Goal: Task Accomplishment & Management: Manage account settings

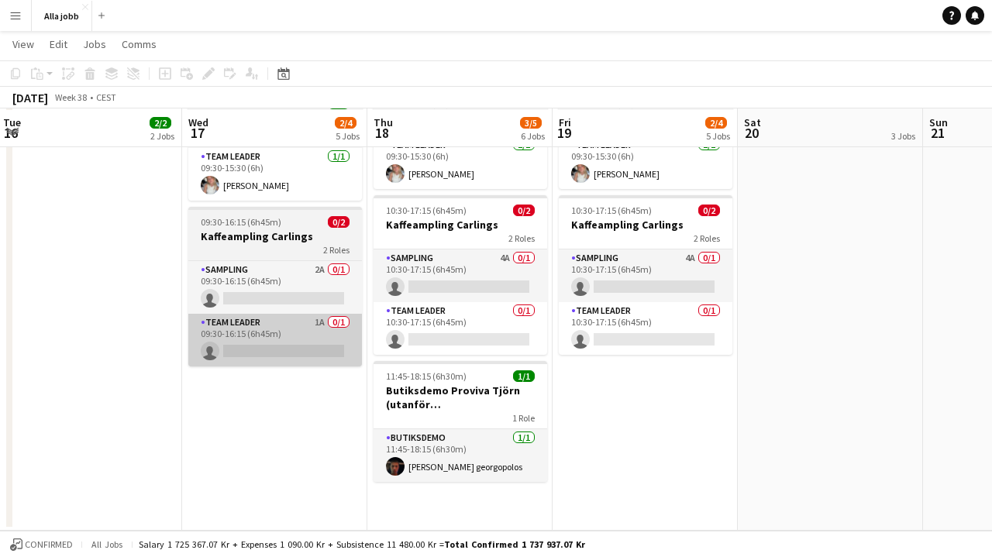
scroll to position [350, 0]
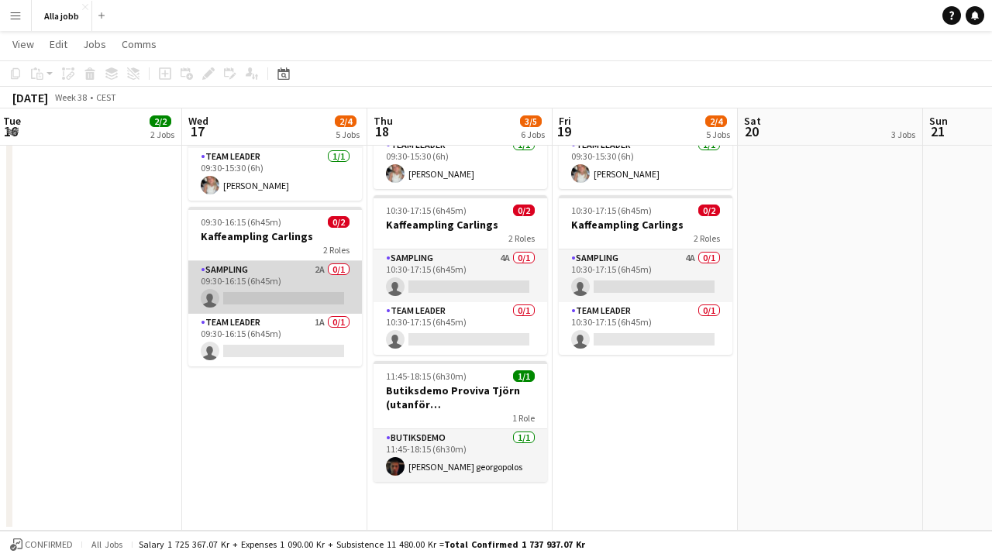
click at [296, 261] on app-card-role "Sampling 2A 0/1 09:30-16:15 (6h45m) single-neutral-actions" at bounding box center [275, 287] width 174 height 53
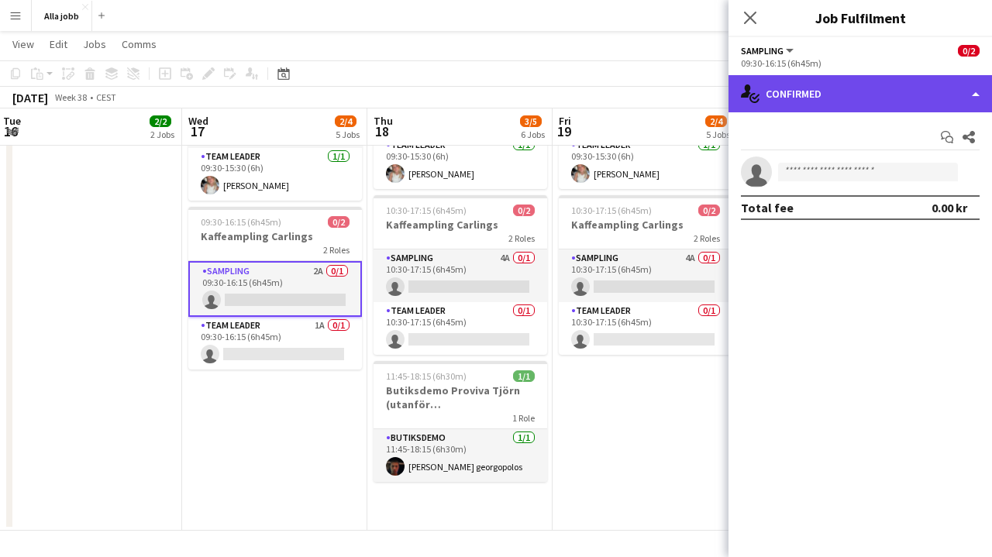
click at [793, 103] on div "single-neutral-actions-check-2 Confirmed" at bounding box center [859, 93] width 263 height 37
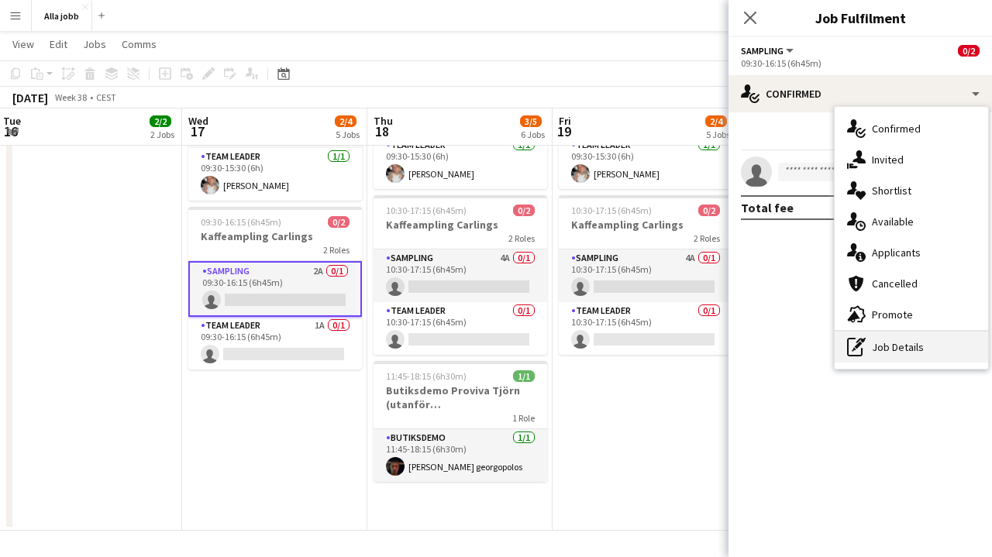
click at [878, 355] on div "pen-write Job Details" at bounding box center [910, 347] width 153 height 31
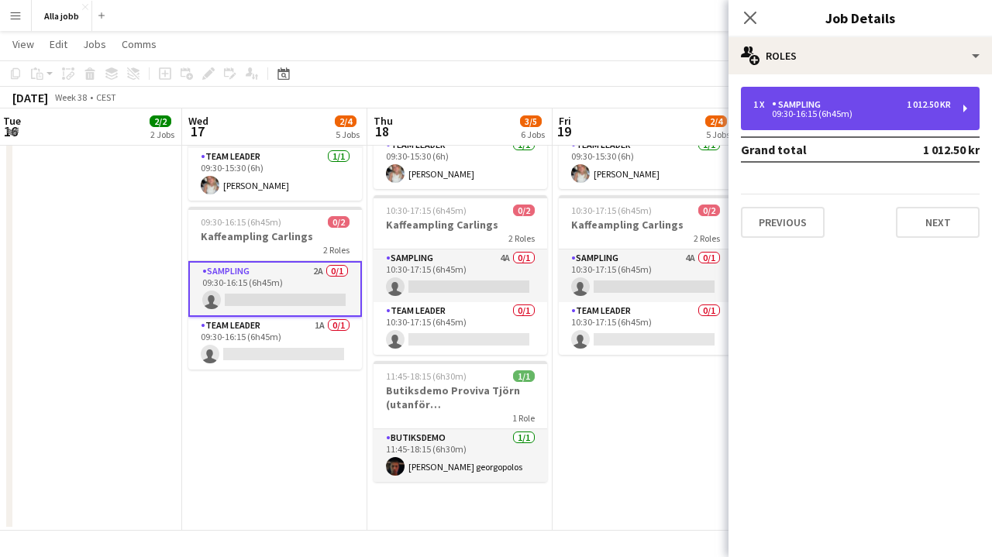
click at [847, 93] on div "1 x Sampling 1 012.50 kr 09:30-16:15 (6h45m)" at bounding box center [860, 108] width 239 height 43
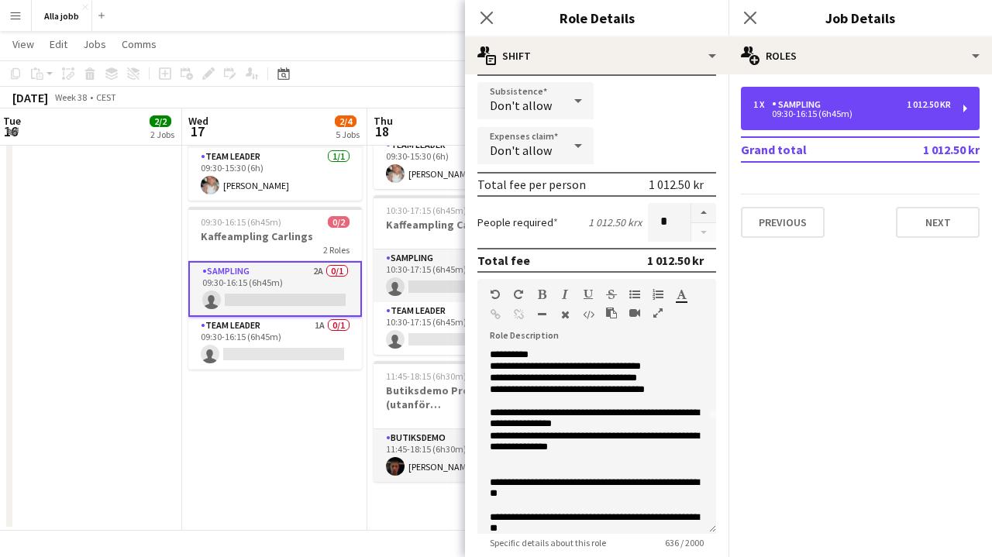
scroll to position [126, 0]
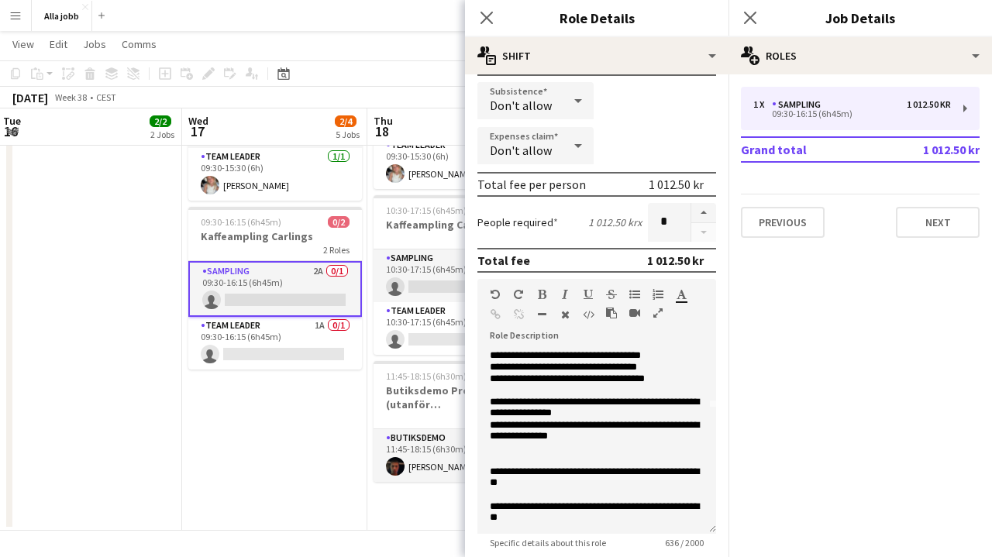
click at [252, 417] on app-date-cell "Bokus turné med APE Carlings Uppsala Sturehof hyra cykel 12:00-19:30 09:30-15:3…" at bounding box center [274, 176] width 185 height 707
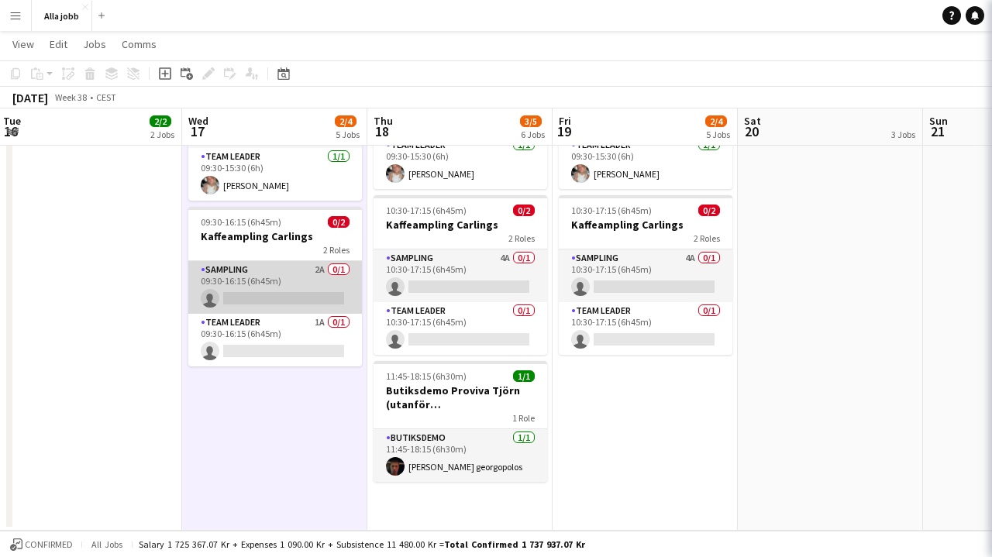
click at [261, 261] on app-card-role "Sampling 2A 0/1 09:30-16:15 (6h45m) single-neutral-actions" at bounding box center [275, 287] width 174 height 53
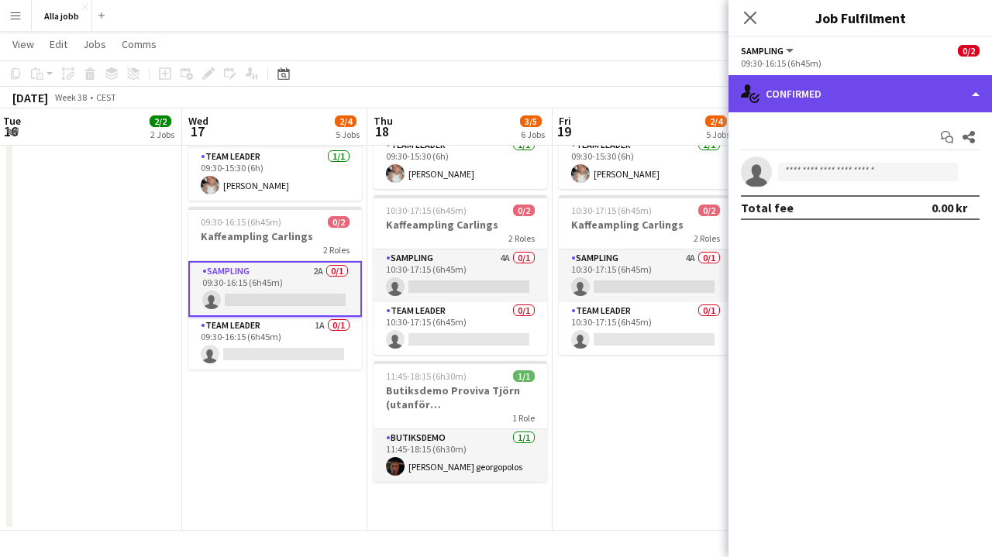
click at [809, 89] on div "single-neutral-actions-check-2 Confirmed" at bounding box center [859, 93] width 263 height 37
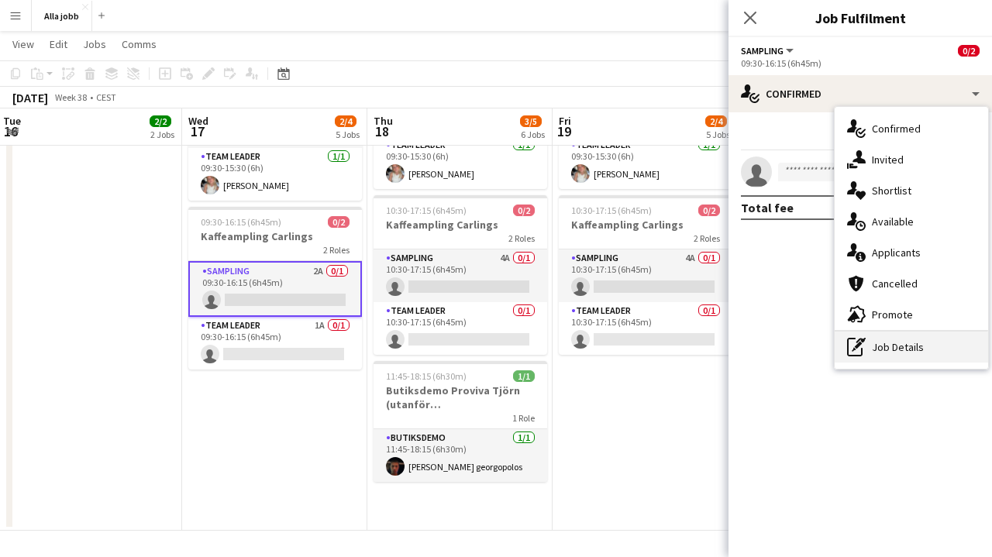
click at [891, 342] on div "pen-write Job Details" at bounding box center [910, 347] width 153 height 31
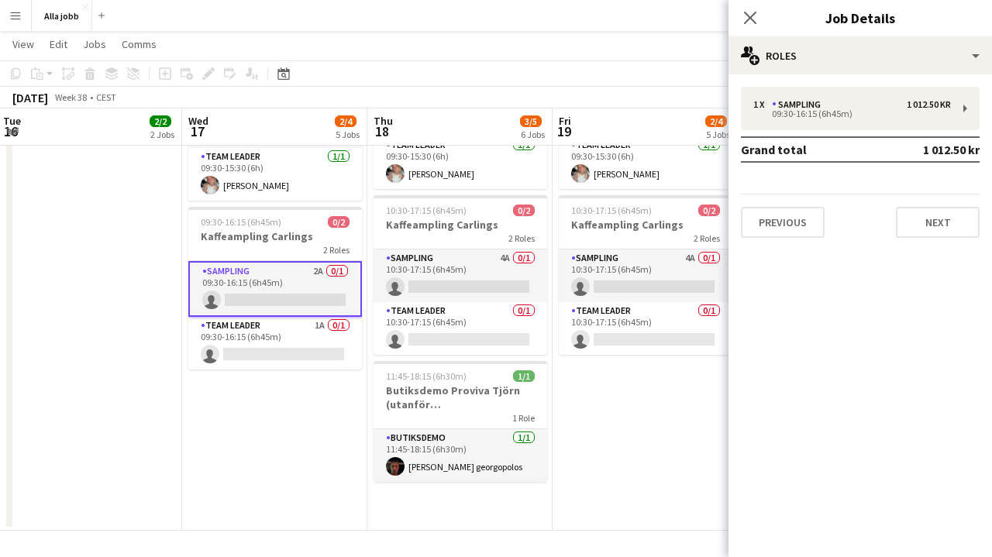
click at [255, 433] on app-date-cell "Bokus turné med APE Carlings Uppsala Sturehof hyra cykel 12:00-19:30 09:30-15:3…" at bounding box center [274, 176] width 185 height 707
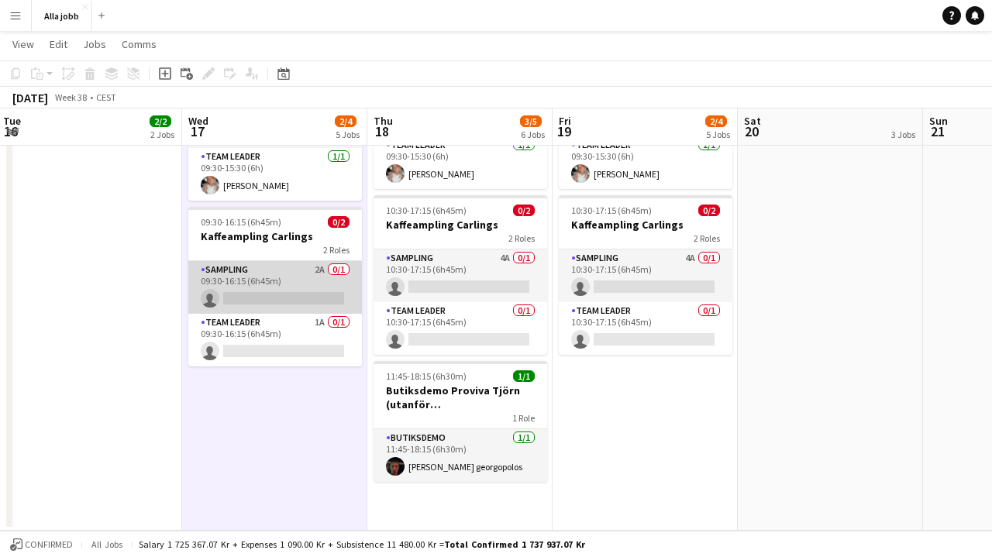
click at [325, 273] on app-card-role "Sampling 2A 0/1 09:30-16:15 (6h45m) single-neutral-actions" at bounding box center [275, 287] width 174 height 53
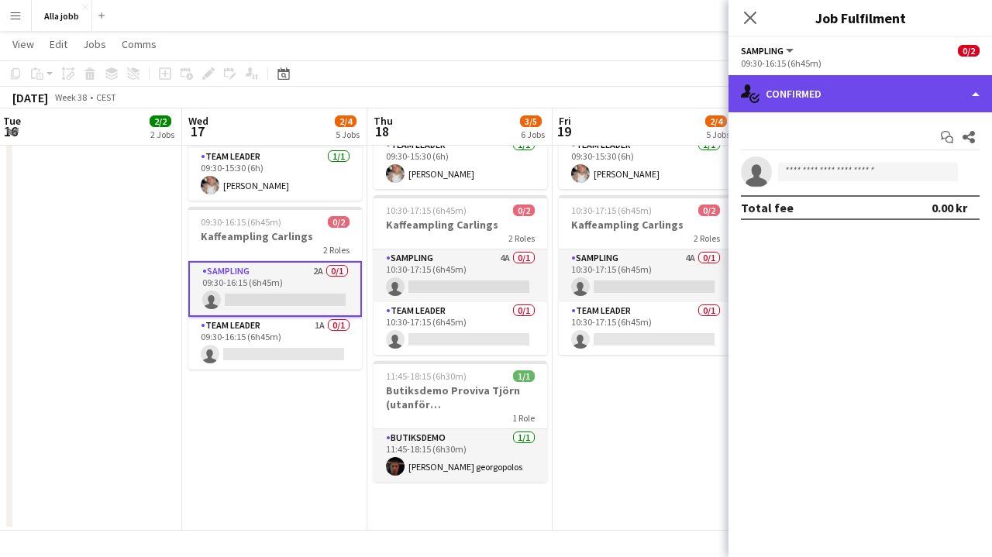
click at [859, 103] on div "single-neutral-actions-check-2 Confirmed" at bounding box center [859, 93] width 263 height 37
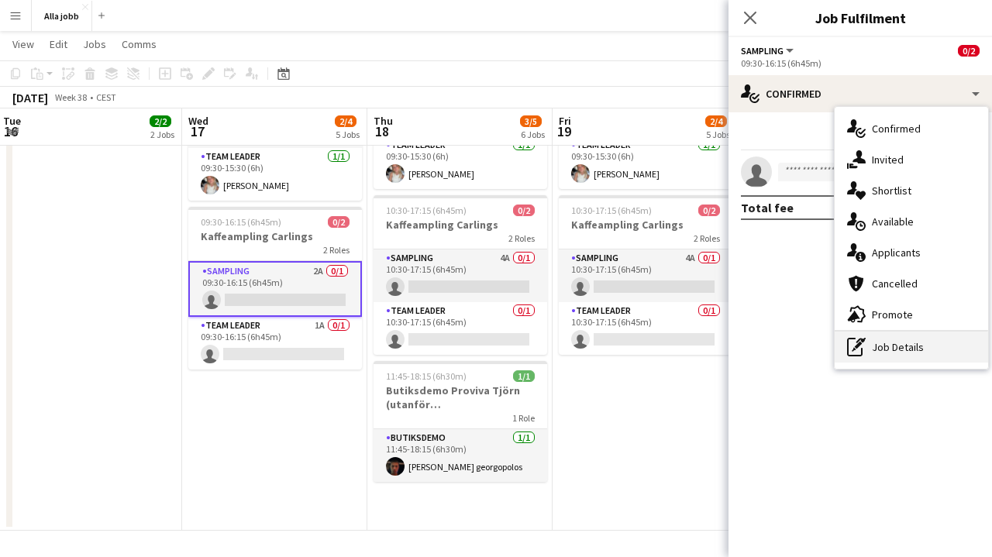
click at [883, 346] on div "pen-write Job Details" at bounding box center [910, 347] width 153 height 31
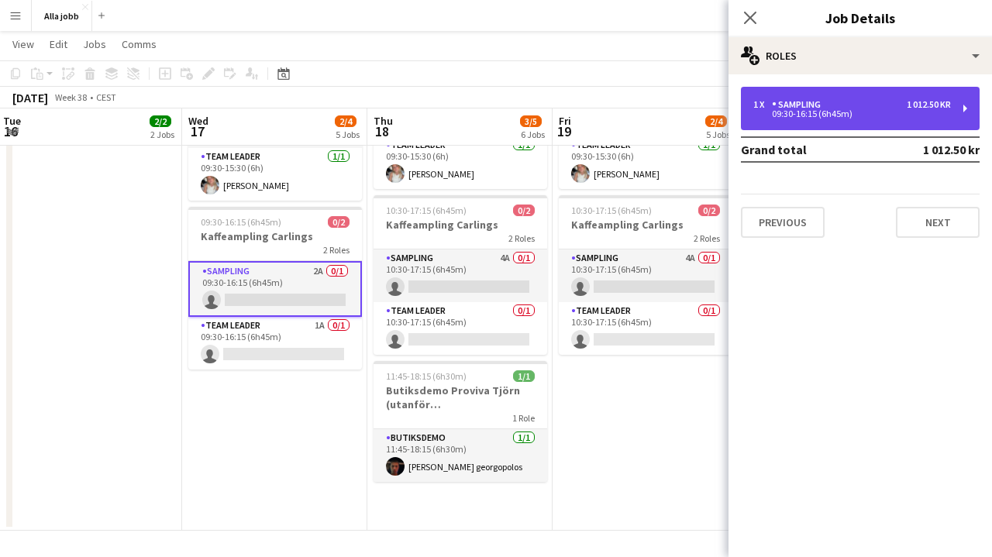
click at [848, 110] on div "09:30-16:15 (6h45m)" at bounding box center [852, 114] width 198 height 8
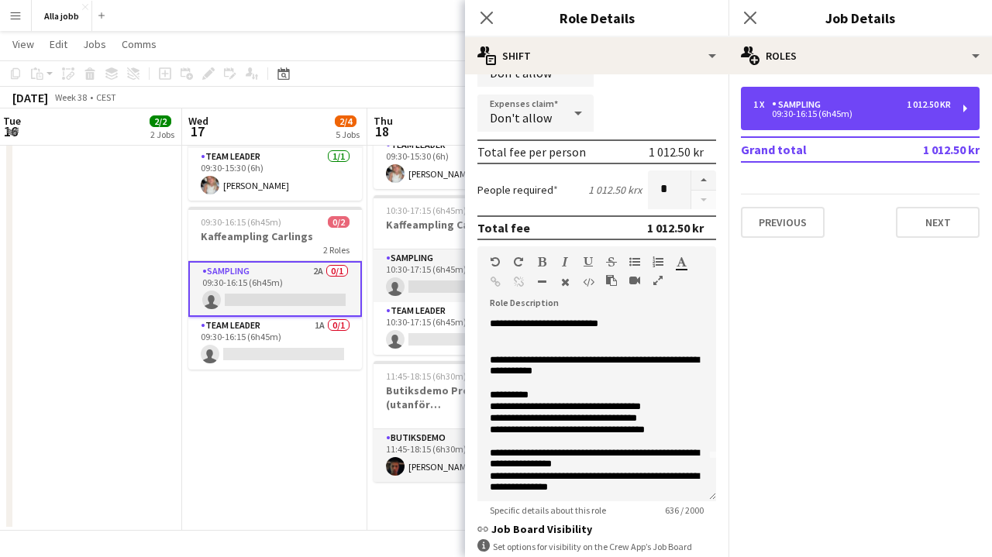
scroll to position [38, 0]
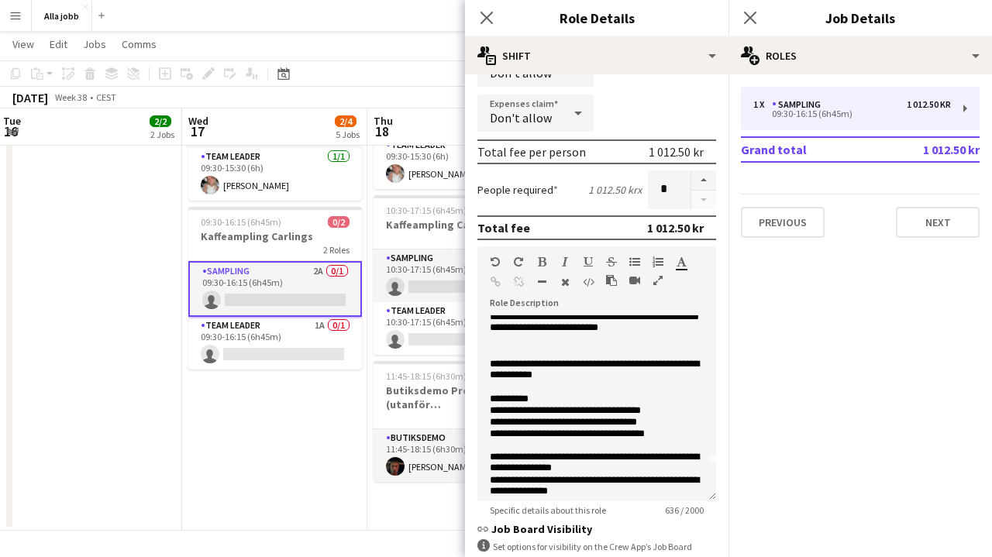
click at [308, 401] on app-date-cell "Bokus turné med APE Carlings Uppsala Sturehof hyra cykel 12:00-19:30 09:30-15:3…" at bounding box center [274, 176] width 185 height 707
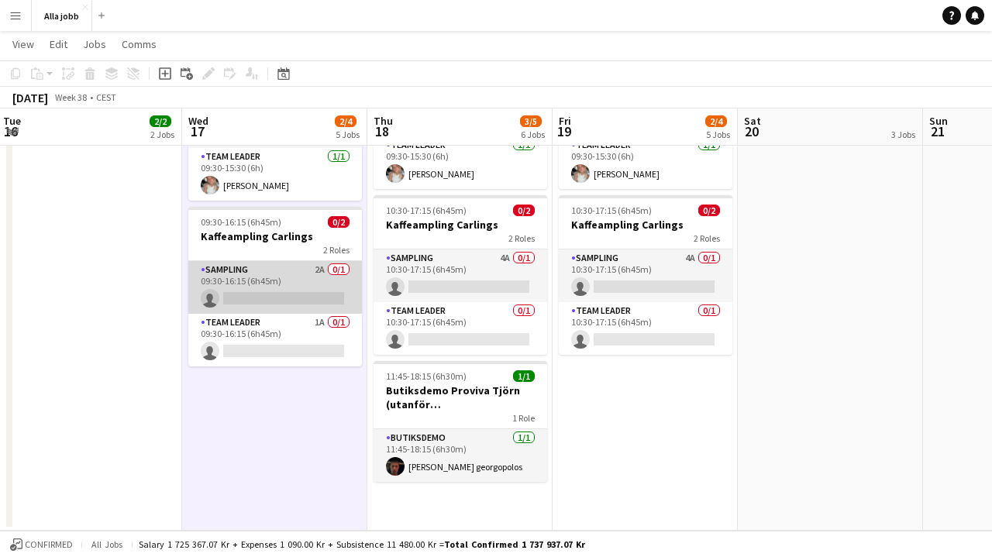
click at [295, 261] on app-card-role "Sampling 2A 0/1 09:30-16:15 (6h45m) single-neutral-actions" at bounding box center [275, 287] width 174 height 53
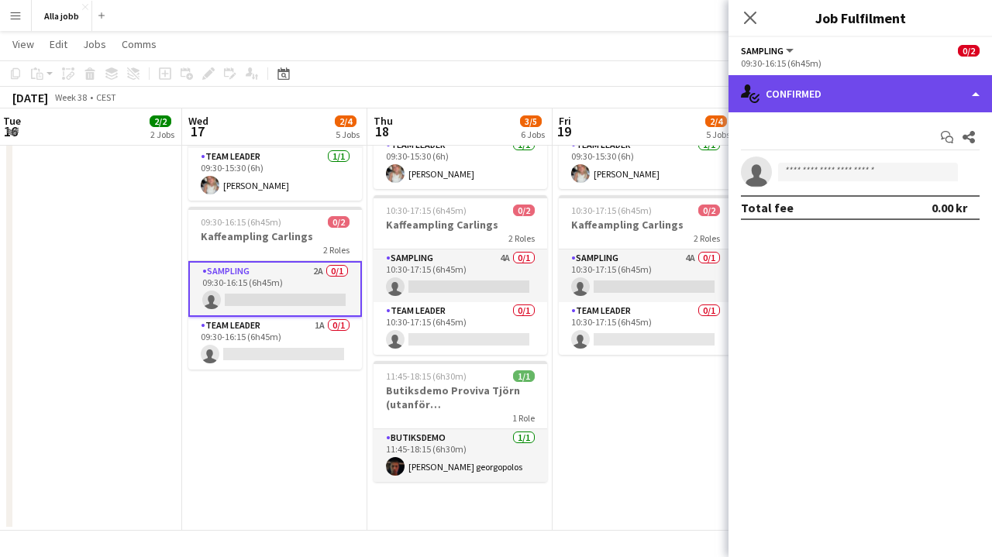
click at [865, 105] on div "single-neutral-actions-check-2 Confirmed" at bounding box center [859, 93] width 263 height 37
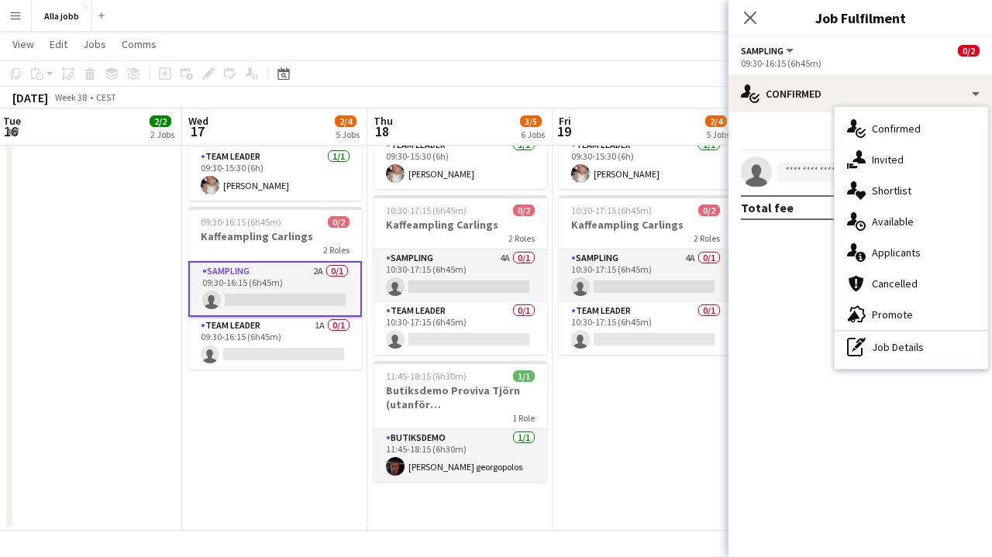
click at [652, 420] on app-date-cell "Bokus turné med APE Carlings Stockholm Stina distans 09:30-15:30 (6h) 2/2 Bokus…" at bounding box center [644, 176] width 185 height 707
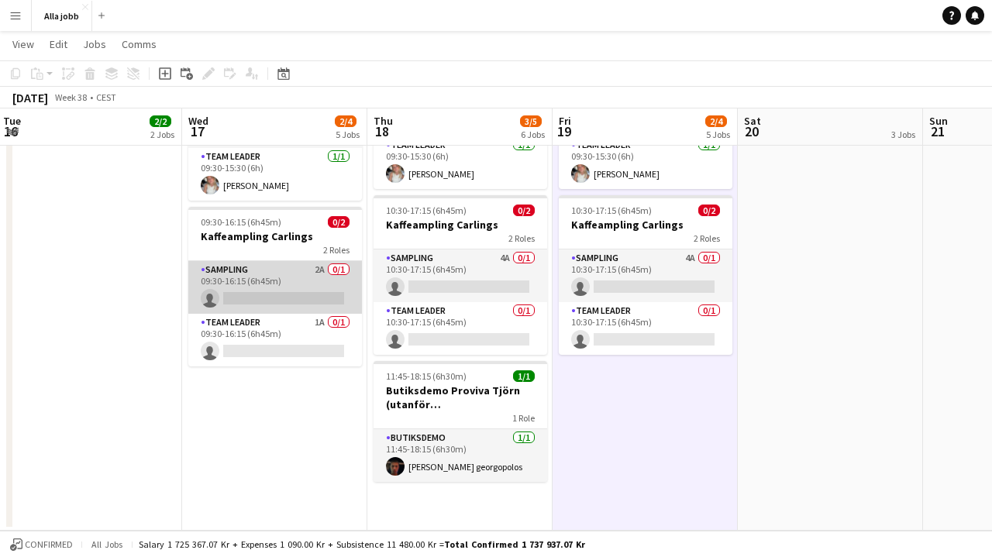
click at [298, 272] on app-card-role "Sampling 2A 0/1 09:30-16:15 (6h45m) single-neutral-actions" at bounding box center [275, 287] width 174 height 53
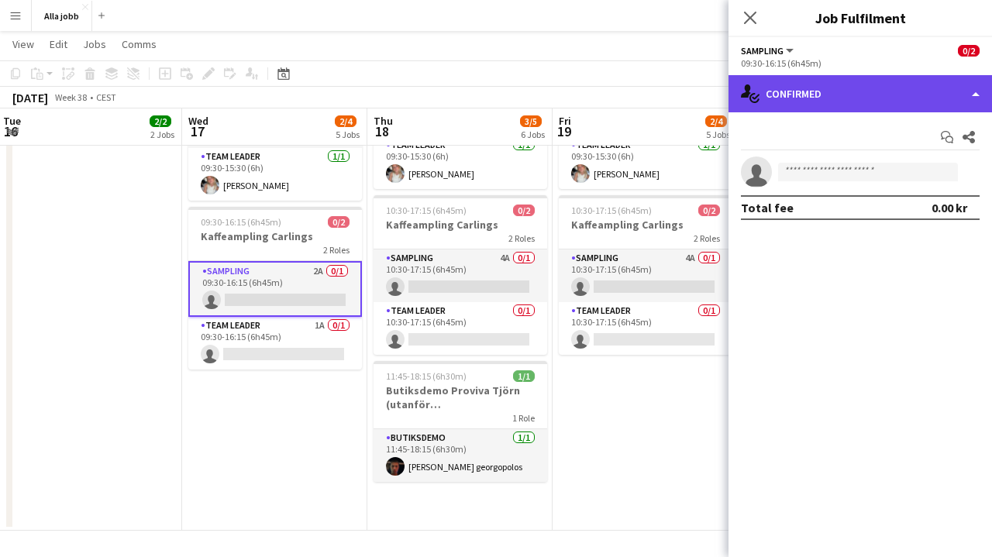
click at [849, 87] on div "single-neutral-actions-check-2 Confirmed" at bounding box center [859, 93] width 263 height 37
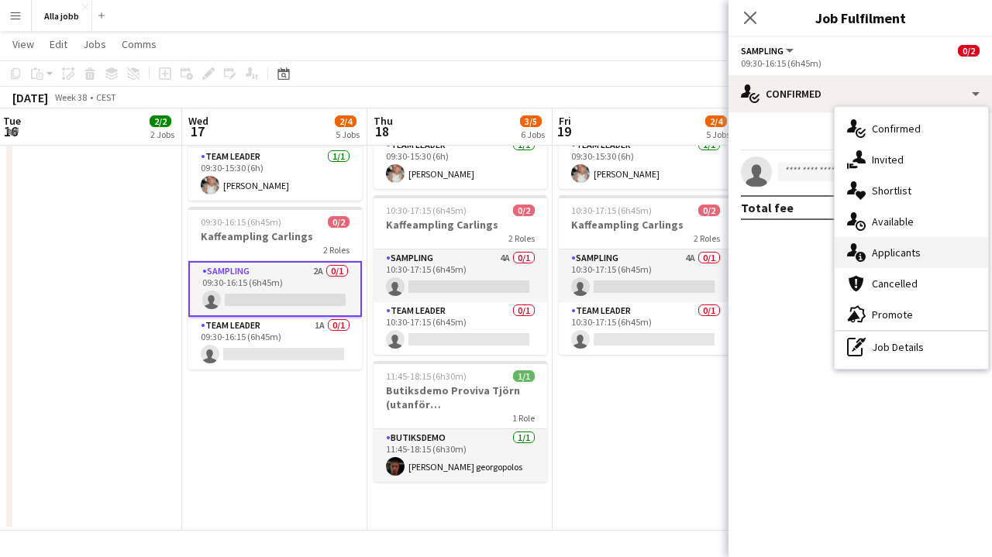
click at [890, 256] on span "Applicants" at bounding box center [896, 253] width 49 height 14
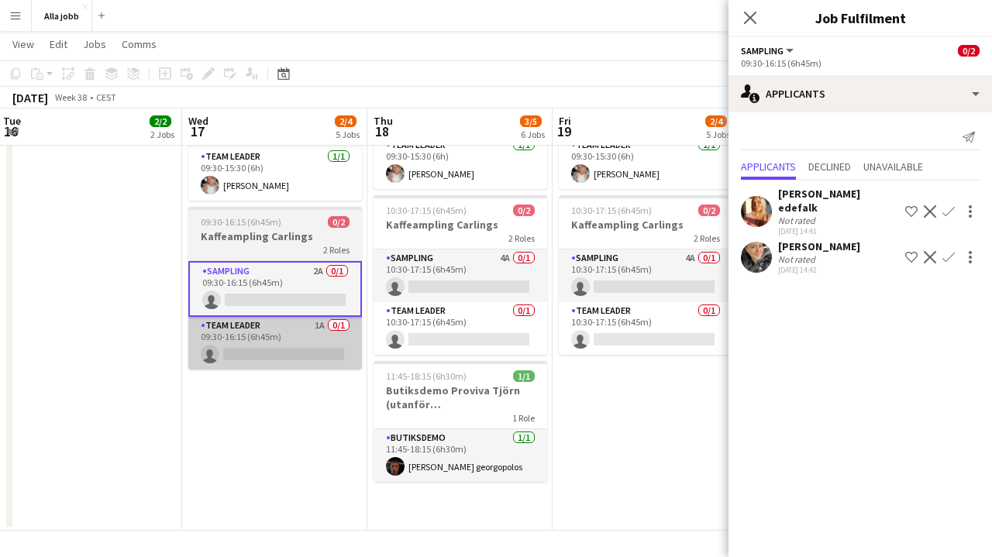
click at [334, 322] on app-card-role "Team Leader 1A 0/1 09:30-16:15 (6h45m) single-neutral-actions" at bounding box center [275, 343] width 174 height 53
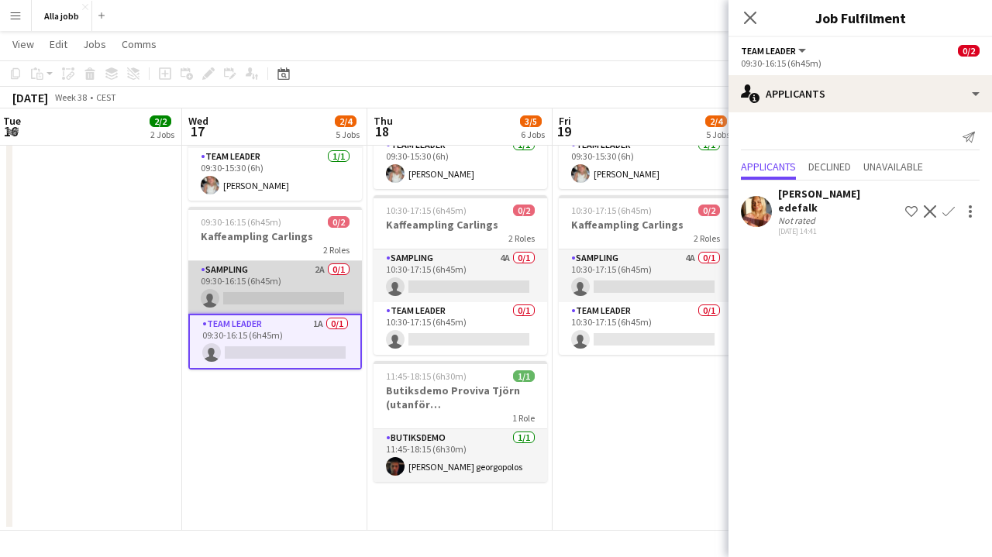
click at [309, 287] on app-card-role "Sampling 2A 0/1 09:30-16:15 (6h45m) single-neutral-actions" at bounding box center [275, 287] width 174 height 53
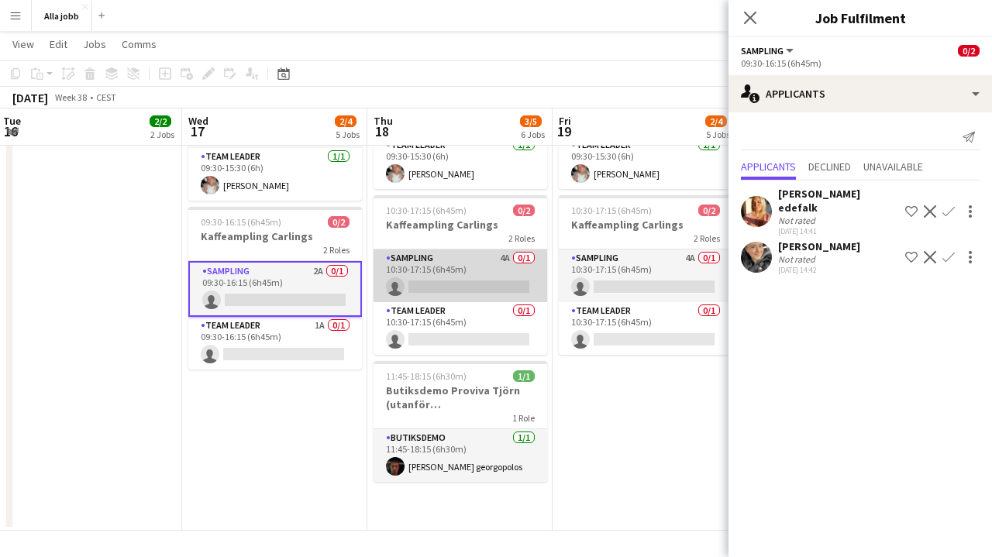
click at [439, 262] on app-card-role "Sampling 4A 0/1 10:30-17:15 (6h45m) single-neutral-actions" at bounding box center [460, 275] width 174 height 53
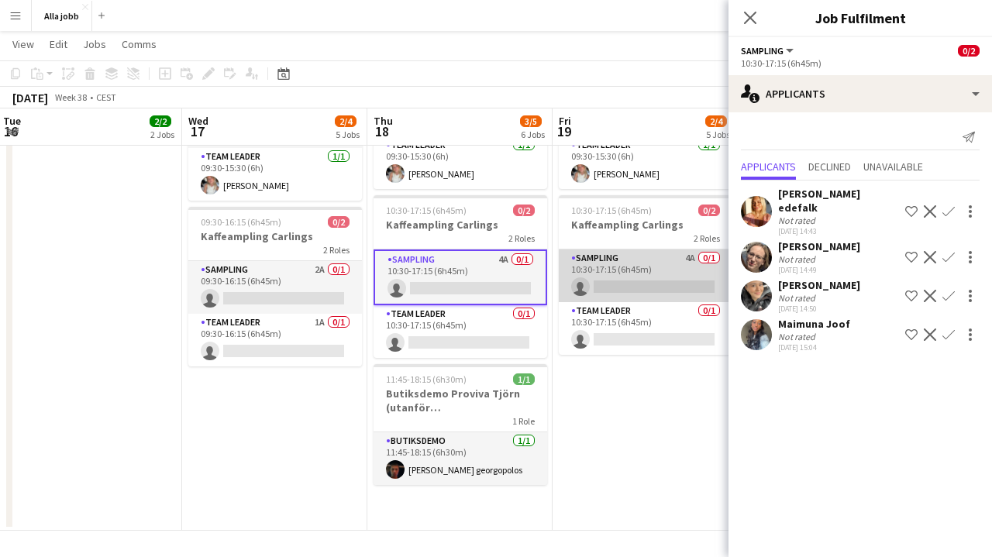
click at [639, 271] on app-card-role "Sampling 4A 0/1 10:30-17:15 (6h45m) single-neutral-actions" at bounding box center [646, 275] width 174 height 53
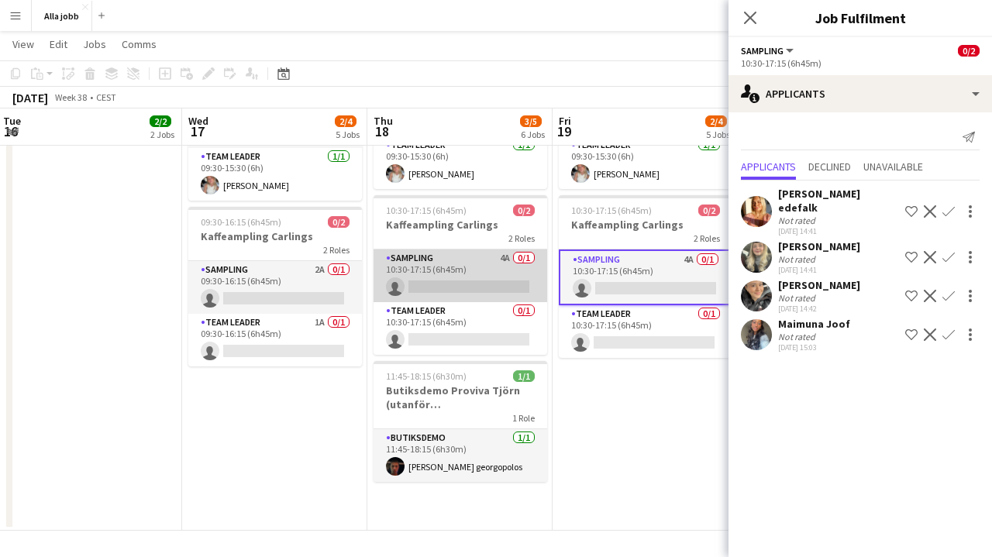
click at [455, 263] on app-card-role "Sampling 4A 0/1 10:30-17:15 (6h45m) single-neutral-actions" at bounding box center [460, 275] width 174 height 53
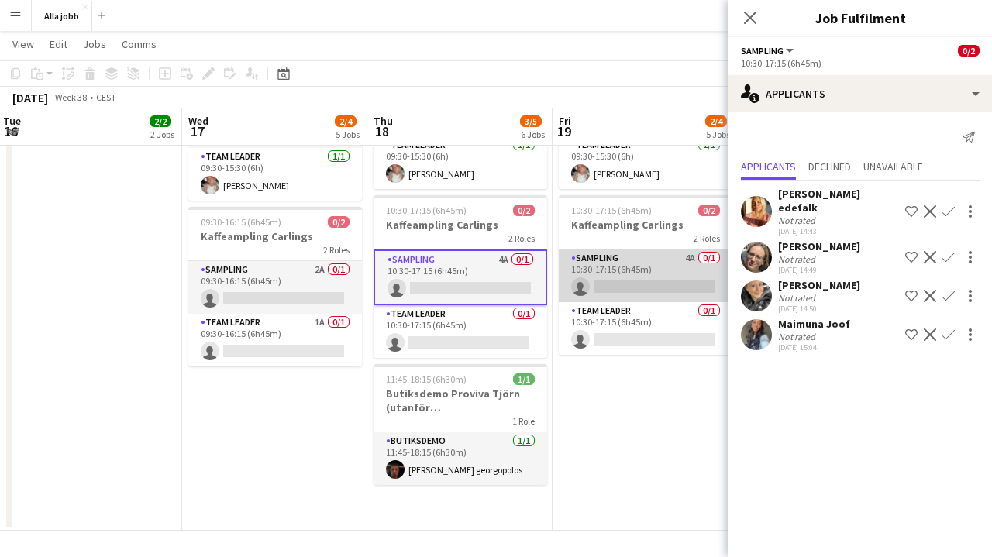
click at [631, 256] on app-card-role "Sampling 4A 0/1 10:30-17:15 (6h45m) single-neutral-actions" at bounding box center [646, 275] width 174 height 53
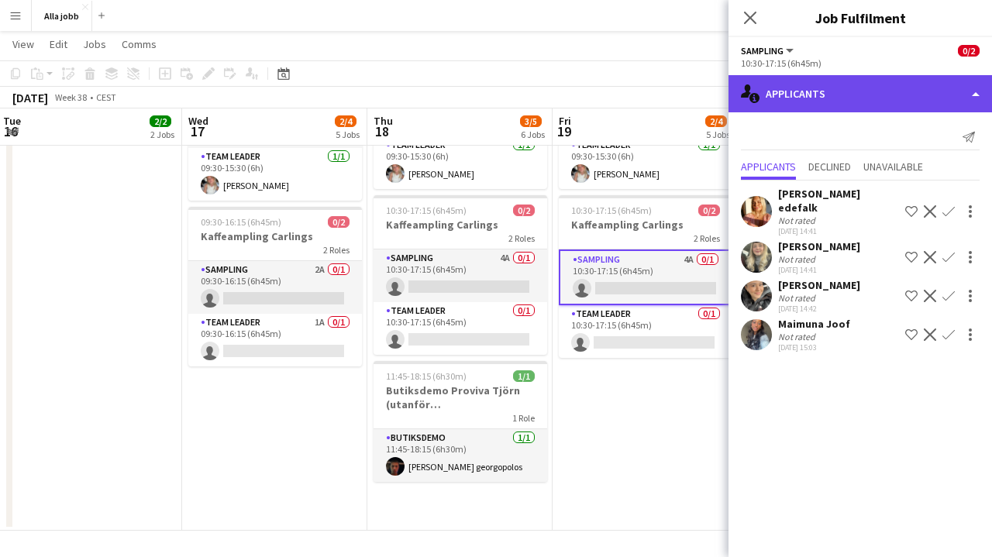
click at [801, 100] on div "single-neutral-actions-information Applicants" at bounding box center [859, 93] width 263 height 37
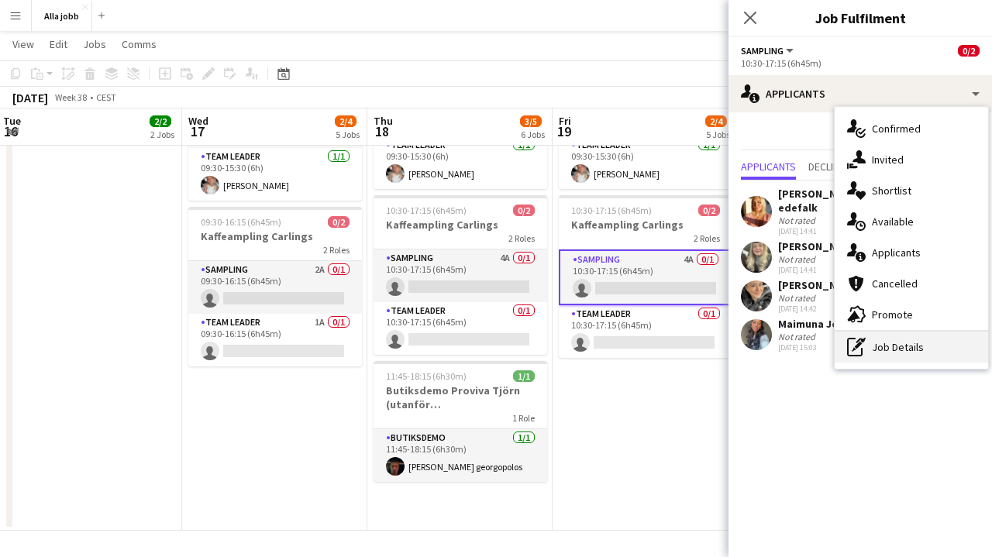
click at [859, 352] on icon "pen-write" at bounding box center [856, 347] width 19 height 19
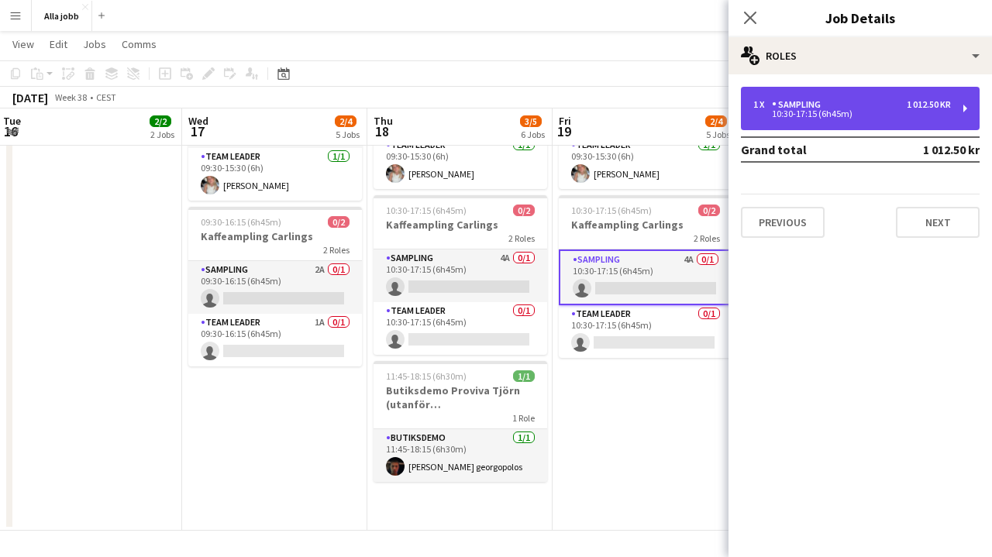
click at [832, 120] on div "1 x Sampling 1 012.50 kr 10:30-17:15 (6h45m)" at bounding box center [860, 108] width 239 height 43
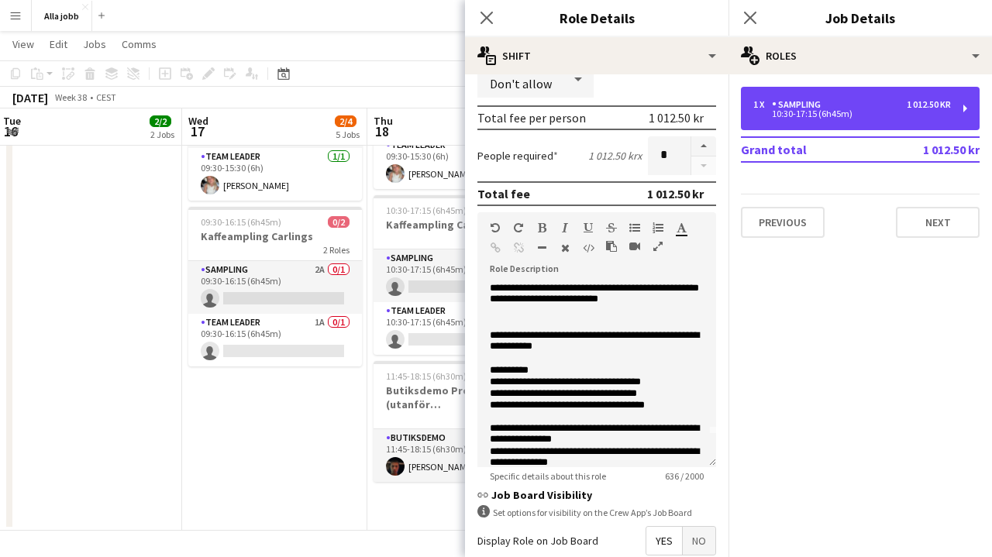
scroll to position [35, 0]
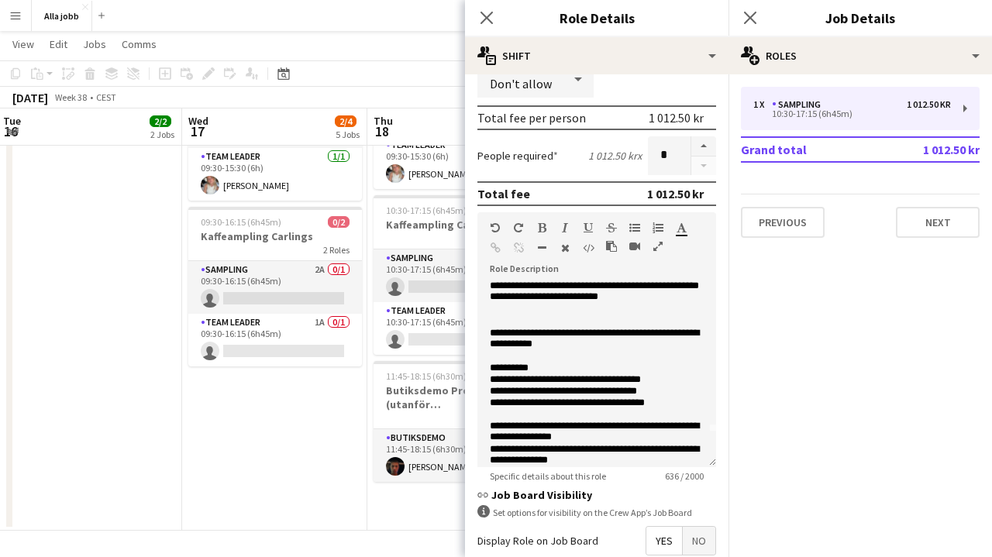
click at [313, 394] on app-date-cell "Bokus turné med APE Carlings Uppsala Sturehof hyra cykel 12:00-19:30 09:30-15:3…" at bounding box center [274, 176] width 185 height 707
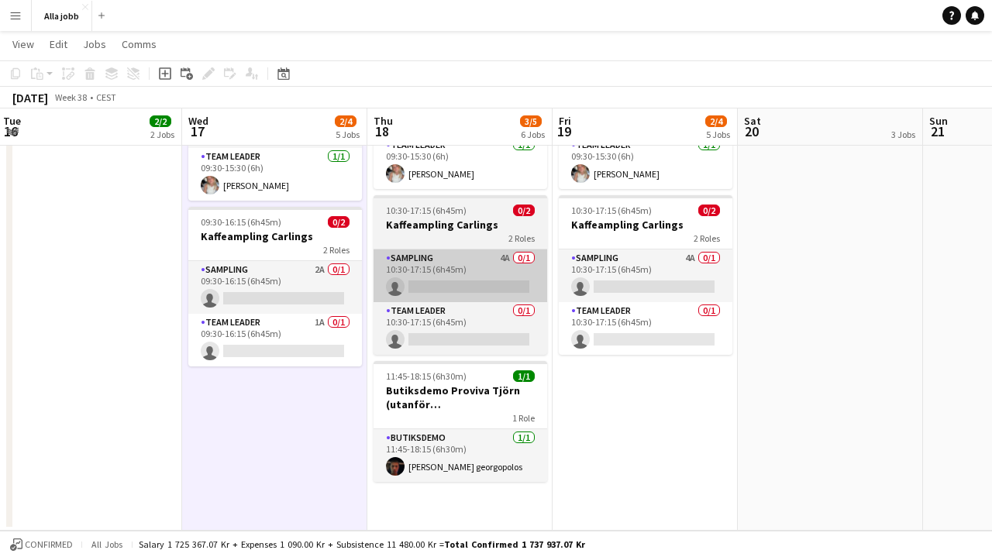
click at [471, 263] on app-card-role "Sampling 4A 0/1 10:30-17:15 (6h45m) single-neutral-actions" at bounding box center [460, 275] width 174 height 53
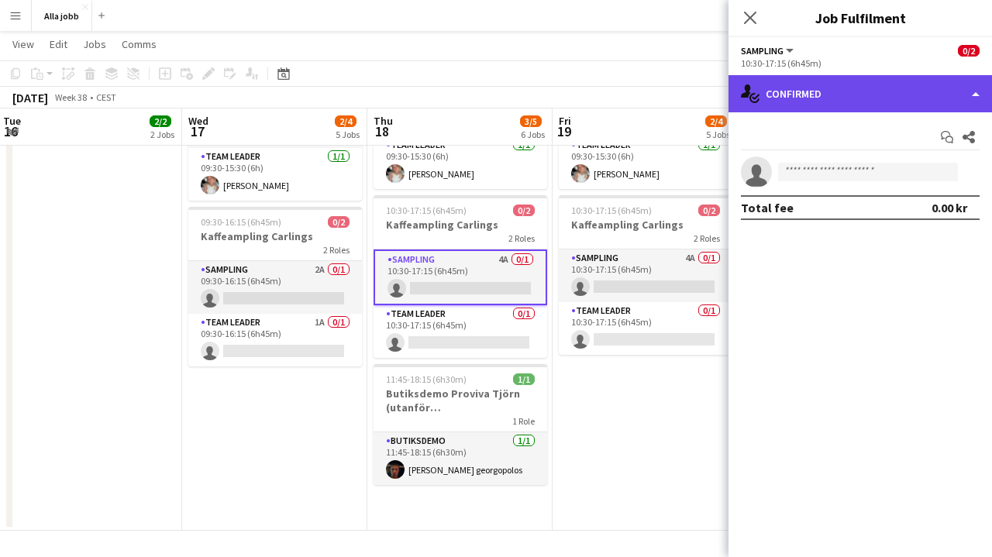
click at [825, 100] on div "single-neutral-actions-check-2 Confirmed" at bounding box center [859, 93] width 263 height 37
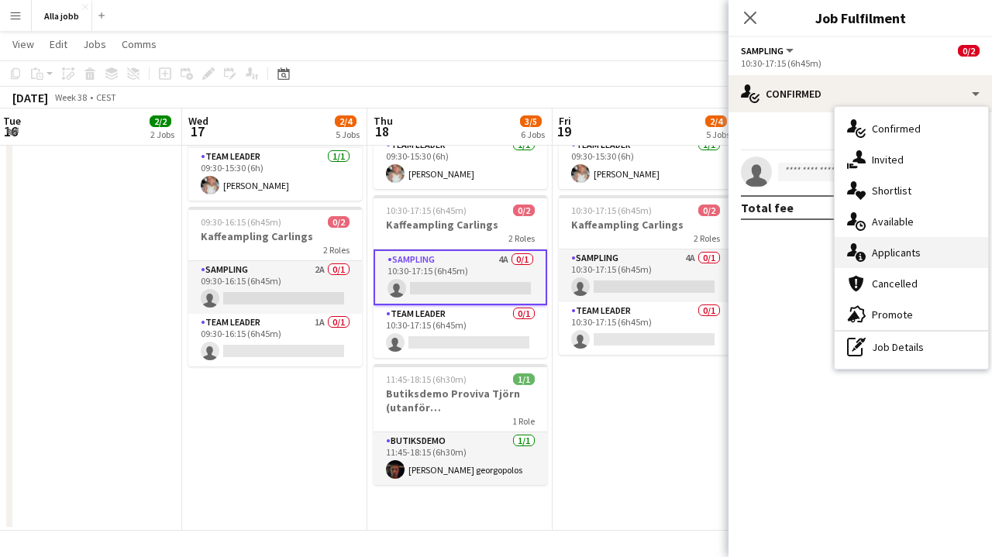
click at [883, 256] on span "Applicants" at bounding box center [896, 253] width 49 height 14
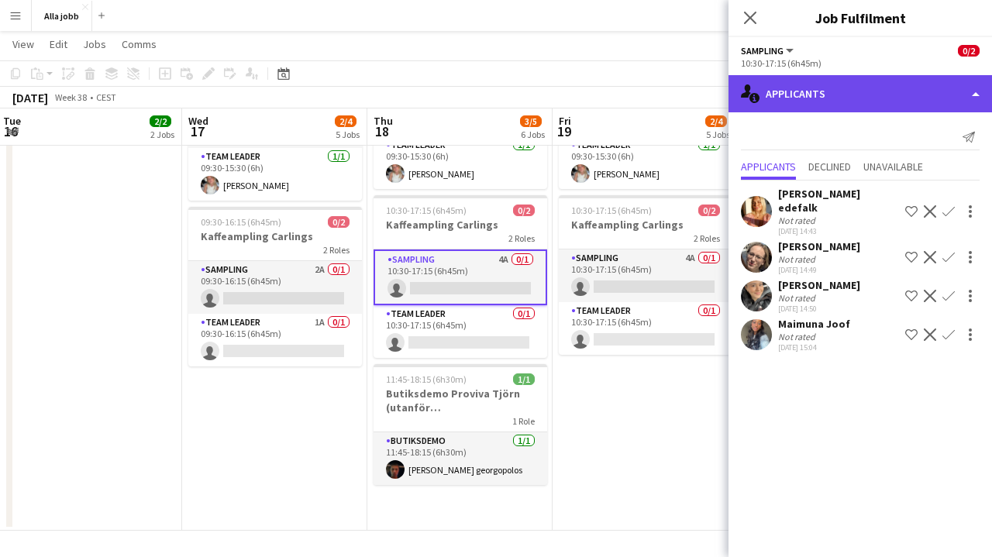
click at [825, 93] on div "single-neutral-actions-information Applicants" at bounding box center [859, 93] width 263 height 37
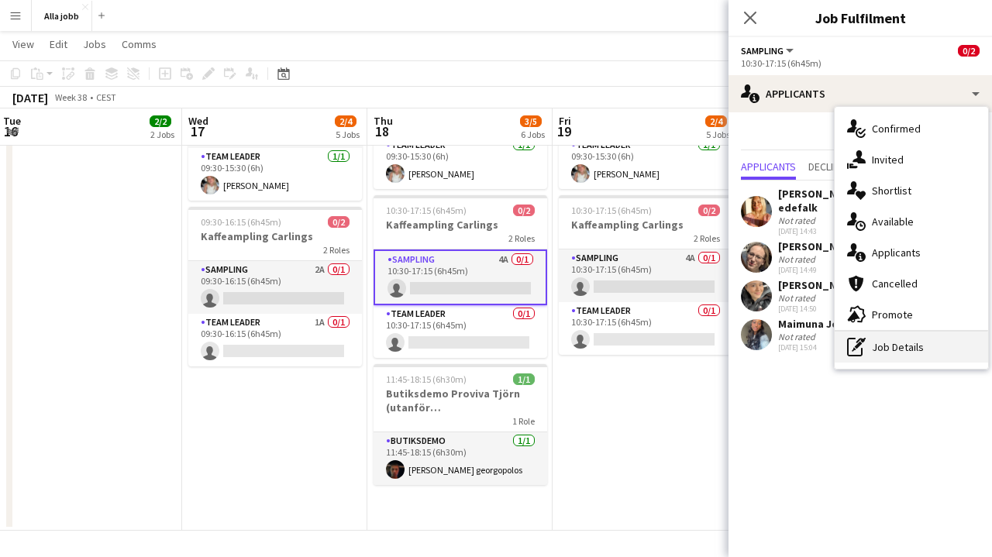
click at [865, 337] on div "pen-write Job Details" at bounding box center [910, 347] width 153 height 31
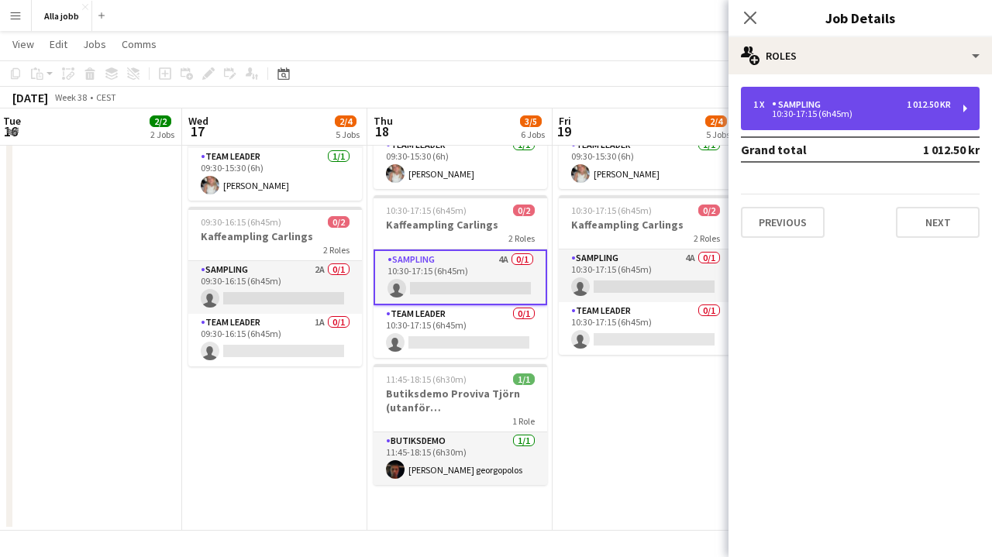
click at [817, 112] on div "10:30-17:15 (6h45m)" at bounding box center [852, 114] width 198 height 8
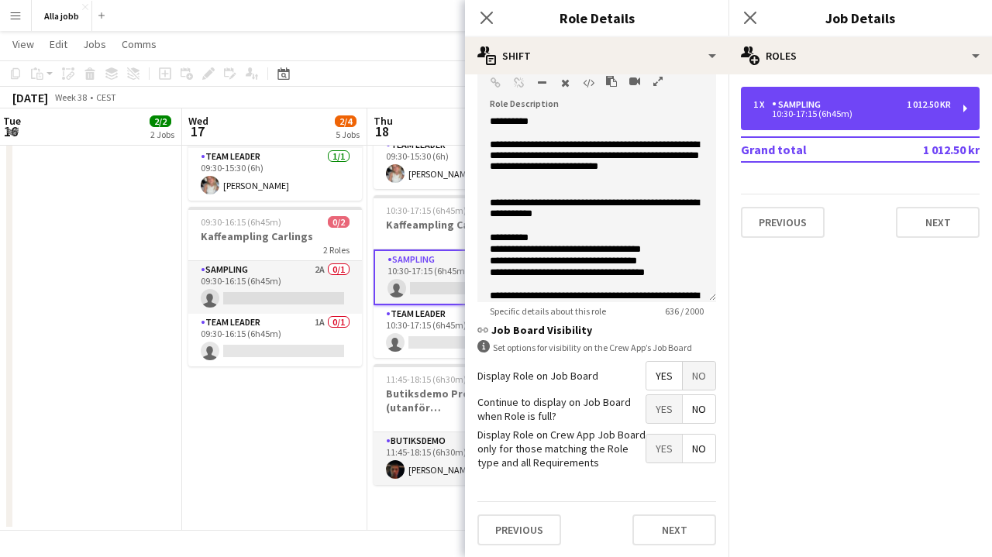
scroll to position [0, 0]
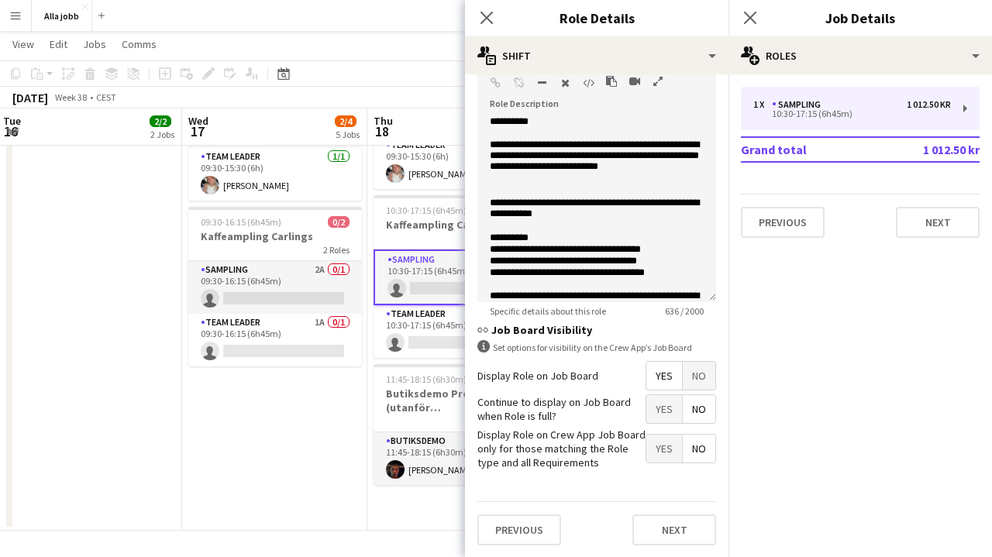
click at [286, 428] on app-date-cell "Bokus turné med APE Carlings Uppsala Sturehof hyra cykel 12:00-19:30 09:30-15:3…" at bounding box center [274, 176] width 185 height 707
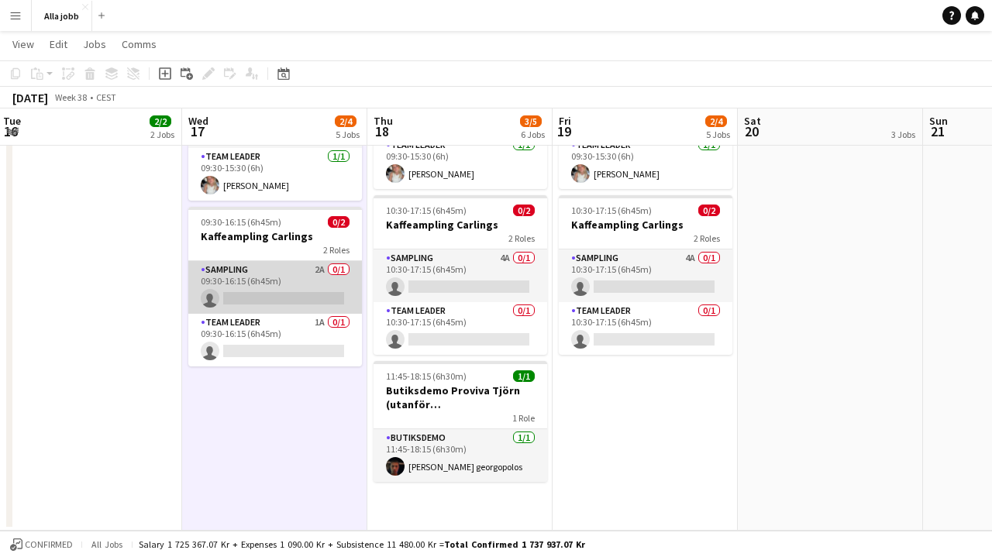
click at [309, 279] on app-card-role "Sampling 2A 0/1 09:30-16:15 (6h45m) single-neutral-actions" at bounding box center [275, 287] width 174 height 53
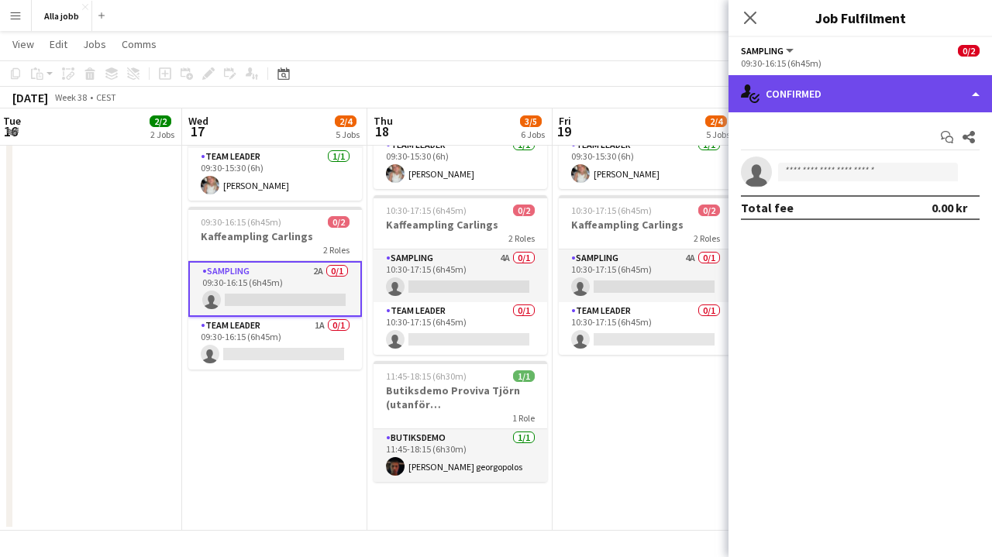
click at [870, 105] on div "single-neutral-actions-check-2 Confirmed" at bounding box center [859, 93] width 263 height 37
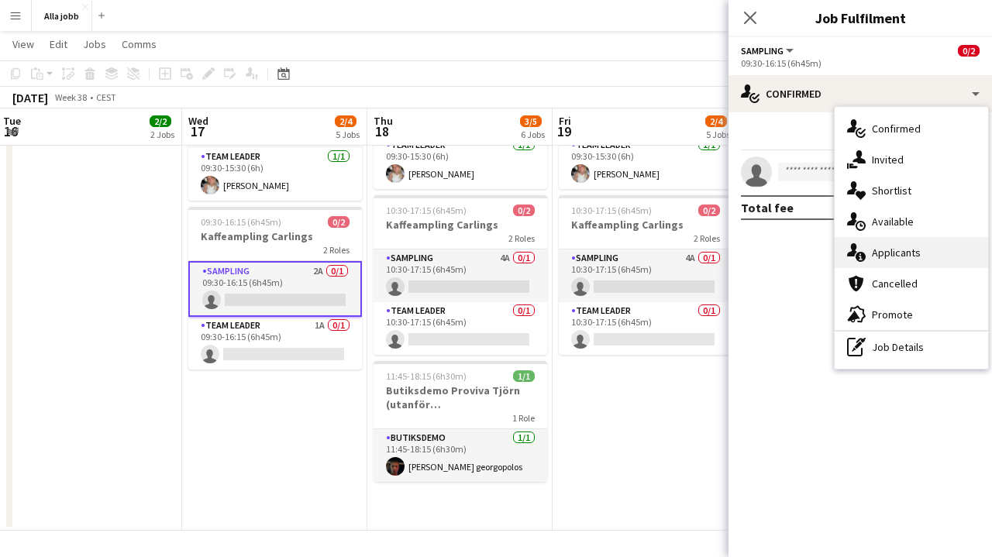
click at [892, 252] on span "Applicants" at bounding box center [896, 253] width 49 height 14
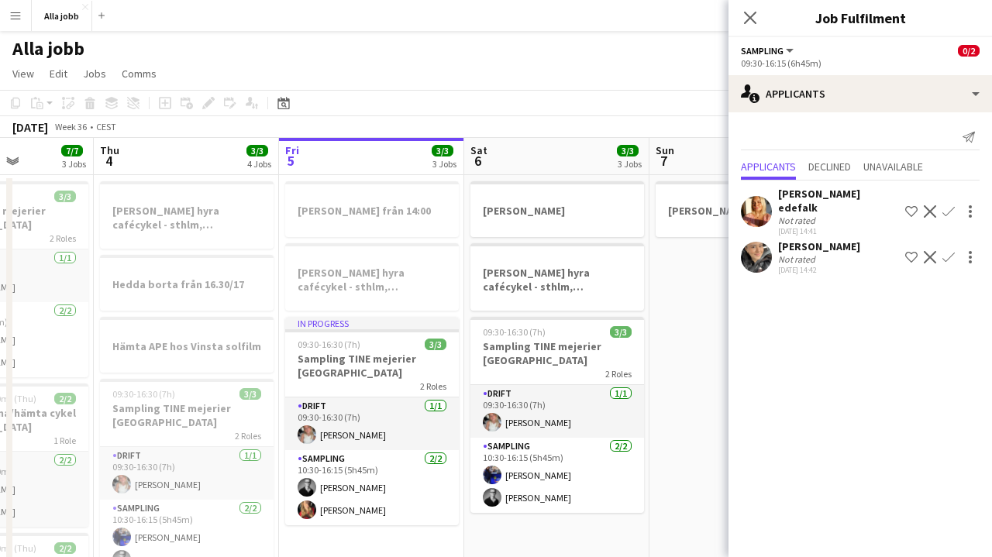
click at [688, 304] on app-date-cell "[PERSON_NAME]" at bounding box center [741, 528] width 185 height 707
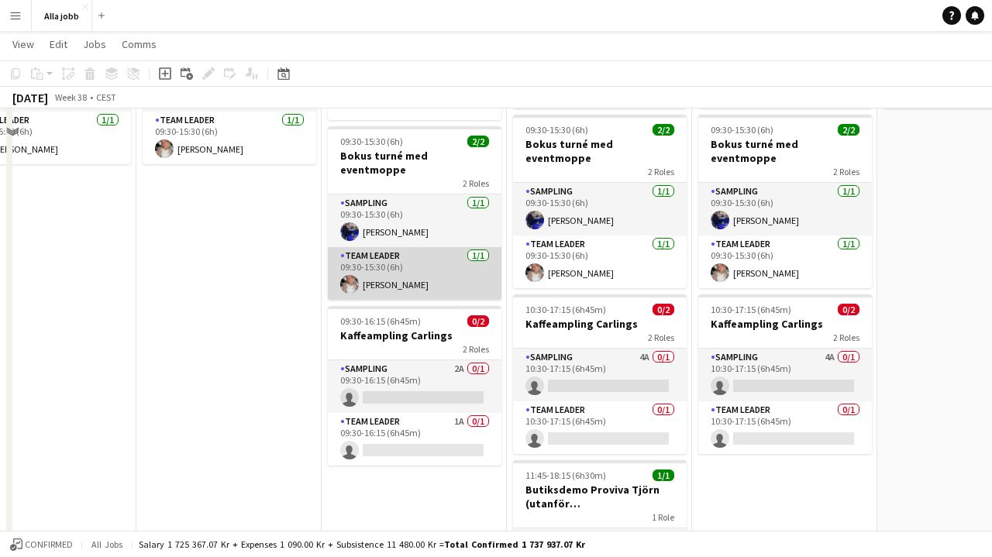
scroll to position [260, 0]
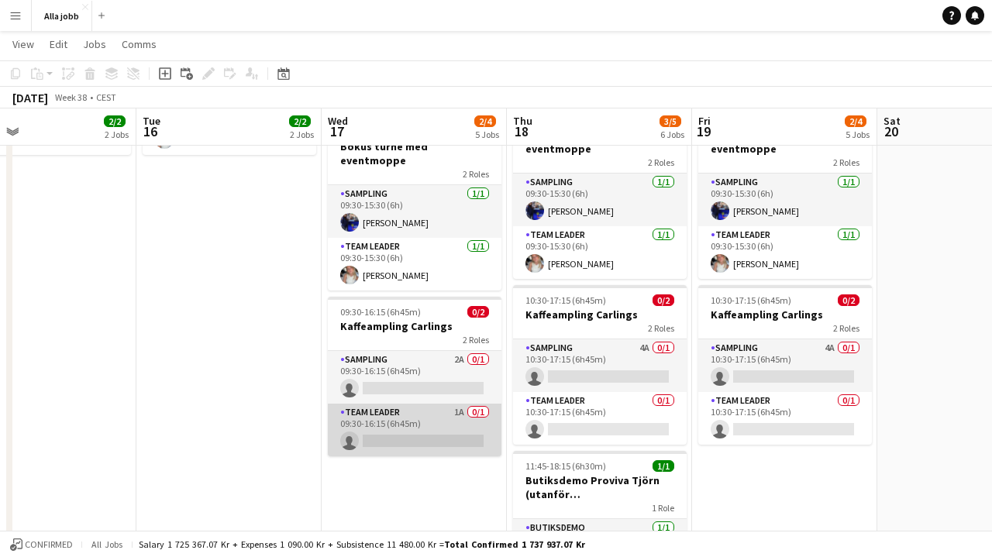
click at [451, 409] on app-card-role "Team Leader 1A 0/1 09:30-16:15 (6h45m) single-neutral-actions" at bounding box center [415, 430] width 174 height 53
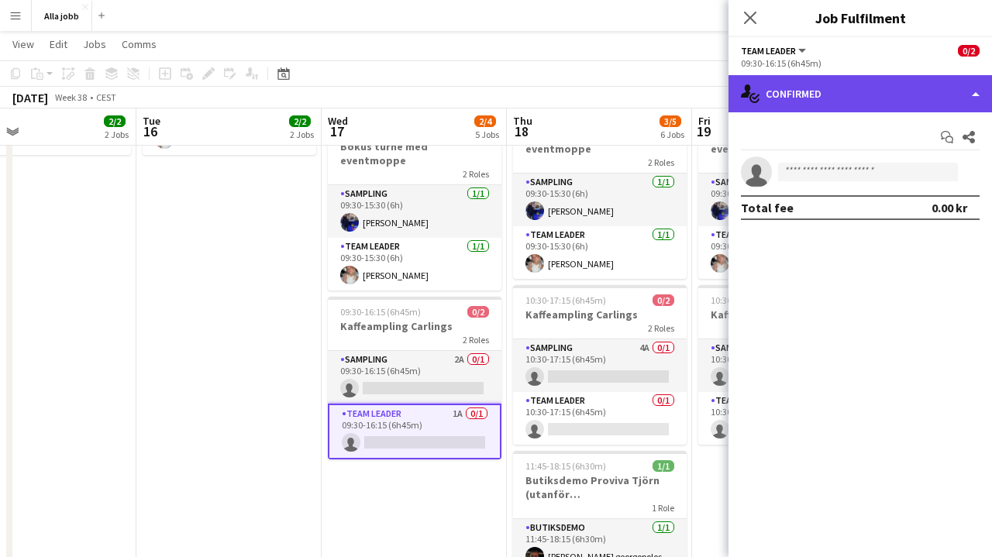
click at [896, 108] on div "single-neutral-actions-check-2 Confirmed" at bounding box center [859, 93] width 263 height 37
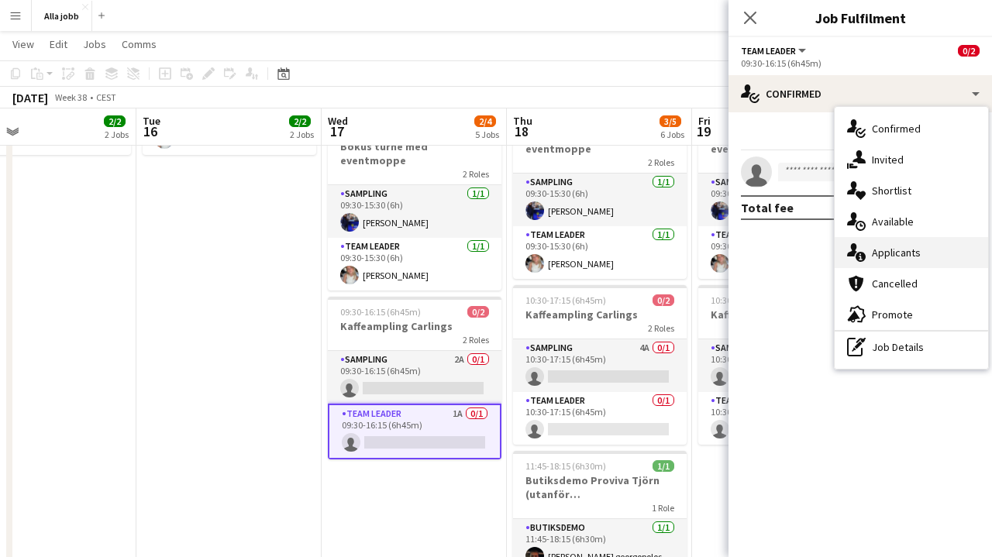
click at [914, 253] on span "Applicants" at bounding box center [896, 253] width 49 height 14
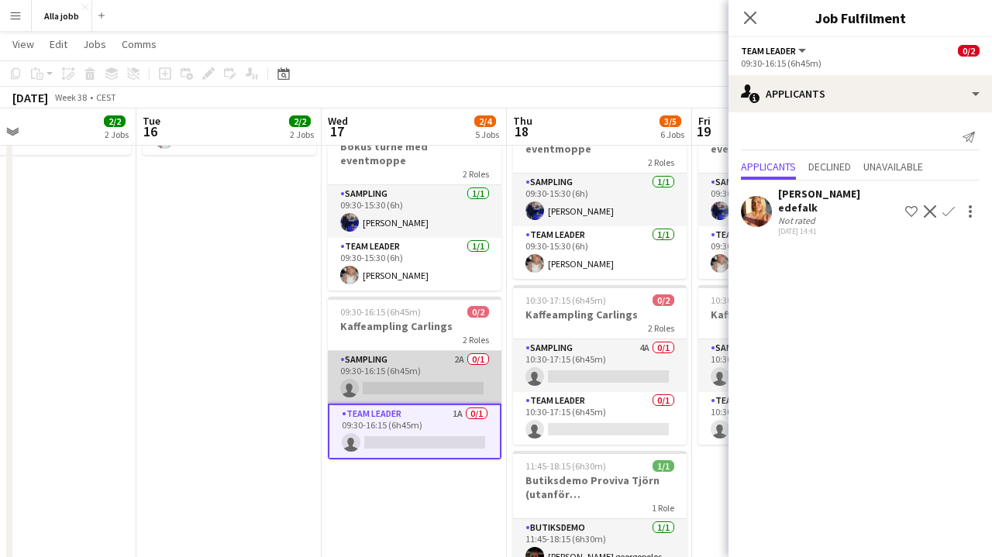
click at [485, 354] on app-card-role "Sampling 2A 0/1 09:30-16:15 (6h45m) single-neutral-actions" at bounding box center [415, 377] width 174 height 53
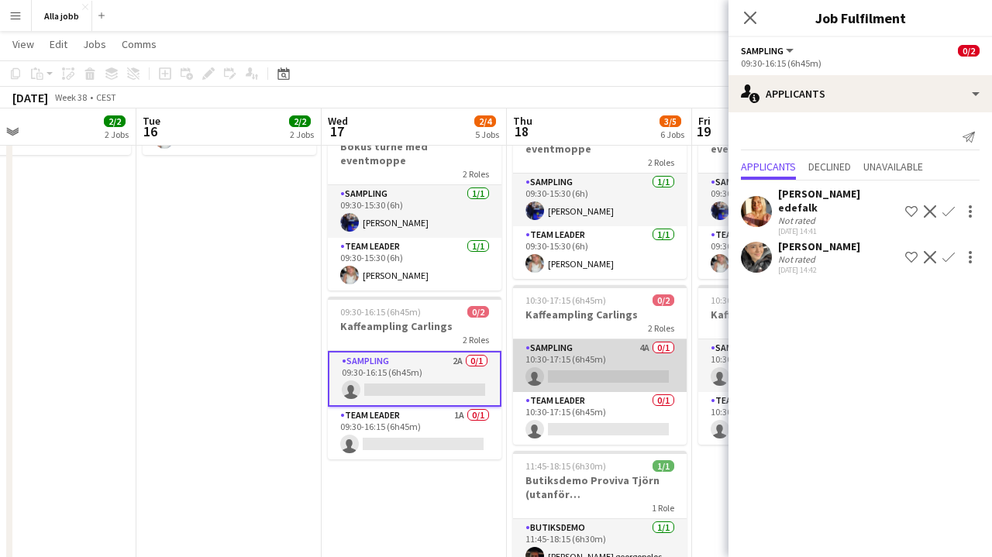
click at [619, 349] on app-card-role "Sampling 4A 0/1 10:30-17:15 (6h45m) single-neutral-actions" at bounding box center [600, 365] width 174 height 53
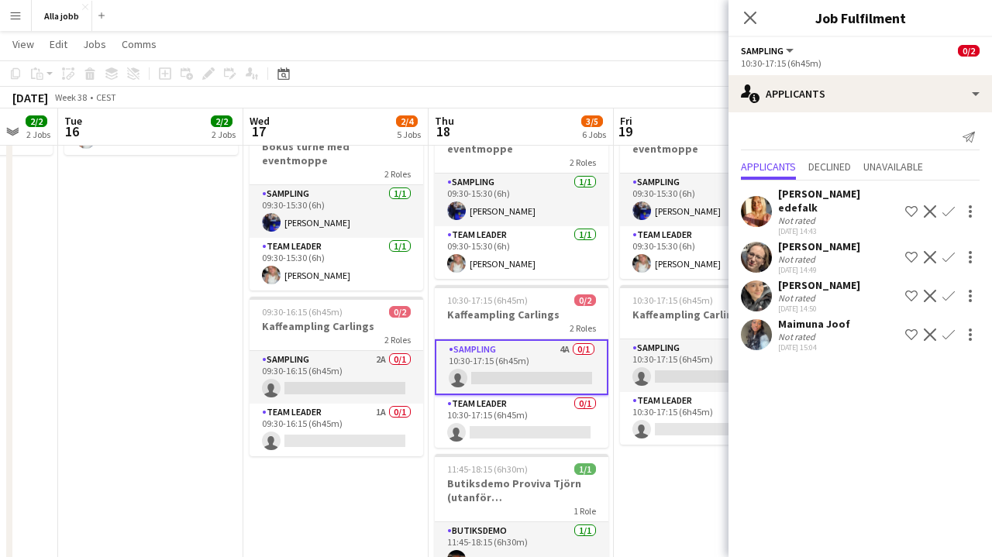
scroll to position [0, 563]
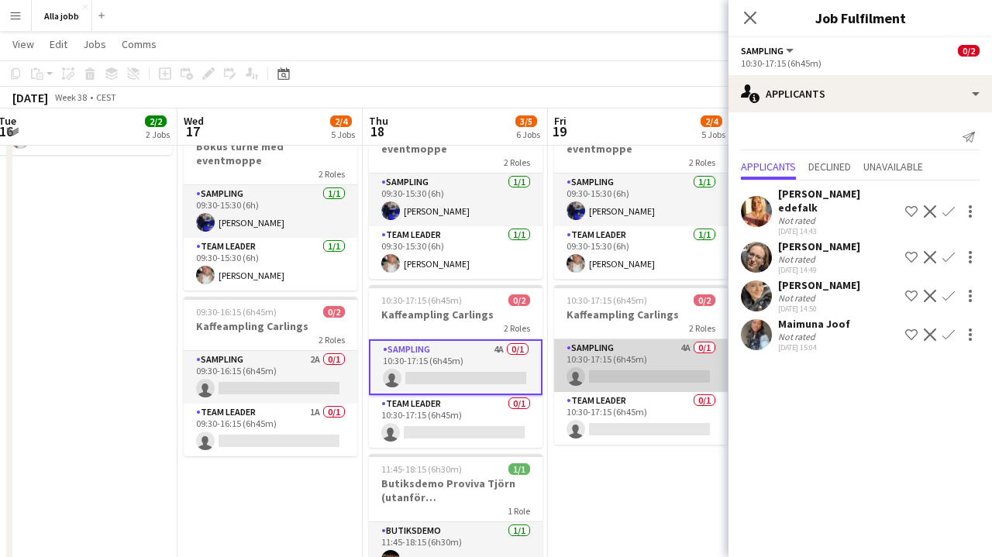
click at [649, 342] on app-card-role "Sampling 4A 0/1 10:30-17:15 (6h45m) single-neutral-actions" at bounding box center [641, 365] width 174 height 53
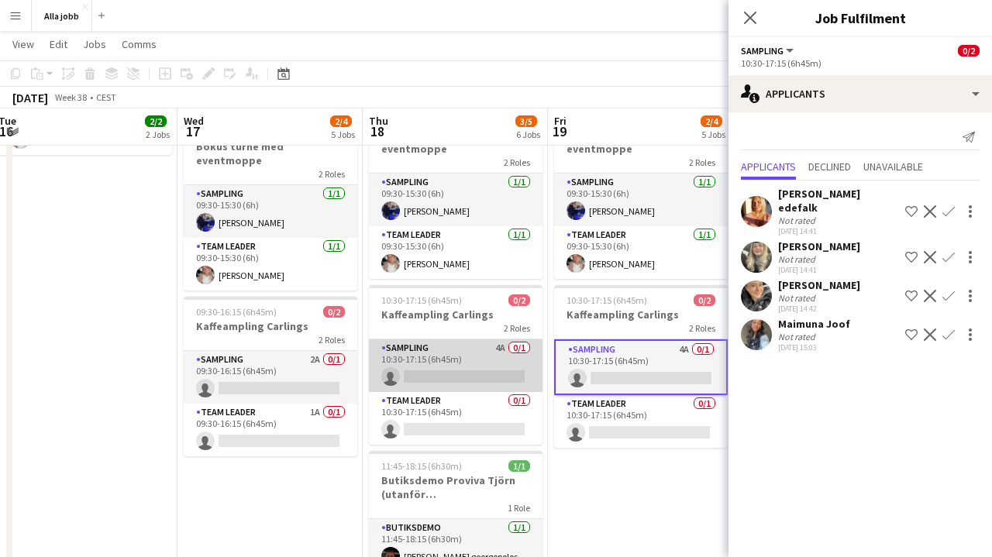
click at [407, 346] on app-card-role "Sampling 4A 0/1 10:30-17:15 (6h45m) single-neutral-actions" at bounding box center [456, 365] width 174 height 53
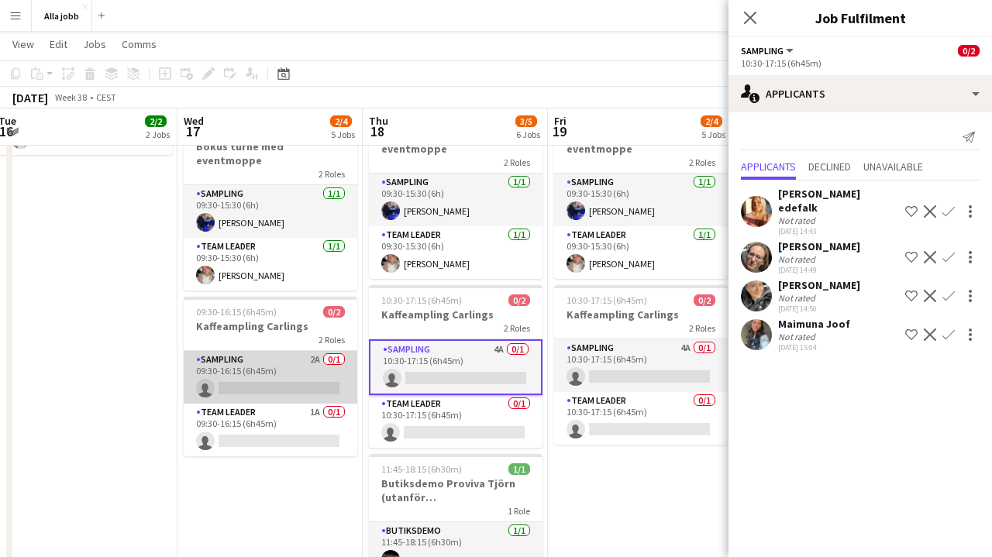
click at [314, 351] on app-card-role "Sampling 2A 0/1 09:30-16:15 (6h45m) single-neutral-actions" at bounding box center [271, 377] width 174 height 53
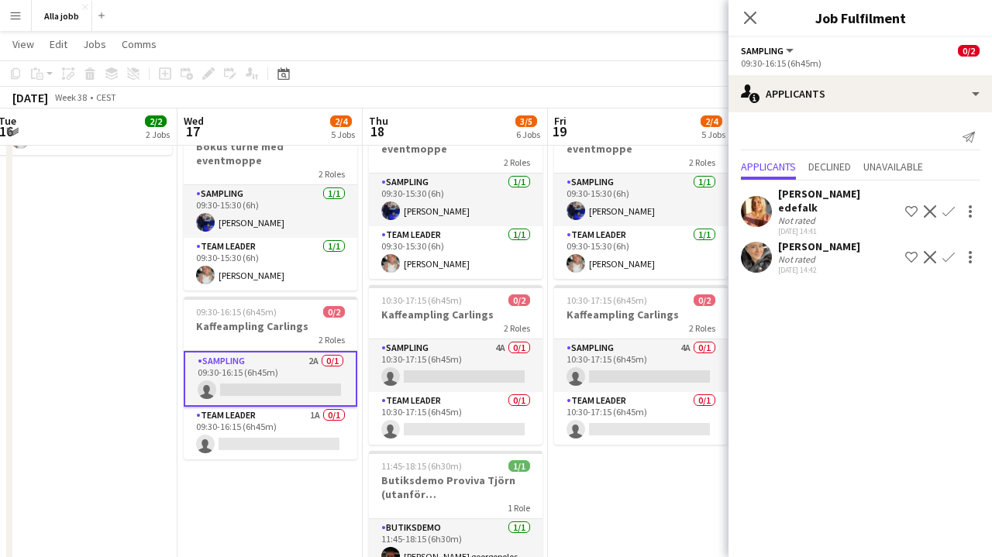
click at [759, 242] on app-user-avatar at bounding box center [756, 257] width 31 height 31
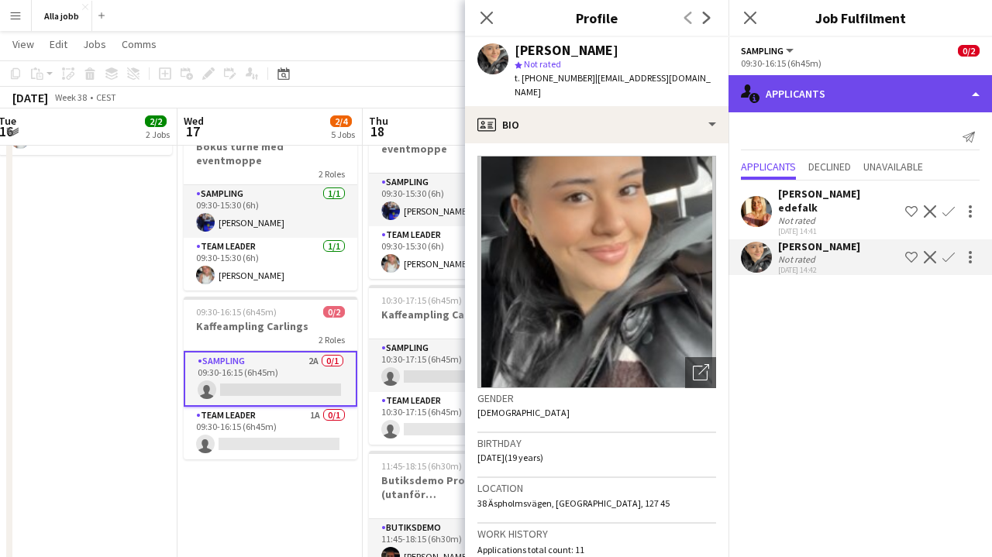
click at [783, 105] on div "single-neutral-actions-information Applicants" at bounding box center [859, 93] width 263 height 37
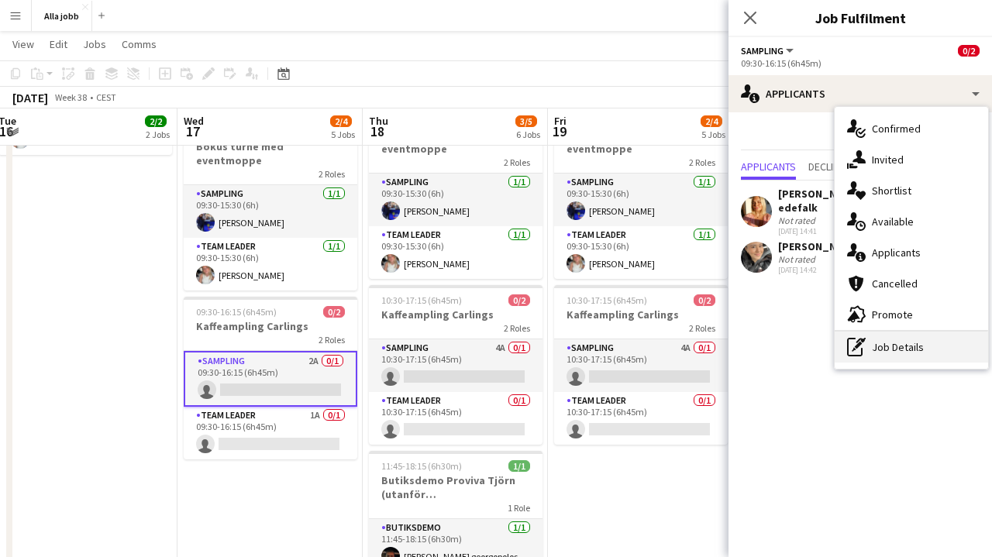
click at [860, 344] on icon at bounding box center [858, 345] width 7 height 7
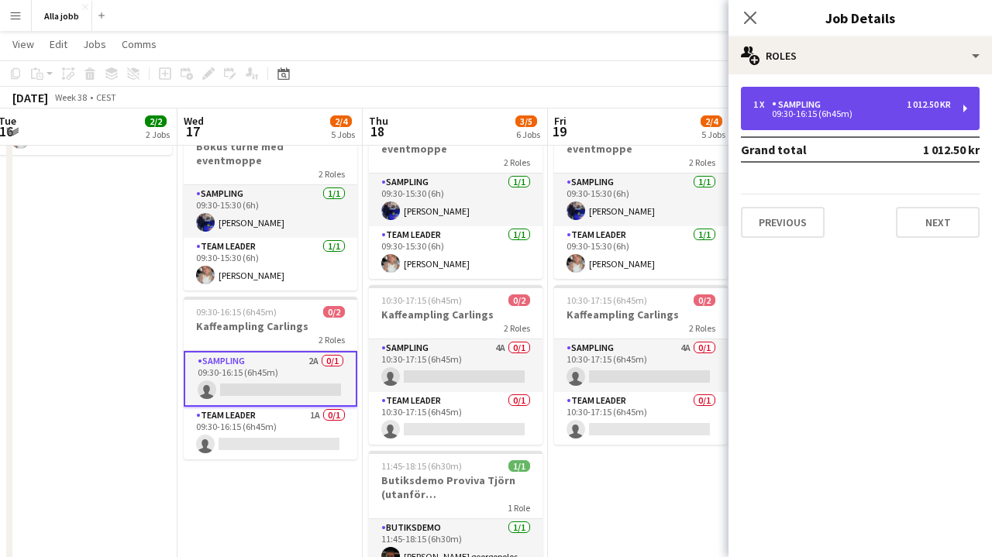
click at [827, 95] on div "1 x Sampling 1 012.50 kr 09:30-16:15 (6h45m)" at bounding box center [860, 108] width 239 height 43
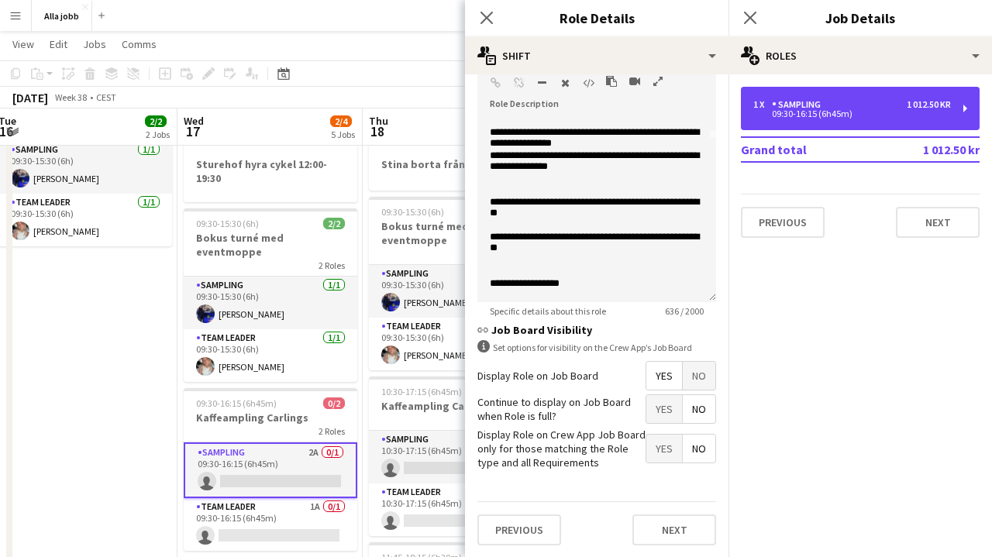
scroll to position [163, 0]
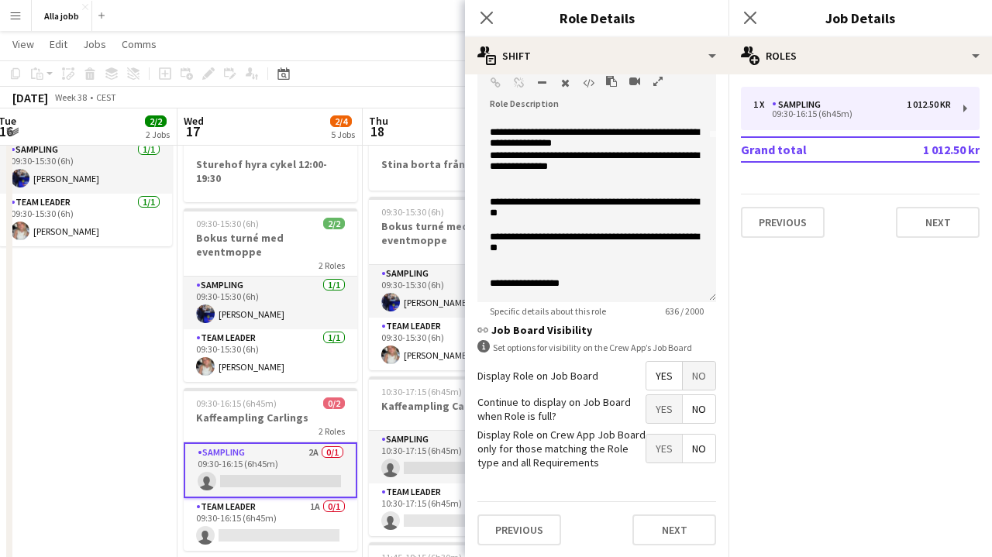
click at [126, 380] on app-date-cell "Bokus turné med APE 09:30-15:30 (6h) 2/2 Bokus turné med eventmoppe 2 Roles Sam…" at bounding box center [84, 358] width 185 height 707
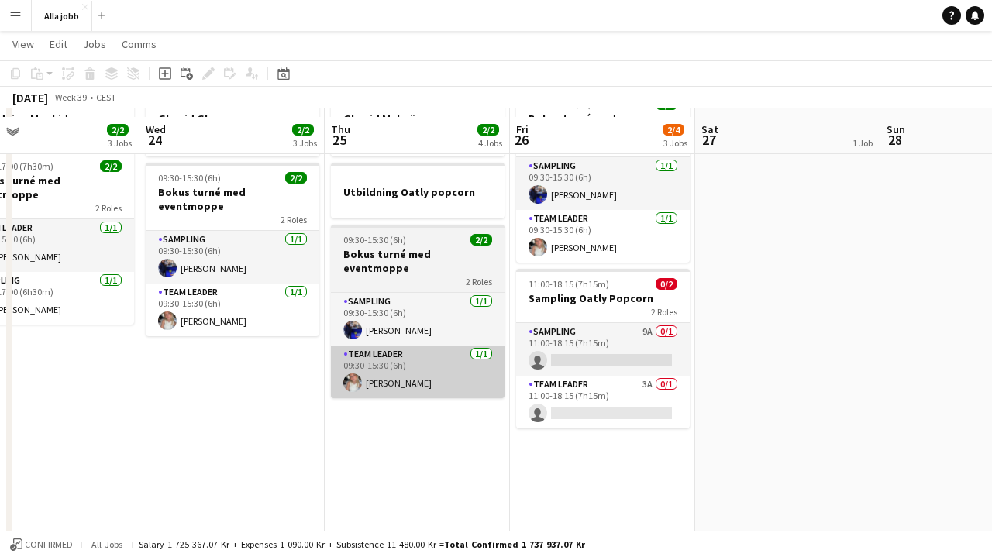
scroll to position [161, 0]
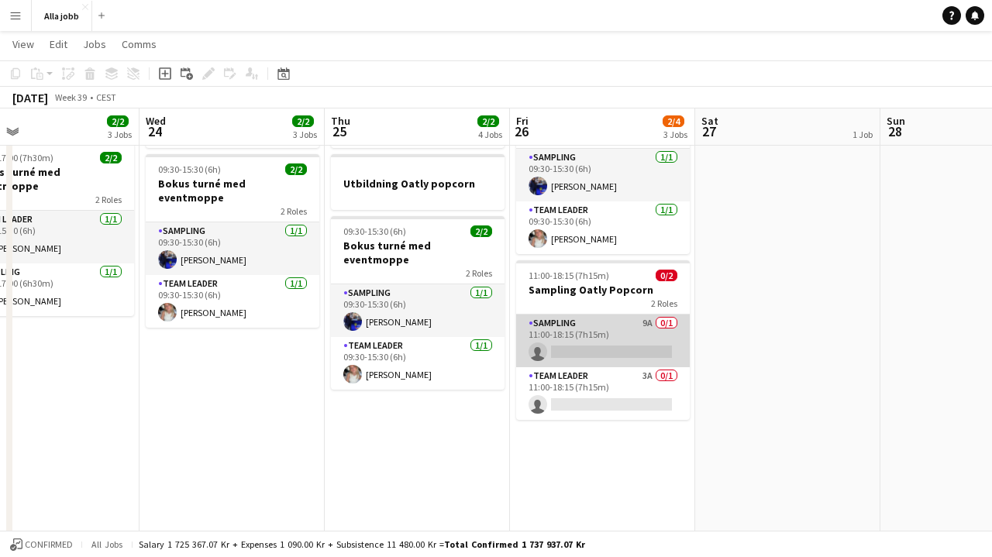
click at [585, 319] on app-card-role "Sampling 9A 0/1 11:00-18:15 (7h15m) single-neutral-actions" at bounding box center [603, 341] width 174 height 53
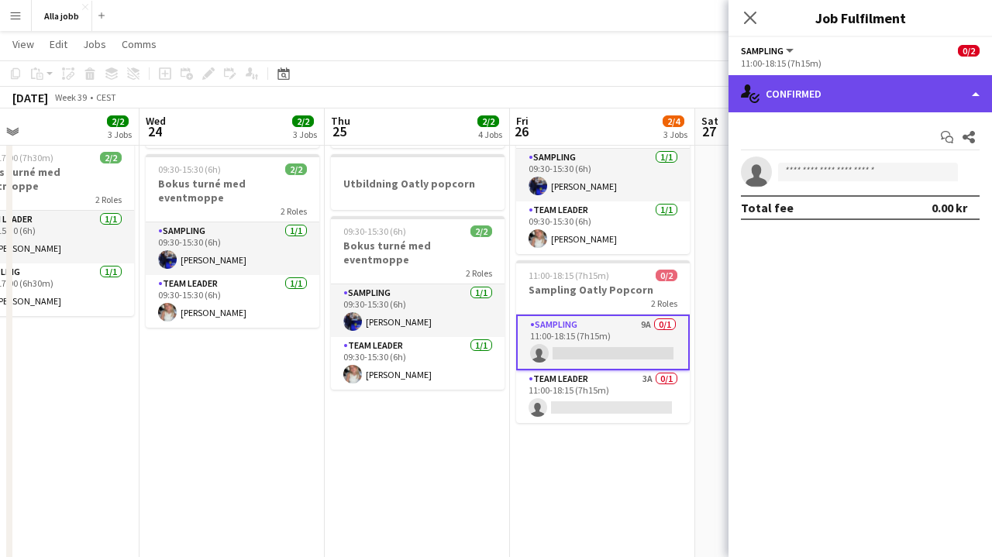
click at [809, 95] on div "single-neutral-actions-check-2 Confirmed" at bounding box center [859, 93] width 263 height 37
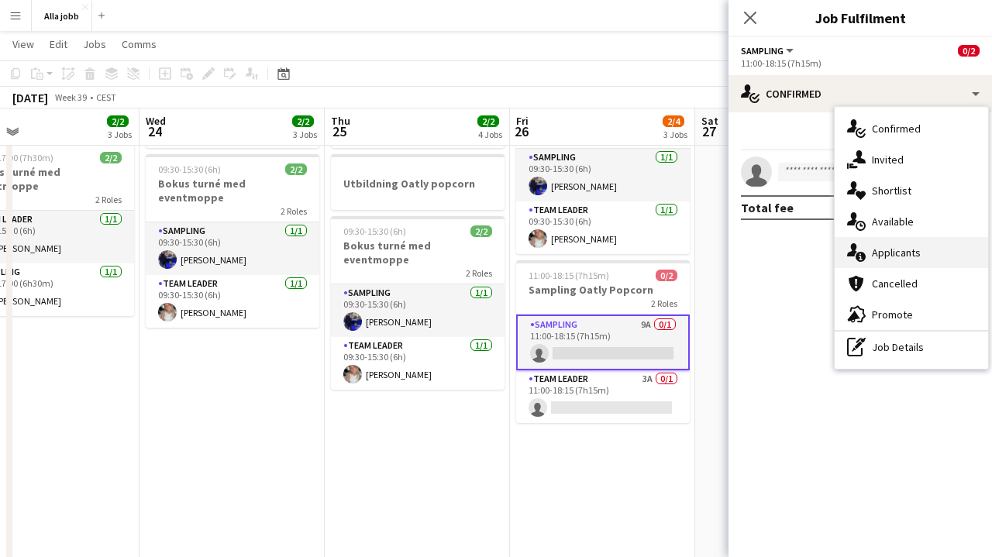
click at [903, 242] on div "single-neutral-actions-information Applicants" at bounding box center [910, 252] width 153 height 31
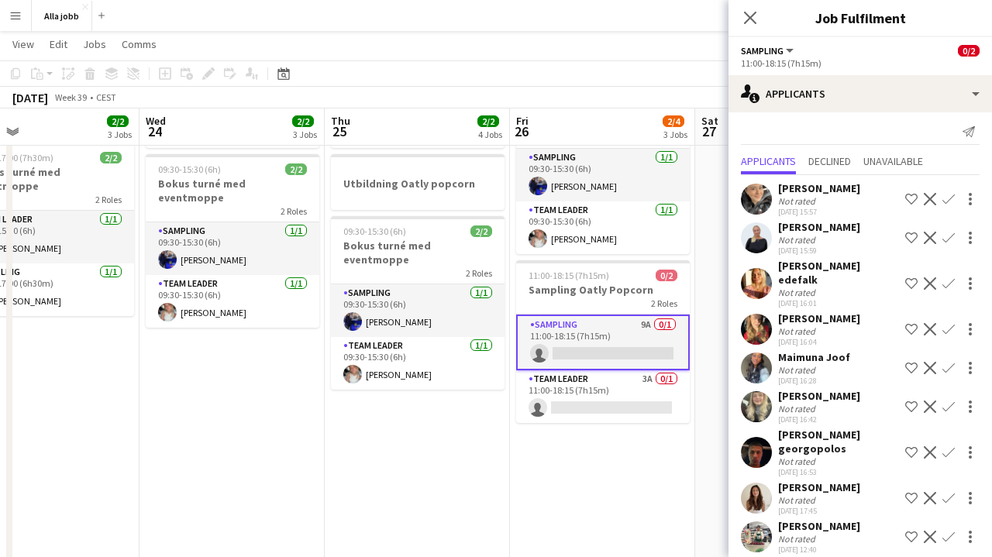
scroll to position [5, 0]
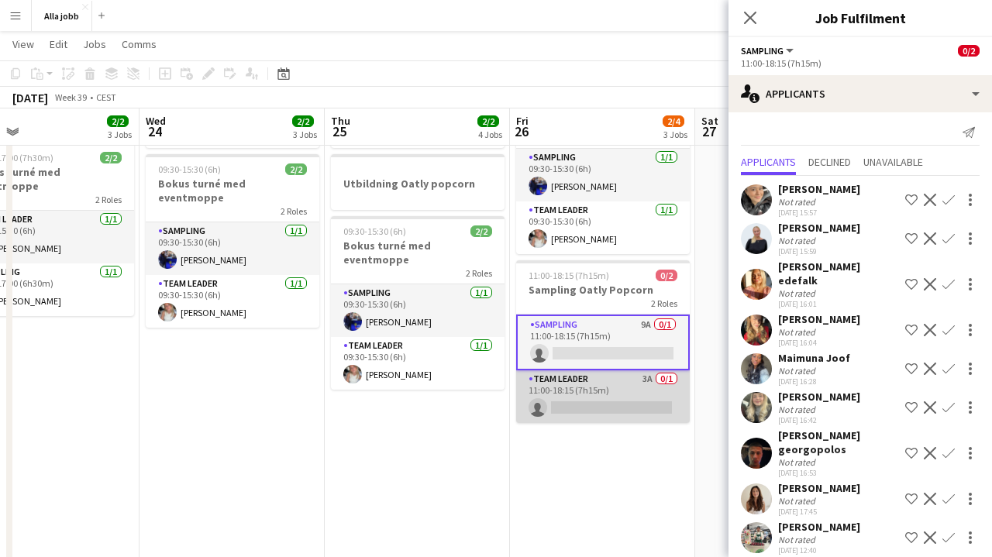
click at [656, 401] on app-card-role "Team Leader 3A 0/1 11:00-18:15 (7h15m) single-neutral-actions" at bounding box center [603, 396] width 174 height 53
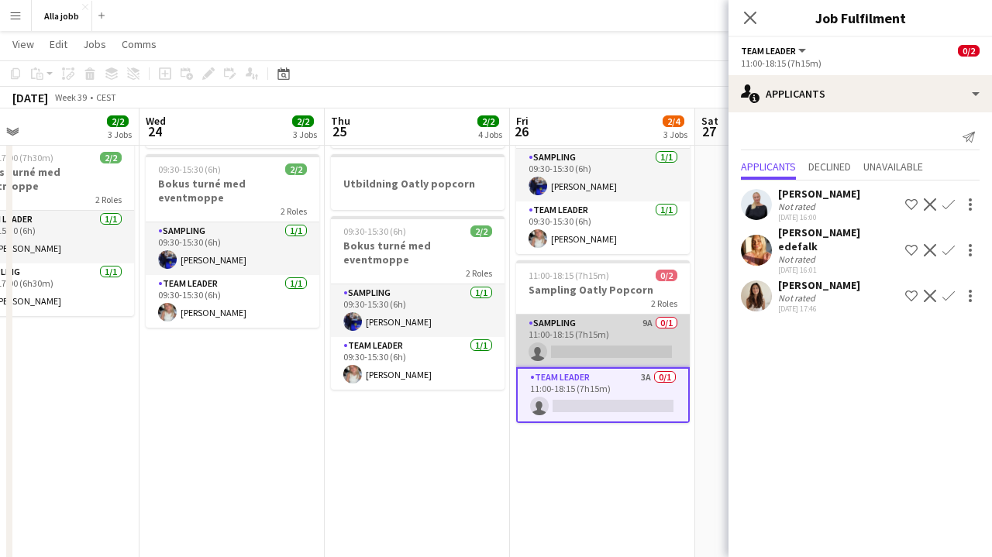
click at [617, 342] on app-card-role "Sampling 9A 0/1 11:00-18:15 (7h15m) single-neutral-actions" at bounding box center [603, 341] width 174 height 53
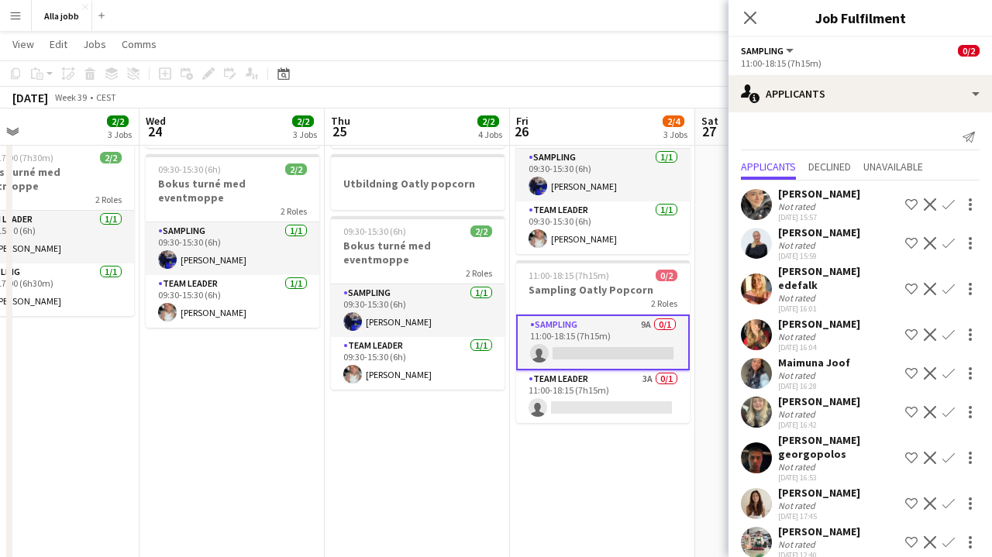
click at [473, 502] on app-date-cell "Bokus turné med APE Glowid [GEOGRAPHIC_DATA] - [PERSON_NAME] Utbildning Oatly p…" at bounding box center [417, 365] width 185 height 707
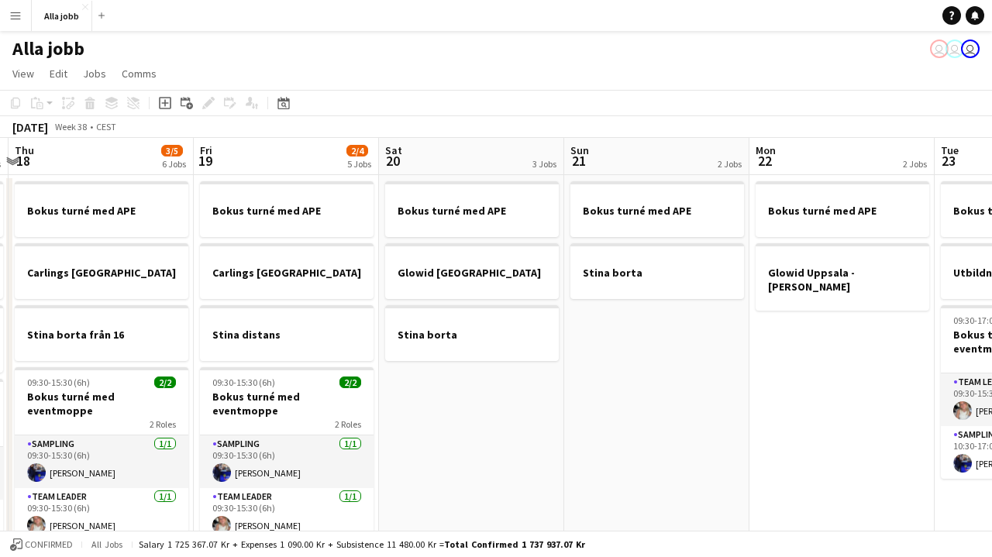
scroll to position [0, 358]
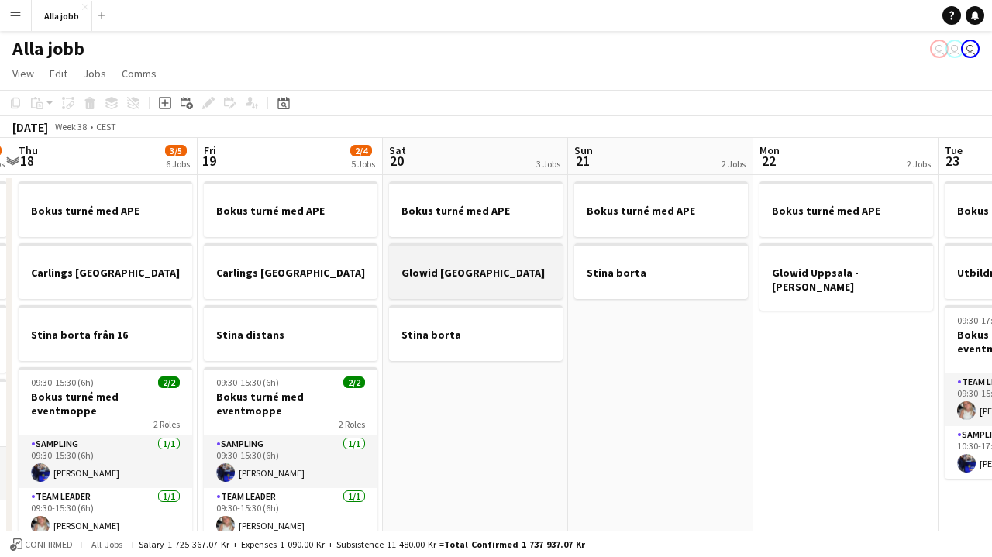
click at [452, 267] on h3 "Glowid [GEOGRAPHIC_DATA]" at bounding box center [476, 273] width 174 height 14
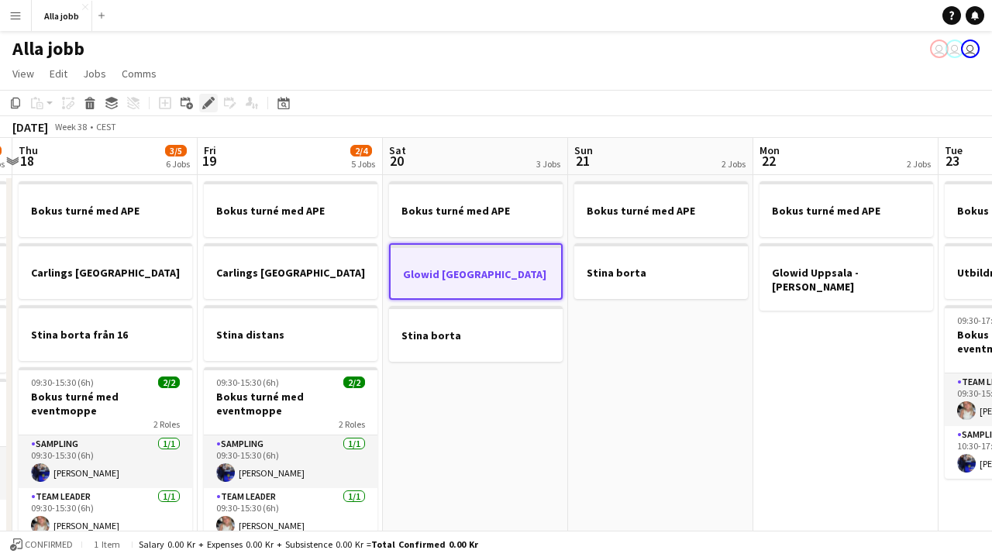
click at [215, 105] on div "Edit" at bounding box center [208, 103] width 19 height 19
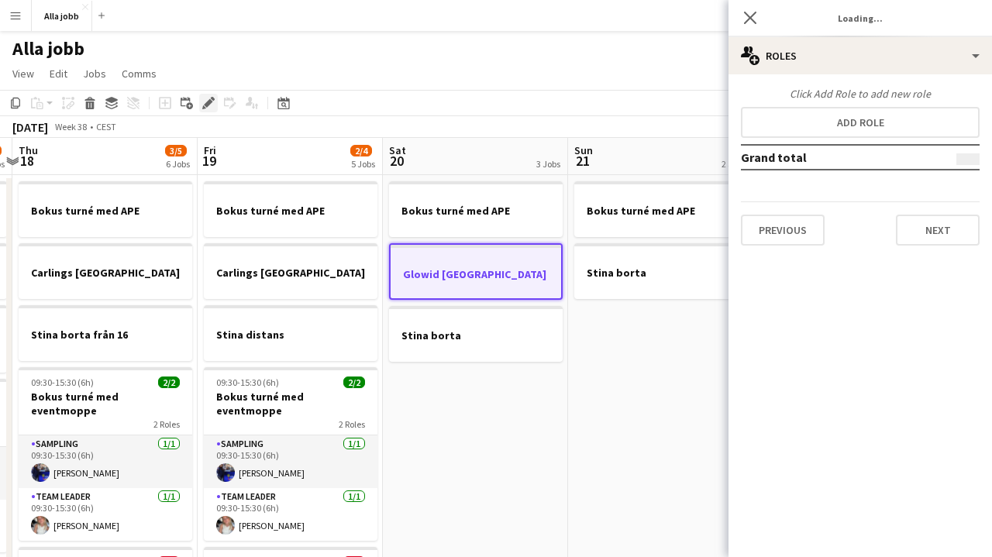
type input "*******"
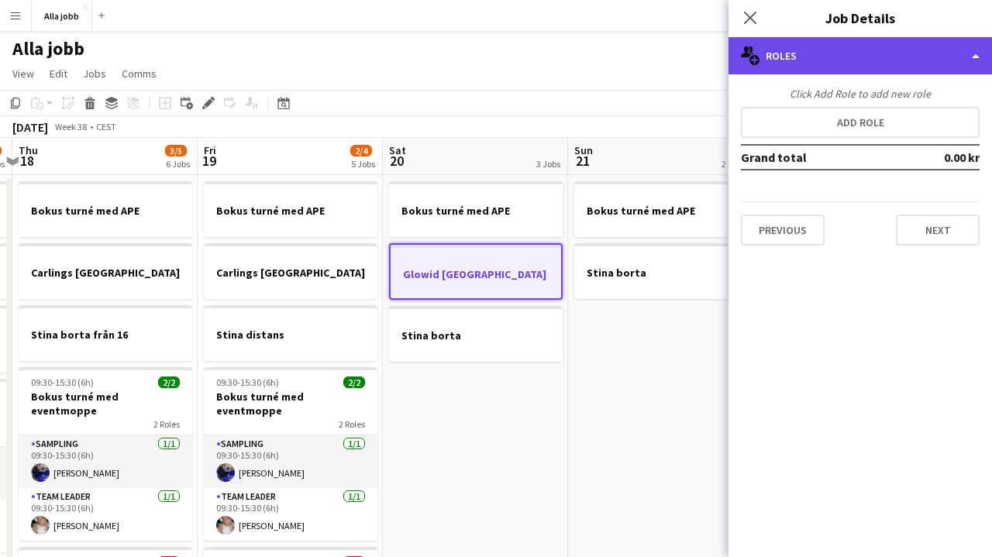
click at [851, 61] on div "multiple-users-add Roles" at bounding box center [859, 55] width 263 height 37
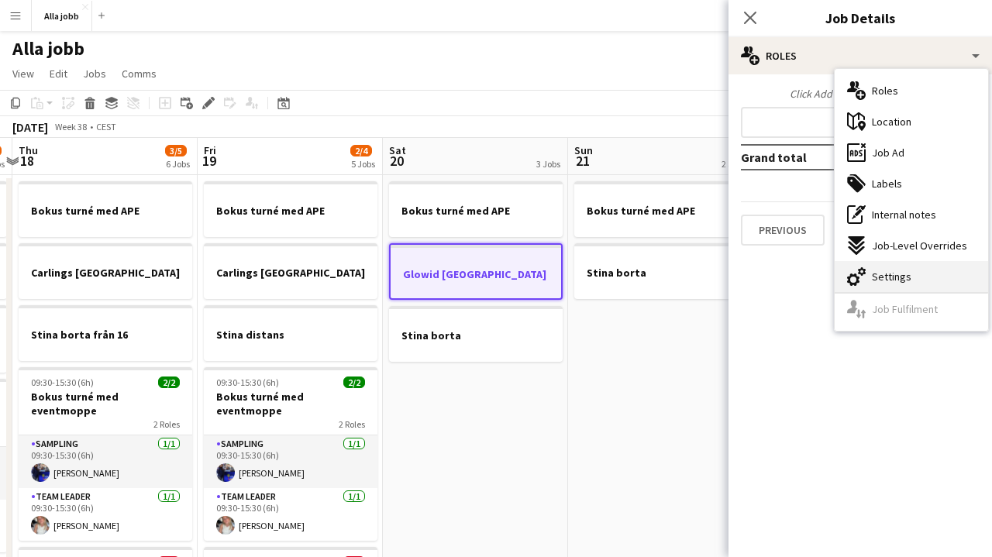
click at [876, 276] on span "Settings" at bounding box center [892, 277] width 40 height 14
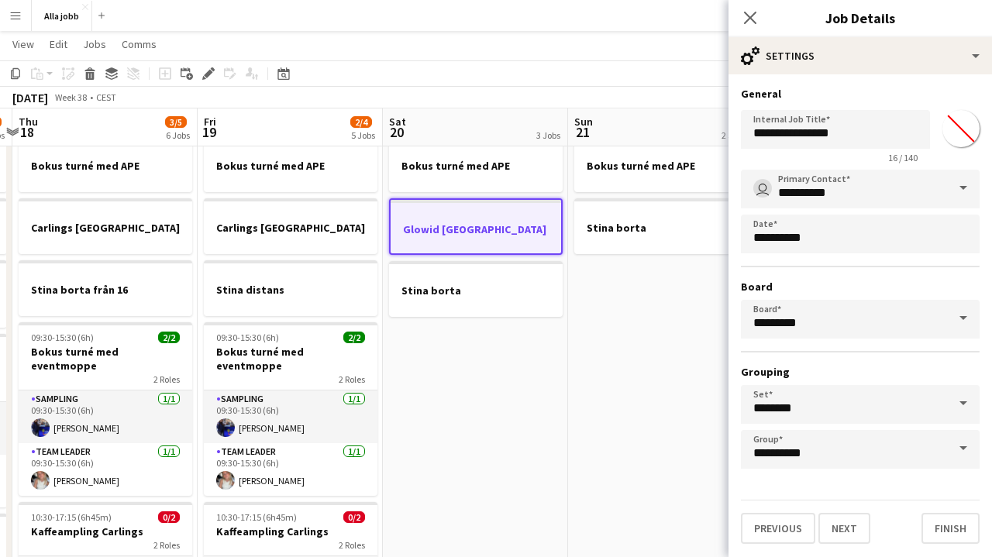
scroll to position [44, 0]
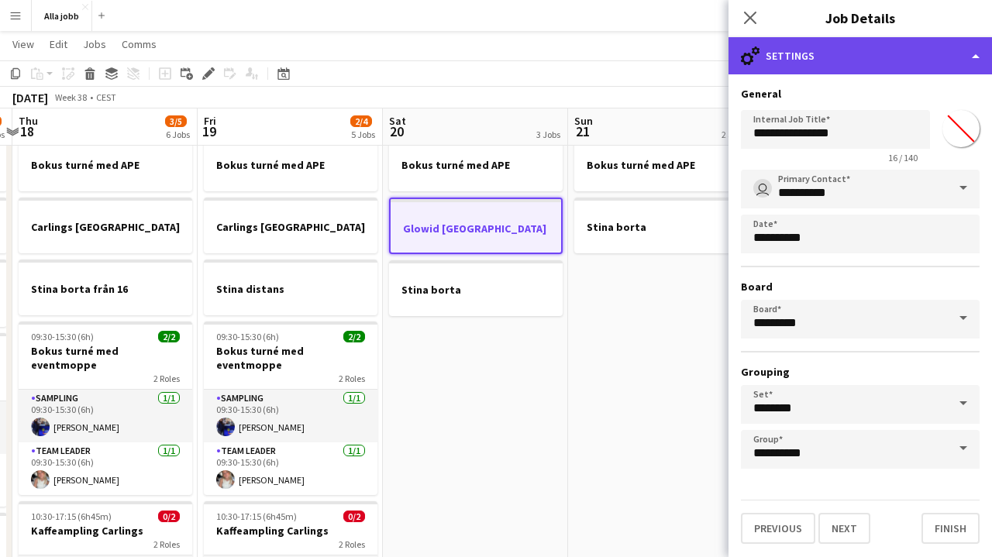
click at [830, 56] on div "cog-double-3 Settings" at bounding box center [859, 55] width 263 height 37
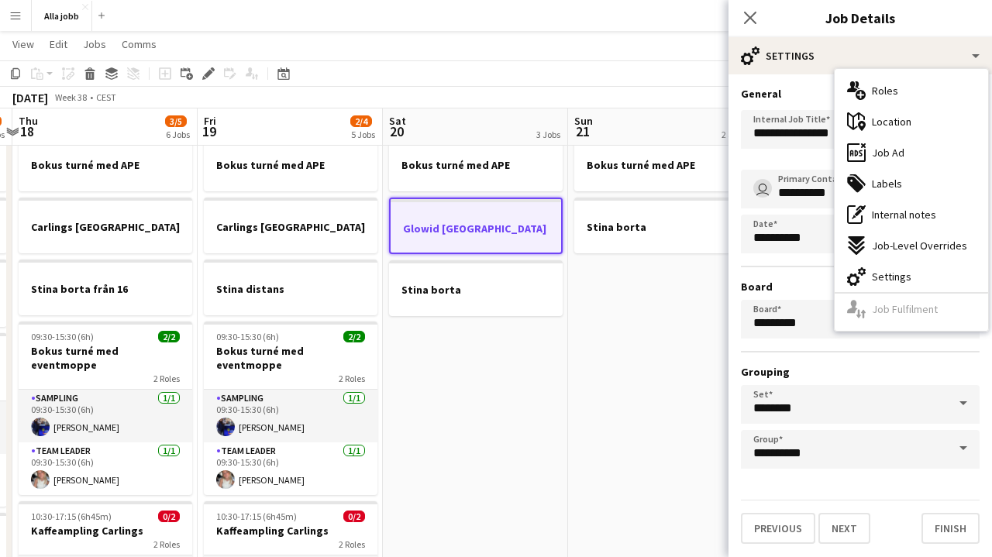
click at [611, 368] on app-date-cell "Bokus turné med APE Stina borta" at bounding box center [660, 482] width 185 height 707
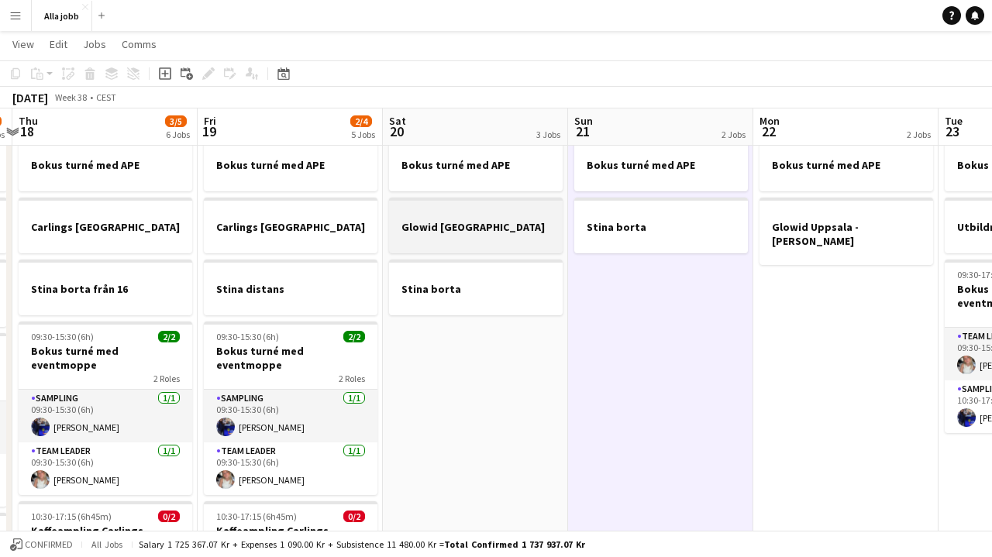
click at [487, 231] on h3 "Glowid [GEOGRAPHIC_DATA]" at bounding box center [476, 227] width 174 height 14
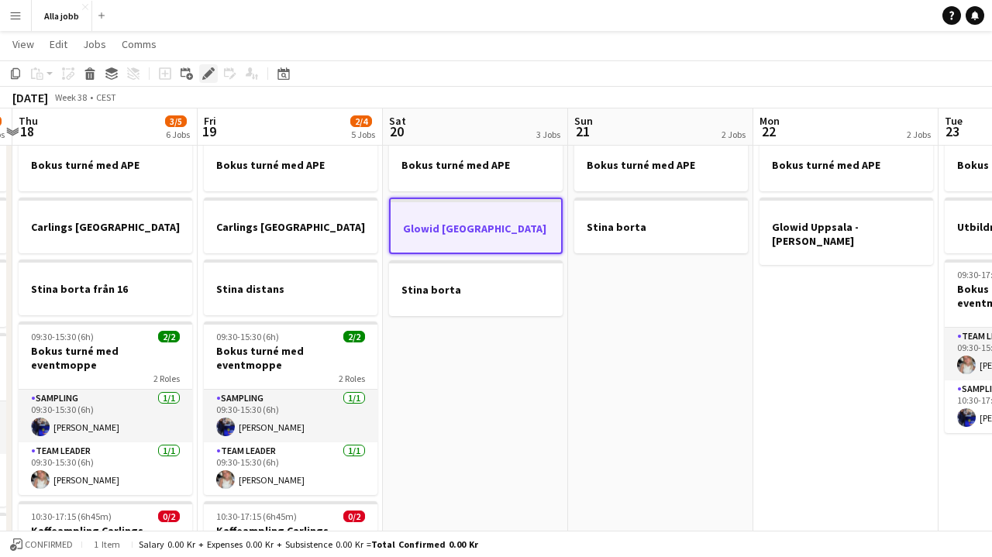
click at [209, 77] on icon "Edit" at bounding box center [208, 73] width 12 height 12
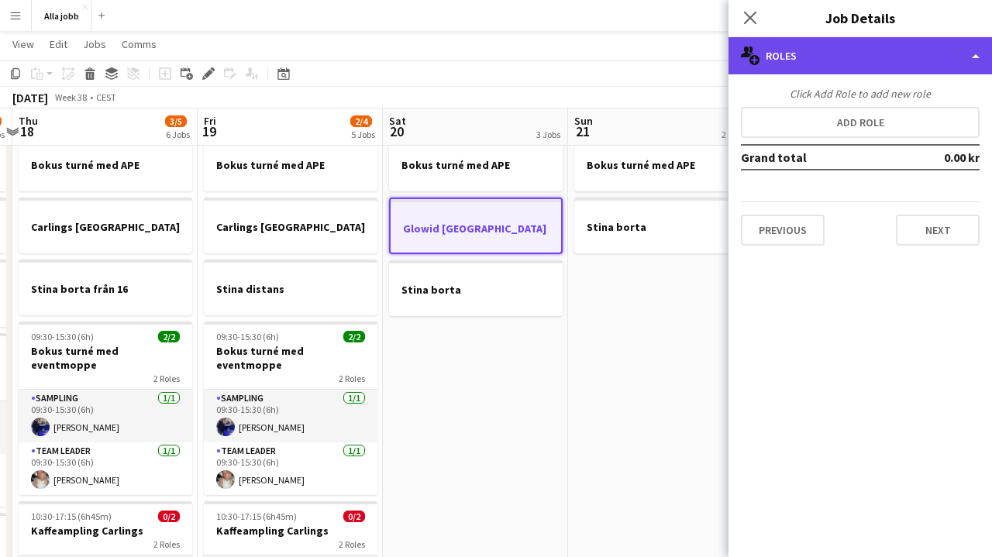
click at [890, 66] on div "multiple-users-add Roles" at bounding box center [859, 55] width 263 height 37
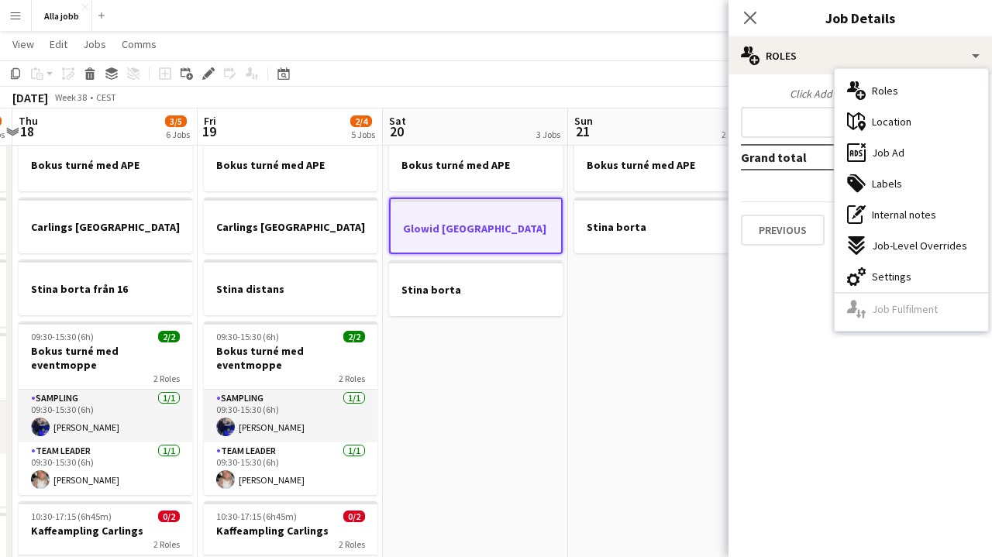
click at [652, 343] on app-date-cell "Bokus turné med APE Stina borta" at bounding box center [660, 482] width 185 height 707
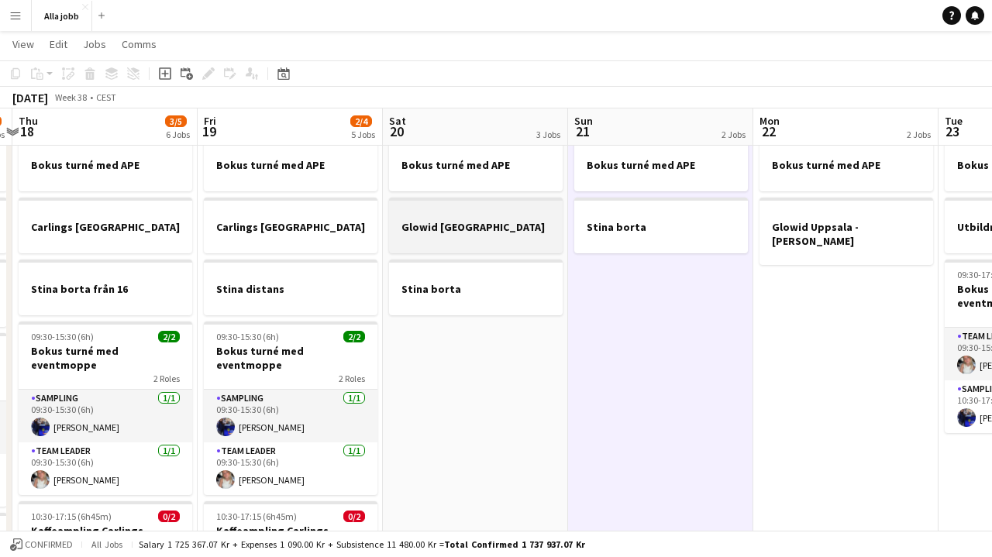
click at [483, 241] on div at bounding box center [476, 240] width 174 height 12
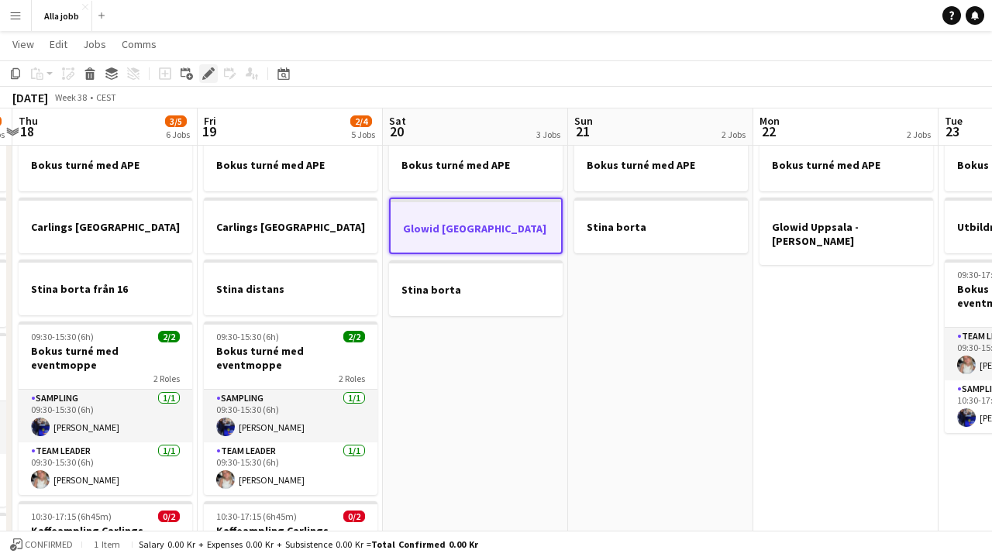
click at [208, 69] on icon "Edit" at bounding box center [208, 73] width 12 height 12
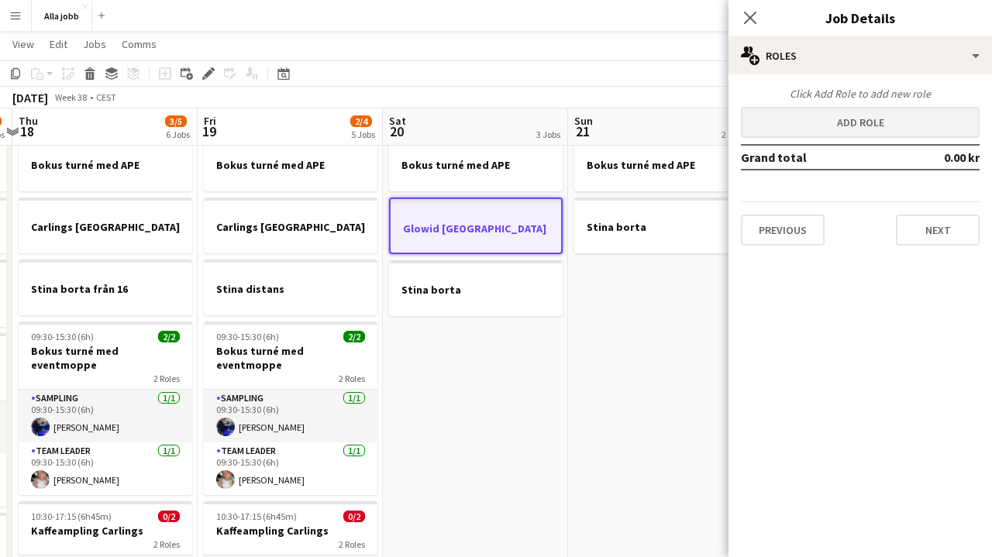
click at [811, 132] on button "Add role" at bounding box center [860, 122] width 239 height 31
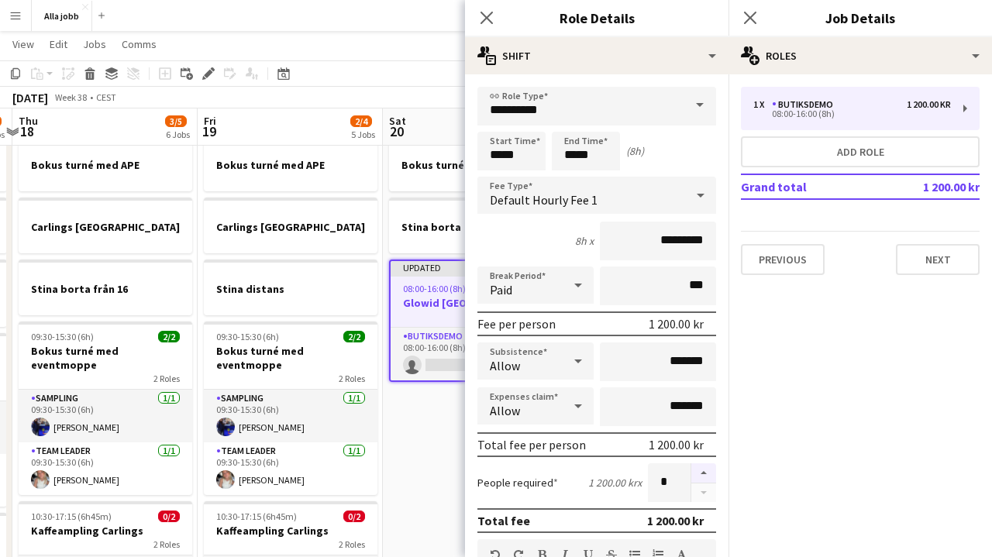
click at [711, 473] on button "button" at bounding box center [703, 473] width 25 height 20
type input "*"
click at [514, 153] on input "*****" at bounding box center [511, 151] width 68 height 39
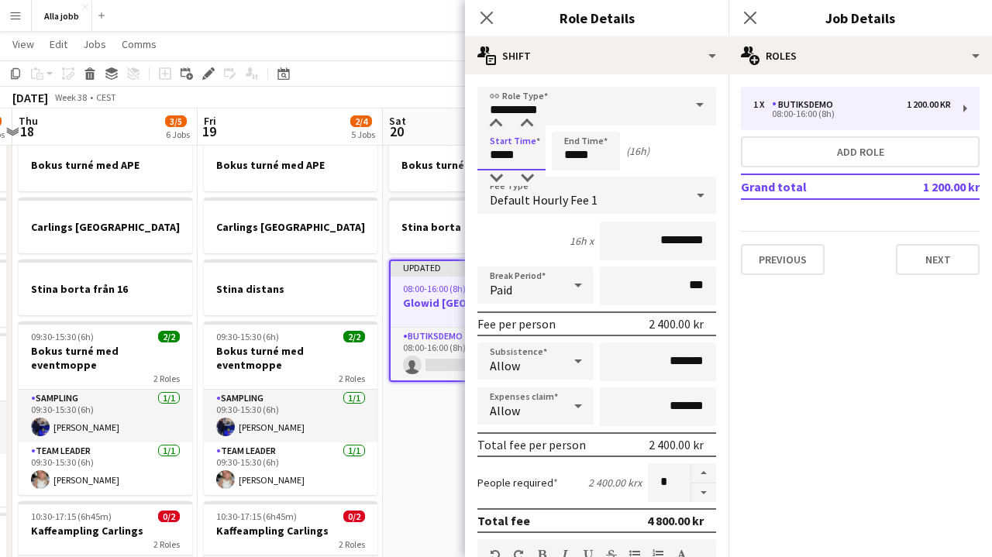
type input "*****"
click at [594, 155] on input "*****" at bounding box center [586, 151] width 68 height 39
type input "*****"
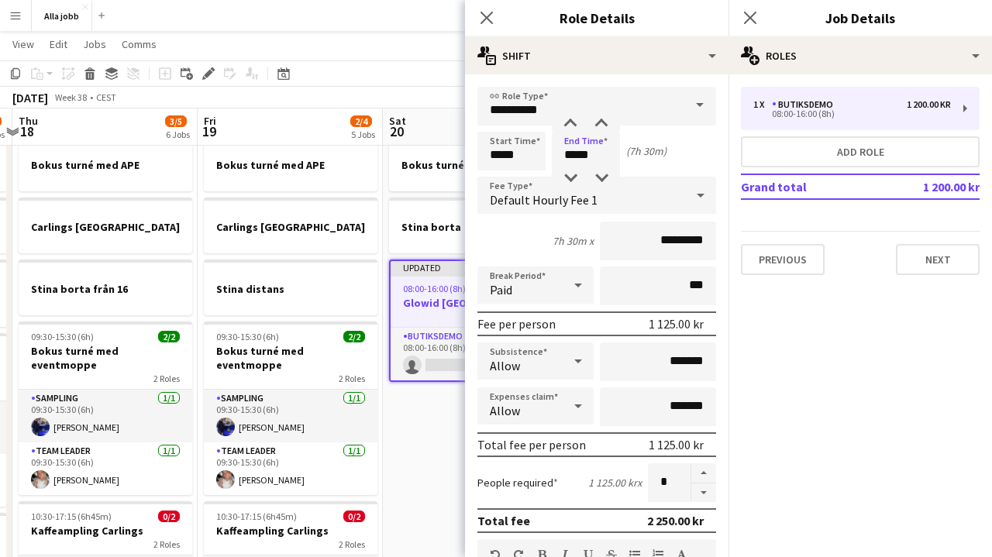
click at [538, 221] on form "**********" at bounding box center [596, 568] width 263 height 963
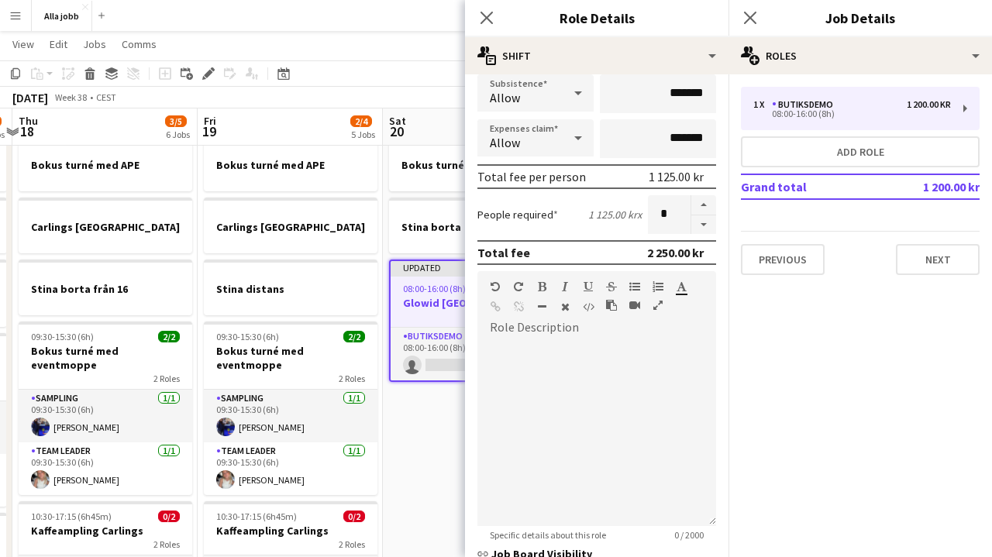
scroll to position [293, 0]
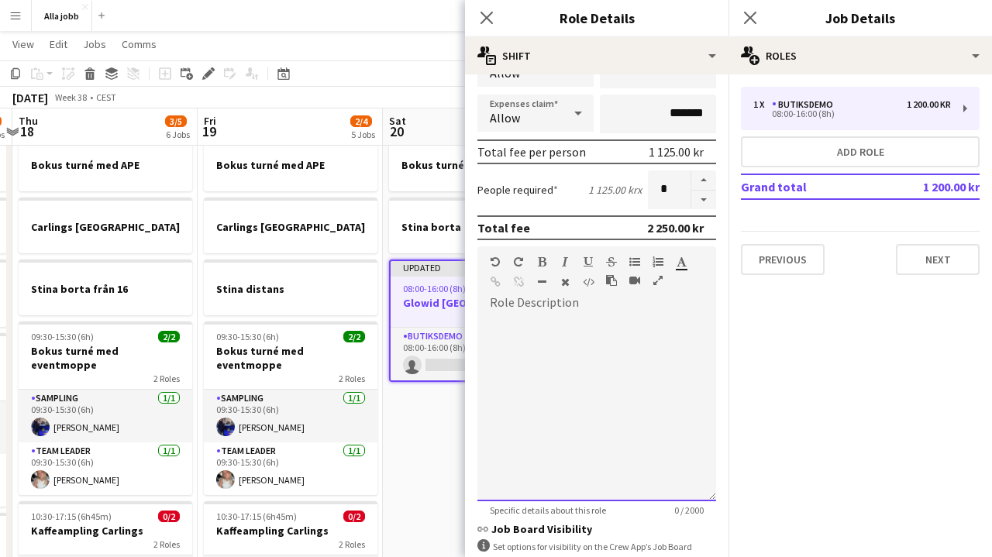
click at [516, 379] on div at bounding box center [596, 408] width 239 height 186
drag, startPoint x: 573, startPoint y: 351, endPoint x: 455, endPoint y: 325, distance: 121.3
click at [455, 325] on body "Menu Boards Boards Boards All jobs Status Workforce Workforce My Workforce Recr…" at bounding box center [496, 409] width 992 height 907
click at [419, 413] on app-date-cell "Bokus turné med APE Stina borta Updated 08:00-16:00 (8h) 0/1 Glowid Stockholm 1…" at bounding box center [475, 482] width 185 height 707
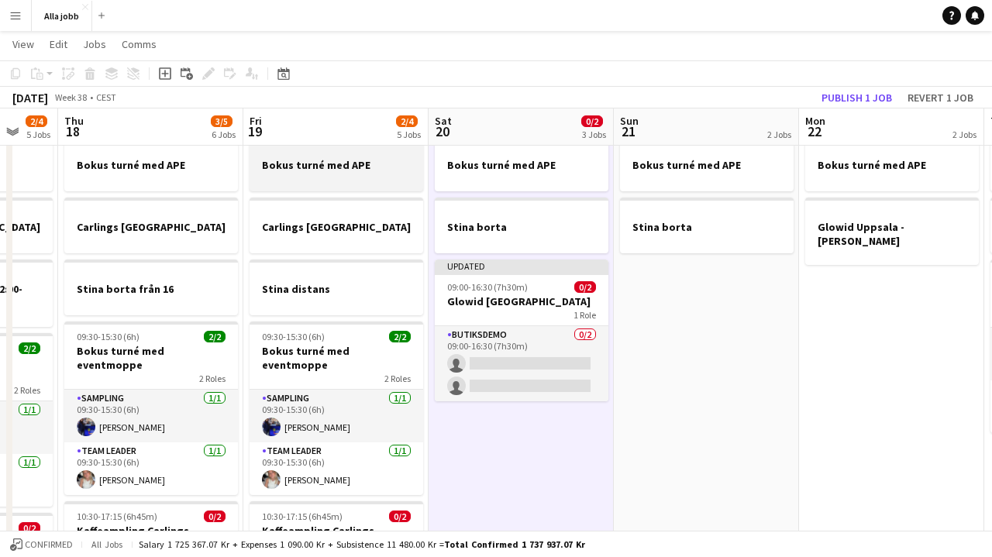
scroll to position [0, 318]
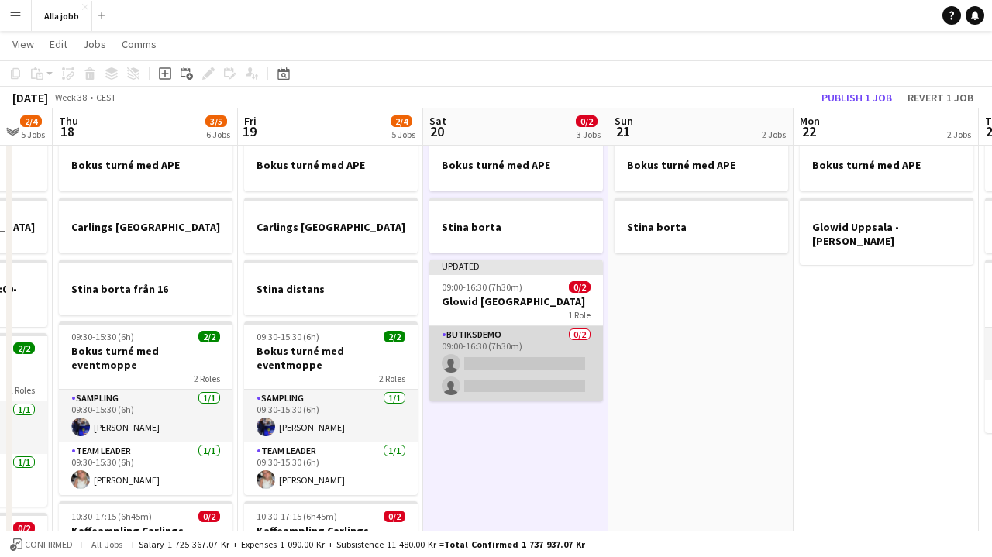
click at [480, 352] on app-card-role "Butiksdemo 0/2 09:00-16:30 (7h30m) single-neutral-actions single-neutral-actions" at bounding box center [516, 363] width 174 height 75
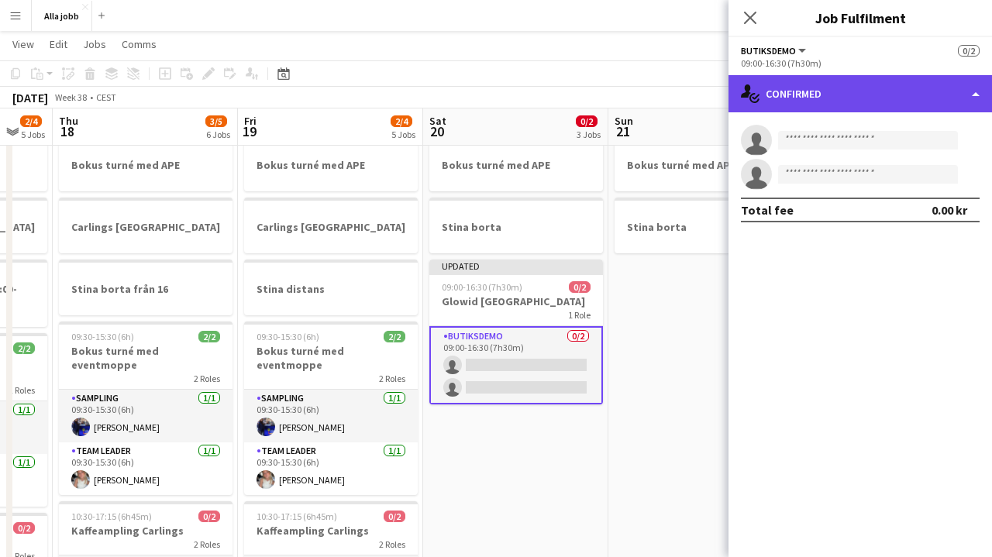
click at [893, 92] on div "single-neutral-actions-check-2 Confirmed" at bounding box center [859, 93] width 263 height 37
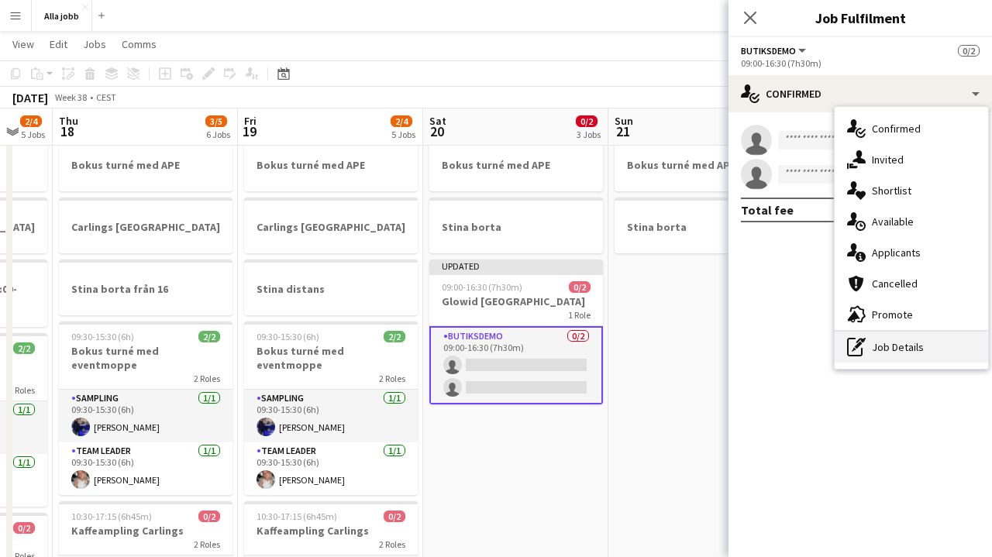
click at [883, 347] on div "pen-write Job Details" at bounding box center [910, 347] width 153 height 31
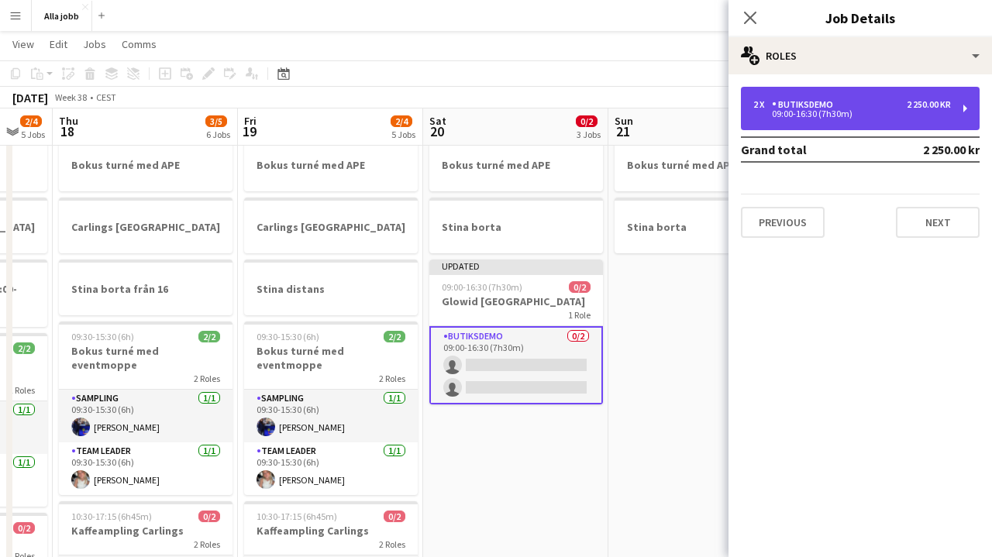
click at [854, 111] on div "09:00-16:30 (7h30m)" at bounding box center [852, 114] width 198 height 8
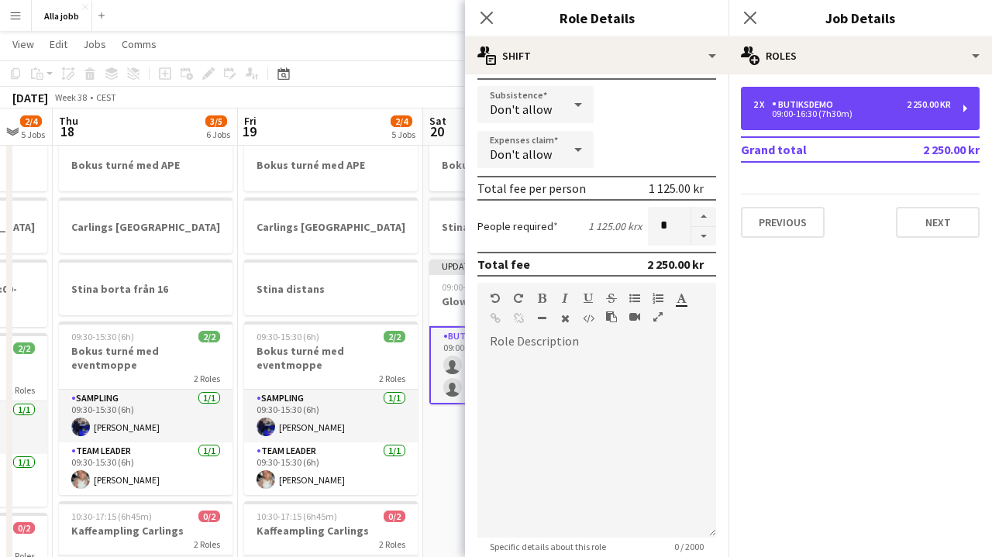
scroll to position [302, 0]
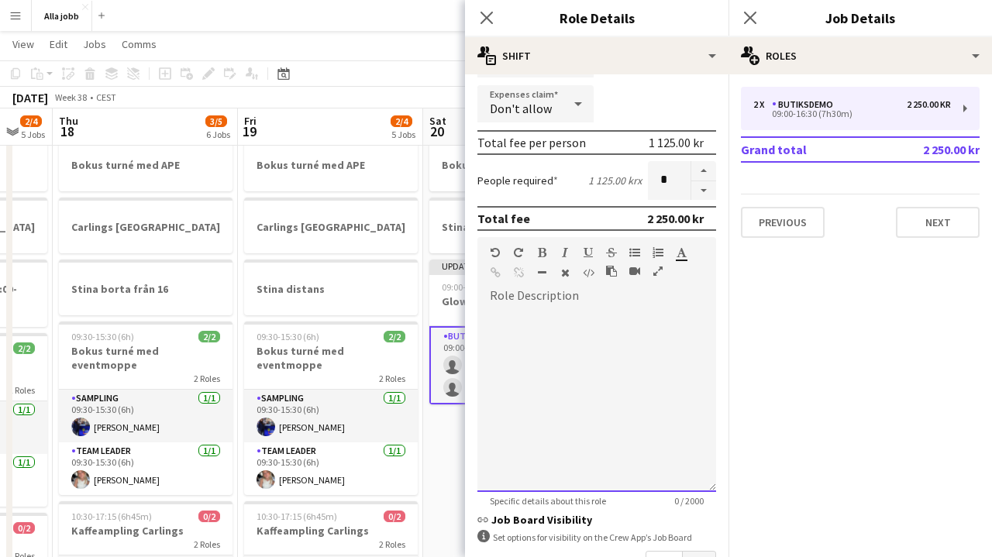
click at [561, 383] on div at bounding box center [596, 399] width 239 height 186
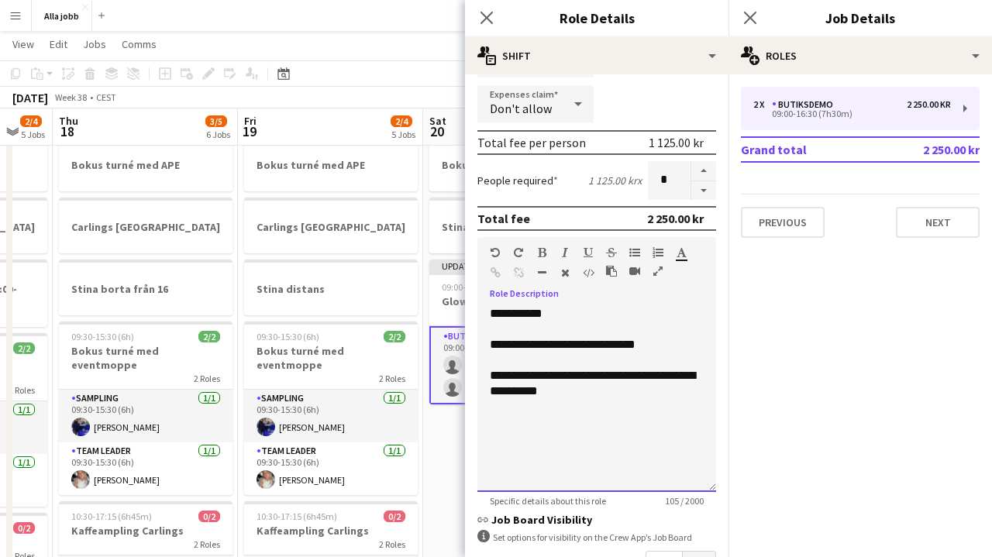
click at [569, 344] on div "**********" at bounding box center [597, 344] width 214 height 15
click at [676, 342] on div "**********" at bounding box center [597, 344] width 214 height 15
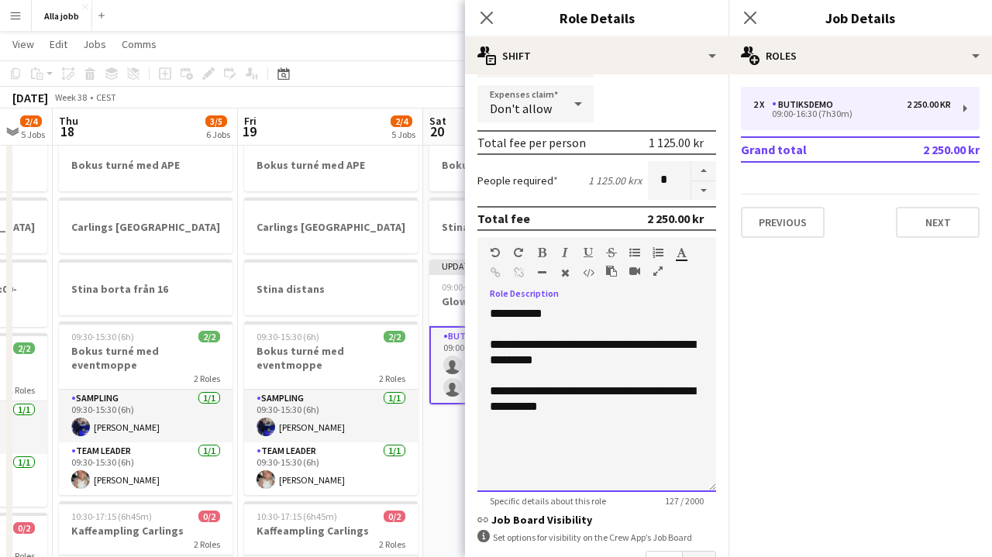
click at [622, 411] on div "**********" at bounding box center [597, 399] width 214 height 31
click at [643, 425] on div "**********" at bounding box center [597, 415] width 214 height 62
click at [552, 422] on div "**********" at bounding box center [597, 415] width 214 height 62
click at [687, 428] on div "**********" at bounding box center [597, 415] width 214 height 62
click at [650, 437] on div "**********" at bounding box center [597, 415] width 214 height 62
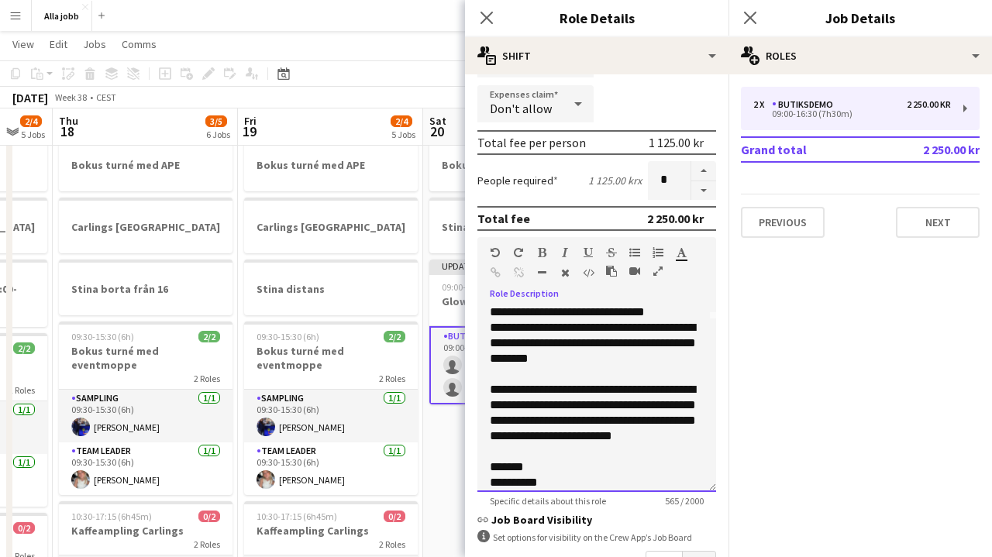
scroll to position [198, 0]
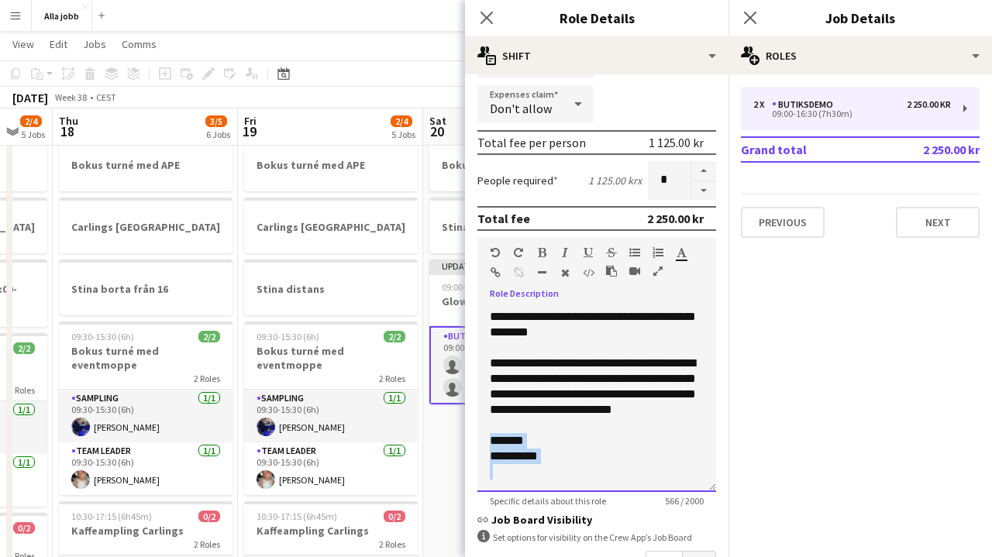
drag, startPoint x: 523, startPoint y: 478, endPoint x: 475, endPoint y: 441, distance: 60.8
click at [475, 441] on form "**********" at bounding box center [596, 266] width 263 height 963
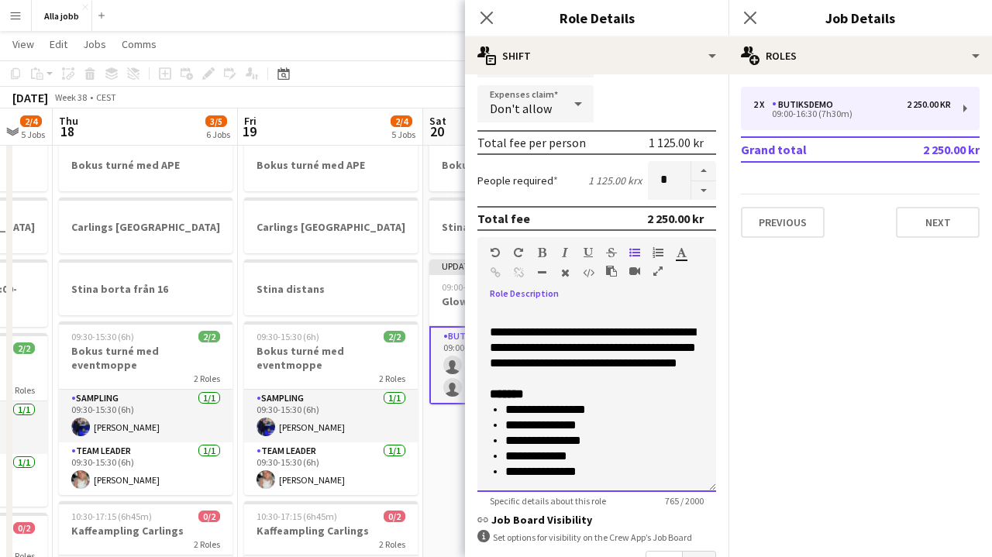
scroll to position [277, 0]
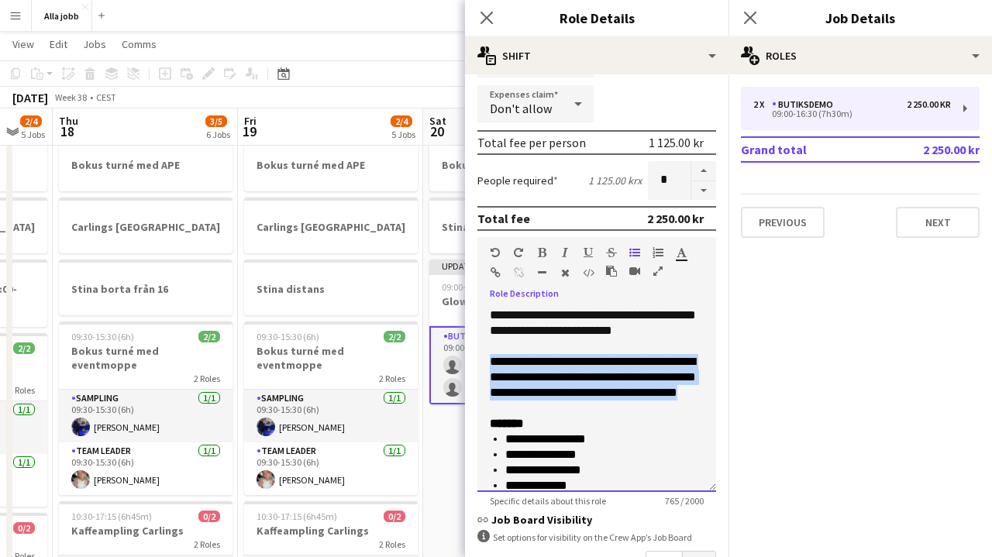
drag, startPoint x: 597, startPoint y: 404, endPoint x: 453, endPoint y: 361, distance: 150.5
click at [453, 361] on body "Menu Boards Boards Boards All jobs Status Workforce Workforce My Workforce Recr…" at bounding box center [496, 409] width 992 height 907
copy p "**********"
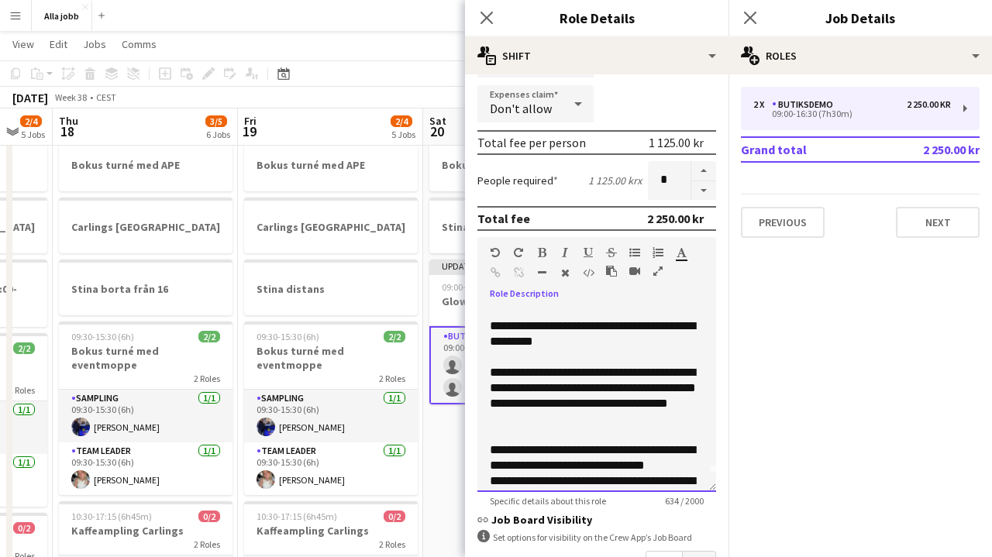
scroll to position [26, 0]
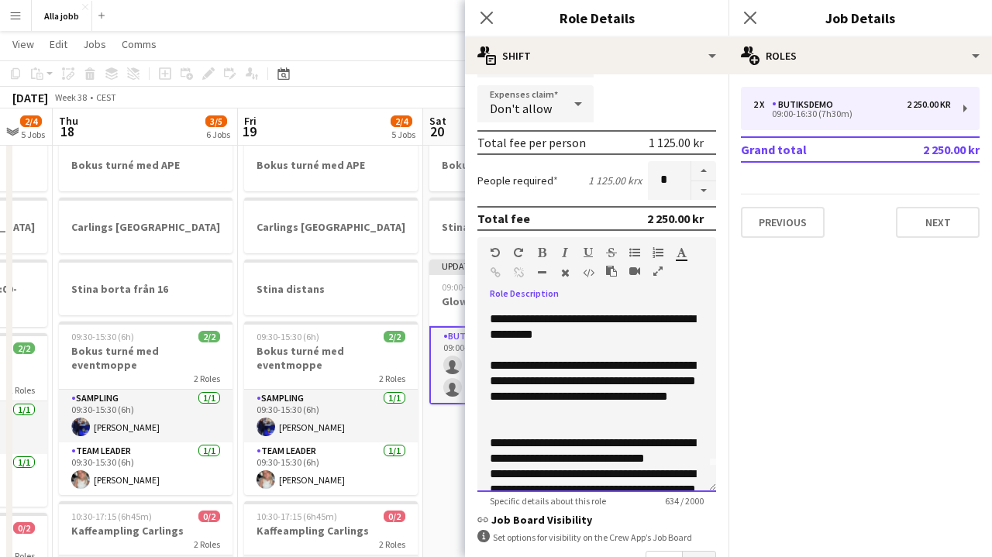
click at [485, 366] on div "**********" at bounding box center [596, 399] width 239 height 186
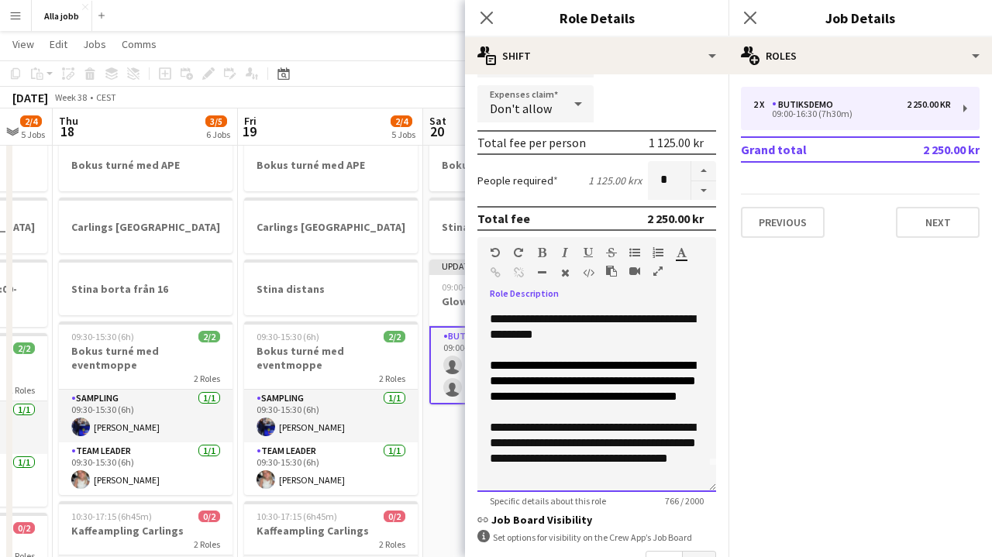
click at [549, 430] on div "**********" at bounding box center [597, 451] width 214 height 62
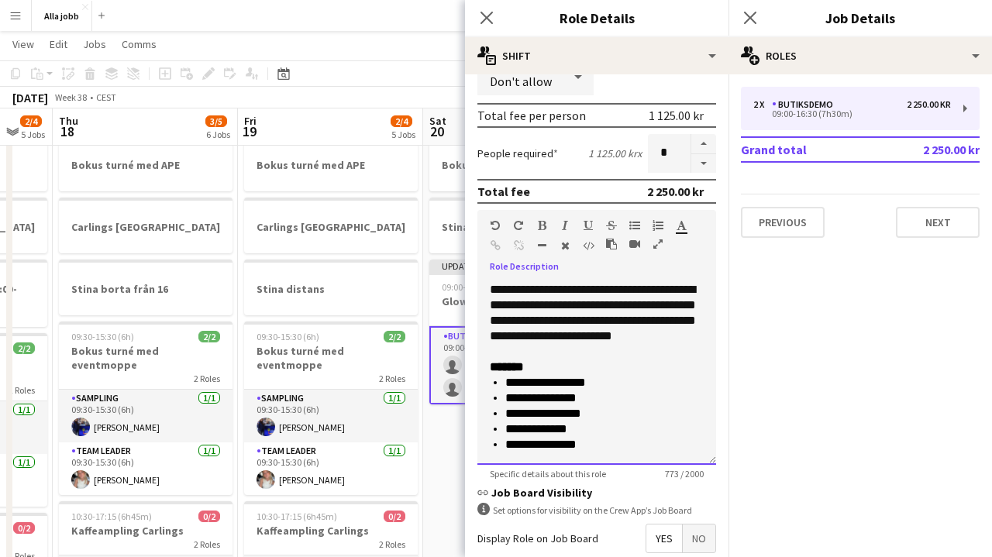
scroll to position [488, 0]
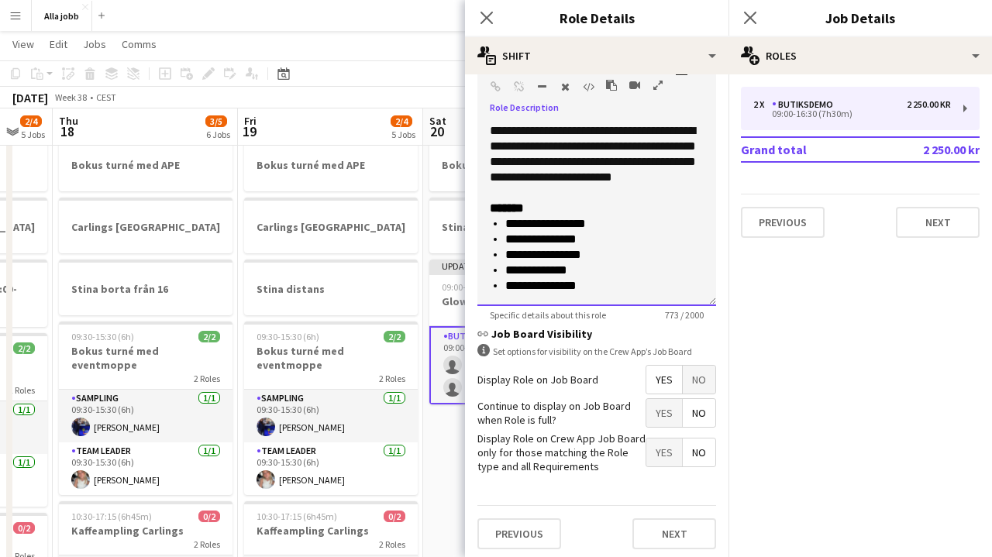
click at [602, 295] on div "**********" at bounding box center [596, 213] width 239 height 186
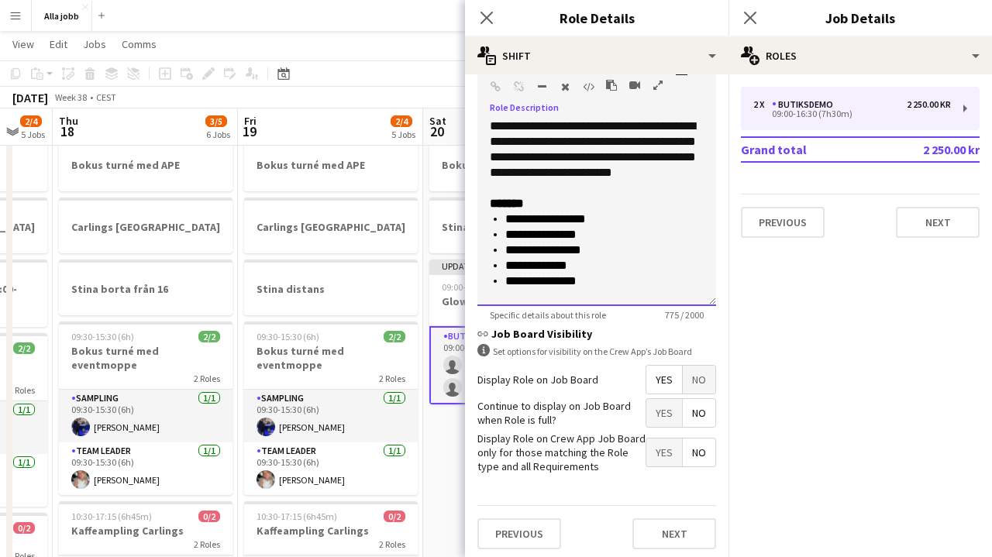
scroll to position [338, 0]
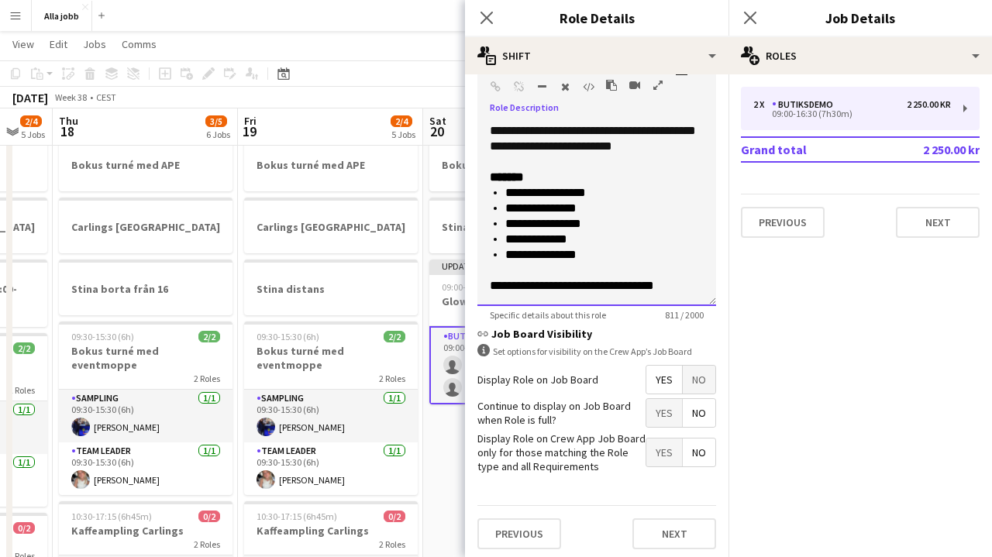
click at [563, 295] on div "**********" at bounding box center [596, 213] width 239 height 186
click at [558, 280] on span "**********" at bounding box center [572, 286] width 164 height 12
click at [670, 287] on div "**********" at bounding box center [597, 285] width 214 height 15
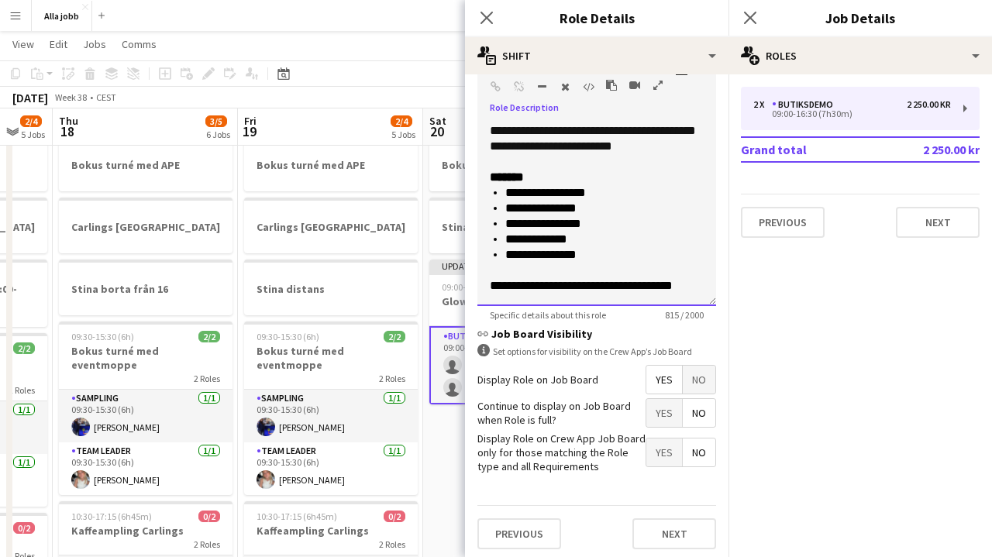
click at [566, 189] on li "**********" at bounding box center [604, 192] width 198 height 15
click at [685, 281] on div "**********" at bounding box center [597, 285] width 214 height 15
click at [560, 183] on p "*******" at bounding box center [597, 177] width 214 height 15
click at [623, 193] on li "**********" at bounding box center [604, 192] width 198 height 15
click at [614, 224] on li "**********" at bounding box center [604, 223] width 198 height 15
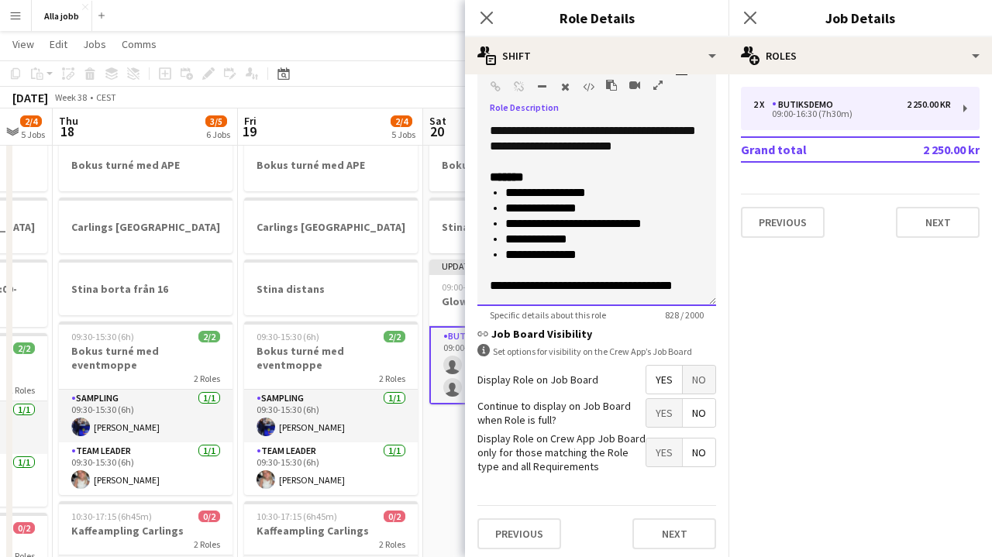
click at [602, 245] on li "**********" at bounding box center [604, 239] width 198 height 15
click at [602, 260] on li "**********" at bounding box center [604, 254] width 198 height 15
click at [628, 259] on li "**********" at bounding box center [604, 254] width 198 height 15
click at [637, 226] on li "**********" at bounding box center [604, 223] width 198 height 15
click at [607, 248] on li "**********" at bounding box center [604, 254] width 198 height 15
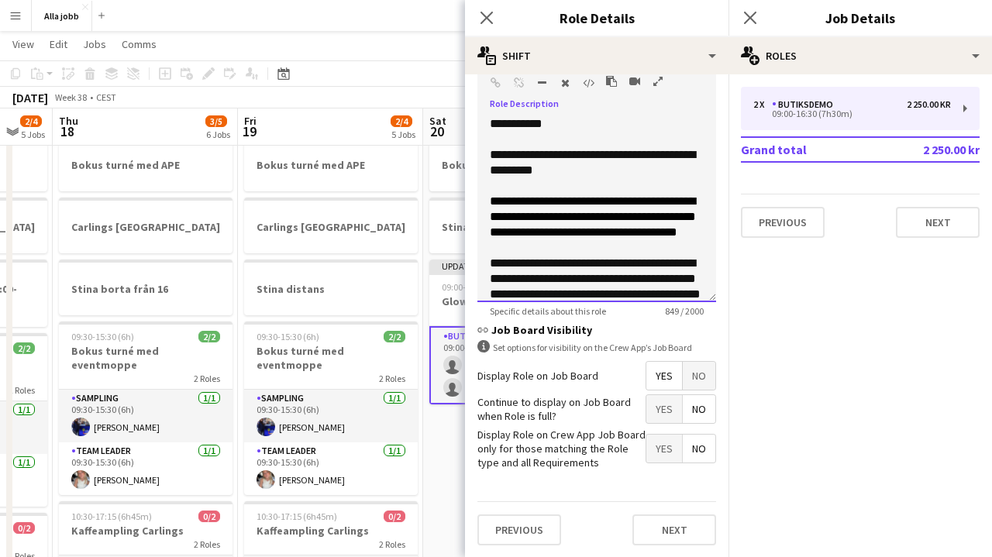
scroll to position [470, 0]
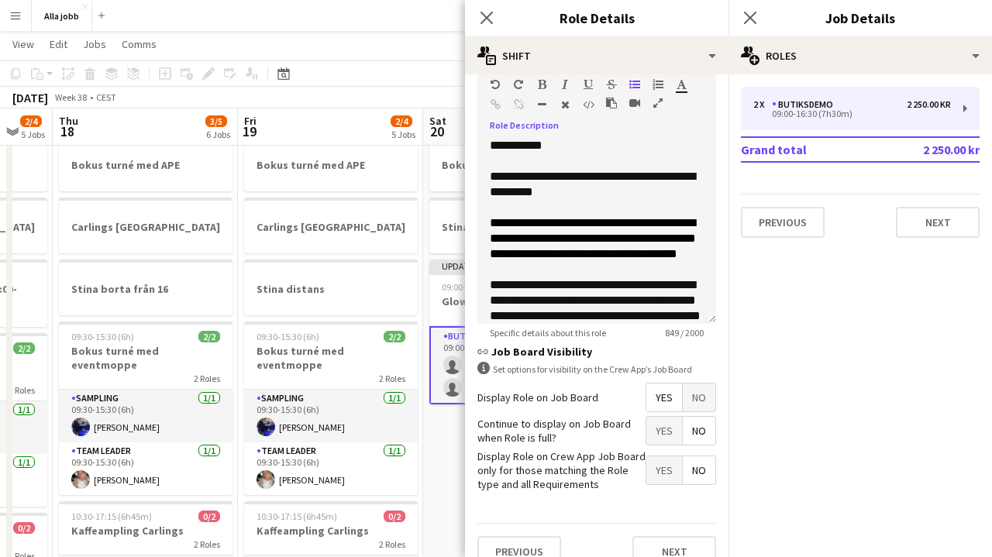
click at [667, 435] on span "Yes" at bounding box center [664, 431] width 36 height 28
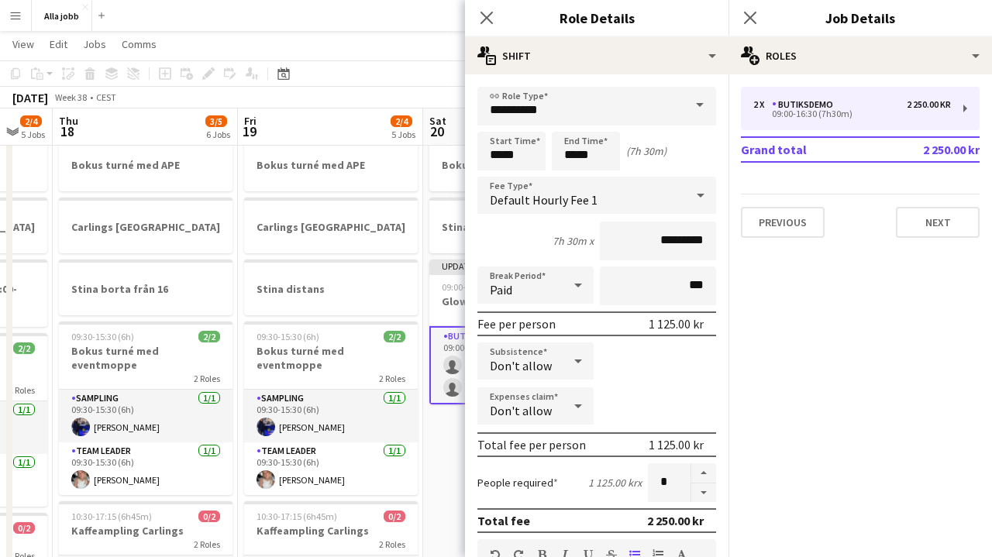
scroll to position [0, 0]
click at [442, 88] on div "[DATE] Week 38 • CEST Publish 1 job Revert 1 job" at bounding box center [496, 98] width 992 height 22
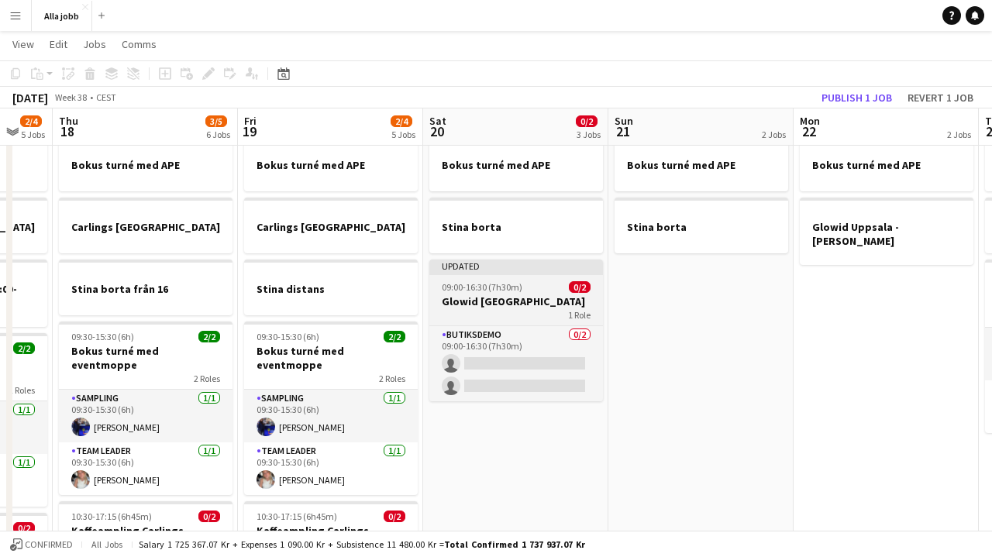
click at [499, 303] on h3 "Glowid [GEOGRAPHIC_DATA]" at bounding box center [516, 301] width 174 height 14
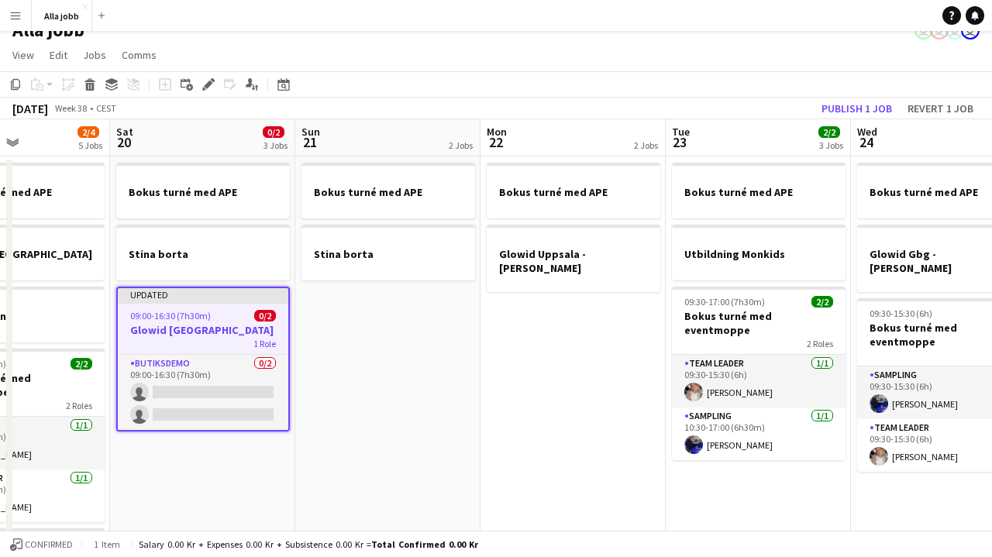
scroll to position [0, 632]
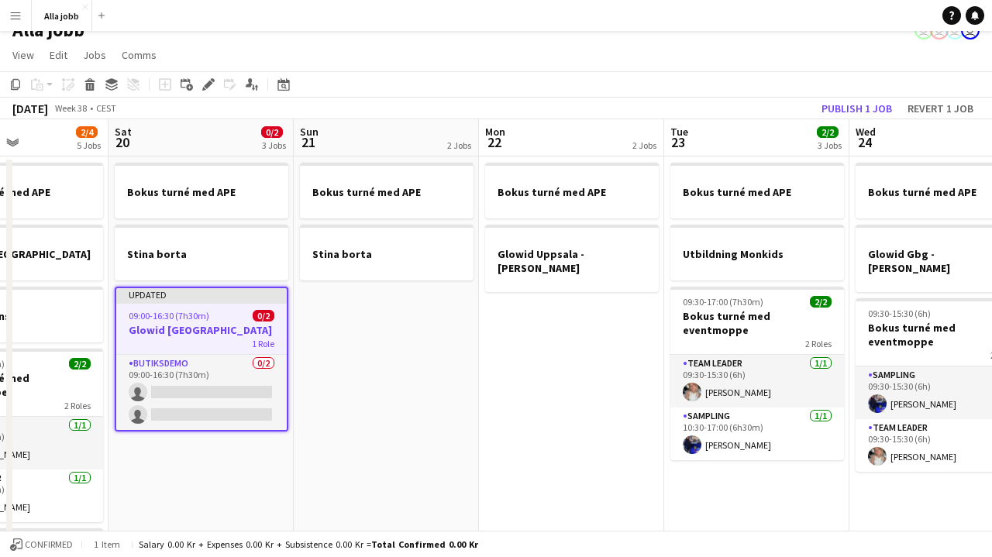
click at [571, 326] on app-date-cell "Bokus turné med APE Glowid [GEOGRAPHIC_DATA] - [PERSON_NAME]" at bounding box center [571, 510] width 185 height 707
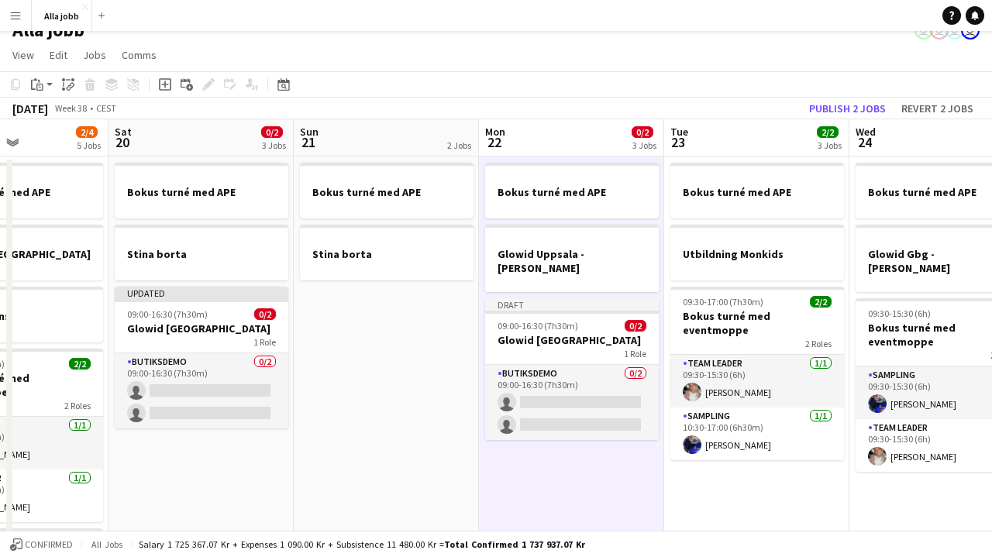
scroll to position [0, 726]
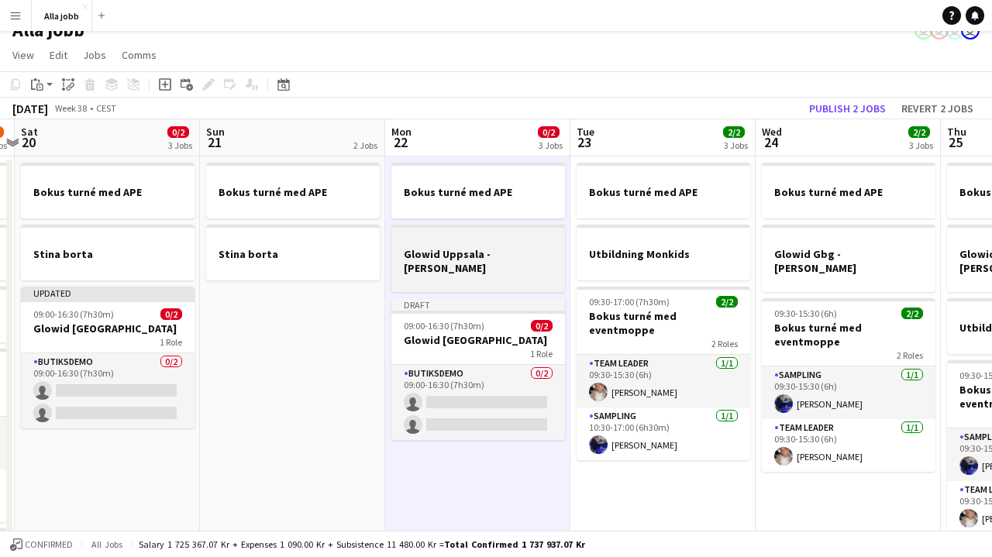
click at [466, 238] on div at bounding box center [478, 240] width 174 height 12
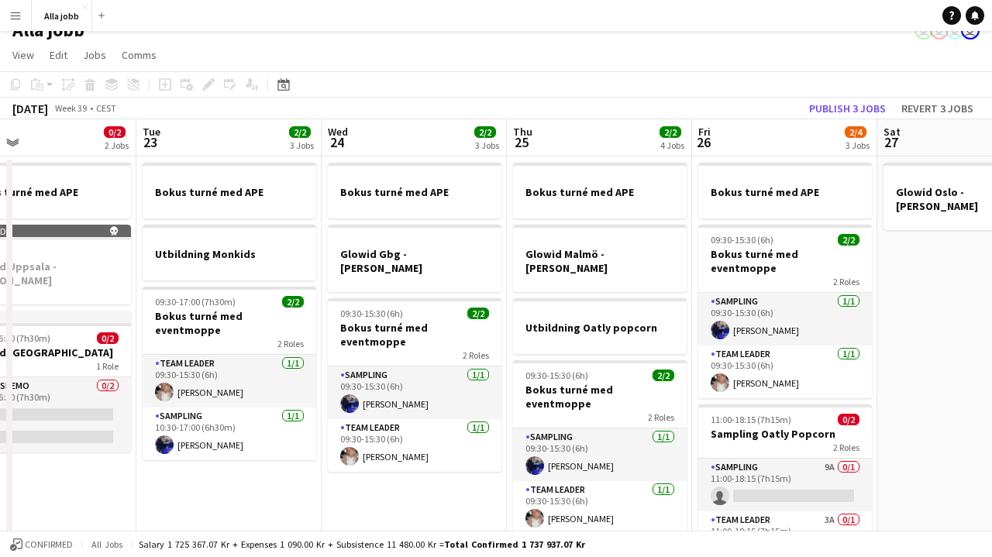
scroll to position [0, 427]
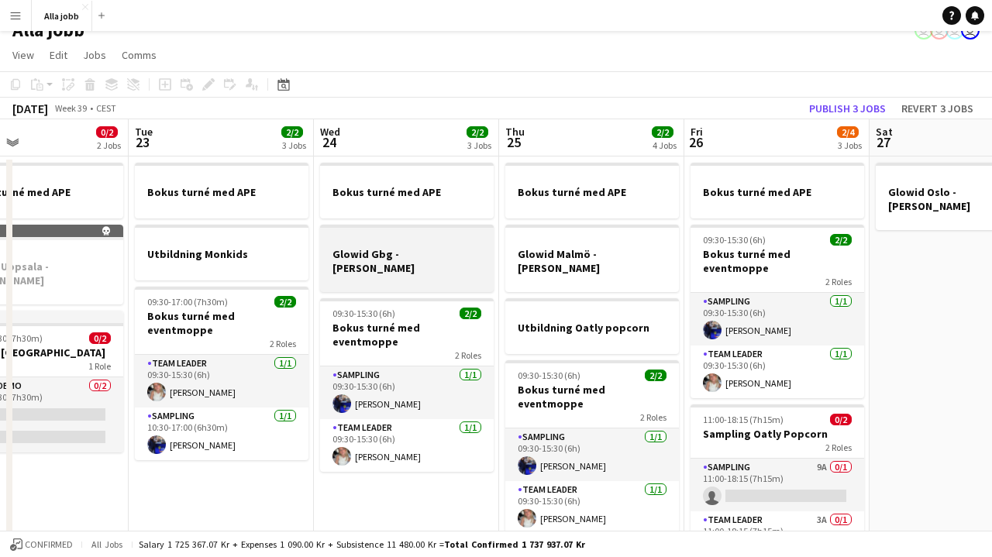
click at [414, 256] on h3 "Glowid Gbg - [PERSON_NAME]" at bounding box center [407, 261] width 174 height 28
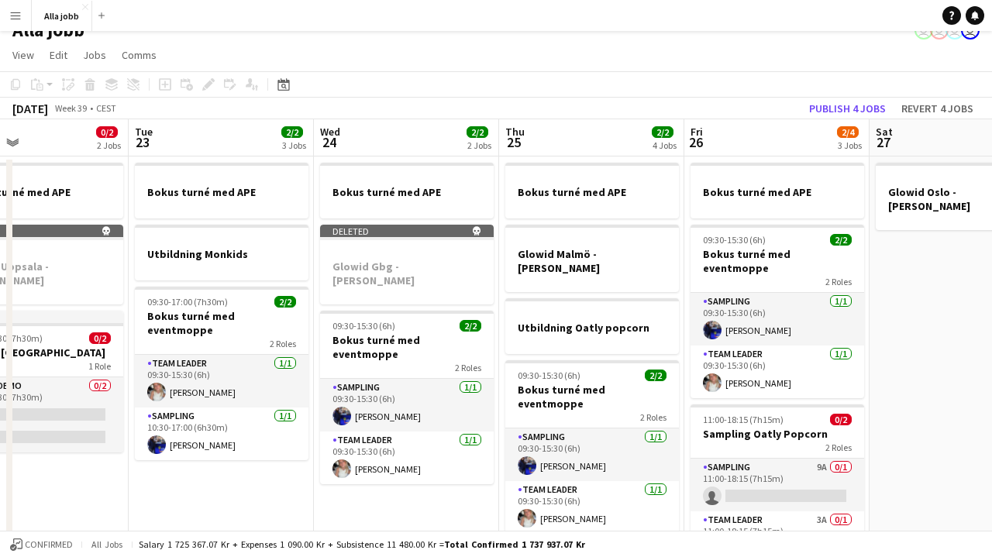
click at [391, 475] on app-date-cell "Bokus turné med APE Deleted skull Glowid Gbg - [PERSON_NAME] 09:30-15:30 (6h) 2…" at bounding box center [406, 510] width 185 height 707
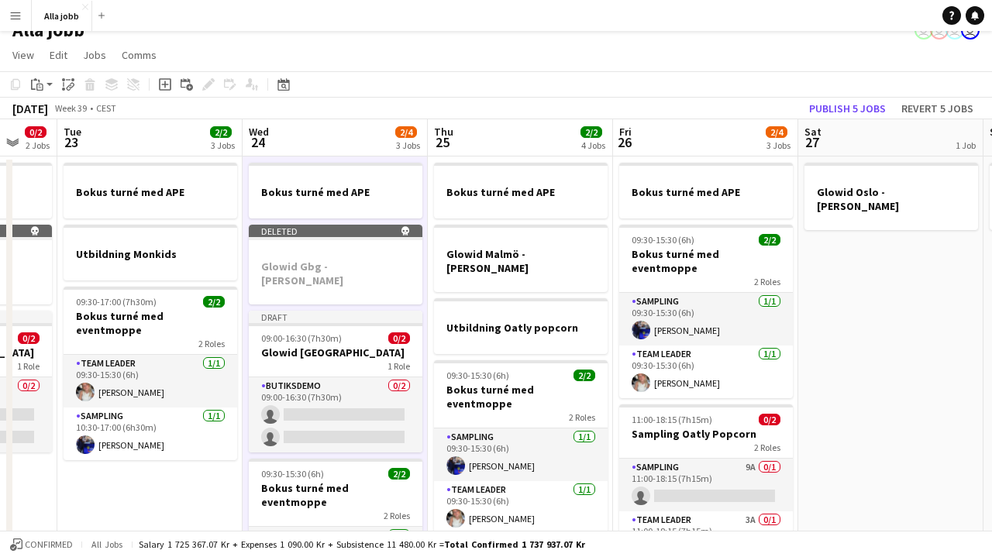
scroll to position [0, 522]
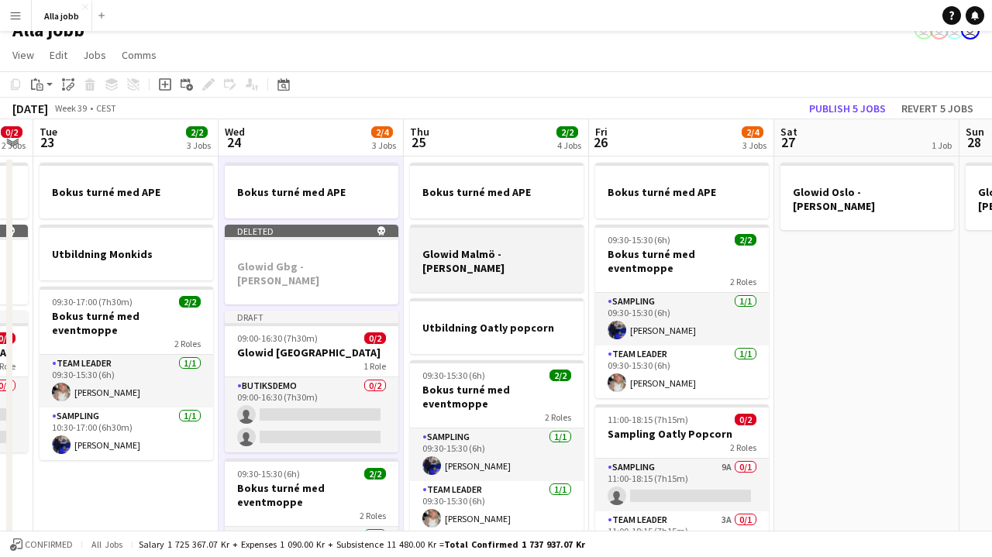
click at [528, 243] on div at bounding box center [497, 240] width 174 height 12
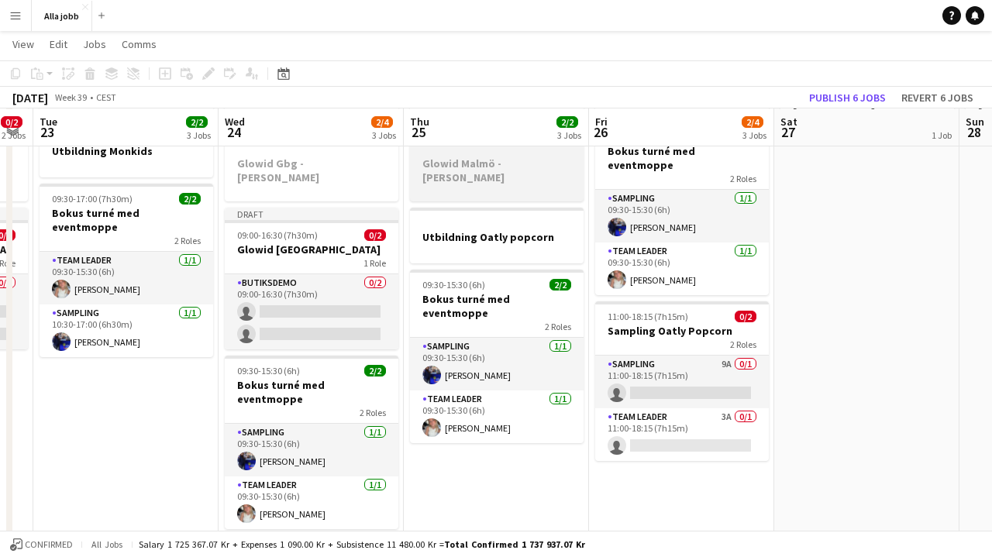
scroll to position [121, 0]
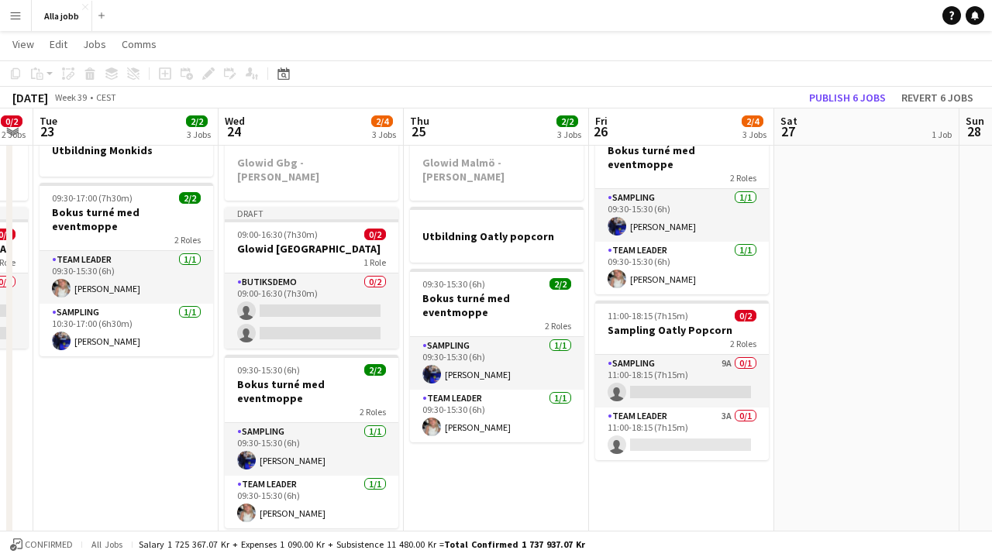
click at [470, 464] on app-date-cell "Bokus turné med APE Deleted skull Glowid Malmö - [PERSON_NAME] Utbildning Oatly…" at bounding box center [496, 406] width 185 height 707
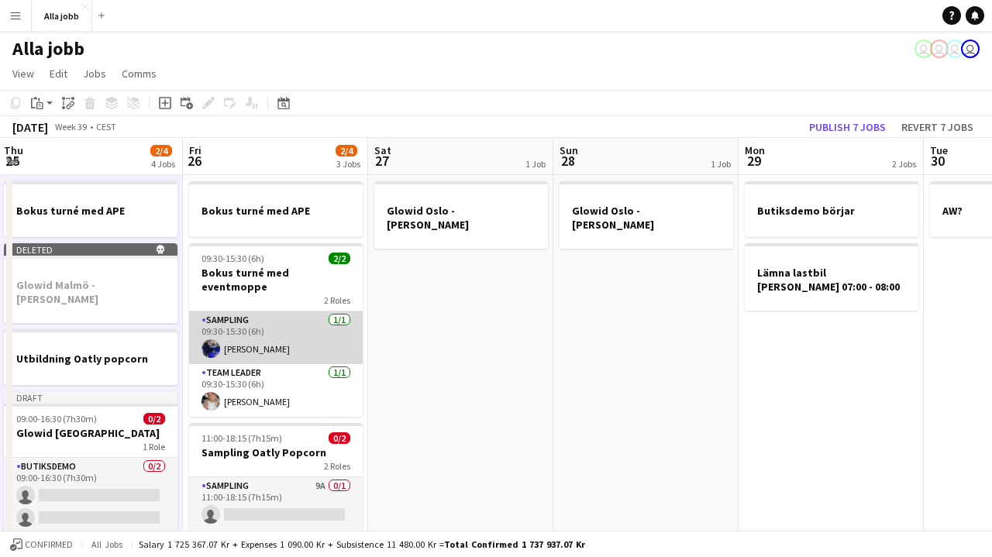
scroll to position [0, 386]
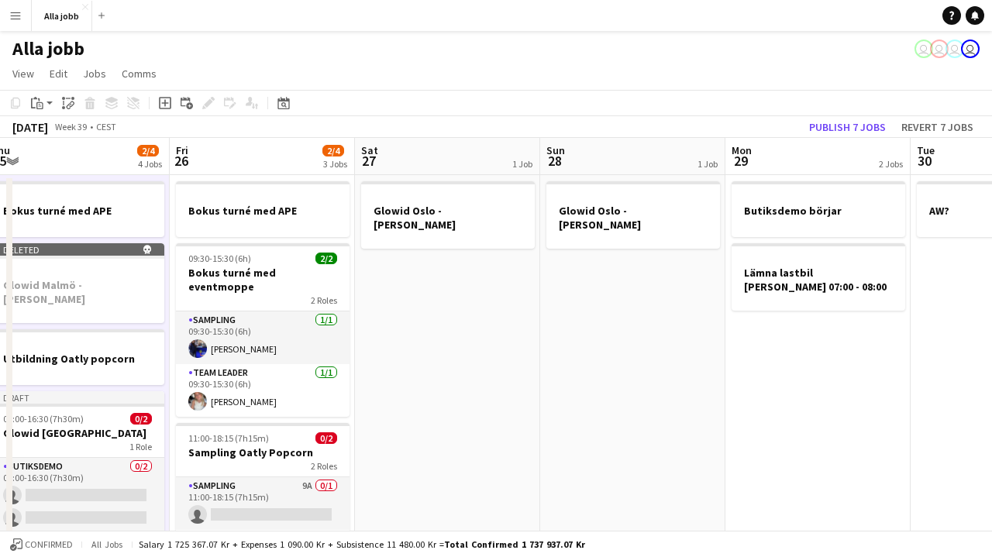
click at [440, 311] on app-date-cell "Glowid Oslo - [PERSON_NAME]" at bounding box center [447, 528] width 185 height 707
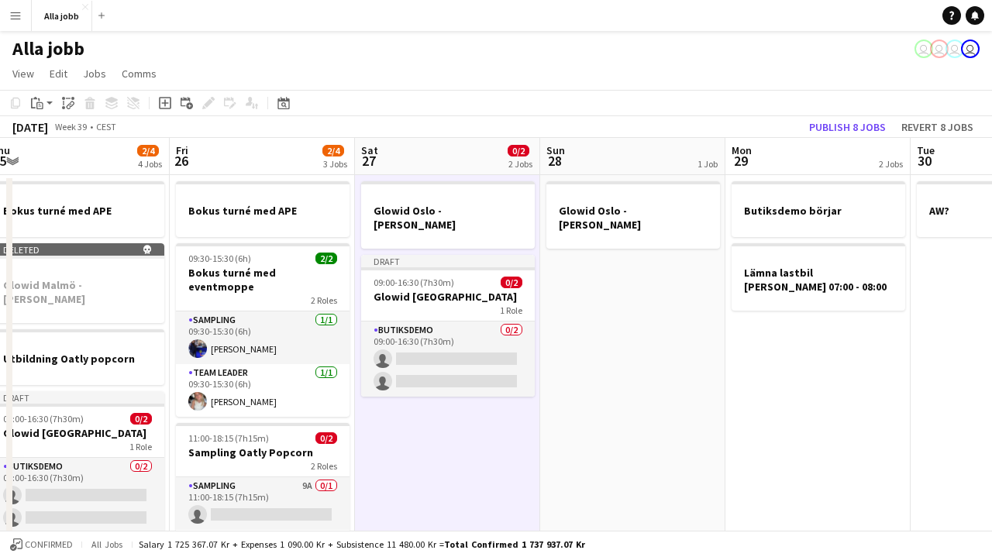
click at [611, 311] on app-date-cell "Glowid Oslo - [PERSON_NAME]" at bounding box center [632, 528] width 185 height 707
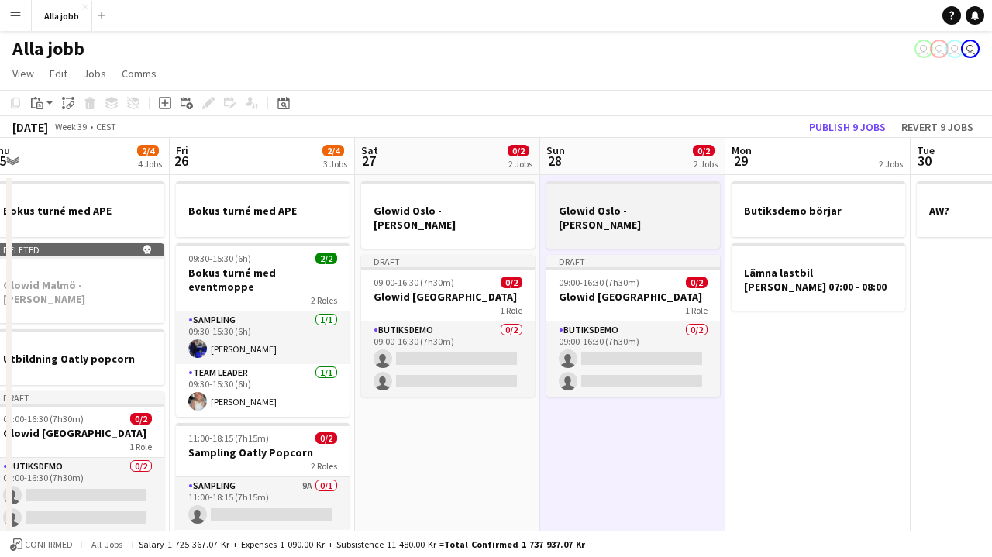
click at [601, 210] on h3 "Glowid Oslo - [PERSON_NAME]" at bounding box center [633, 218] width 174 height 28
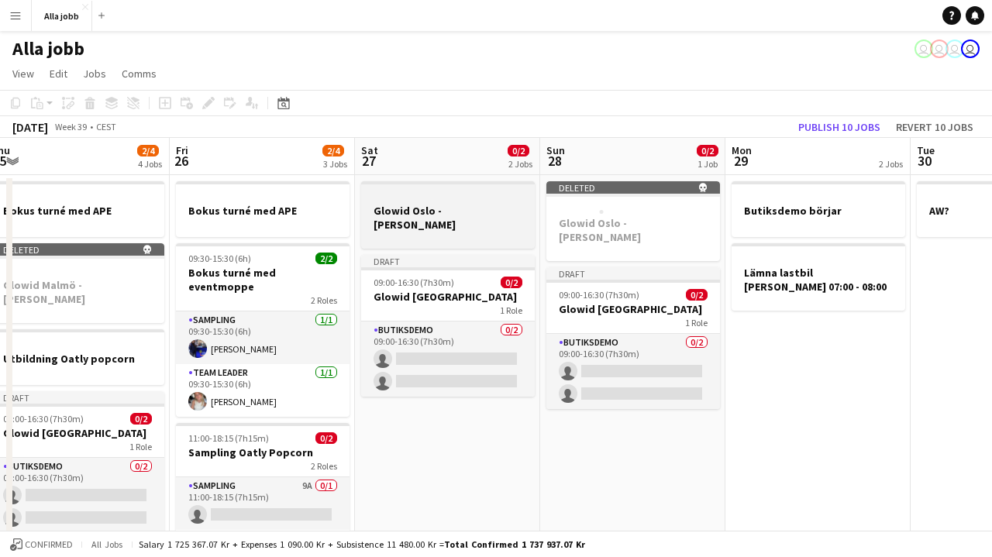
click at [504, 212] on h3 "Glowid Oslo - [PERSON_NAME]" at bounding box center [448, 218] width 174 height 28
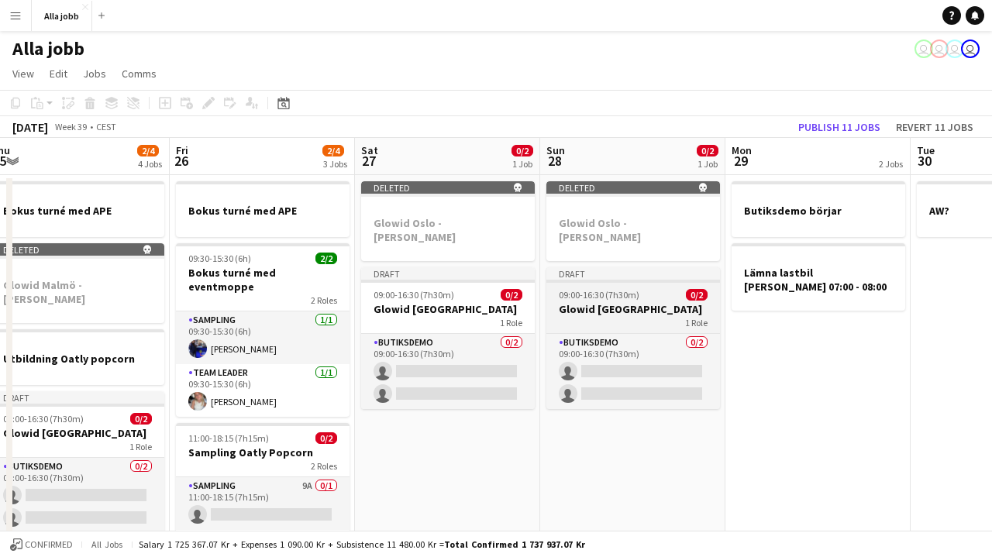
click at [624, 302] on h3 "Glowid [GEOGRAPHIC_DATA]" at bounding box center [633, 309] width 174 height 14
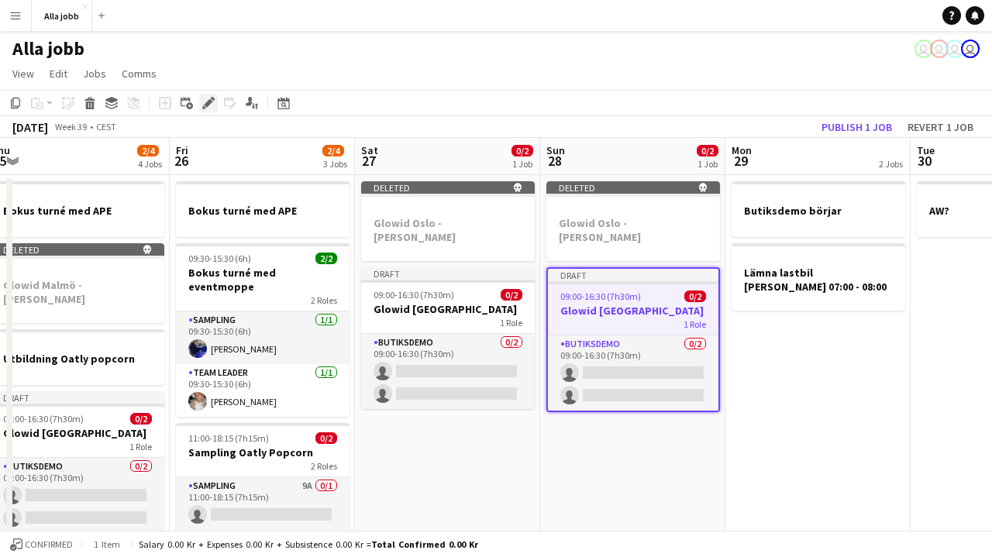
click at [210, 103] on icon at bounding box center [208, 103] width 9 height 9
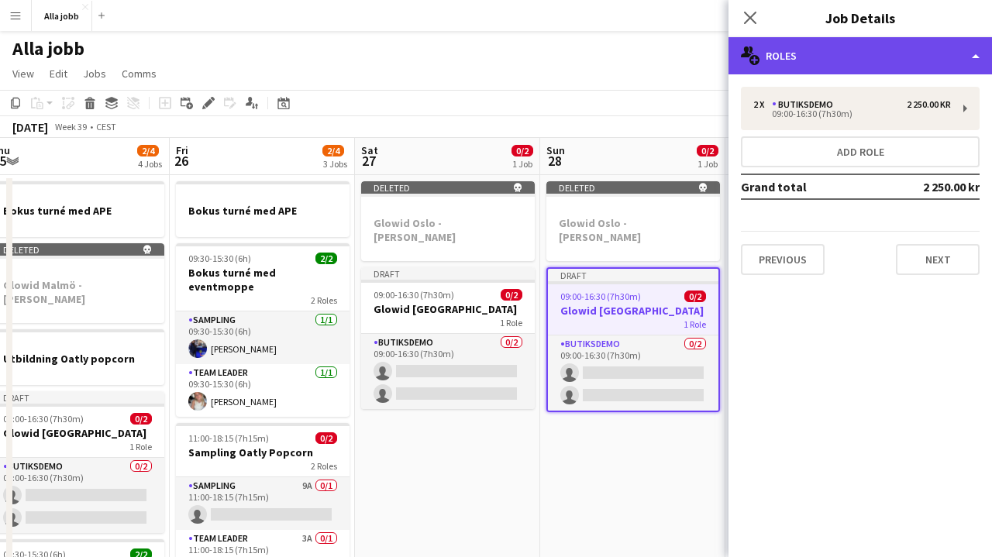
click at [821, 65] on div "multiple-users-add Roles" at bounding box center [859, 55] width 263 height 37
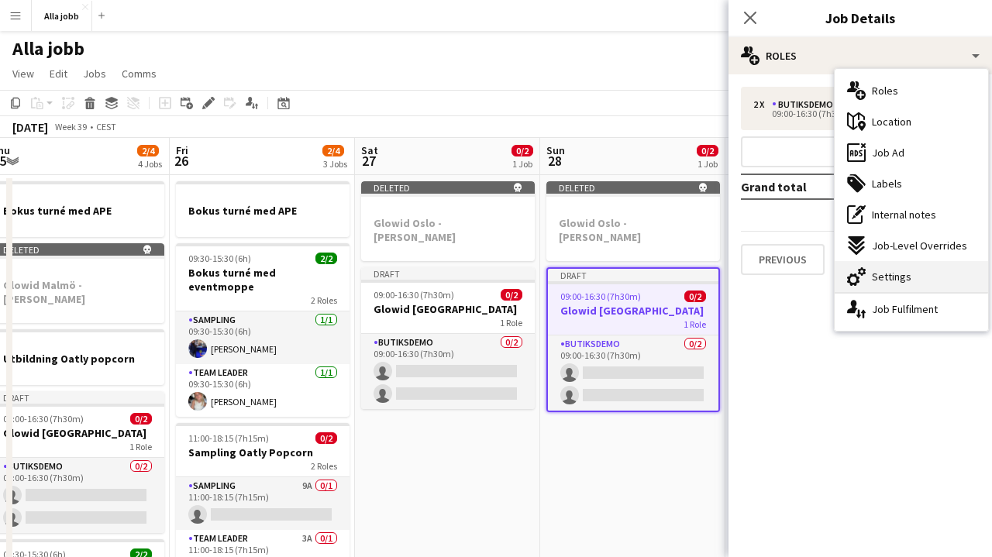
click at [896, 283] on span "Settings" at bounding box center [892, 277] width 40 height 14
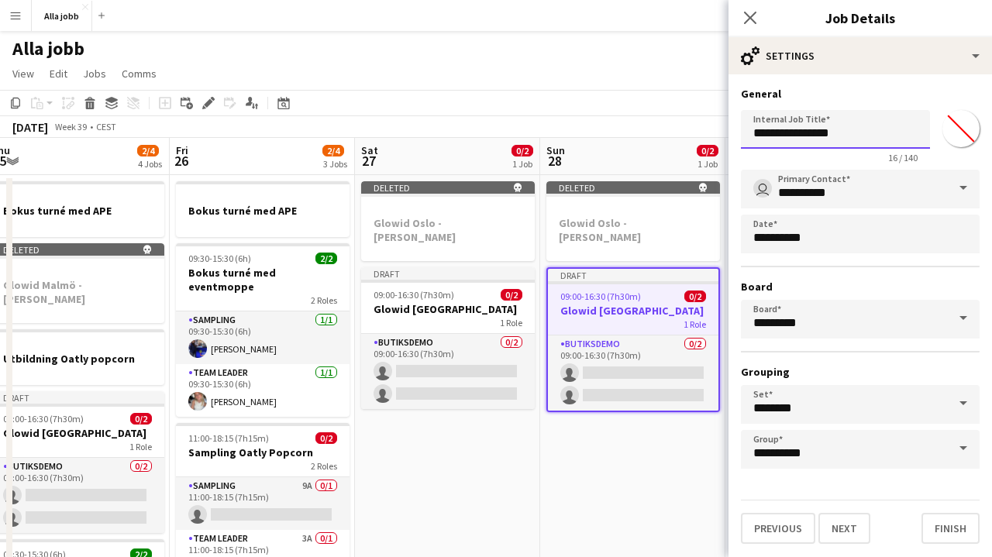
click at [826, 137] on input "**********" at bounding box center [835, 129] width 189 height 39
click at [843, 528] on button "Next" at bounding box center [844, 528] width 52 height 31
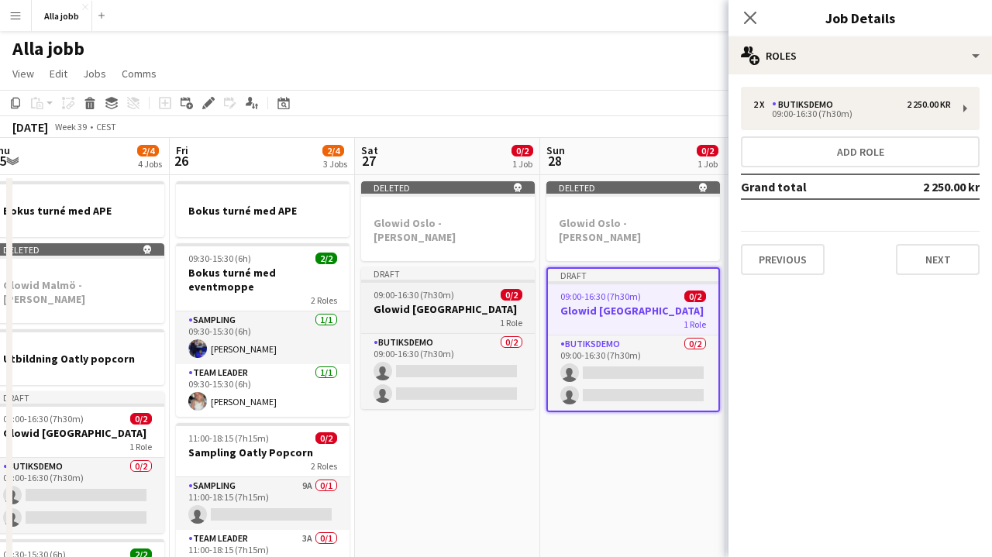
click at [463, 302] on h3 "Glowid [GEOGRAPHIC_DATA]" at bounding box center [448, 309] width 174 height 14
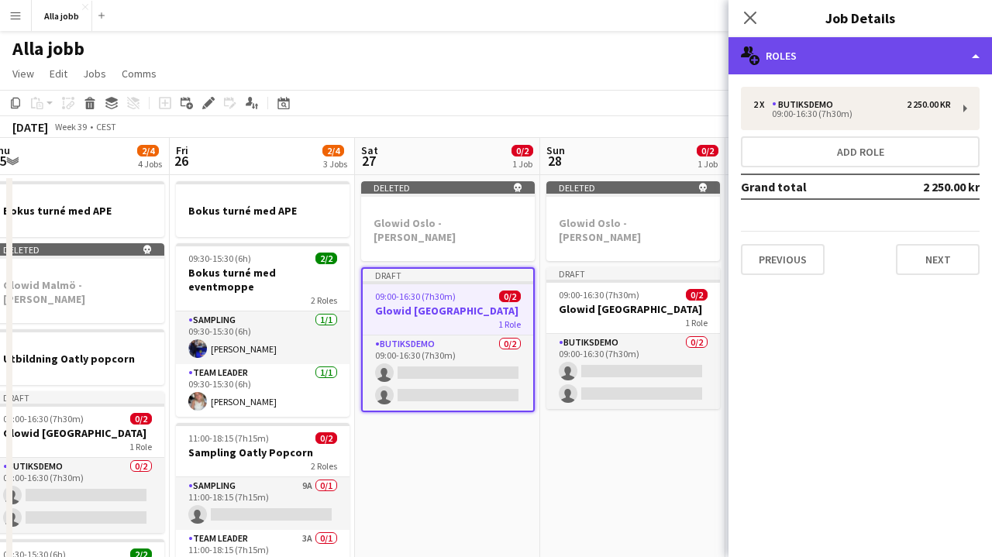
click at [824, 71] on div "multiple-users-add Roles" at bounding box center [859, 55] width 263 height 37
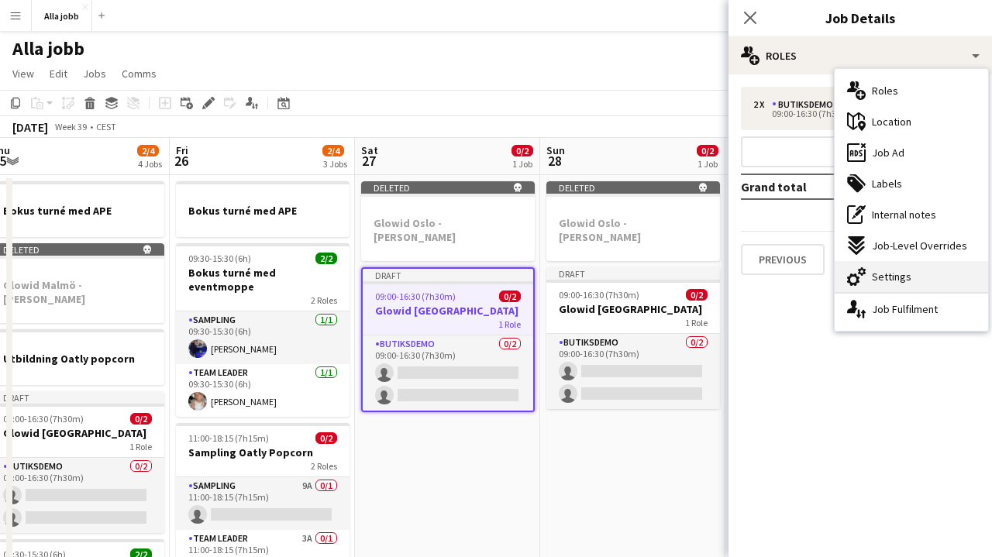
click at [876, 280] on span "Settings" at bounding box center [892, 277] width 40 height 14
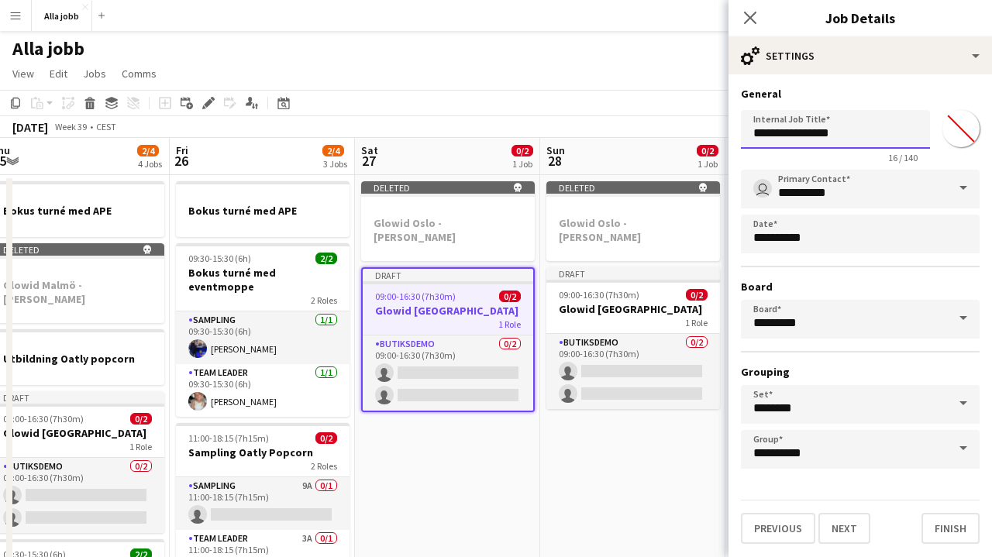
click at [824, 131] on input "**********" at bounding box center [835, 129] width 189 height 39
click at [843, 528] on button "Next" at bounding box center [844, 528] width 52 height 31
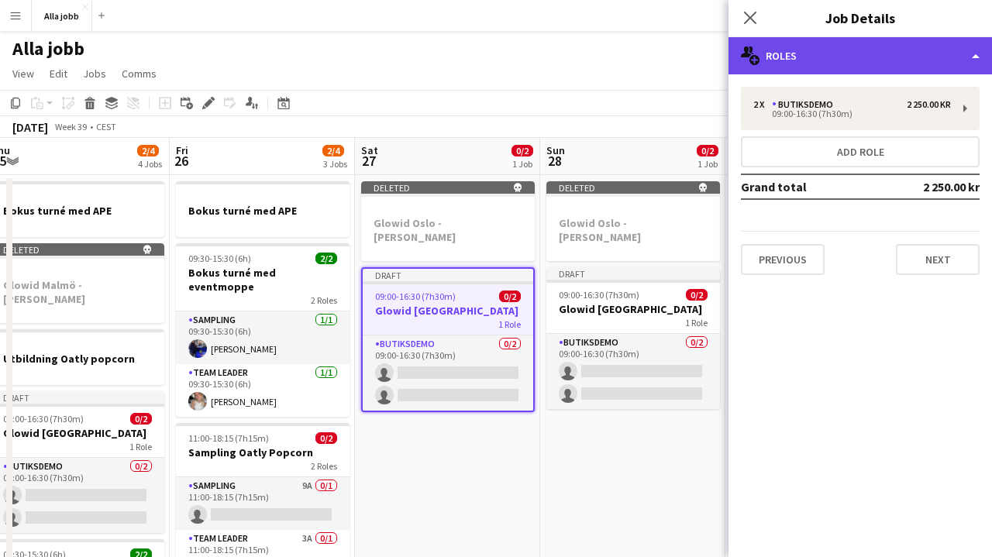
click at [819, 49] on div "multiple-users-add Roles" at bounding box center [859, 55] width 263 height 37
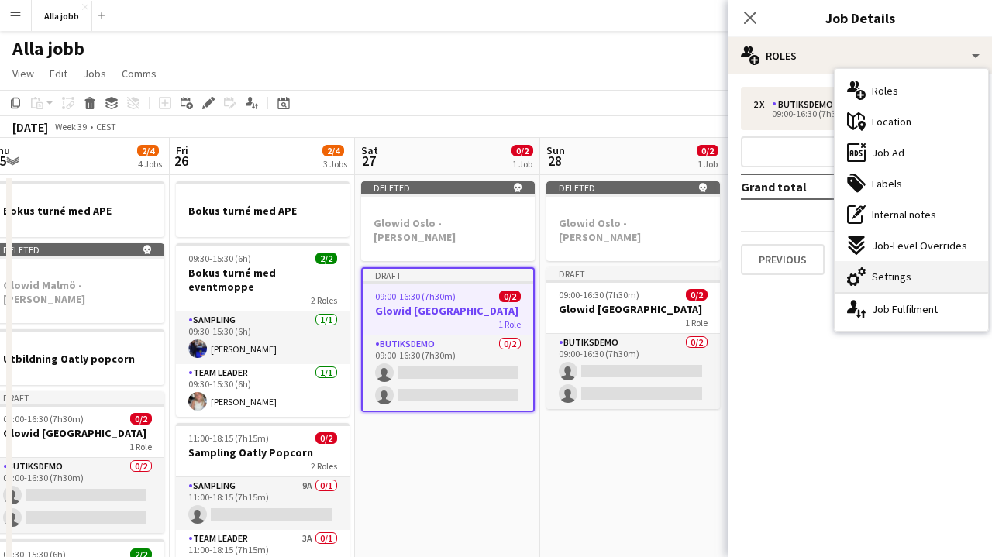
click at [872, 290] on div "cog-double-3 Settings" at bounding box center [910, 276] width 153 height 31
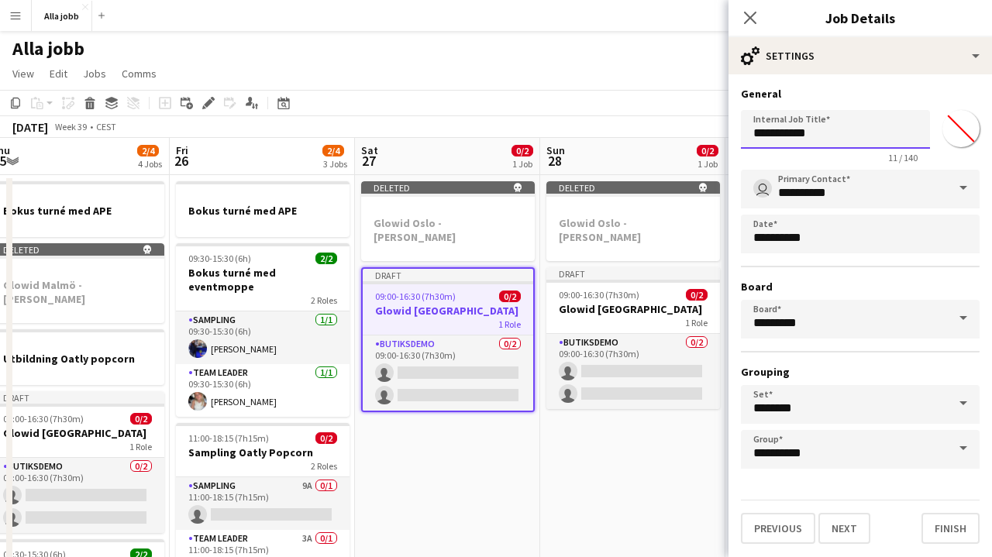
click at [759, 131] on input "**********" at bounding box center [835, 129] width 189 height 39
click at [815, 137] on input "**********" at bounding box center [835, 129] width 189 height 39
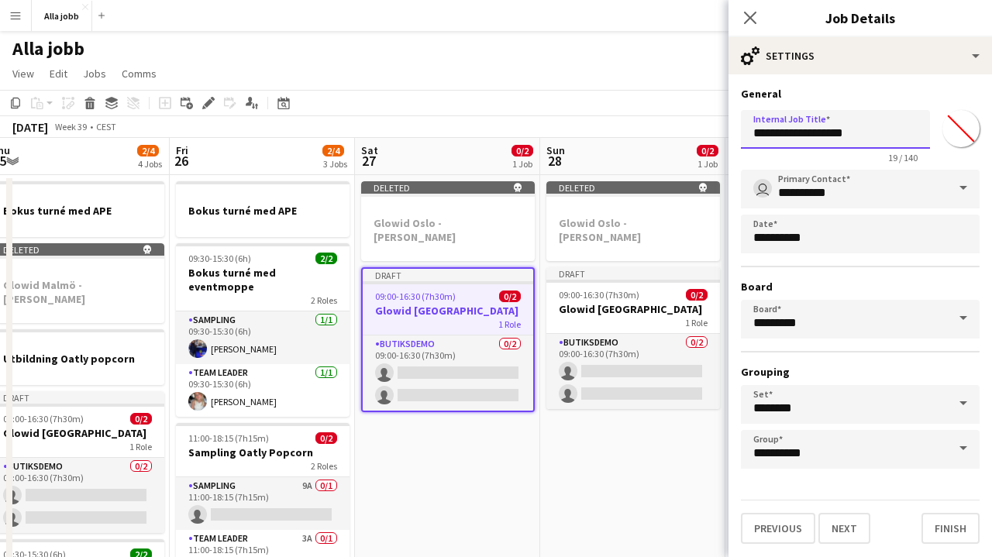
click at [815, 137] on input "**********" at bounding box center [835, 129] width 189 height 39
click at [814, 136] on input "**********" at bounding box center [835, 129] width 189 height 39
type input "**********"
click at [546, 449] on app-date-cell "Deleted skull Glowid Oslo - [PERSON_NAME] Draft 09:00-16:30 (7h30m) 0/2 Glowid …" at bounding box center [632, 528] width 185 height 707
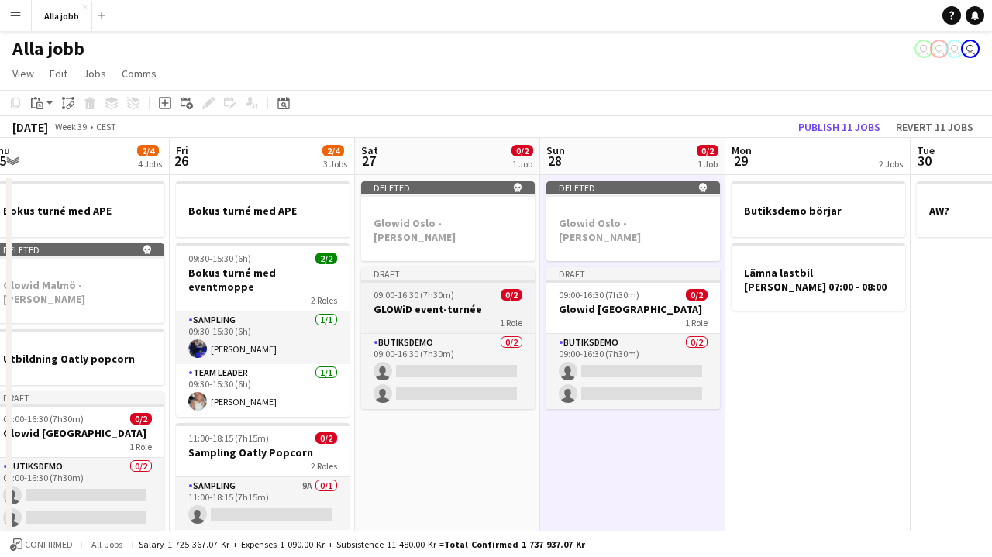
click at [483, 316] on div "1 Role" at bounding box center [448, 322] width 174 height 12
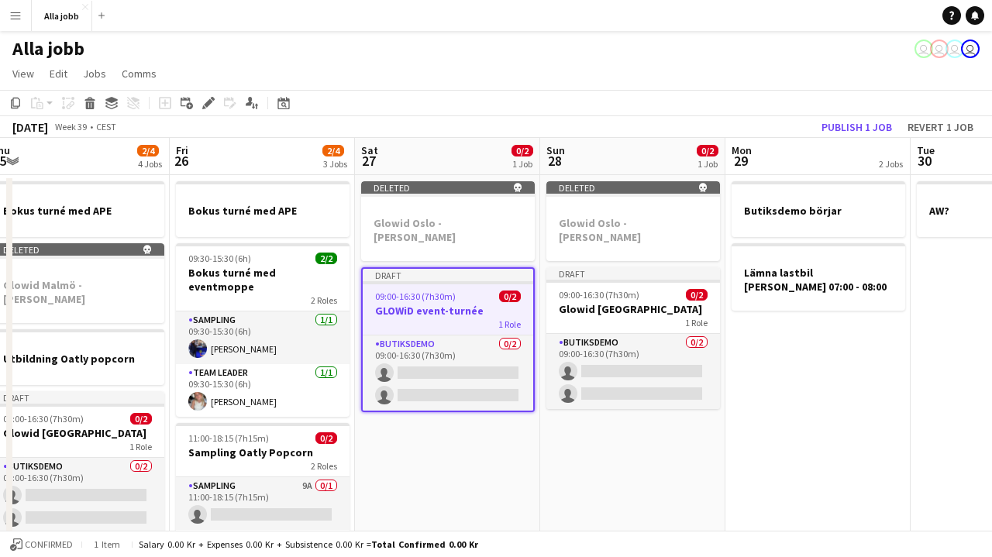
click at [597, 415] on app-date-cell "Deleted skull Glowid Oslo - [PERSON_NAME] Draft 09:00-16:30 (7h30m) 0/2 Glowid …" at bounding box center [632, 528] width 185 height 707
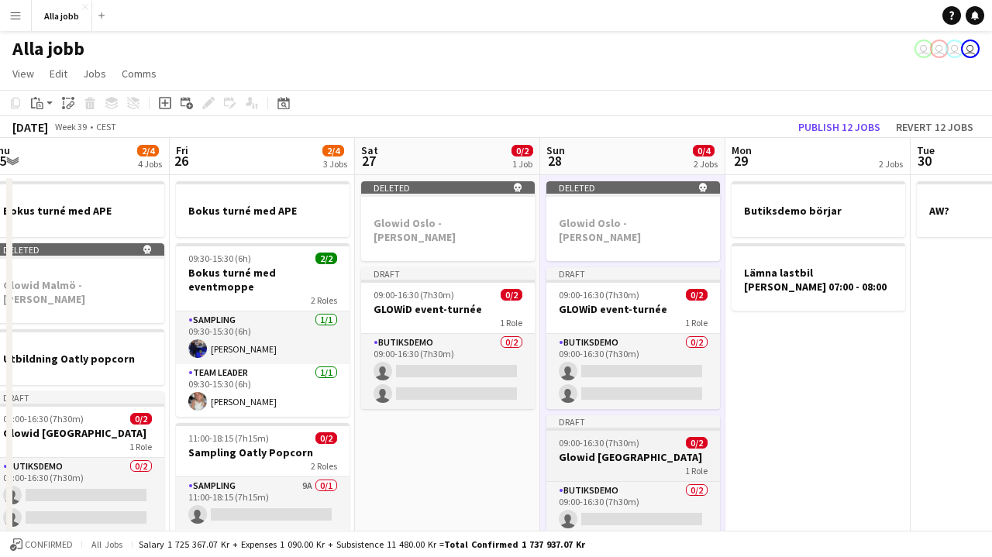
click at [599, 450] on h3 "Glowid [GEOGRAPHIC_DATA]" at bounding box center [633, 457] width 174 height 14
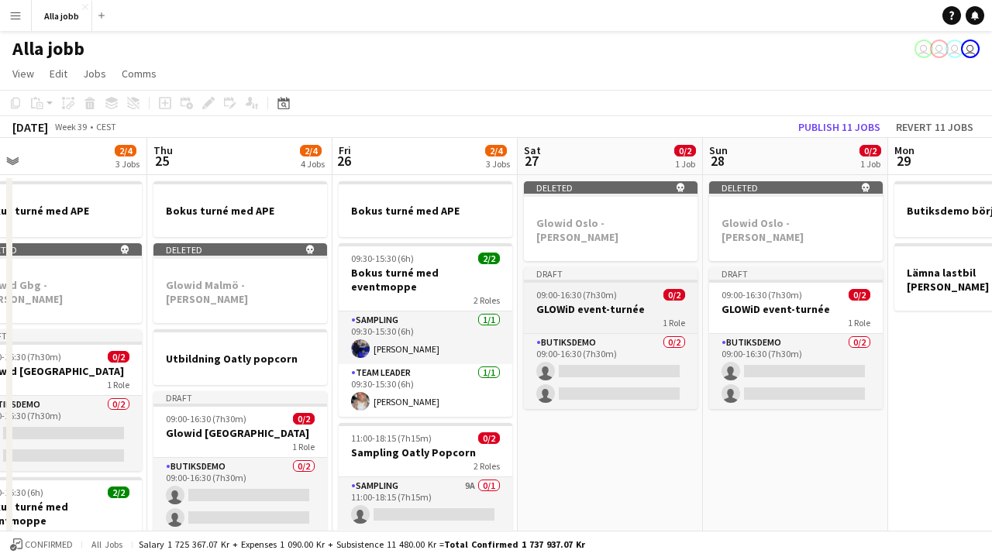
scroll to position [0, 632]
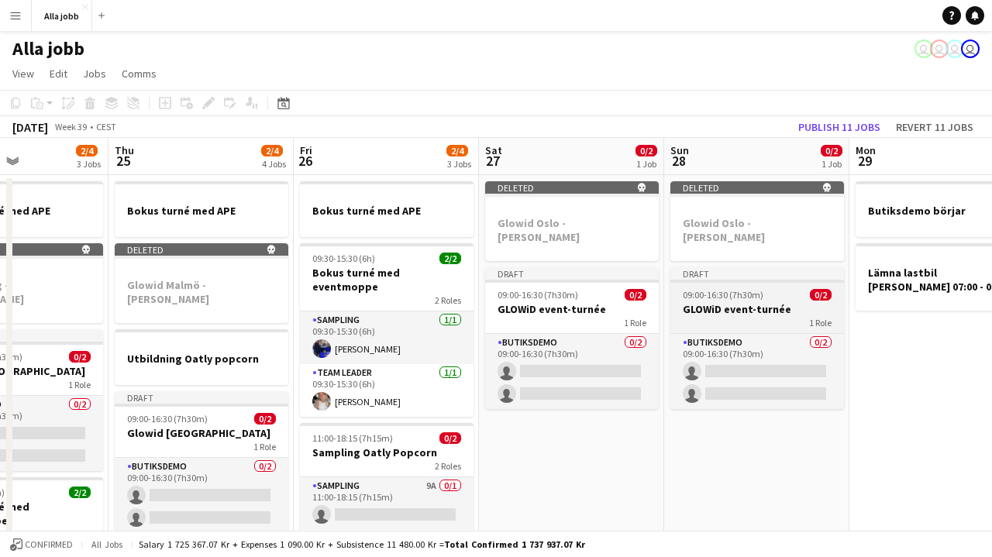
click at [774, 302] on h3 "GLOWiD event-turnée" at bounding box center [757, 309] width 174 height 14
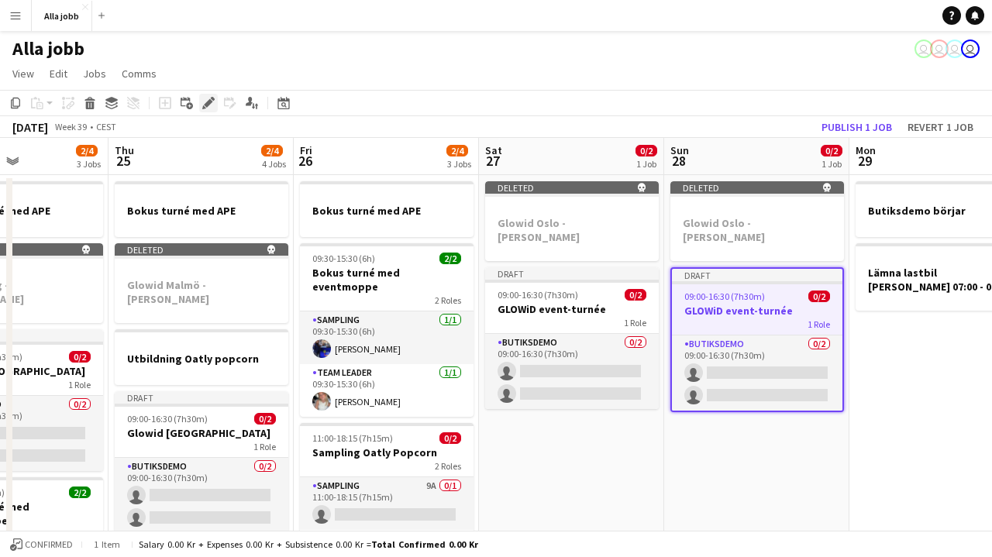
click at [206, 106] on icon at bounding box center [208, 103] width 9 height 9
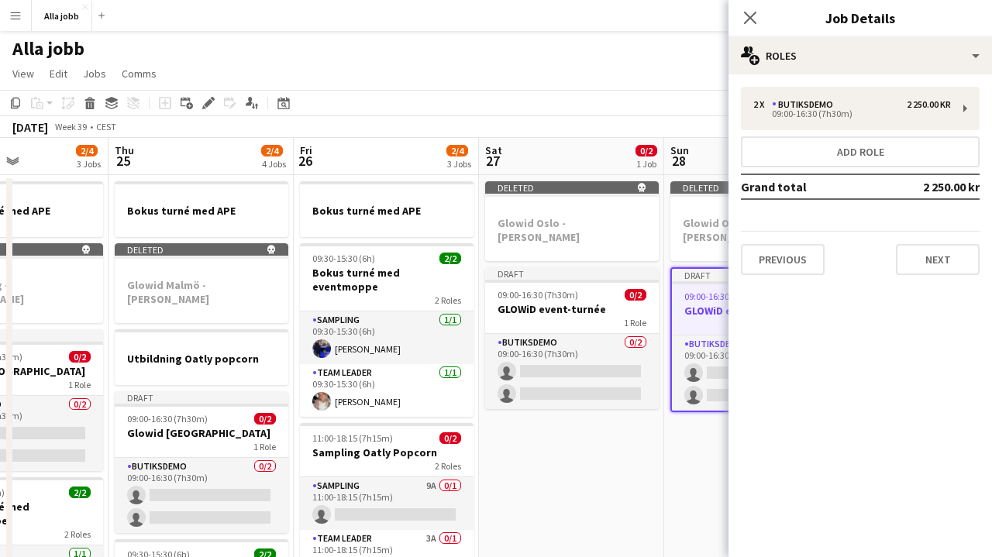
click at [867, 74] on div "2 x Butiksdemo 2 250.00 kr 09:00-16:30 (7h30m) Add role Grand total 2 250.00 kr…" at bounding box center [859, 180] width 263 height 213
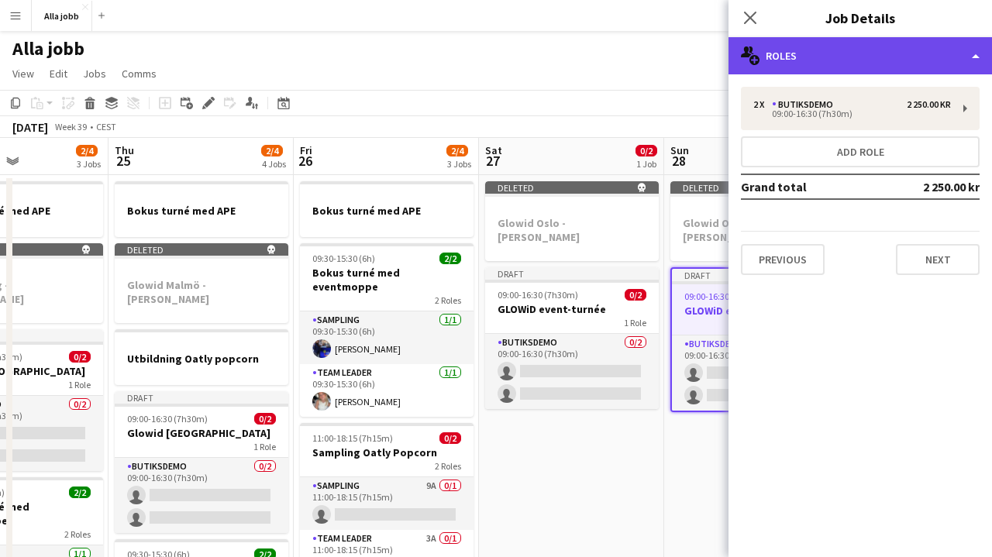
click at [862, 63] on div "multiple-users-add Roles" at bounding box center [859, 55] width 263 height 37
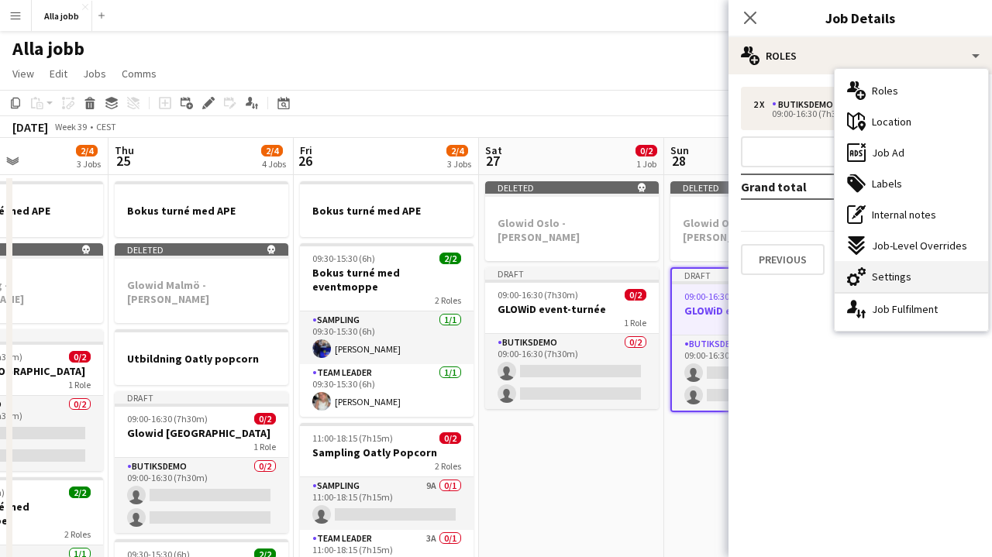
click at [903, 263] on div "cog-double-3 Settings" at bounding box center [910, 276] width 153 height 31
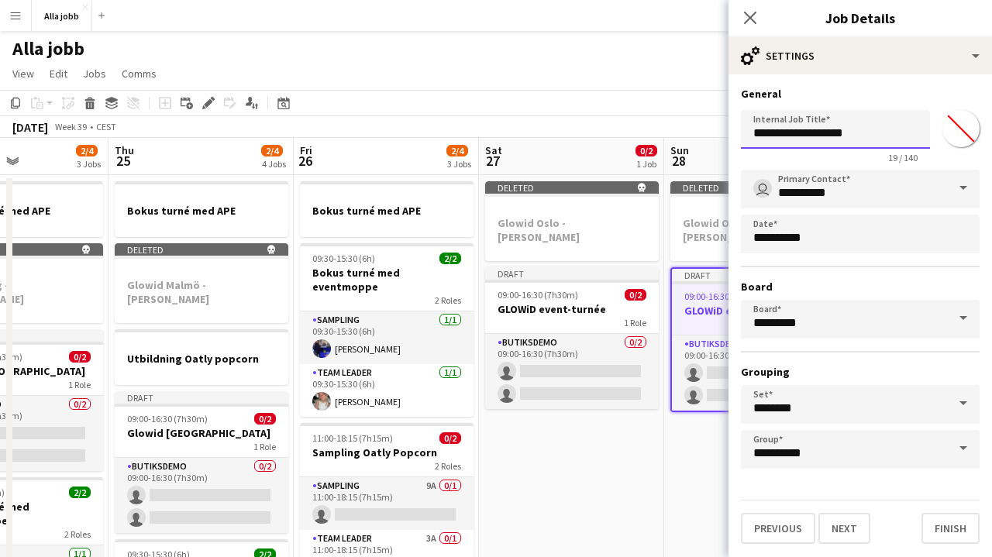
click at [884, 130] on input "**********" at bounding box center [835, 129] width 189 height 39
type input "**********"
click at [843, 528] on button "Next" at bounding box center [844, 528] width 52 height 31
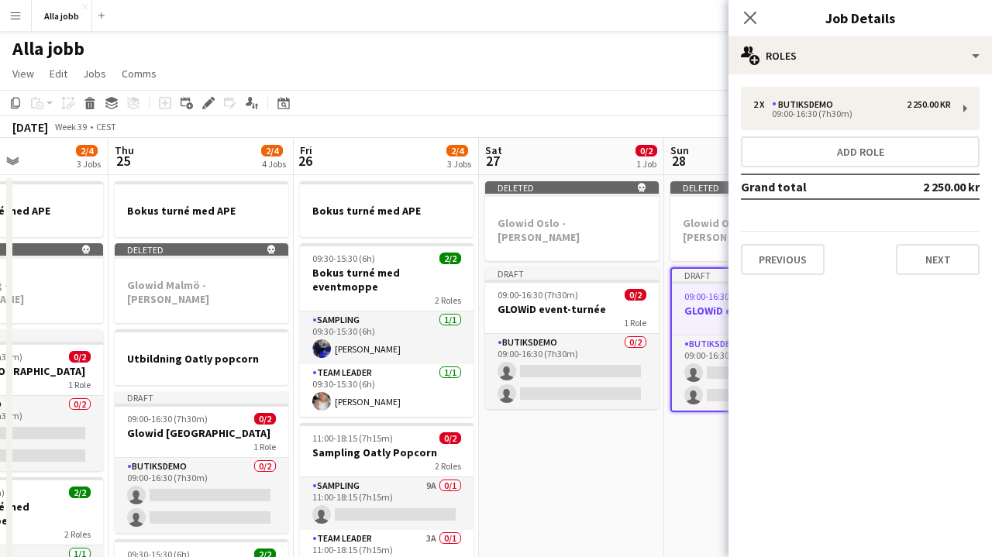
type input "*******"
click at [562, 302] on h3 "GLOWiD event-turnée" at bounding box center [572, 309] width 174 height 14
type input "**********"
type input "*******"
type input "**********"
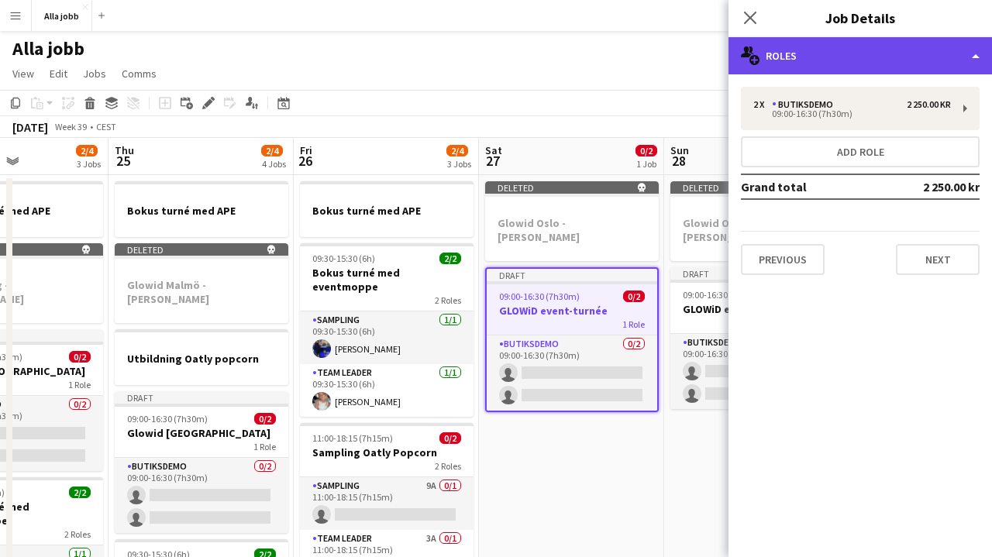
click at [797, 50] on div "multiple-users-add Roles" at bounding box center [859, 55] width 263 height 37
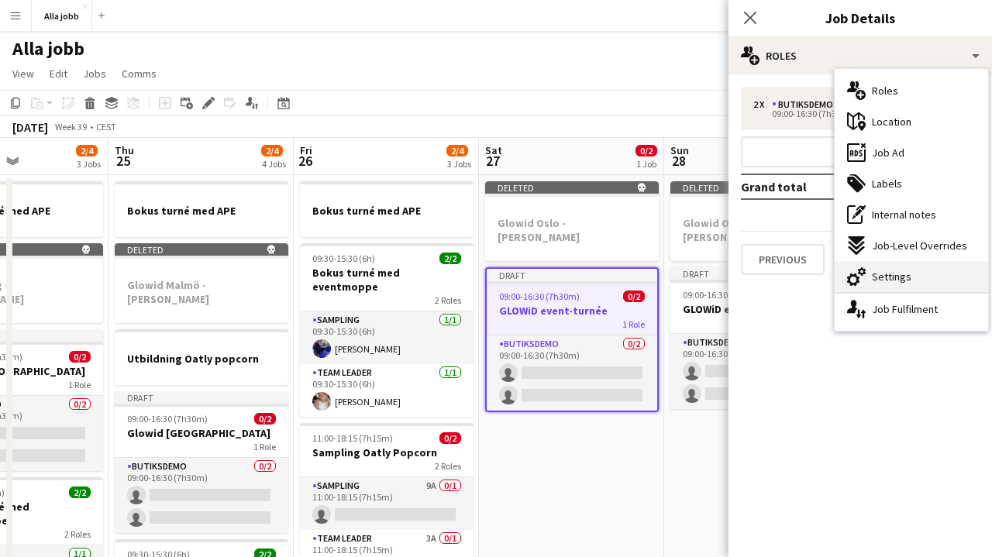
click at [861, 277] on icon "cog-double-3" at bounding box center [856, 276] width 19 height 19
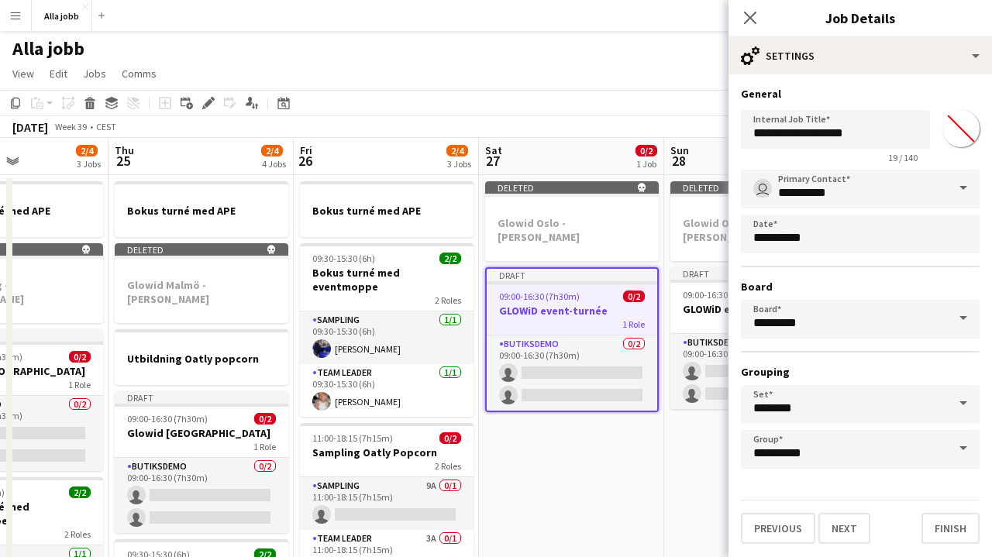
drag, startPoint x: 861, startPoint y: 277, endPoint x: 887, endPoint y: 135, distance: 145.0
click at [887, 135] on div "**********" at bounding box center [859, 315] width 263 height 482
click at [887, 135] on input "**********" at bounding box center [835, 129] width 189 height 39
type input "**********"
click at [944, 529] on button "Finish" at bounding box center [950, 528] width 58 height 31
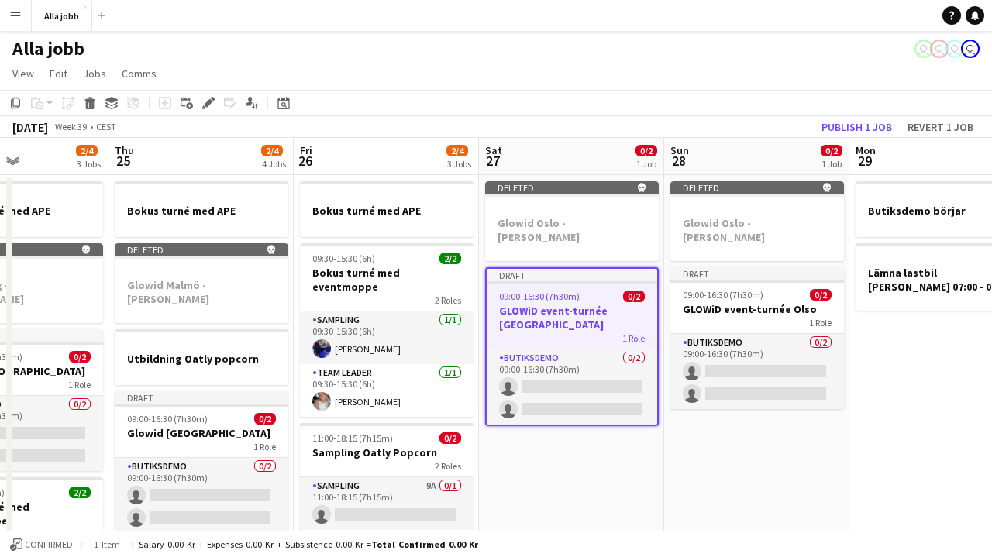
click at [629, 459] on app-date-cell "Deleted skull Glowid Oslo - [PERSON_NAME] Draft 09:00-16:30 (7h30m) 0/2 GLOWiD …" at bounding box center [571, 528] width 185 height 707
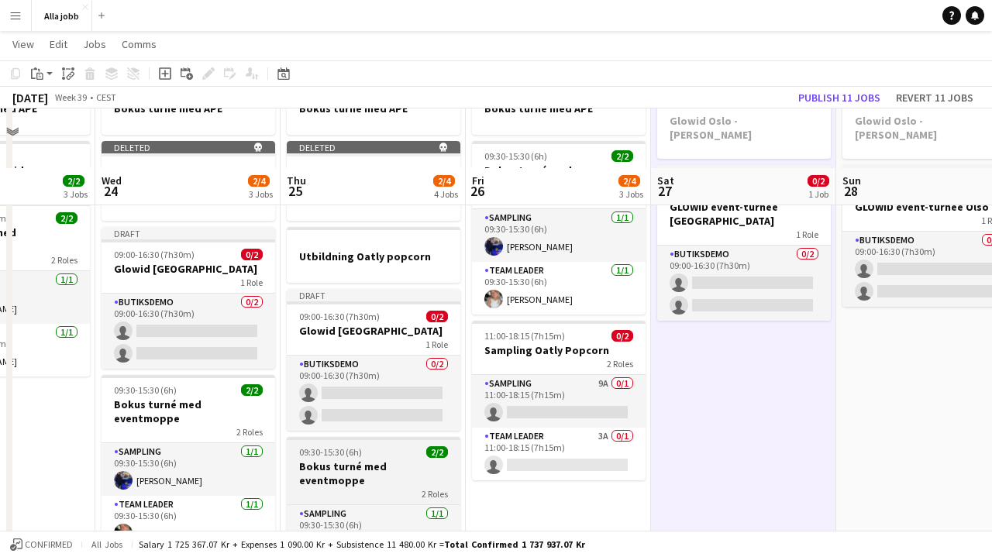
scroll to position [89, 0]
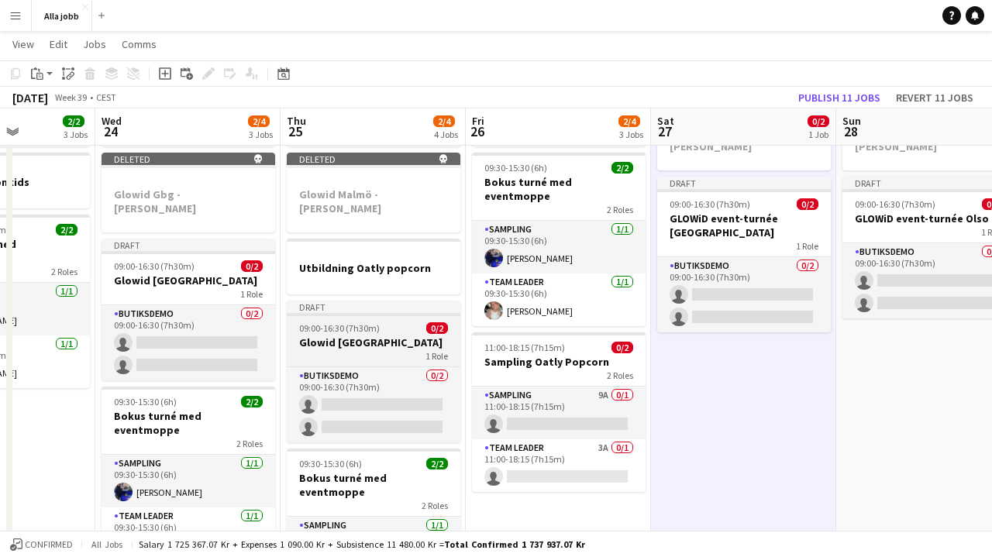
click at [365, 335] on h3 "Glowid [GEOGRAPHIC_DATA]" at bounding box center [374, 342] width 174 height 14
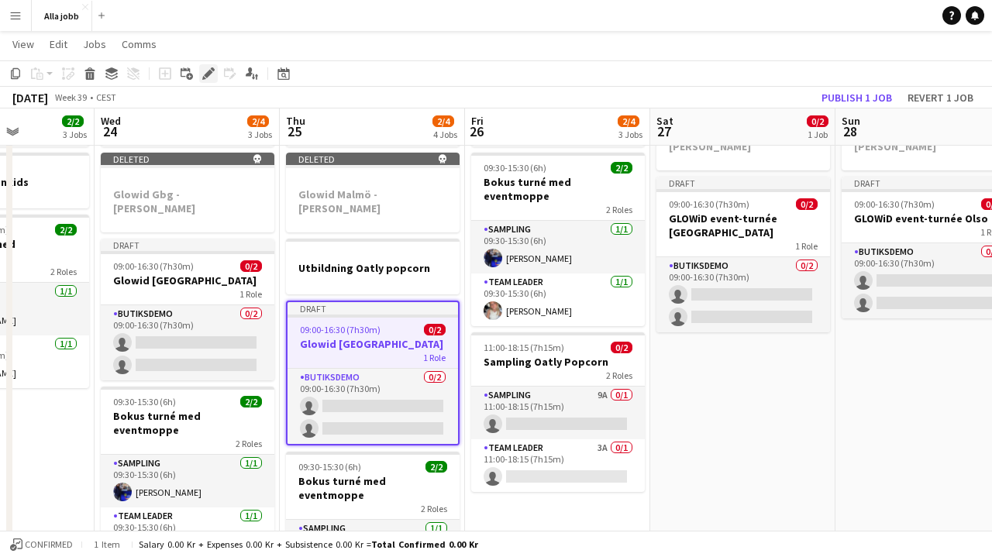
click at [211, 71] on icon at bounding box center [208, 74] width 9 height 9
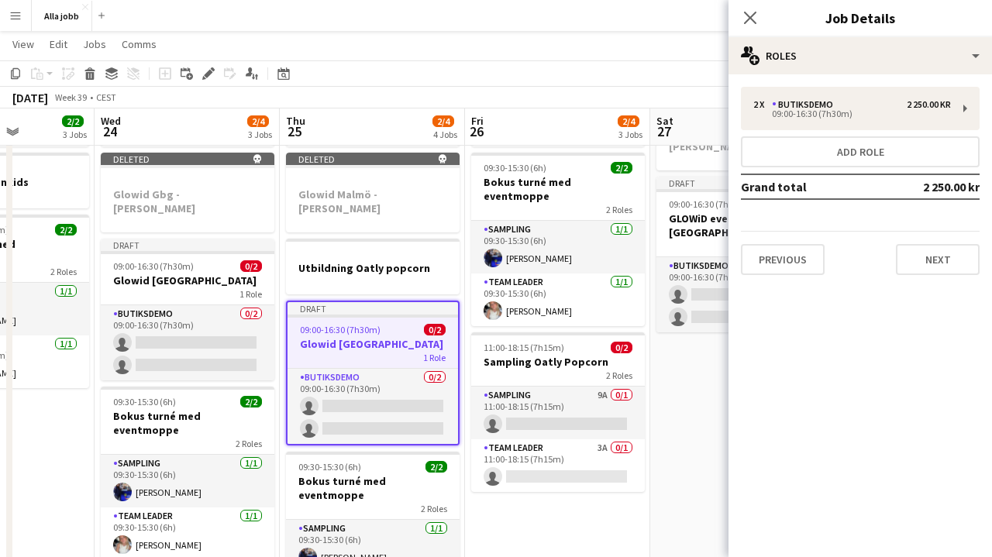
click at [665, 501] on app-date-cell "Deleted skull Glowid Oslo - [PERSON_NAME] Draft 09:00-16:30 (7h30m) 0/2 GLOWiD …" at bounding box center [742, 437] width 185 height 707
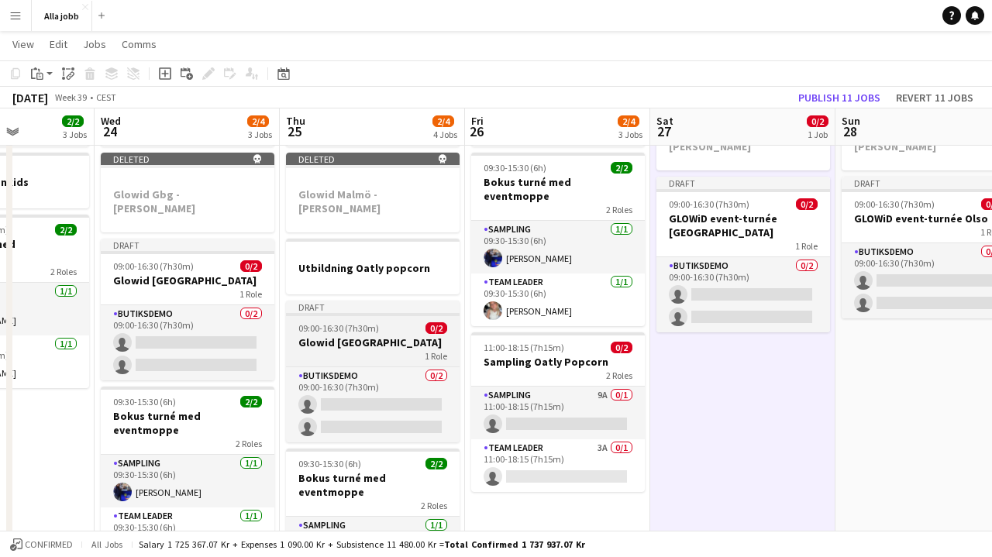
click at [337, 313] on div at bounding box center [373, 314] width 174 height 3
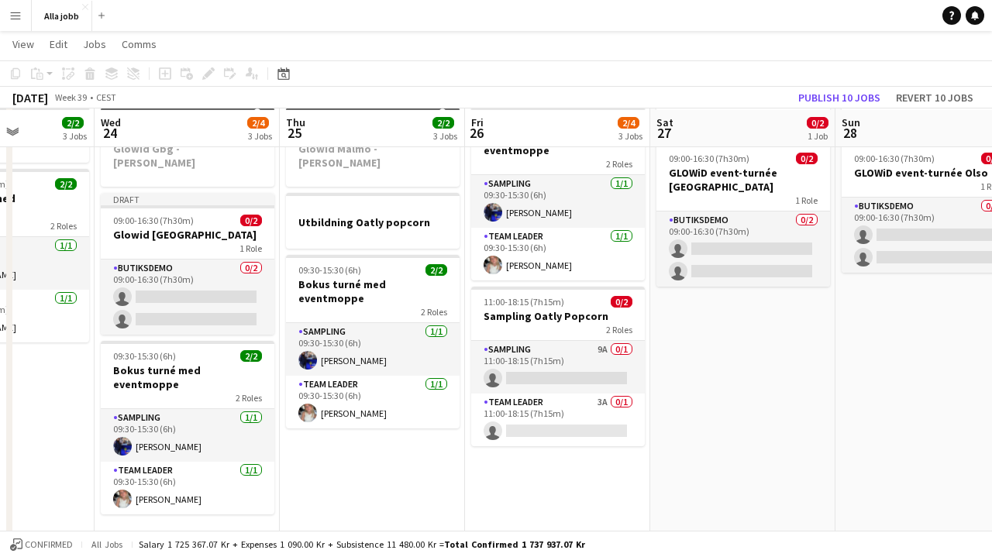
scroll to position [136, 0]
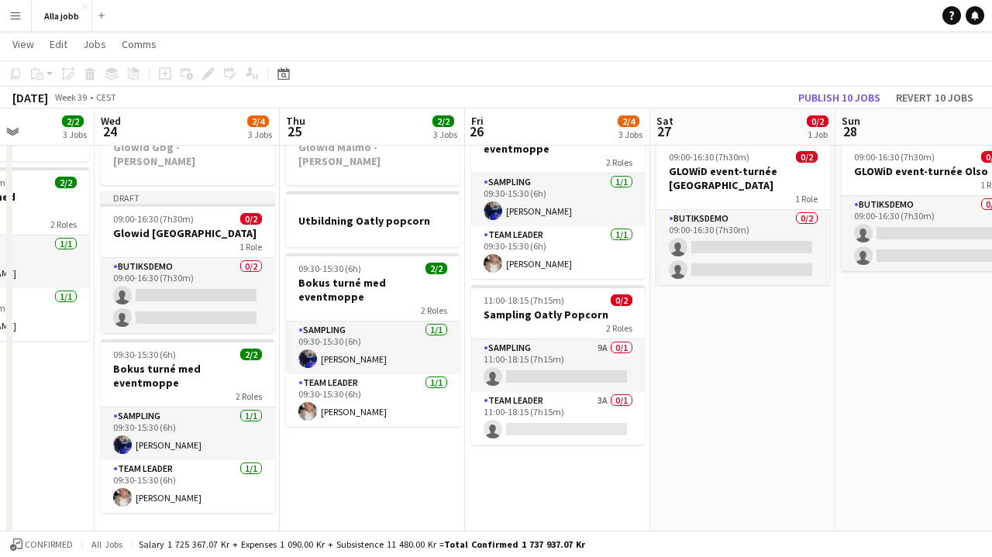
click at [332, 439] on app-date-cell "Bokus turné med APE Deleted skull Glowid Malmö - [PERSON_NAME] Utbildning Oatly…" at bounding box center [372, 390] width 185 height 707
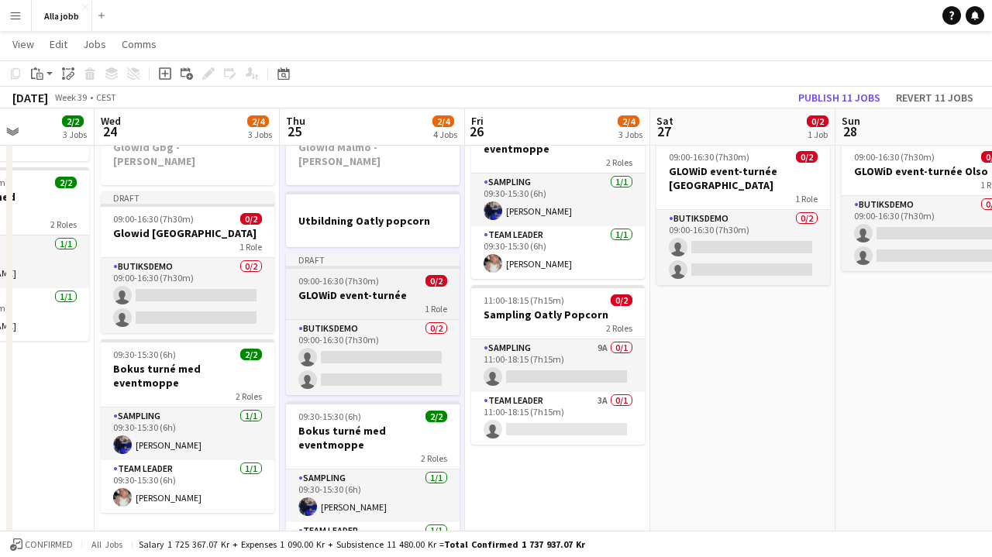
click at [339, 288] on h3 "GLOWiD event-turnée" at bounding box center [373, 295] width 174 height 14
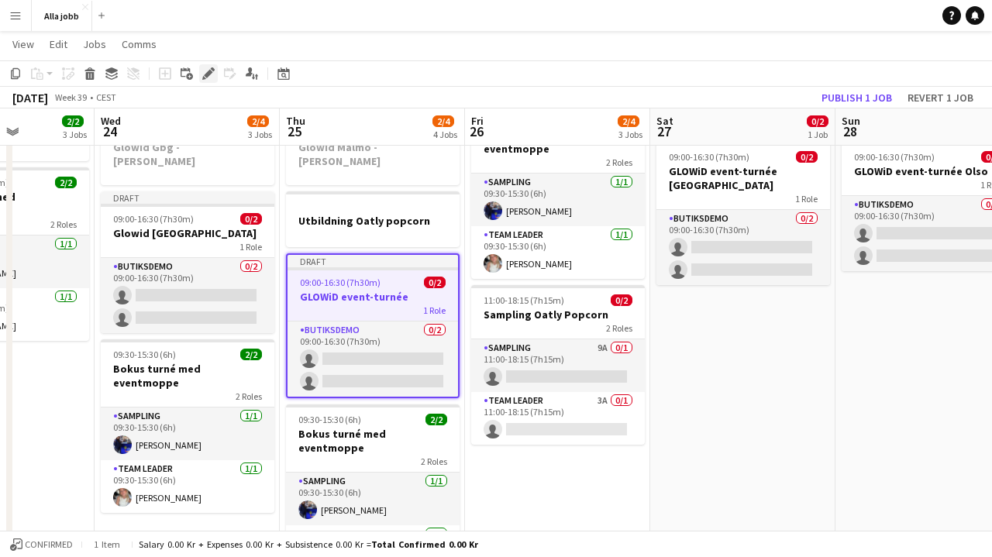
click at [213, 67] on icon "Edit" at bounding box center [208, 73] width 12 height 12
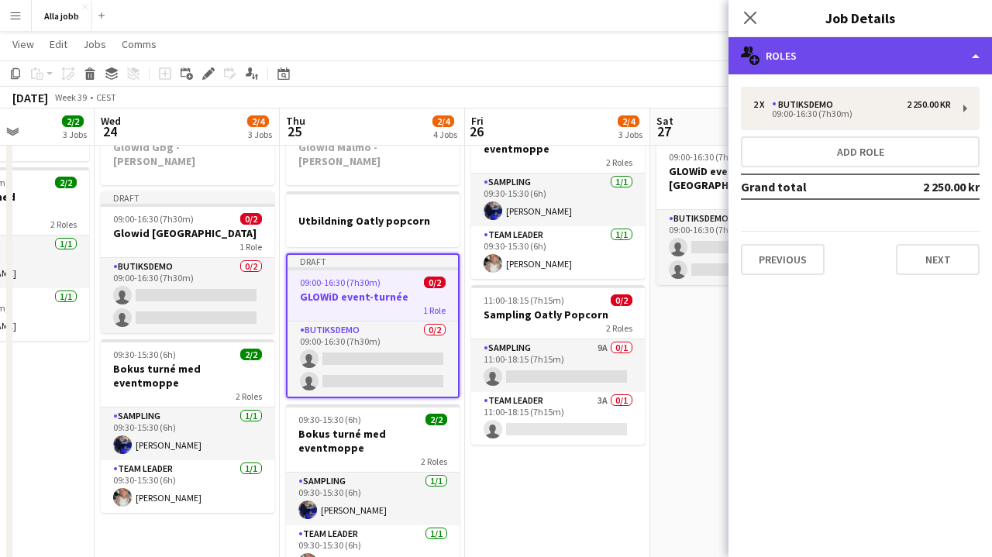
click at [803, 62] on div "multiple-users-add Roles" at bounding box center [859, 55] width 263 height 37
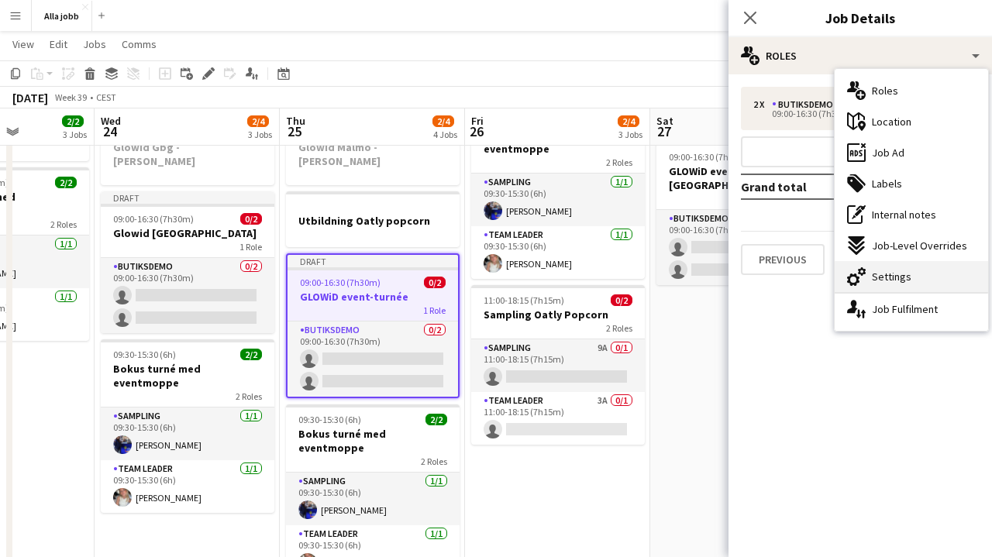
click at [878, 268] on div "cog-double-3 Settings" at bounding box center [910, 276] width 153 height 31
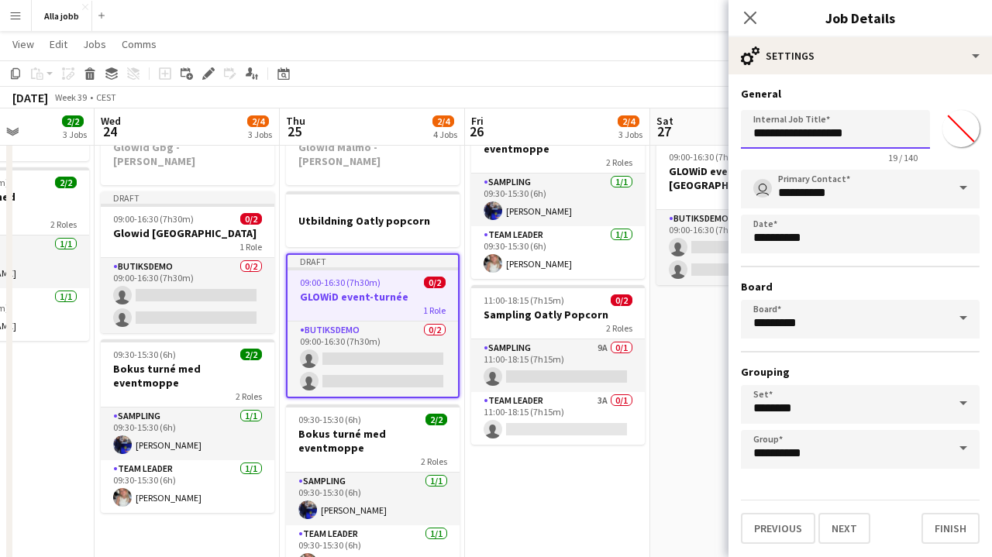
click at [866, 116] on input "**********" at bounding box center [835, 129] width 189 height 39
click at [879, 131] on input "**********" at bounding box center [835, 129] width 189 height 39
type input "**********"
click at [843, 528] on button "Next" at bounding box center [844, 528] width 52 height 31
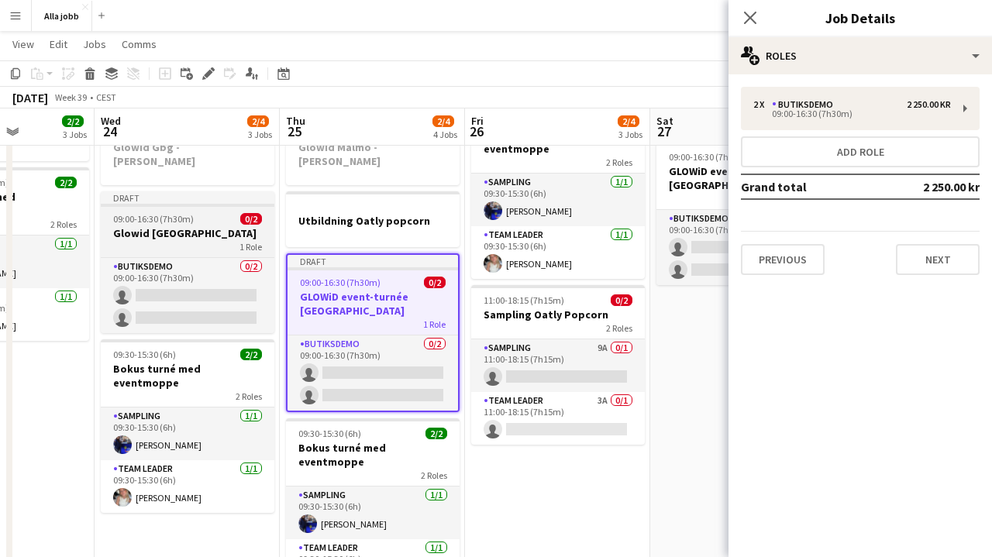
click at [207, 240] on div "1 Role" at bounding box center [188, 246] width 174 height 12
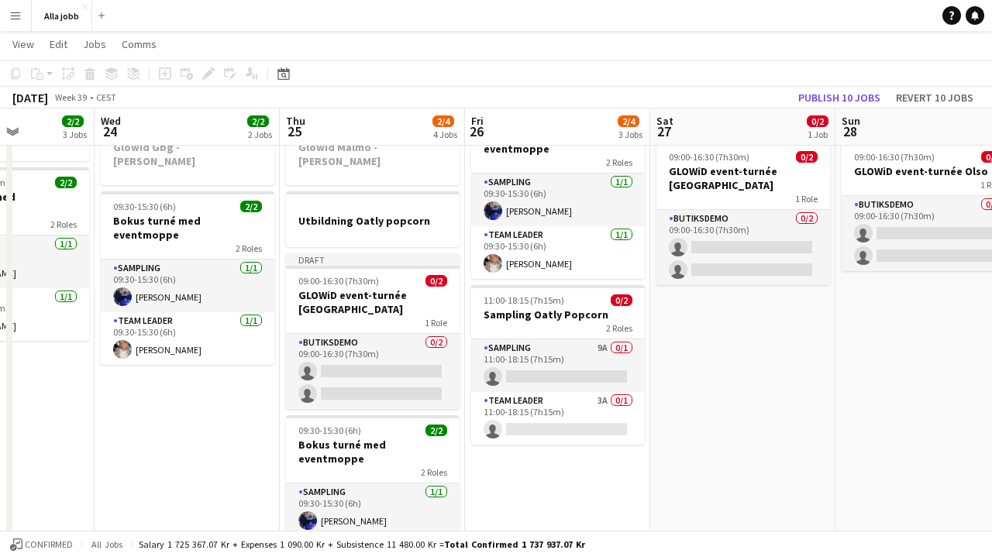
click at [159, 432] on app-date-cell "Bokus turné med APE Deleted skull Glowid Gbg - [PERSON_NAME] 09:30-15:30 (6h) 2…" at bounding box center [187, 390] width 185 height 707
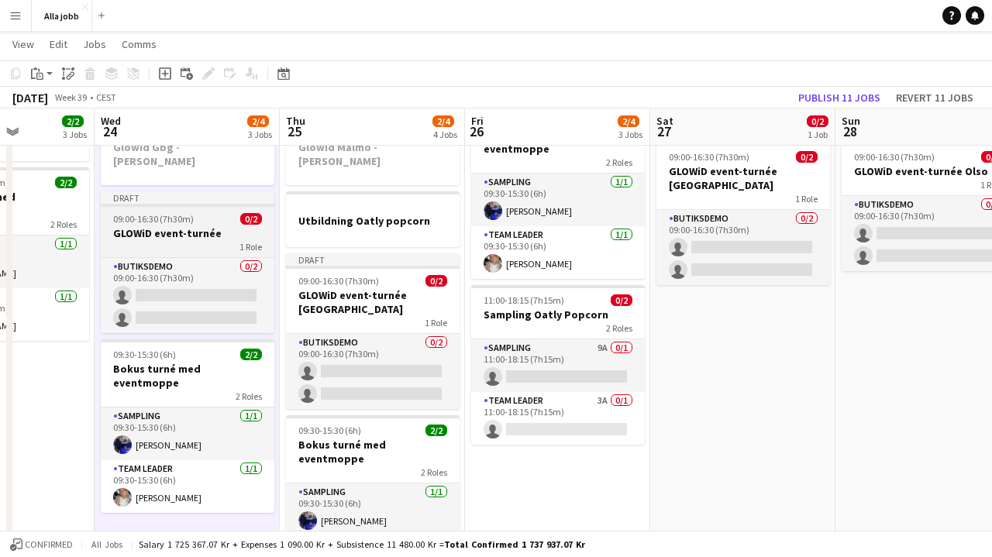
click at [160, 240] on div "1 Role" at bounding box center [188, 246] width 174 height 12
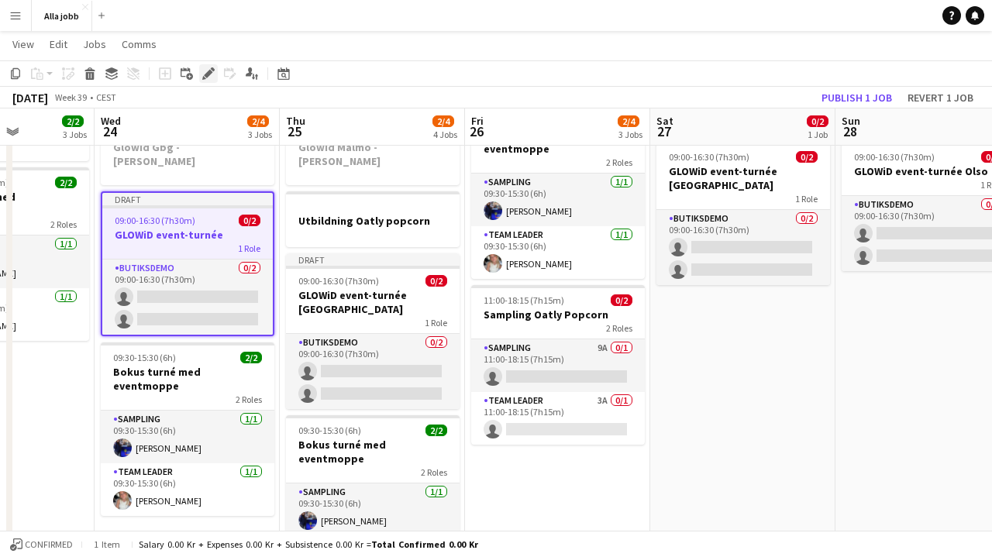
click at [208, 69] on icon "Edit" at bounding box center [208, 73] width 12 height 12
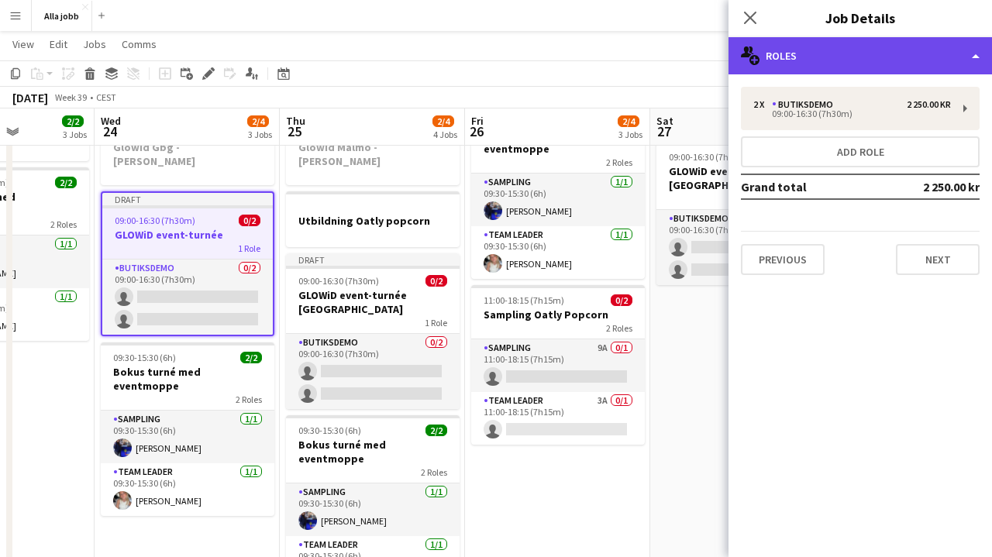
click at [810, 55] on div "multiple-users-add Roles" at bounding box center [859, 55] width 263 height 37
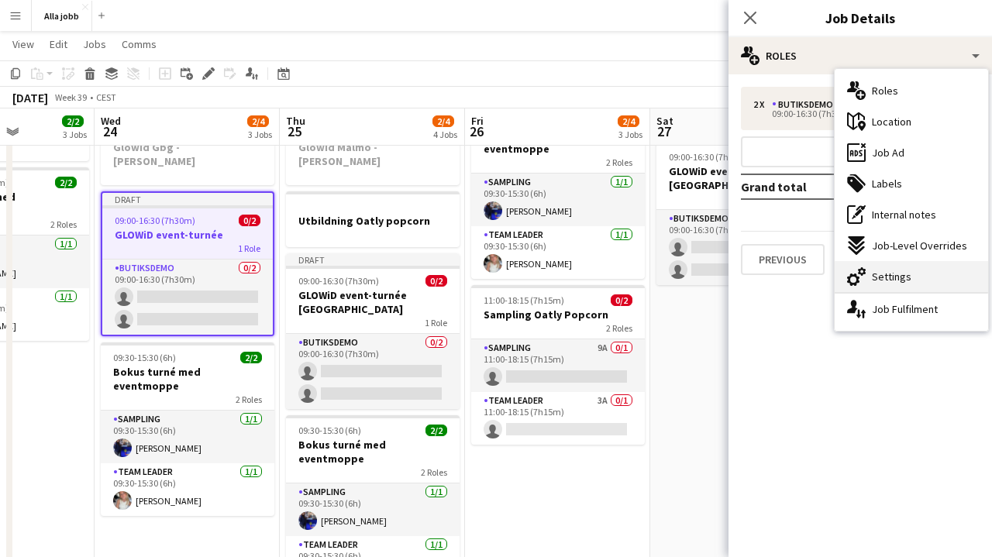
click at [869, 273] on div "cog-double-3 Settings" at bounding box center [910, 276] width 153 height 31
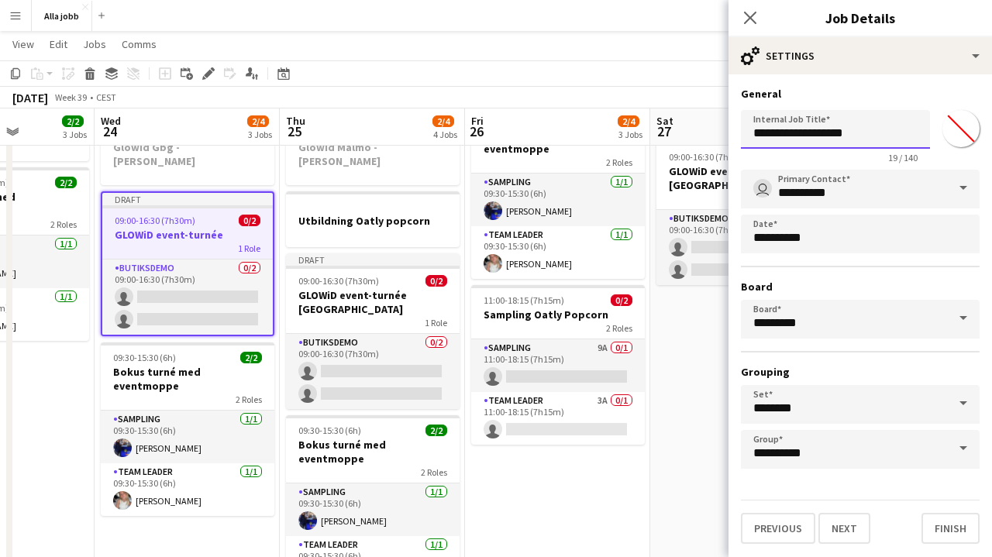
click at [852, 131] on input "**********" at bounding box center [835, 129] width 189 height 39
click at [881, 131] on input "**********" at bounding box center [835, 129] width 189 height 39
type input "**********"
click at [843, 528] on button "Next" at bounding box center [844, 528] width 52 height 31
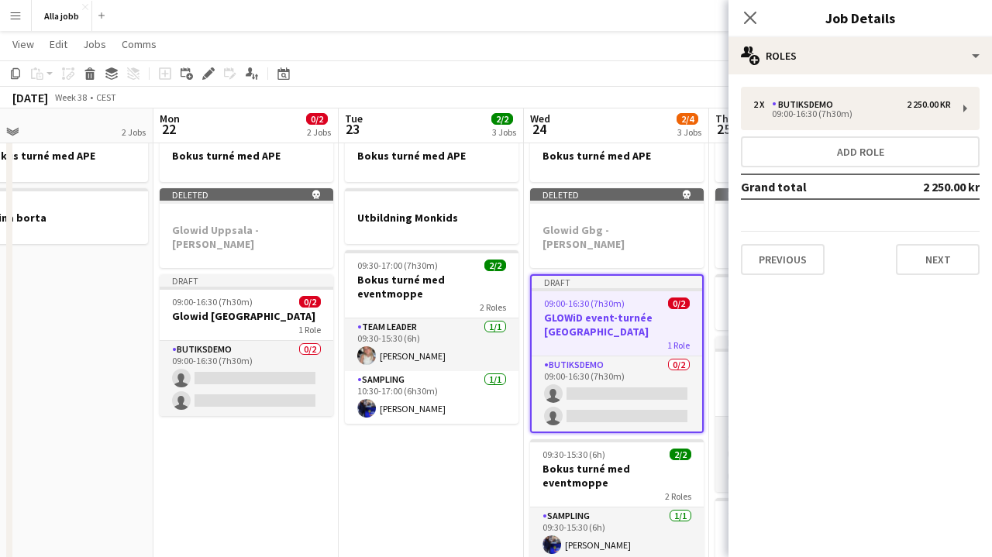
scroll to position [50, 0]
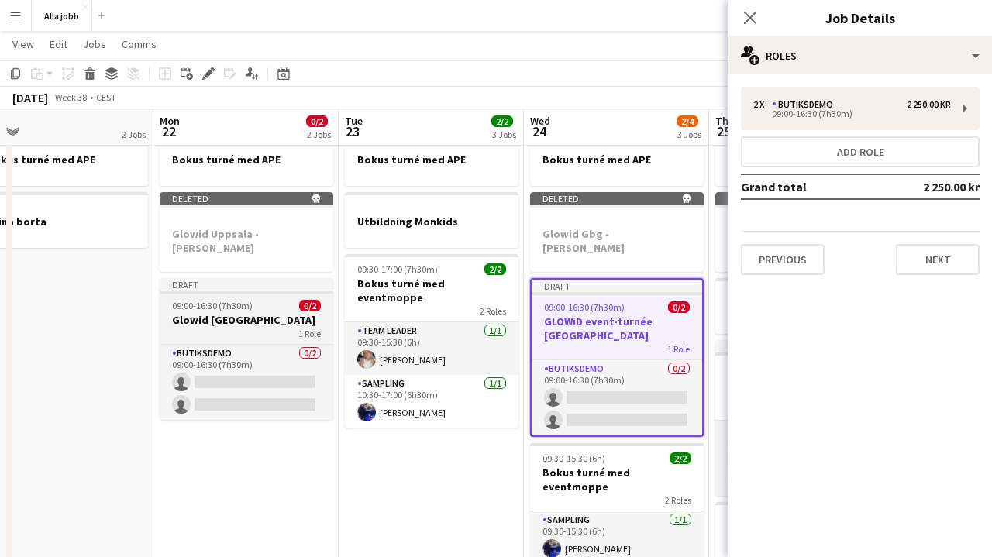
click at [253, 313] on h3 "Glowid [GEOGRAPHIC_DATA]" at bounding box center [247, 320] width 174 height 14
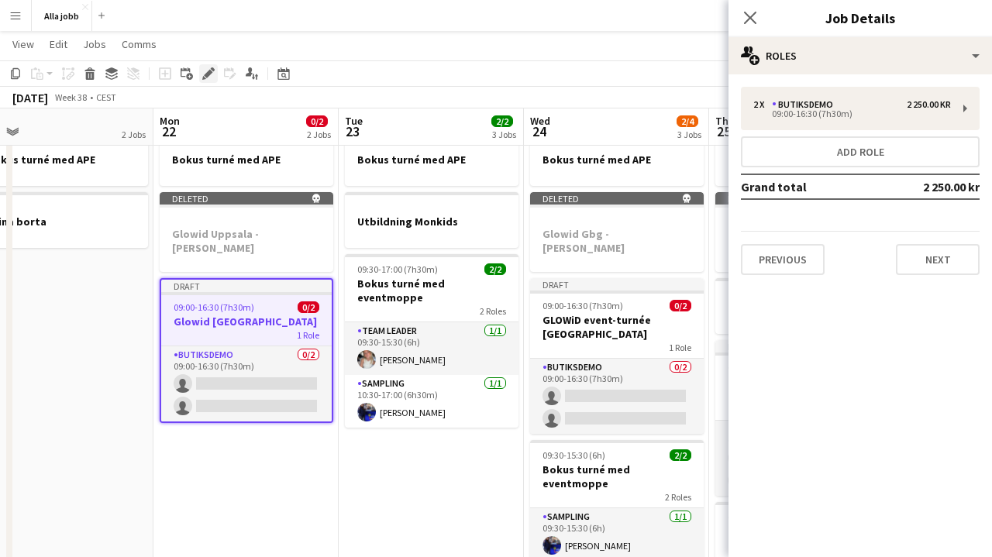
click at [211, 76] on icon "Edit" at bounding box center [208, 73] width 12 height 12
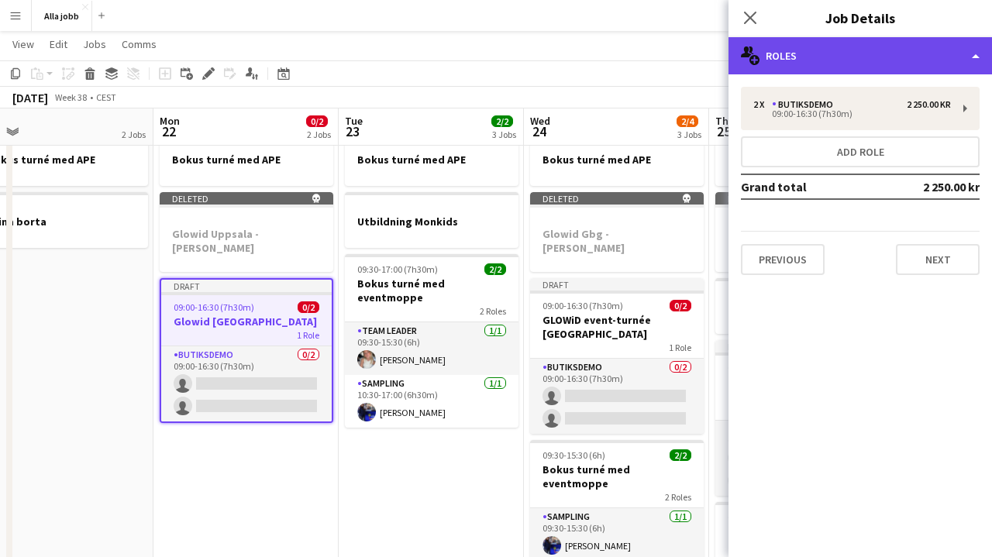
click at [829, 64] on div "multiple-users-add Roles" at bounding box center [859, 55] width 263 height 37
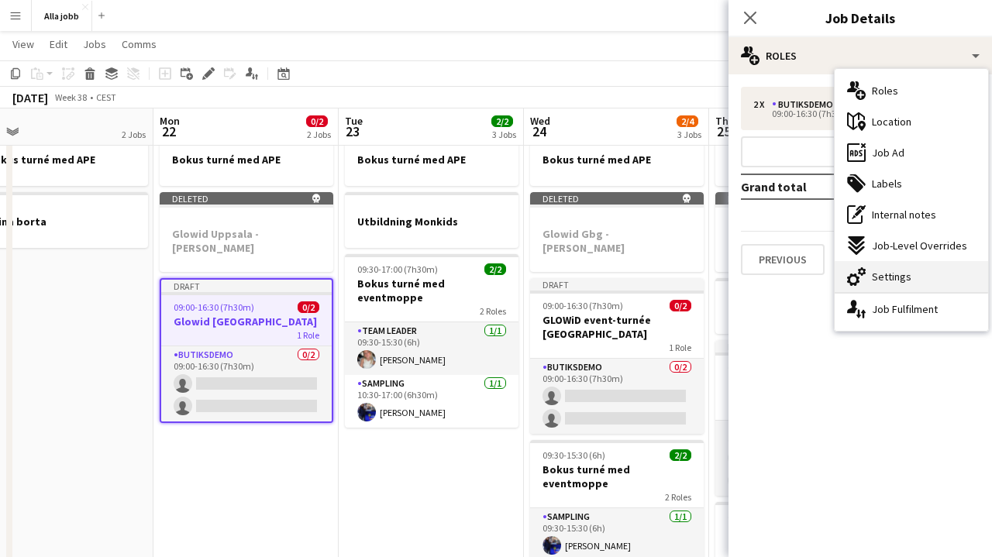
click at [906, 267] on div "cog-double-3 Settings" at bounding box center [910, 276] width 153 height 31
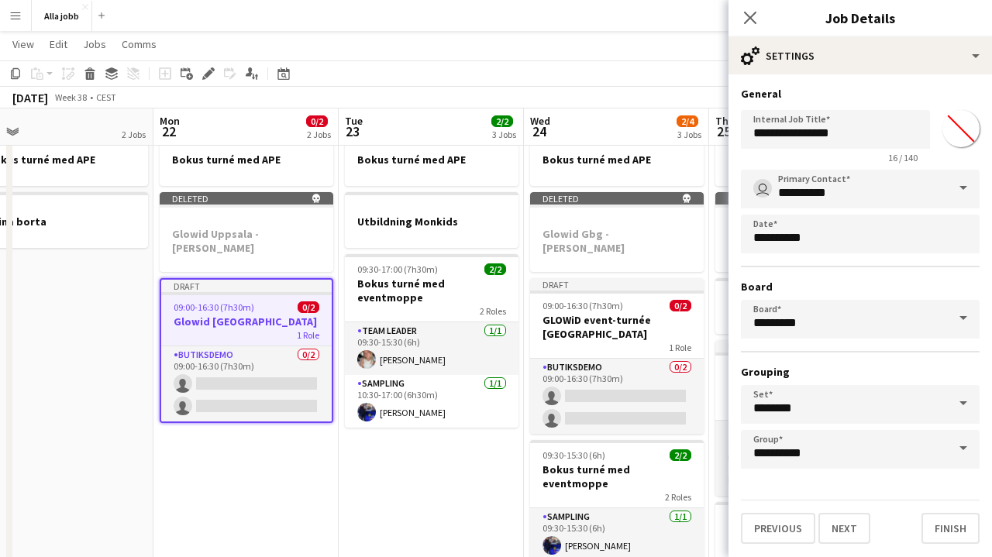
click at [421, 448] on app-date-cell "Bokus turné med APE Utbildning Monkids 09:30-17:00 (7h30m) 2/2 Bokus turné med …" at bounding box center [431, 477] width 185 height 707
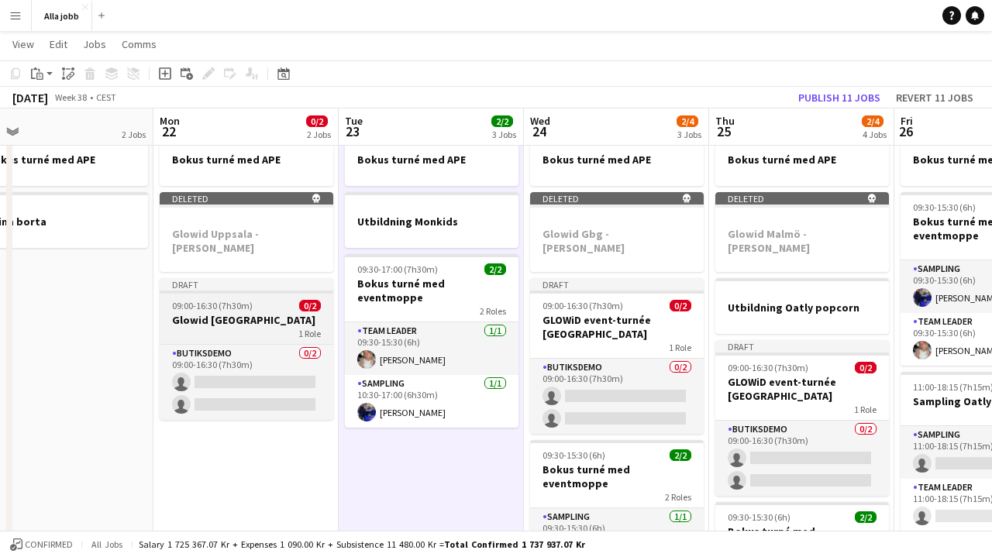
click at [260, 326] on app-job-card "Draft 09:00-16:30 (7h30m) 0/2 Glowid Stockholm 1 Role Butiksdemo 0/2 09:00-16:3…" at bounding box center [247, 349] width 174 height 142
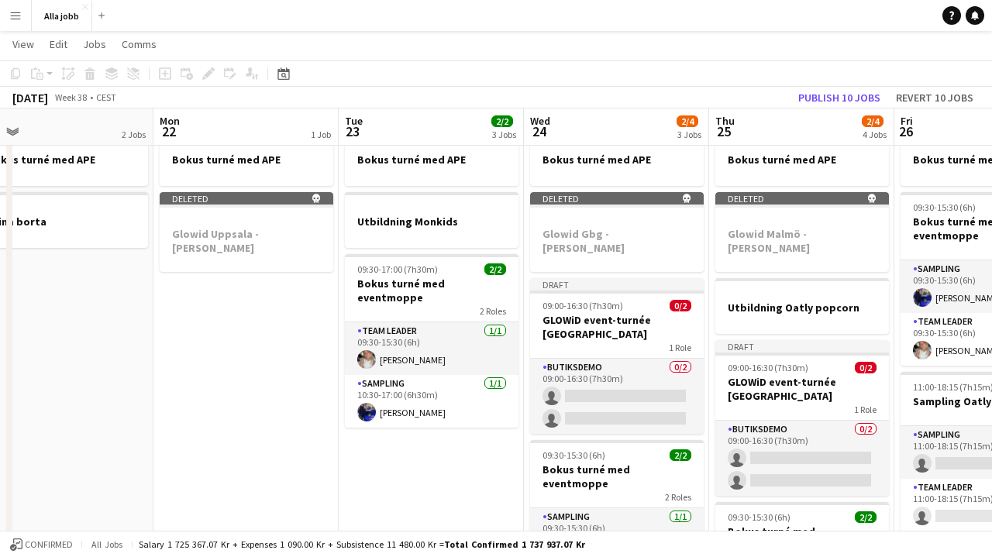
click at [239, 381] on app-date-cell "Bokus turné med APE Deleted skull Glowid [GEOGRAPHIC_DATA] - [PERSON_NAME]" at bounding box center [245, 477] width 185 height 707
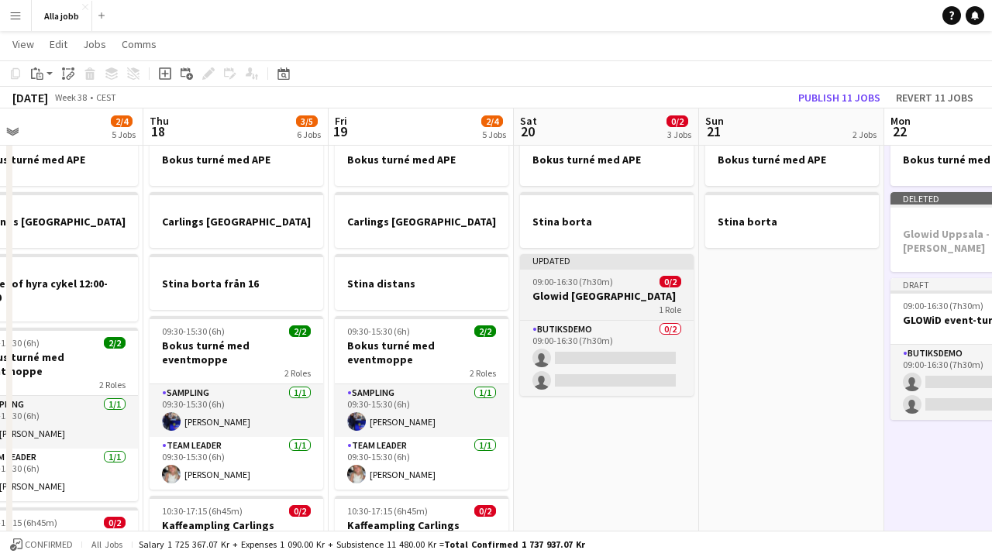
scroll to position [0, 600]
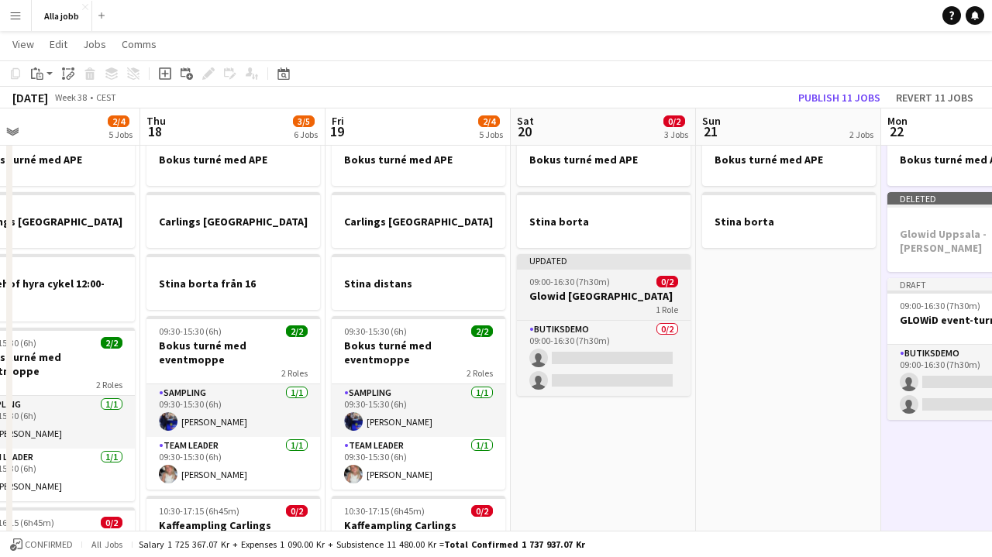
click at [635, 284] on div "09:00-16:30 (7h30m) 0/2" at bounding box center [604, 282] width 174 height 12
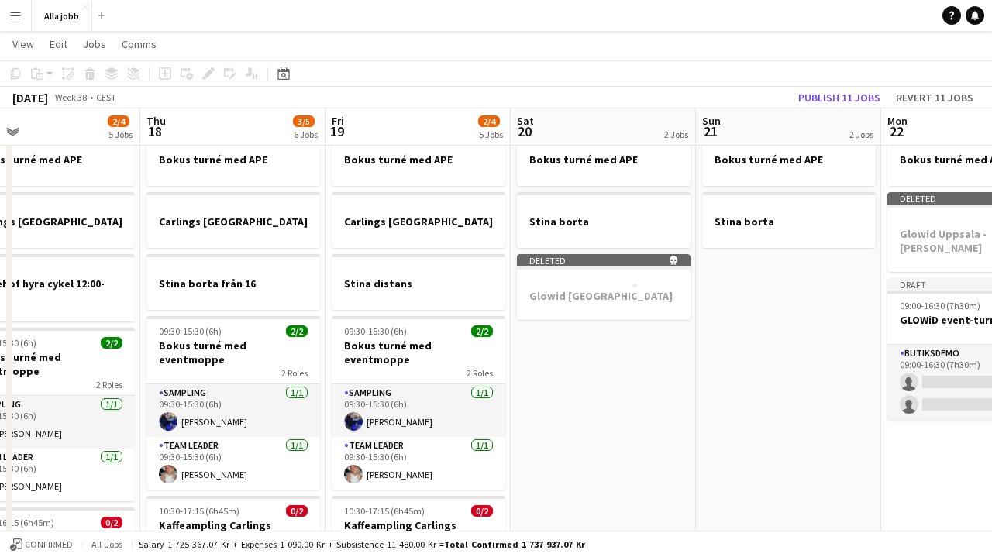
click at [603, 354] on app-date-cell "Bokus turné med APE Stina borta Deleted skull Glowid [GEOGRAPHIC_DATA]" at bounding box center [603, 477] width 185 height 707
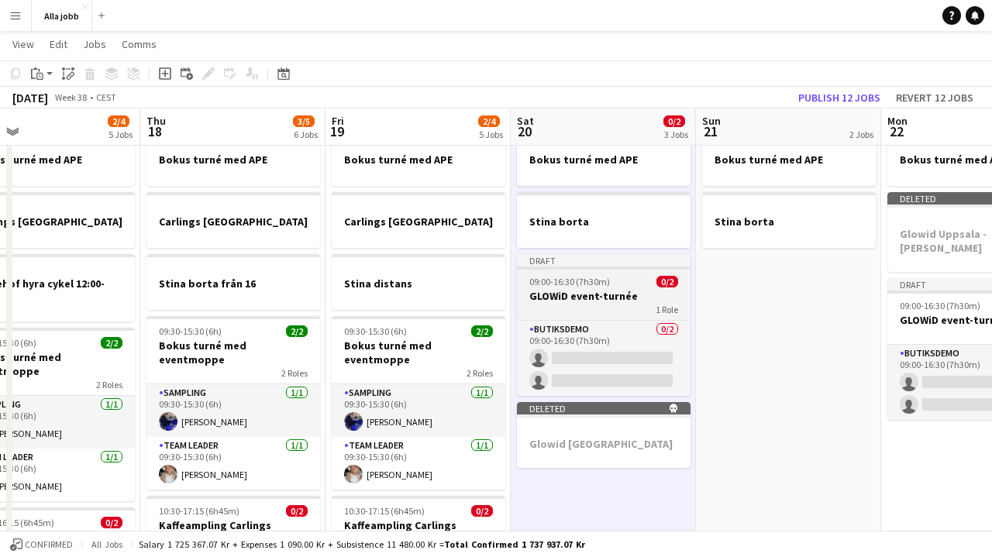
click at [597, 288] on app-job-card "Draft 09:00-16:30 (7h30m) 0/2 GLOWiD event-turnée 1 Role Butiksdemo 0/2 09:00-1…" at bounding box center [604, 325] width 174 height 142
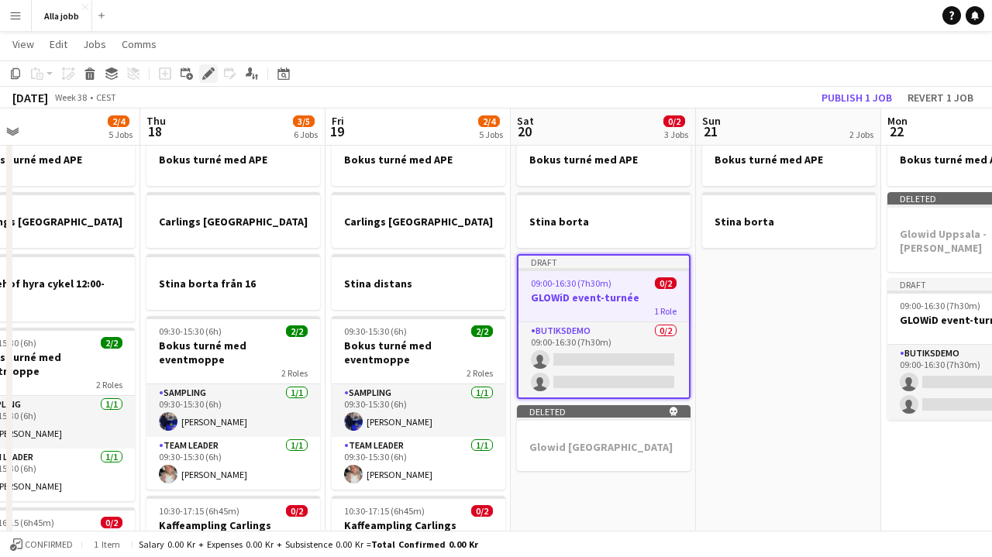
click at [214, 74] on icon "Edit" at bounding box center [208, 73] width 12 height 12
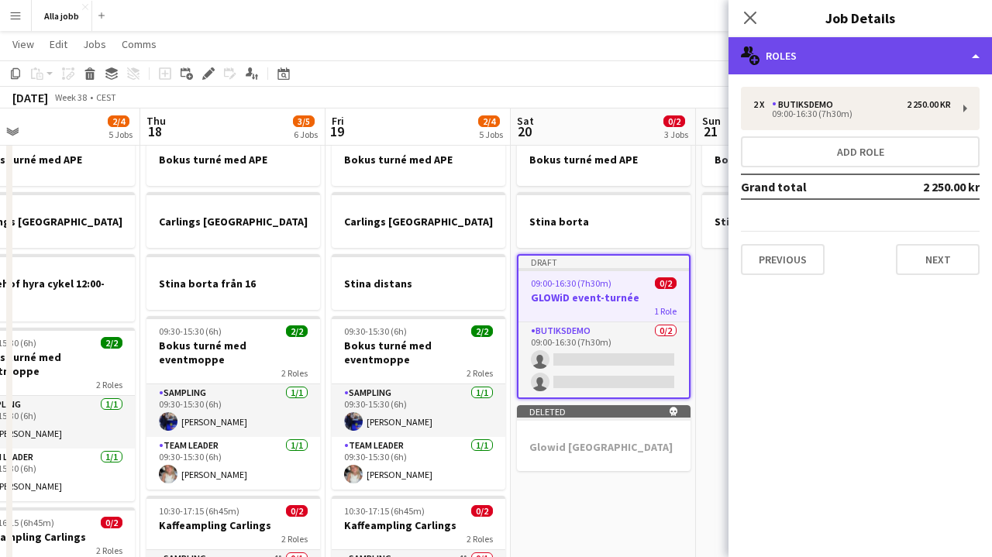
click at [876, 65] on div "multiple-users-add Roles" at bounding box center [859, 55] width 263 height 37
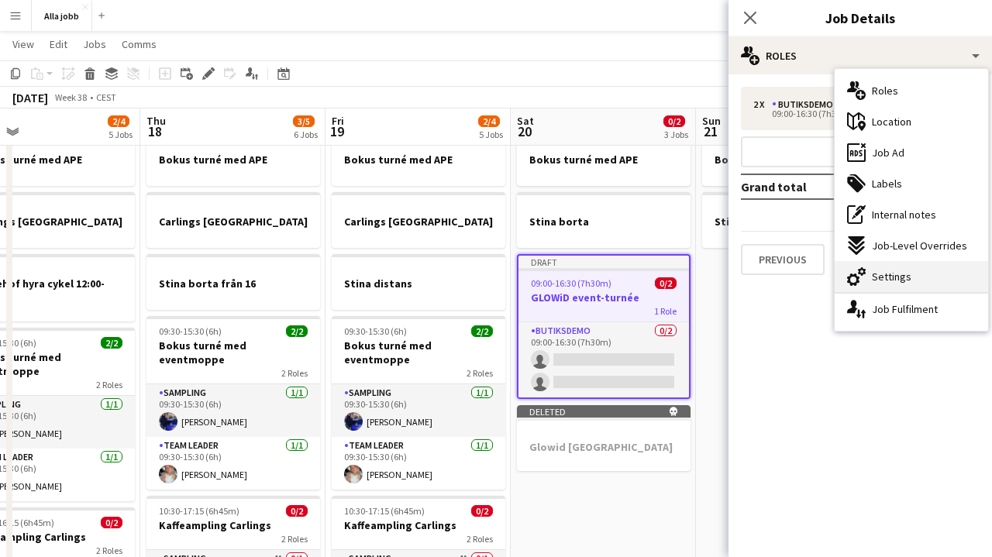
click at [897, 286] on div "cog-double-3 Settings" at bounding box center [910, 276] width 153 height 31
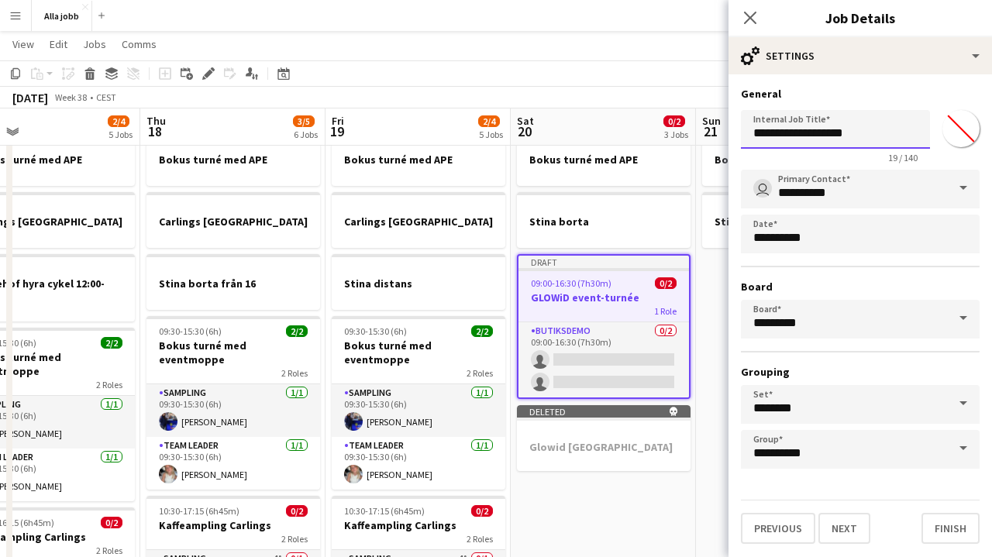
click at [880, 139] on input "**********" at bounding box center [835, 129] width 189 height 39
type input "**********"
click at [843, 528] on button "Next" at bounding box center [844, 528] width 52 height 31
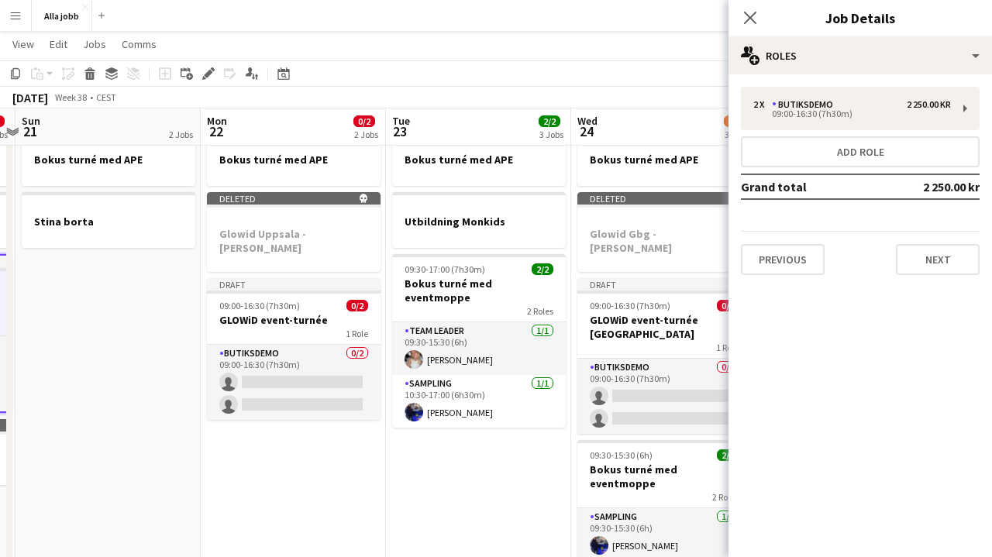
scroll to position [0, 555]
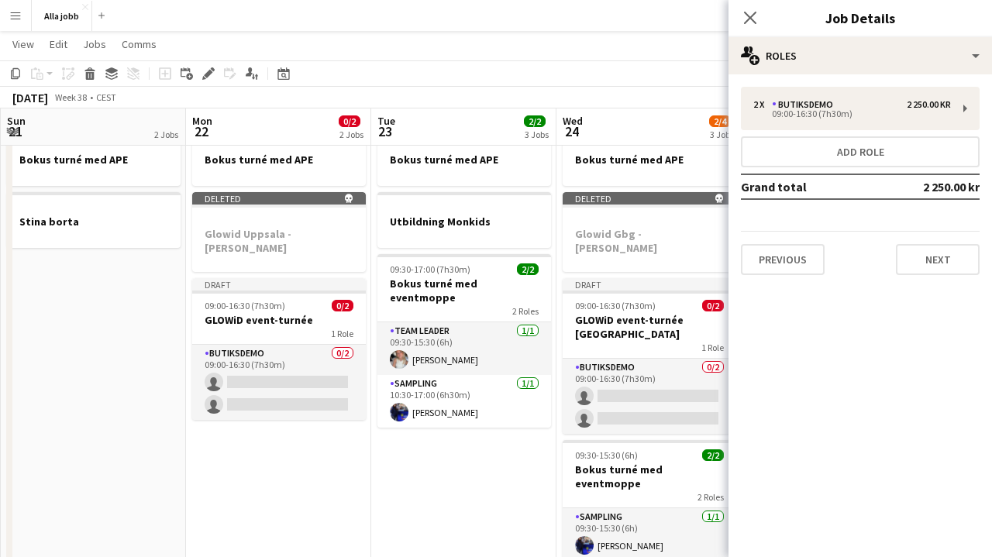
click at [267, 313] on h3 "GLOWiD event-turnée" at bounding box center [279, 320] width 174 height 14
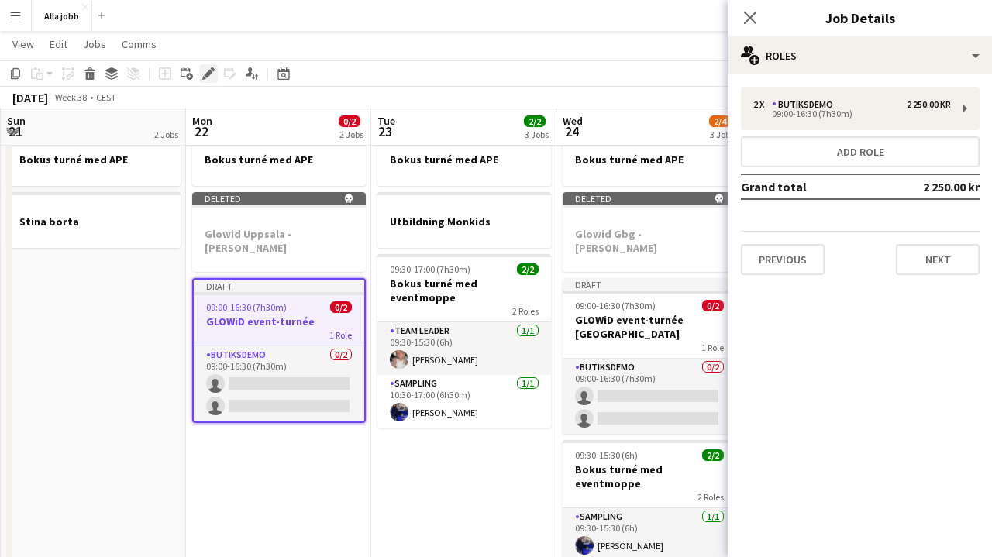
click at [209, 75] on icon at bounding box center [208, 74] width 9 height 9
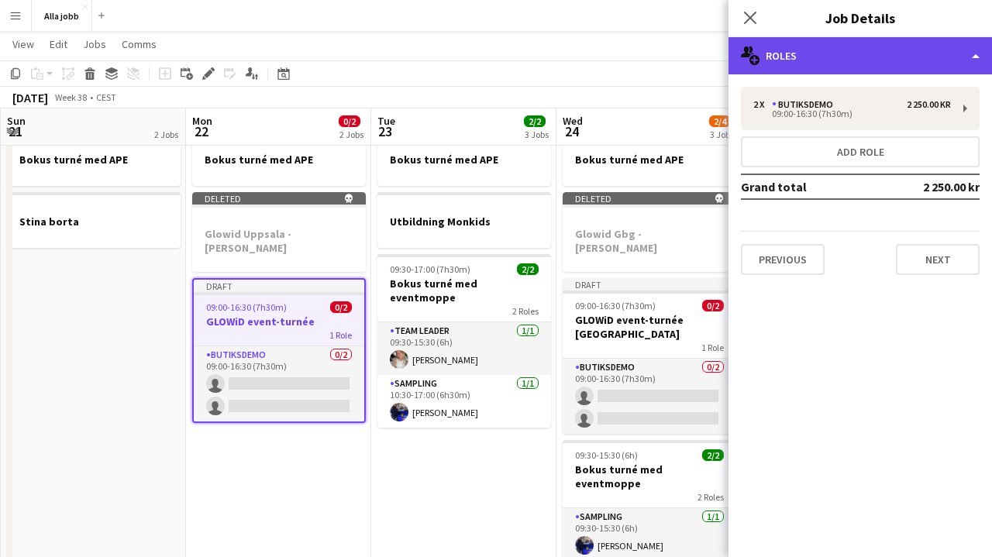
click at [815, 52] on div "multiple-users-add Roles" at bounding box center [859, 55] width 263 height 37
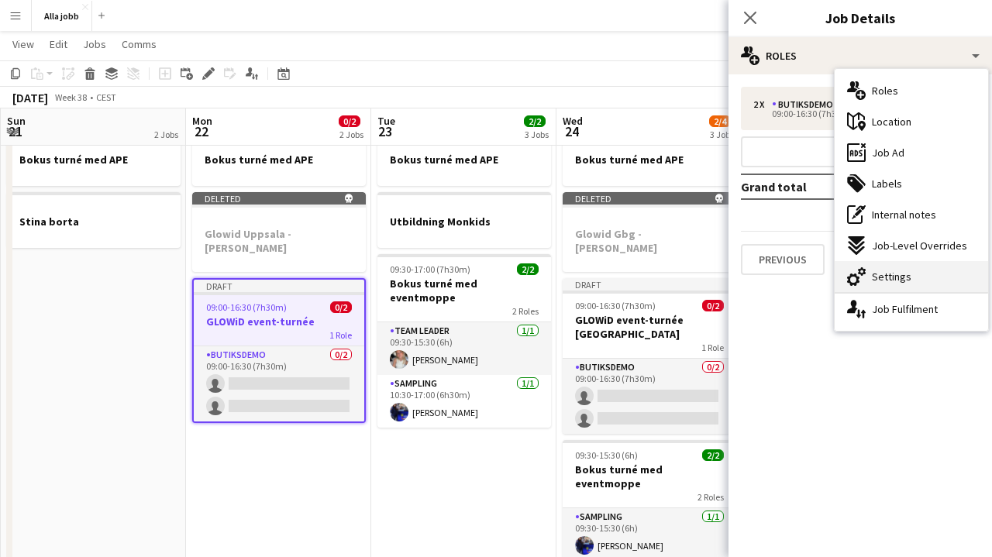
click at [860, 272] on icon at bounding box center [862, 271] width 8 height 9
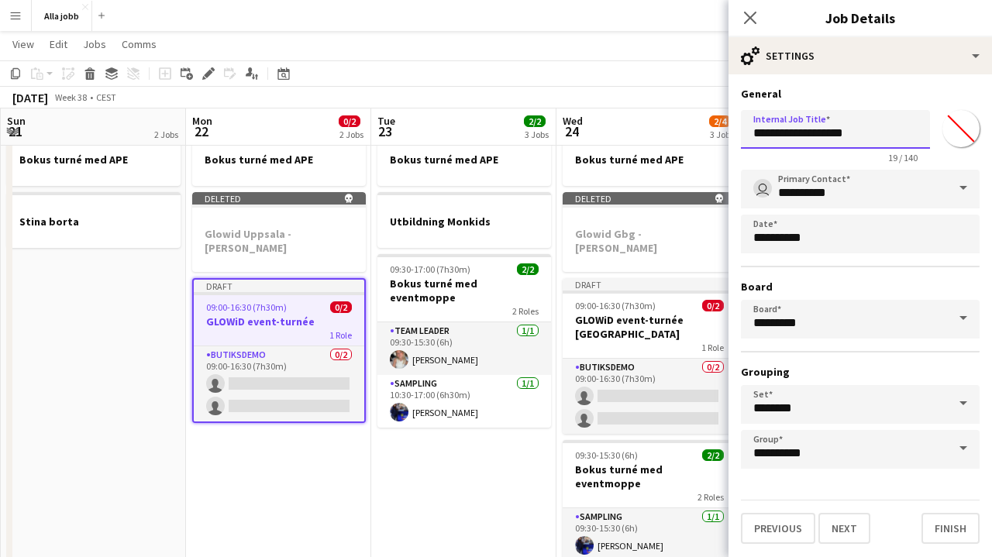
click at [876, 136] on input "**********" at bounding box center [835, 129] width 189 height 39
type input "**********"
click at [843, 528] on button "Next" at bounding box center [844, 528] width 52 height 31
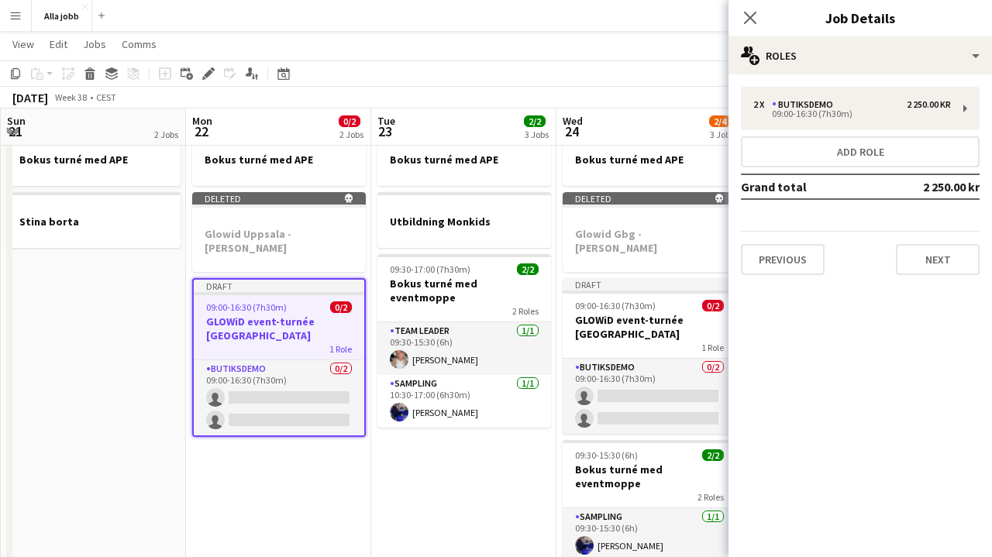
click at [254, 520] on app-date-cell "Bokus turné med APE Deleted skull Glowid Uppsala - [PERSON_NAME] Draft 09:00-16…" at bounding box center [278, 477] width 185 height 707
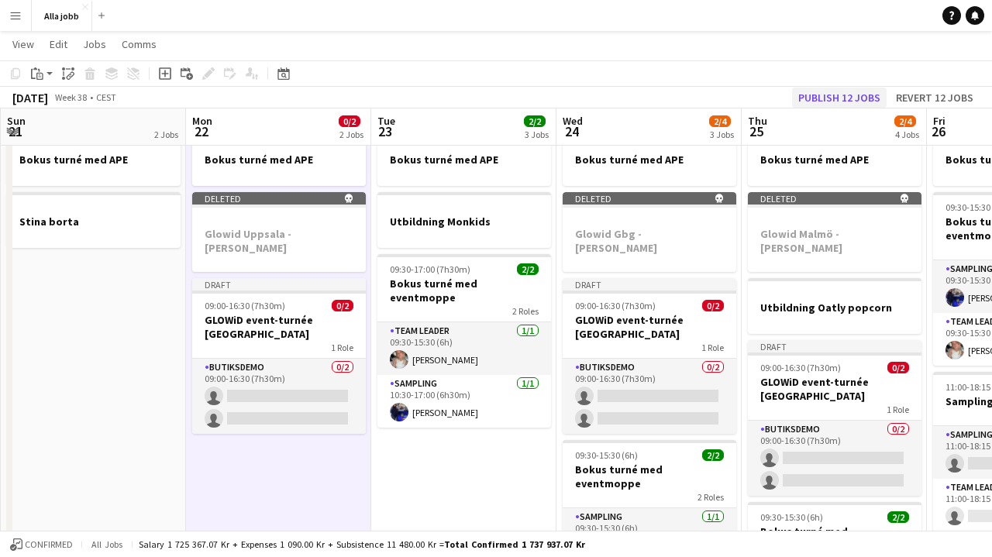
click at [844, 94] on button "Publish 12 jobs" at bounding box center [839, 98] width 95 height 20
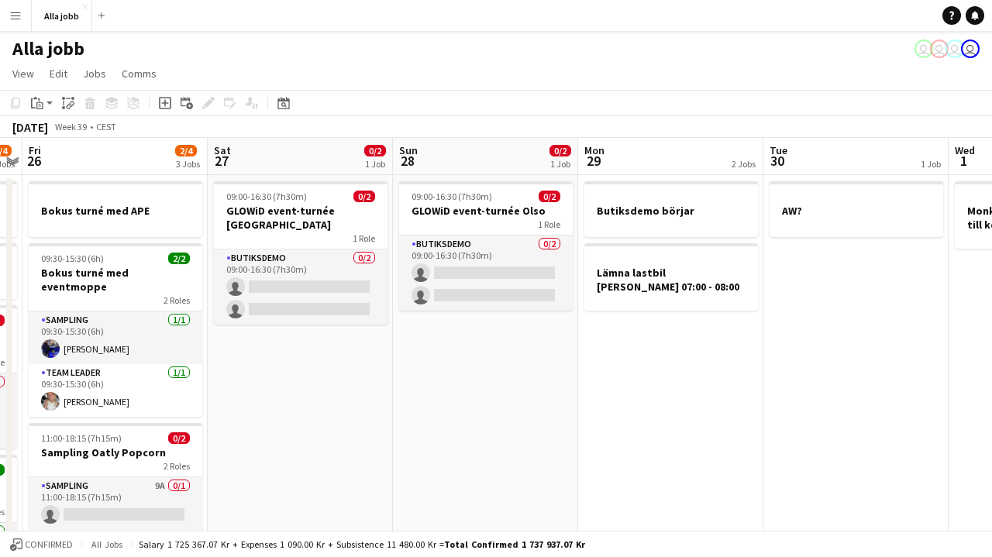
scroll to position [0, 0]
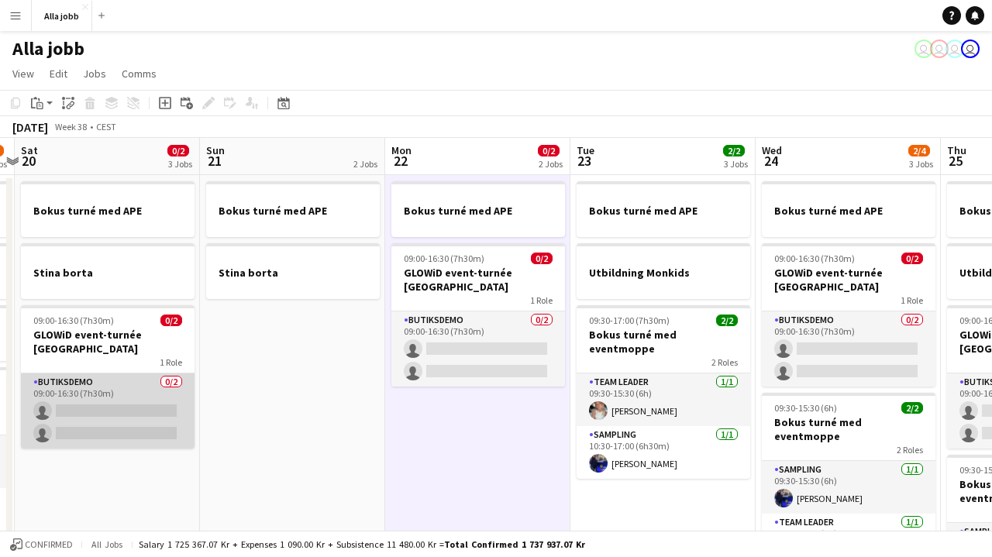
click at [139, 415] on app-card-role "Butiksdemo 0/2 09:00-16:30 (7h30m) single-neutral-actions single-neutral-actions" at bounding box center [108, 410] width 174 height 75
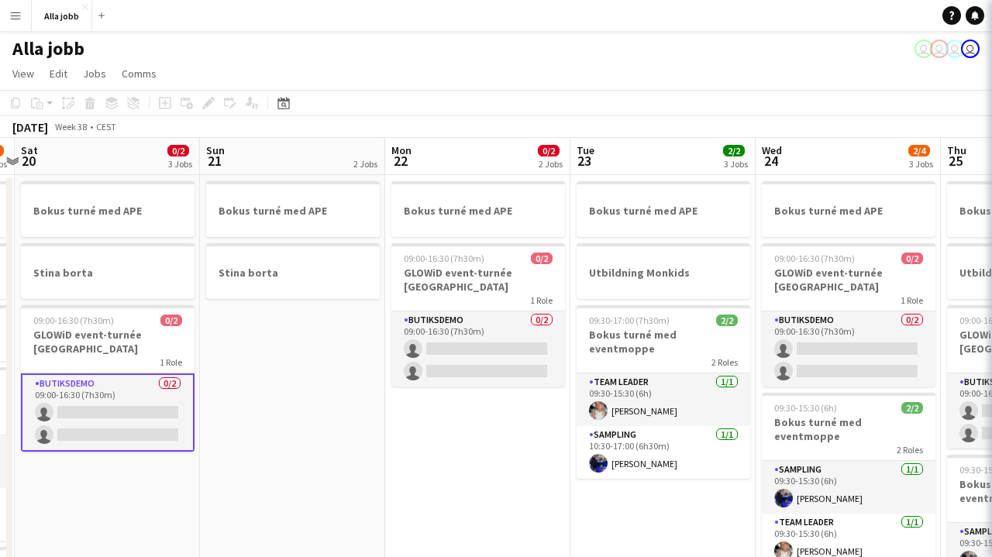
scroll to position [0, 356]
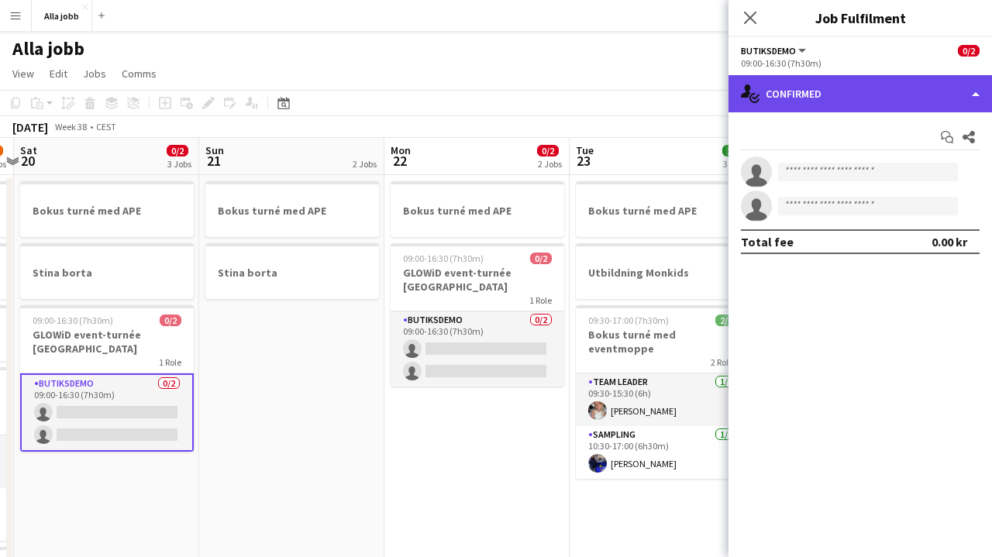
click at [825, 102] on div "single-neutral-actions-check-2 Confirmed" at bounding box center [859, 93] width 263 height 37
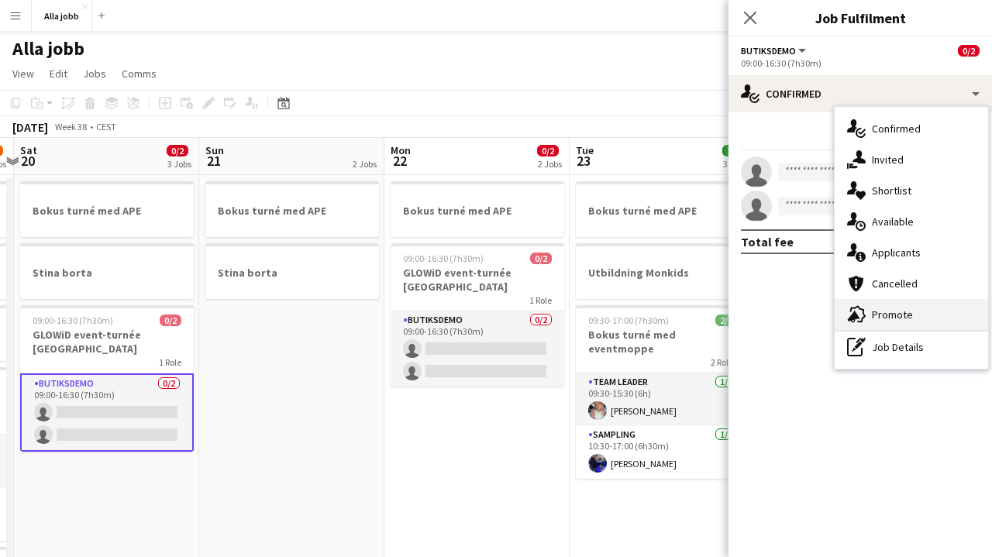
click at [892, 306] on div "advertising-megaphone Promote" at bounding box center [910, 314] width 153 height 31
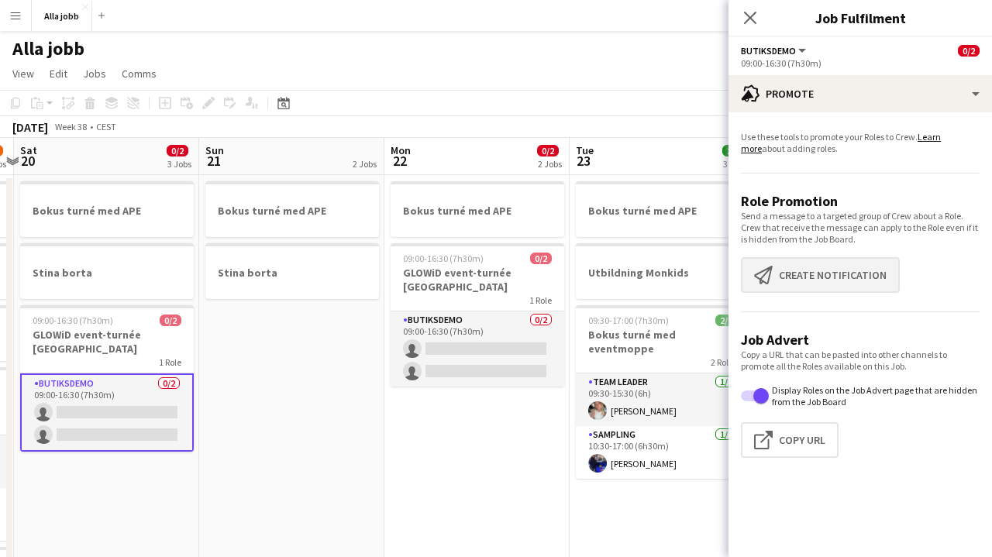
click at [855, 275] on button "Create notification Create notification" at bounding box center [820, 275] width 159 height 36
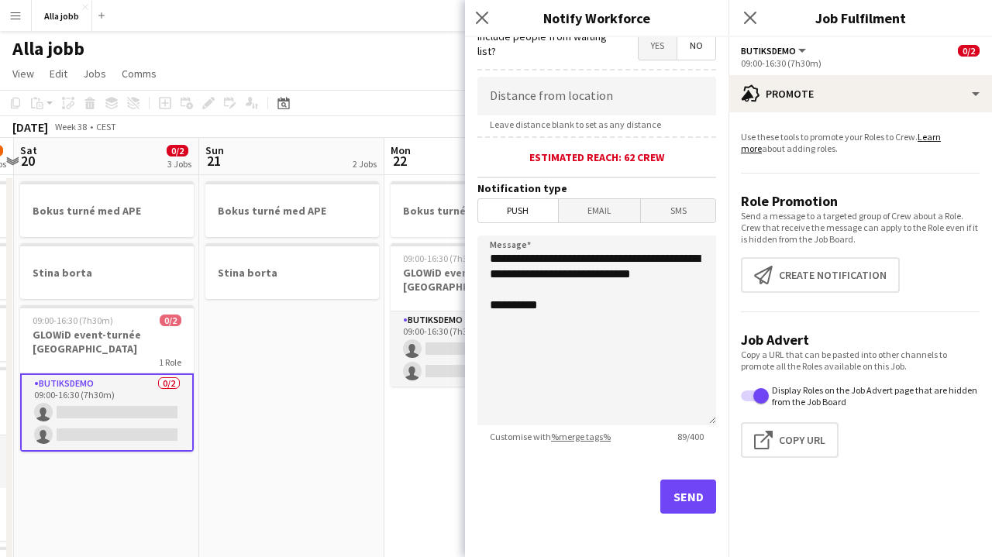
scroll to position [296, 0]
click at [688, 488] on button "Send" at bounding box center [688, 497] width 56 height 34
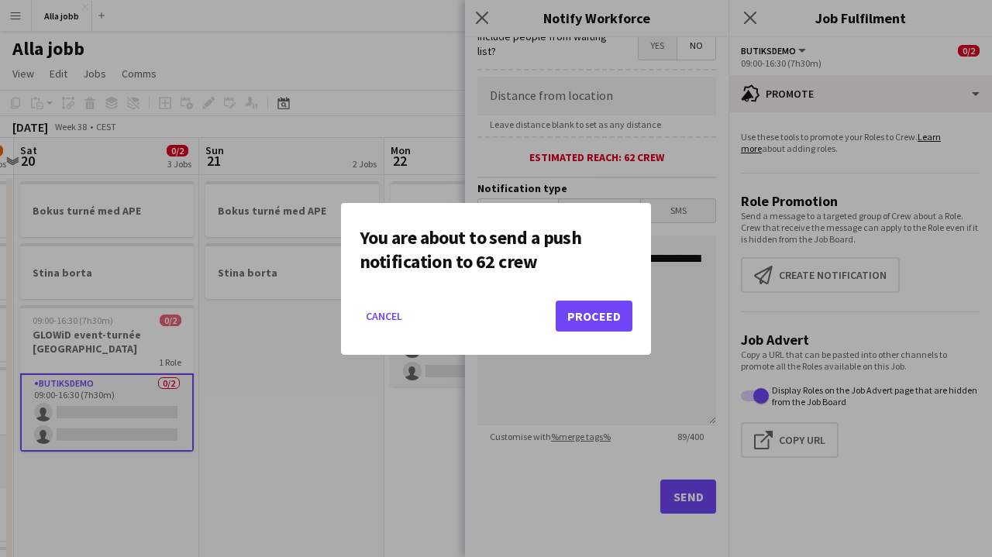
click at [626, 324] on button "Proceed" at bounding box center [594, 316] width 77 height 31
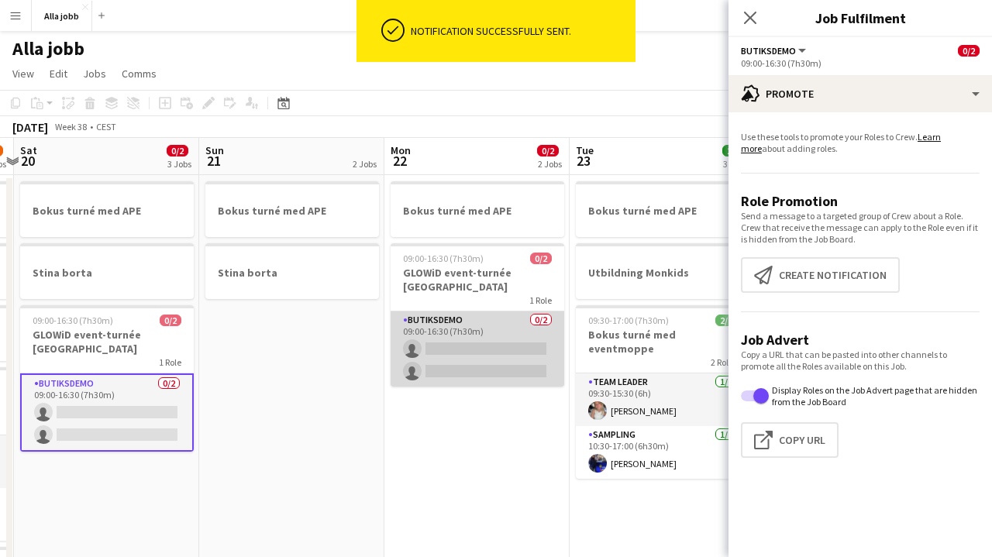
scroll to position [0, 387]
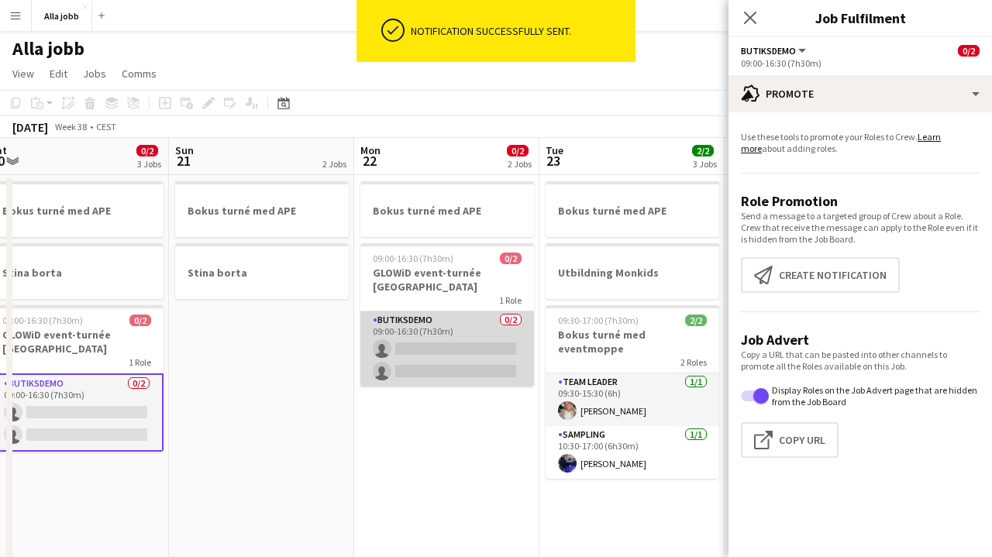
click at [449, 346] on app-card-role "Butiksdemo 0/2 09:00-16:30 (7h30m) single-neutral-actions single-neutral-actions" at bounding box center [447, 348] width 174 height 75
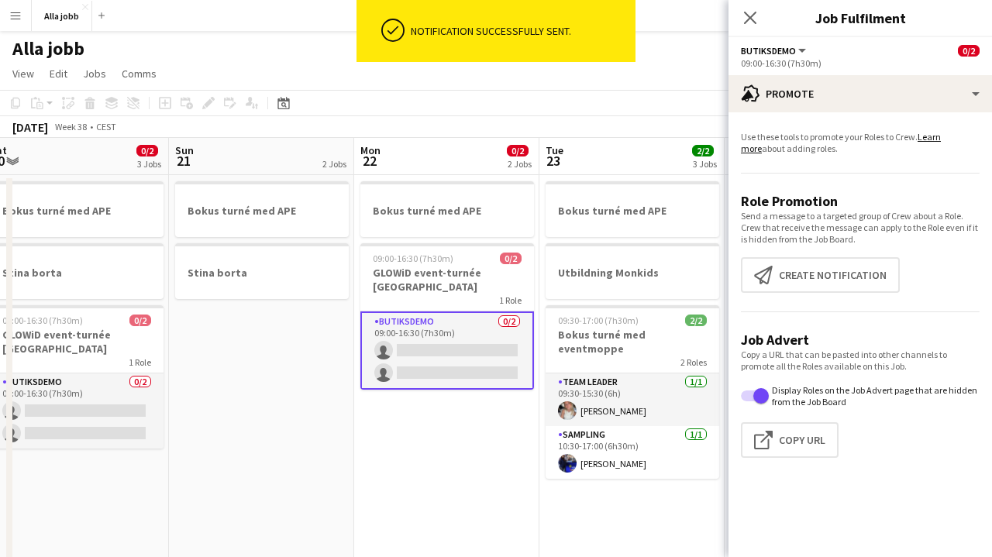
drag, startPoint x: 784, startPoint y: 441, endPoint x: 839, endPoint y: 313, distance: 139.2
click at [839, 313] on app-promote-tab "Use these tools to promote your Roles to Crew. Learn more about adding roles. R…" at bounding box center [859, 298] width 263 height 346
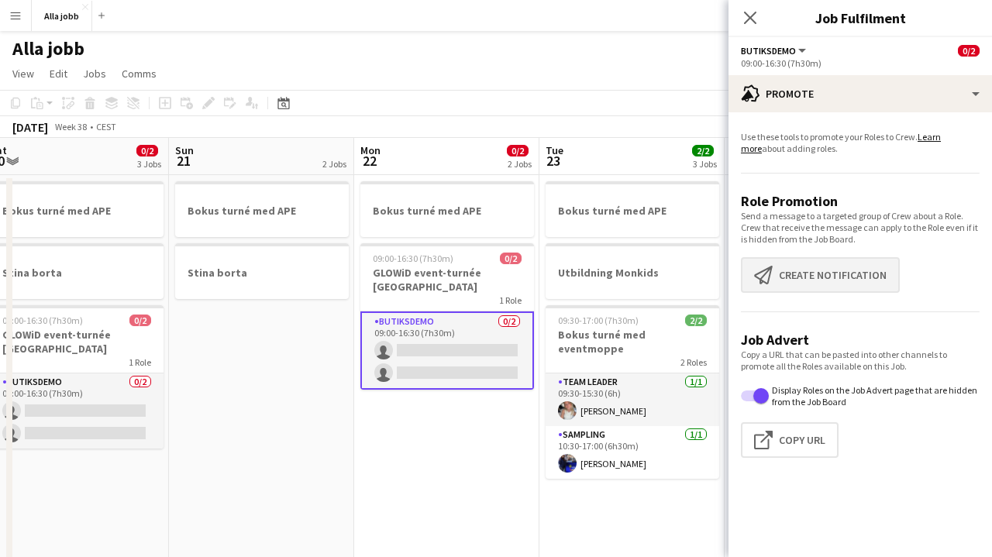
click at [839, 287] on button "Create notification Create notification" at bounding box center [820, 275] width 159 height 36
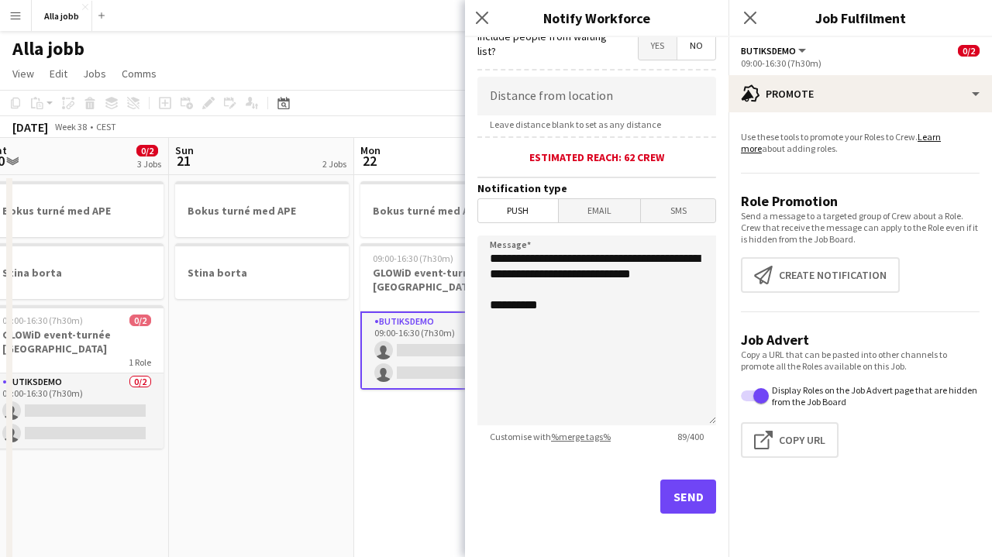
click at [677, 483] on button "Send" at bounding box center [688, 497] width 56 height 34
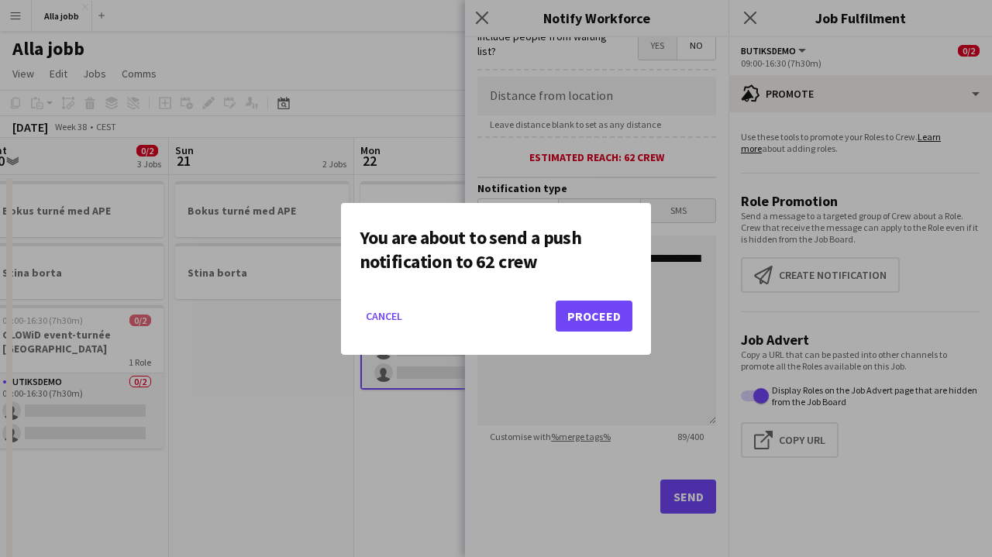
click at [604, 329] on button "Proceed" at bounding box center [594, 316] width 77 height 31
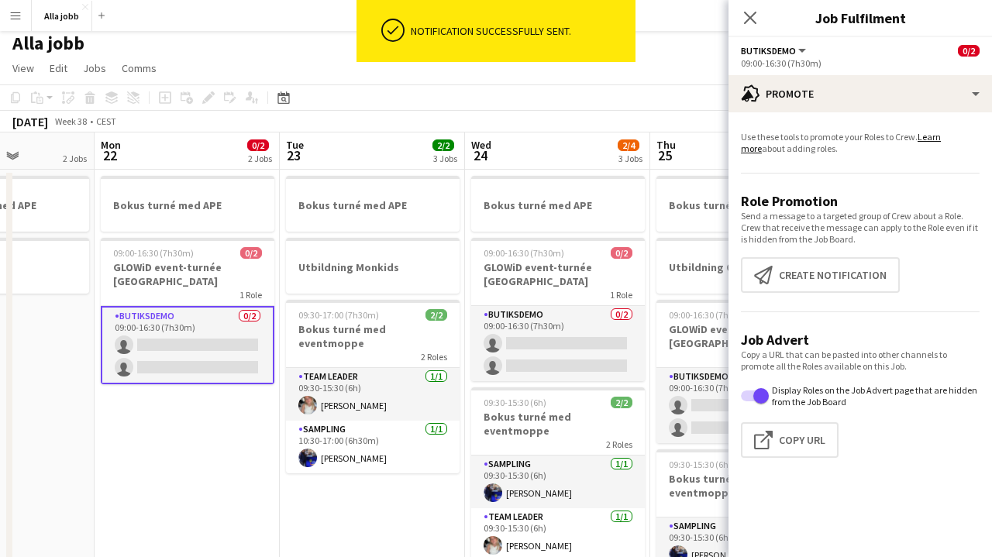
scroll to position [32, 0]
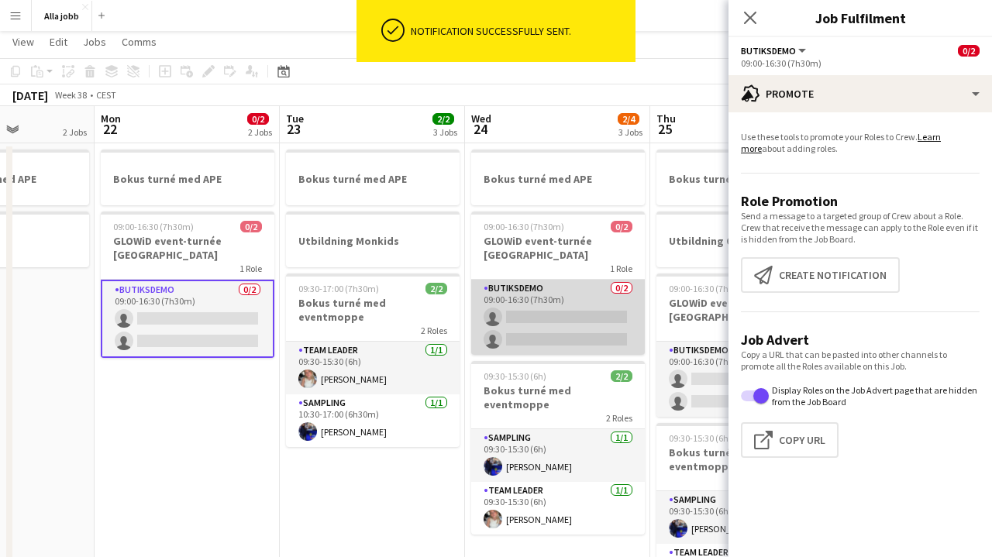
click at [556, 302] on app-card-role "Butiksdemo 0/2 09:00-16:30 (7h30m) single-neutral-actions single-neutral-actions" at bounding box center [558, 317] width 174 height 75
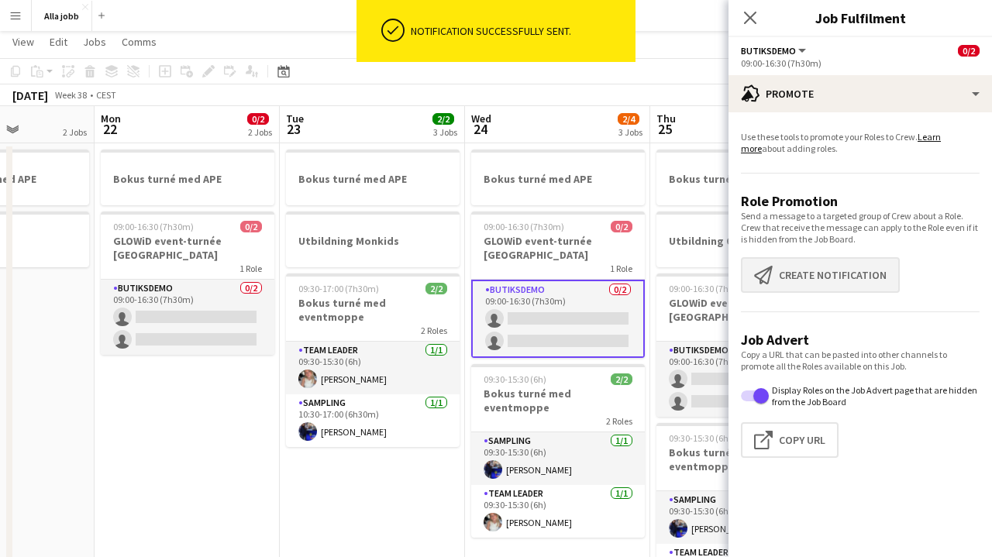
click at [810, 270] on button "Create notification Create notification" at bounding box center [820, 275] width 159 height 36
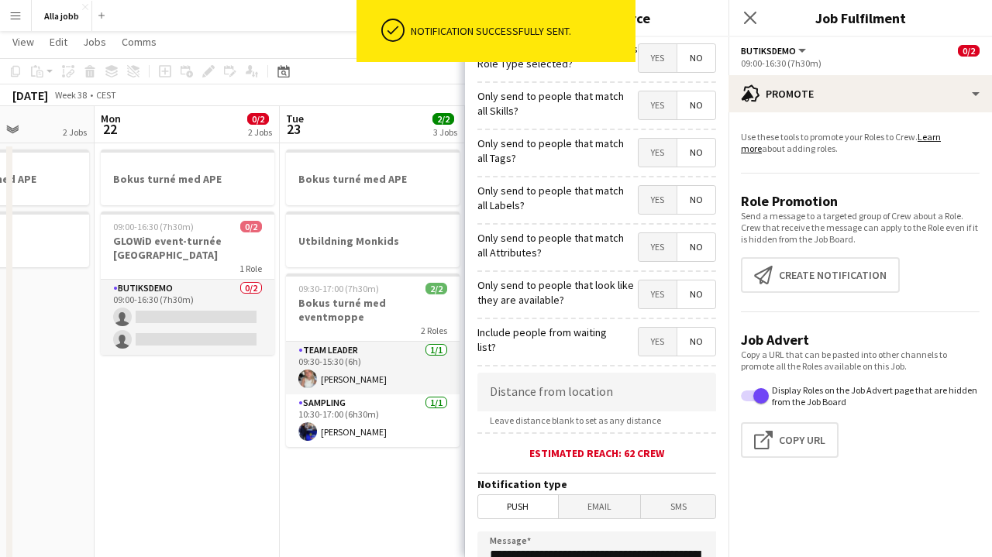
scroll to position [296, 0]
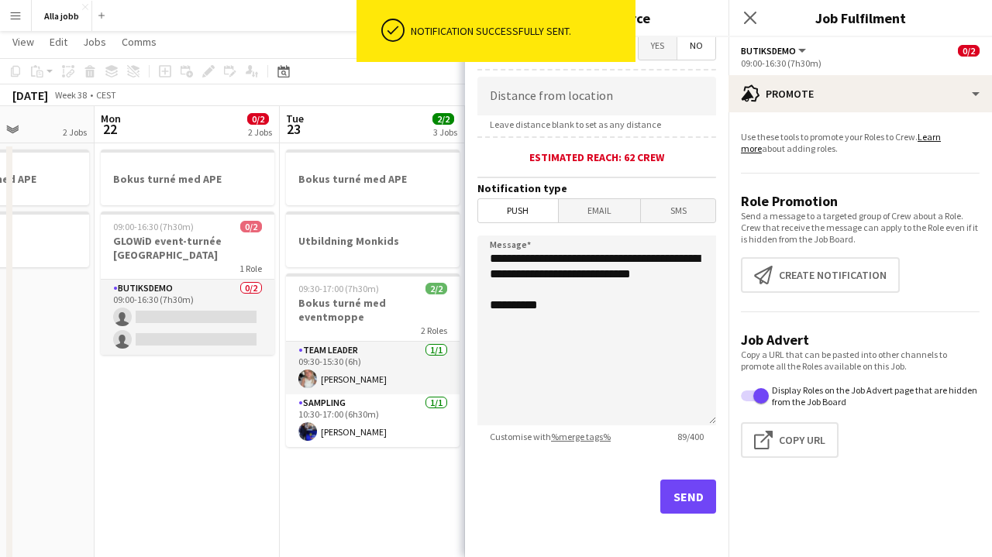
click at [679, 504] on button "Send" at bounding box center [688, 497] width 56 height 34
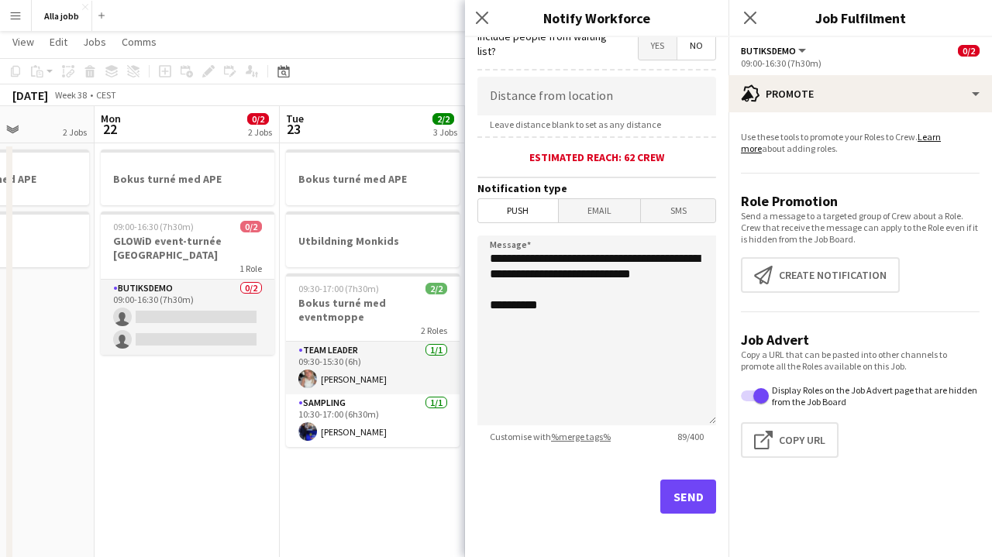
scroll to position [0, 0]
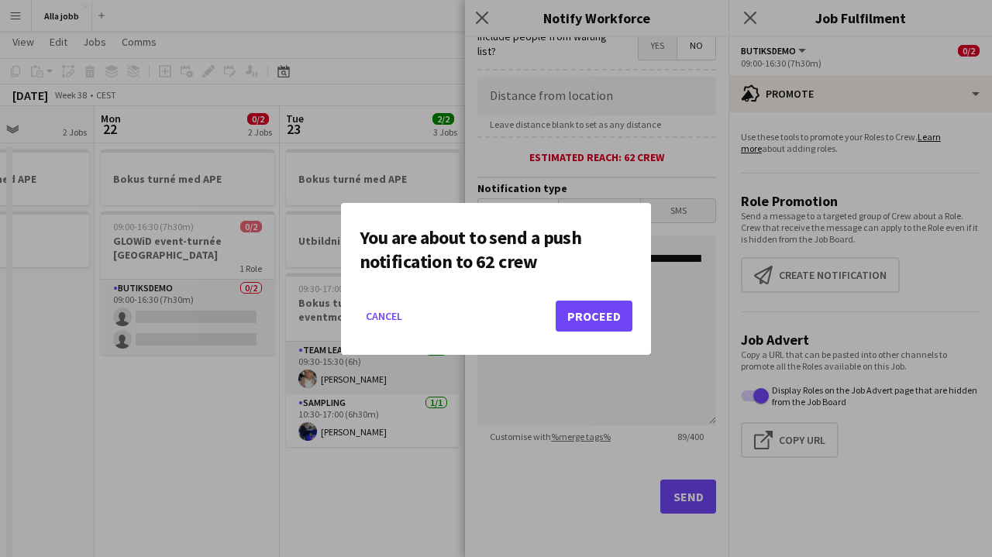
click at [603, 315] on button "Proceed" at bounding box center [594, 316] width 77 height 31
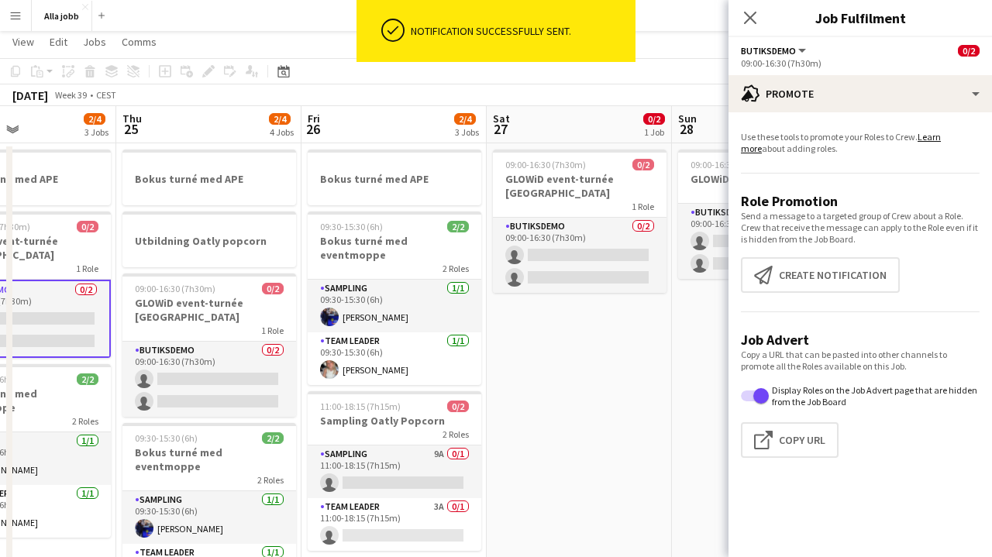
scroll to position [0, 436]
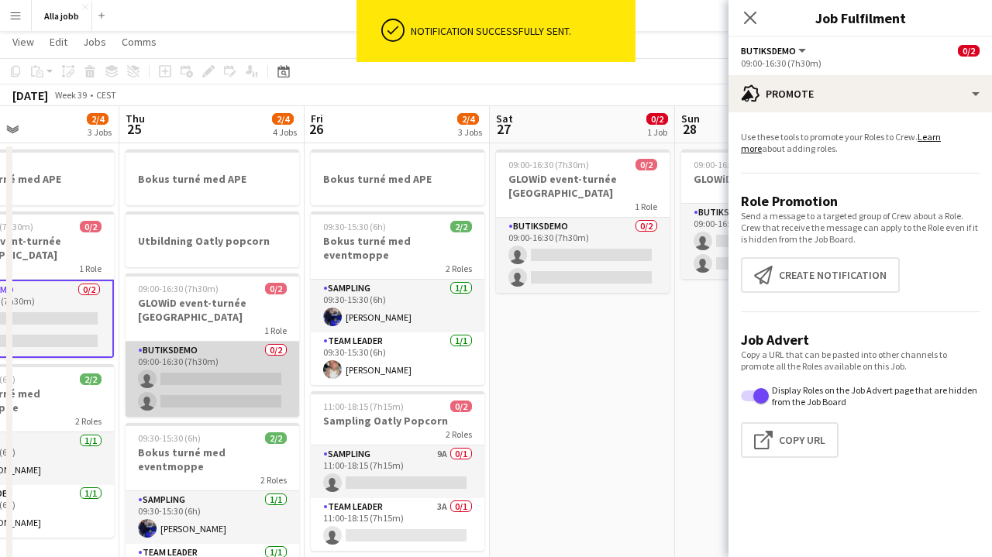
click at [222, 357] on app-card-role "Butiksdemo 0/2 09:00-16:30 (7h30m) single-neutral-actions single-neutral-actions" at bounding box center [213, 379] width 174 height 75
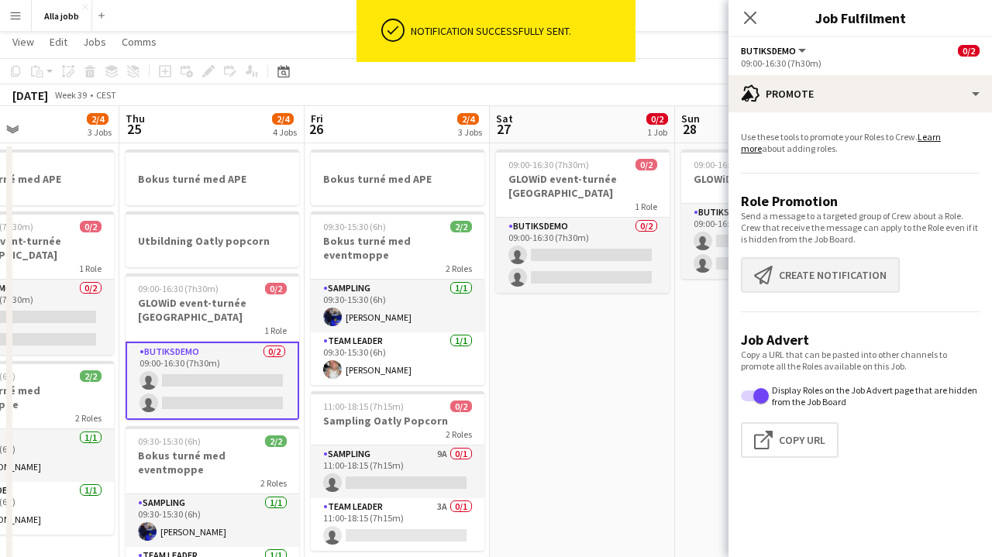
click at [803, 270] on button "Create notification Create notification" at bounding box center [820, 275] width 159 height 36
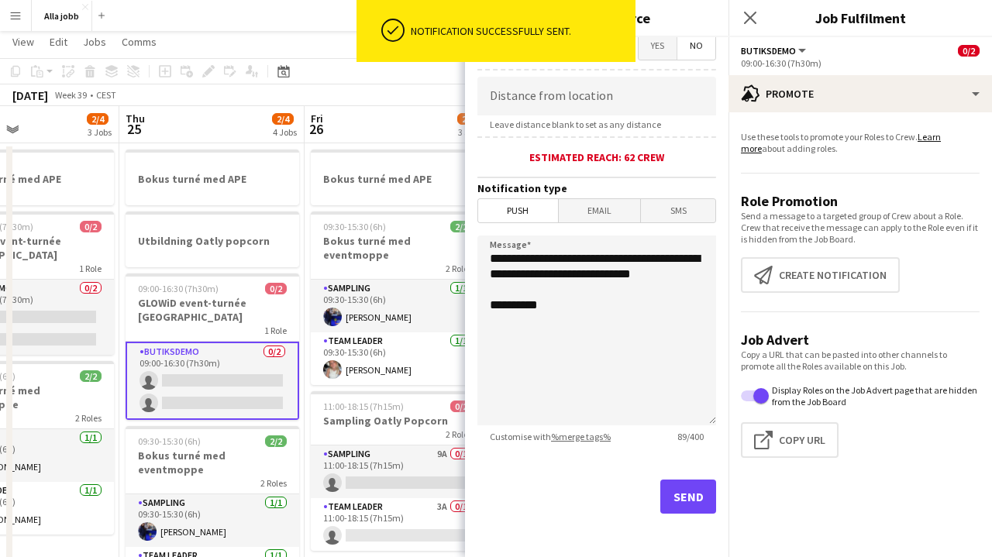
scroll to position [297, 0]
click at [683, 491] on button "Send" at bounding box center [688, 497] width 56 height 34
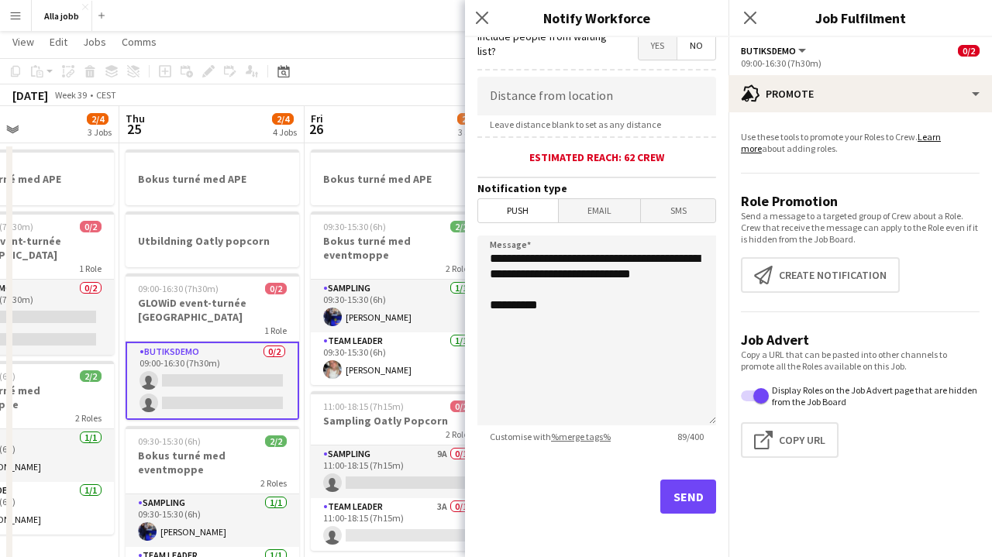
scroll to position [296, 0]
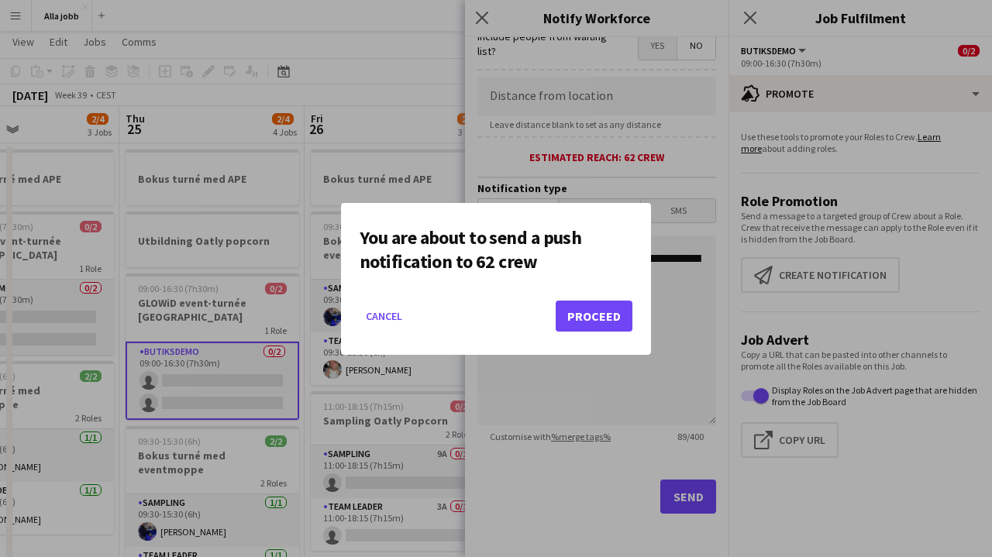
click at [614, 310] on button "Proceed" at bounding box center [594, 316] width 77 height 31
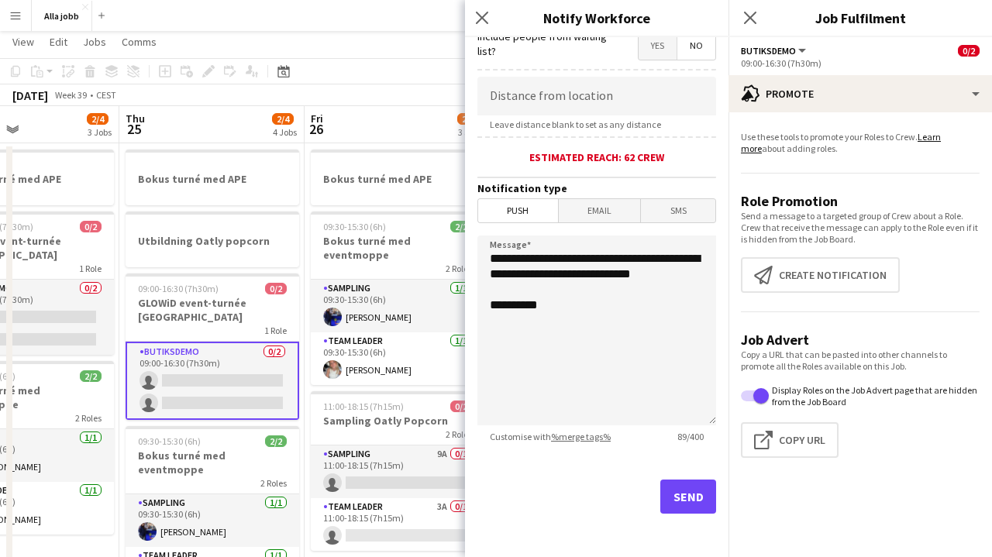
scroll to position [32, 0]
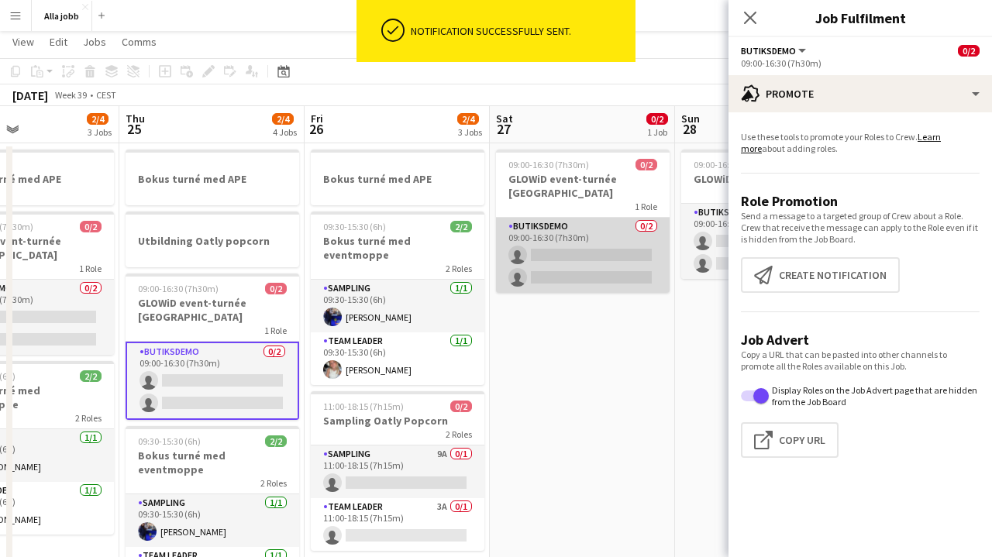
click at [563, 242] on app-card-role "Butiksdemo 0/2 09:00-16:30 (7h30m) single-neutral-actions single-neutral-actions" at bounding box center [583, 255] width 174 height 75
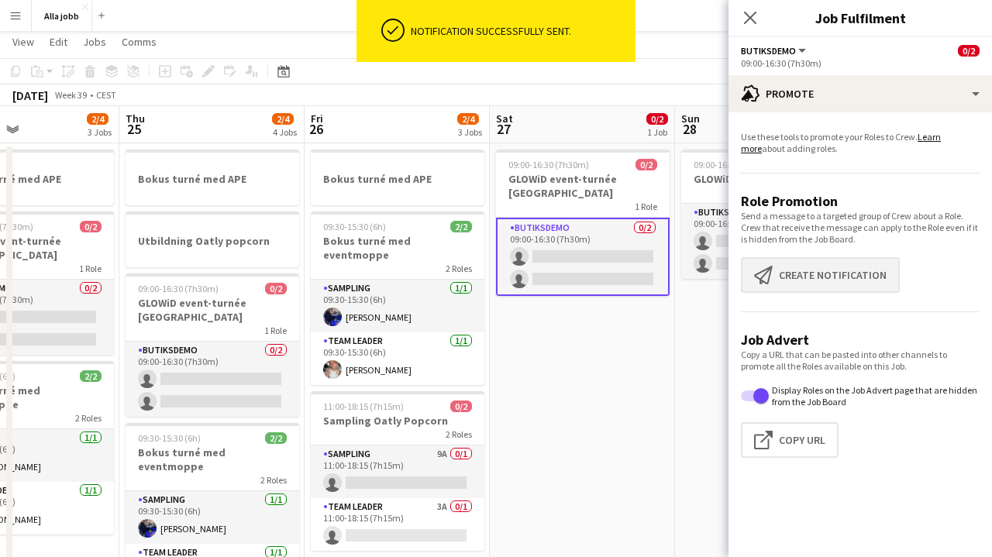
click at [847, 289] on button "Create notification Create notification" at bounding box center [820, 275] width 159 height 36
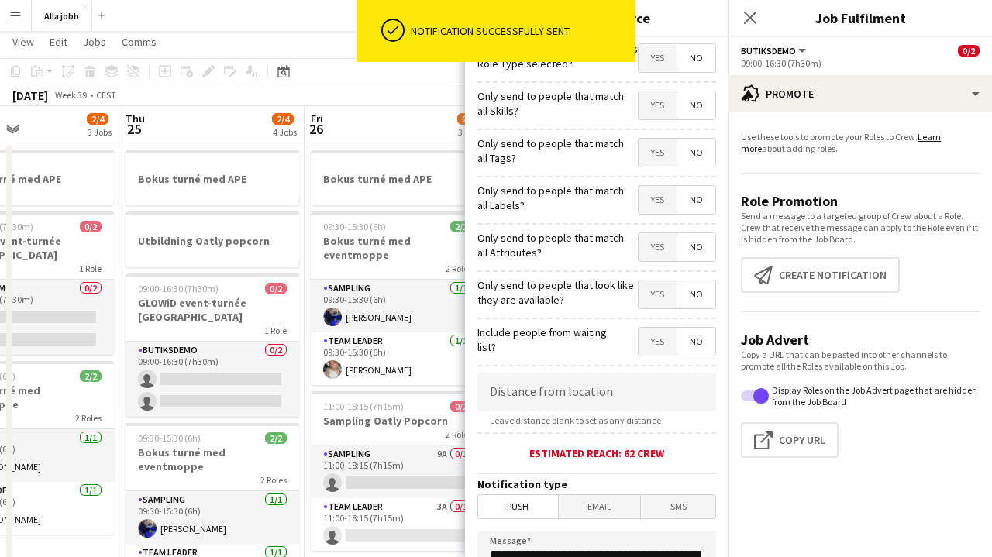
scroll to position [296, 0]
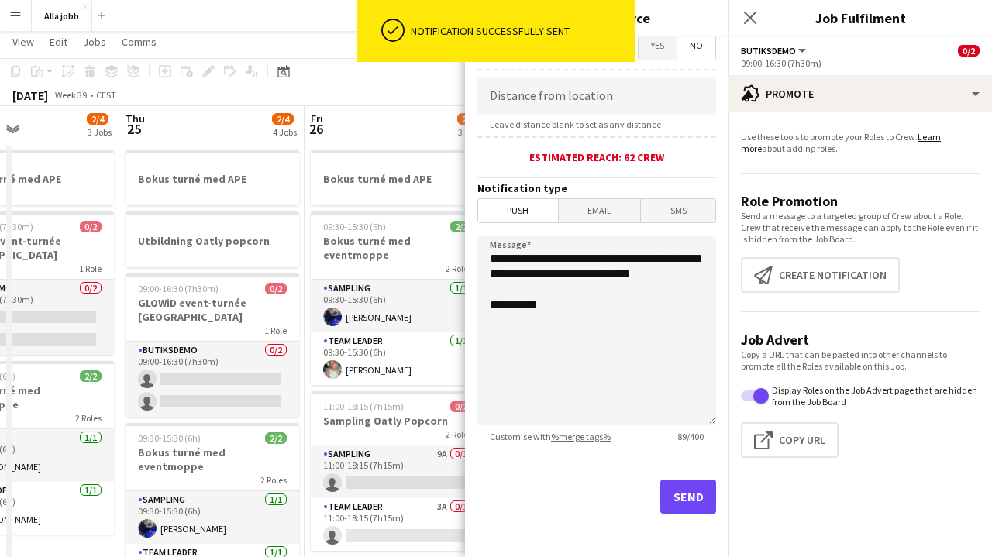
click at [681, 490] on button "Send" at bounding box center [688, 497] width 56 height 34
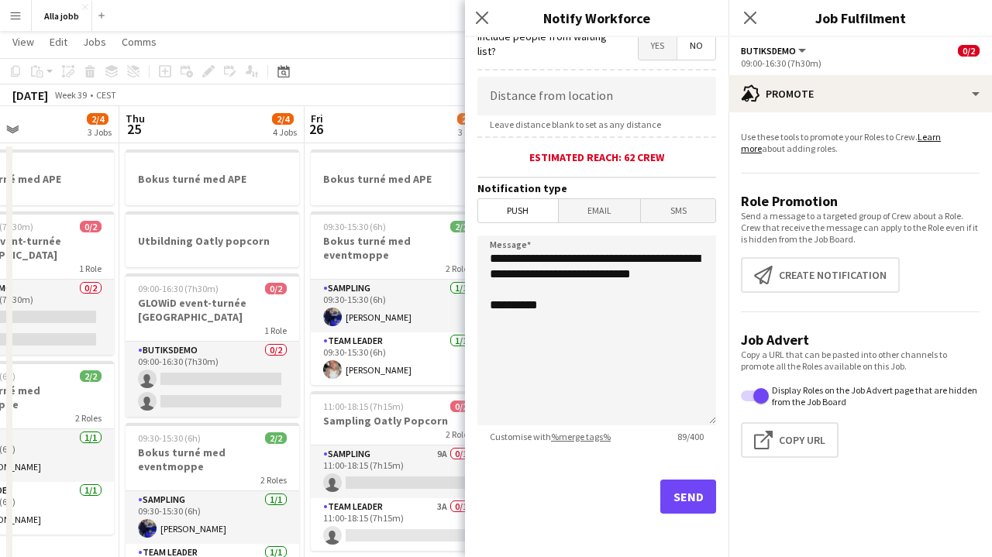
scroll to position [0, 0]
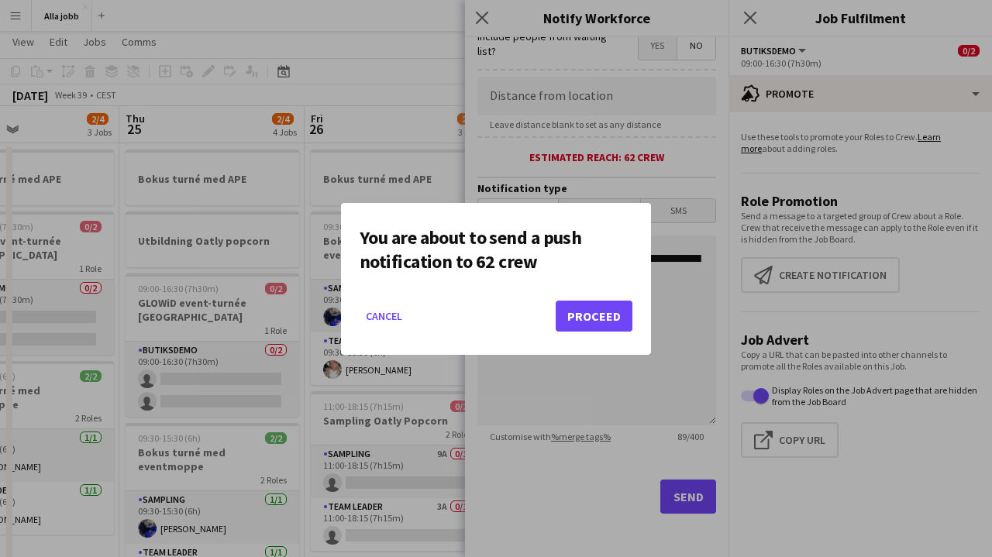
click at [583, 318] on button "Proceed" at bounding box center [594, 316] width 77 height 31
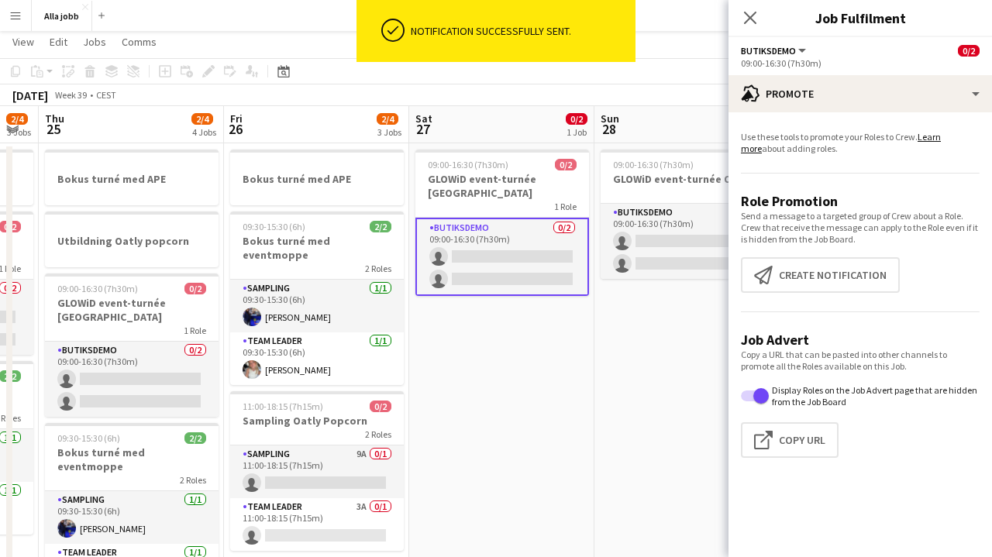
scroll to position [0, 539]
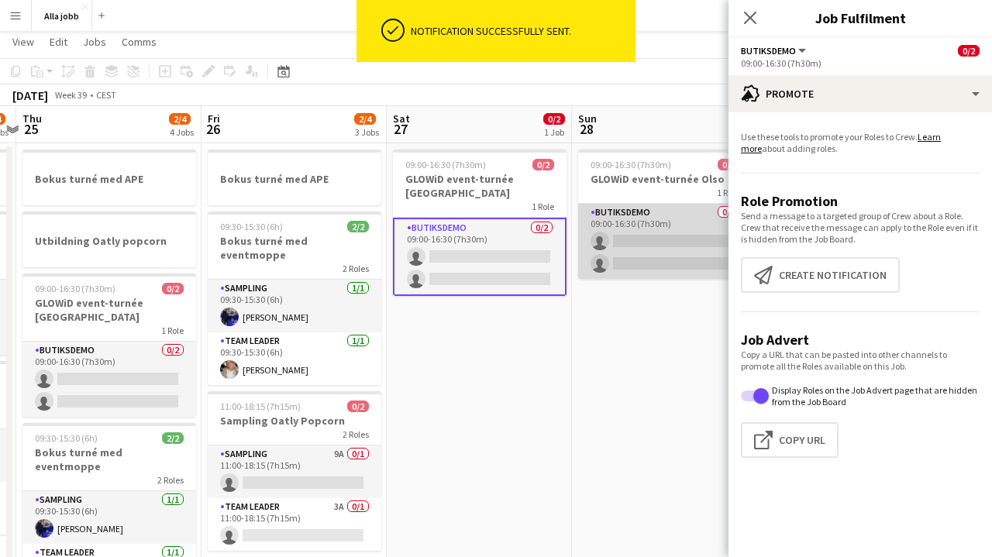
click at [624, 243] on app-card-role "Butiksdemo 0/2 09:00-16:30 (7h30m) single-neutral-actions single-neutral-actions" at bounding box center [665, 241] width 174 height 75
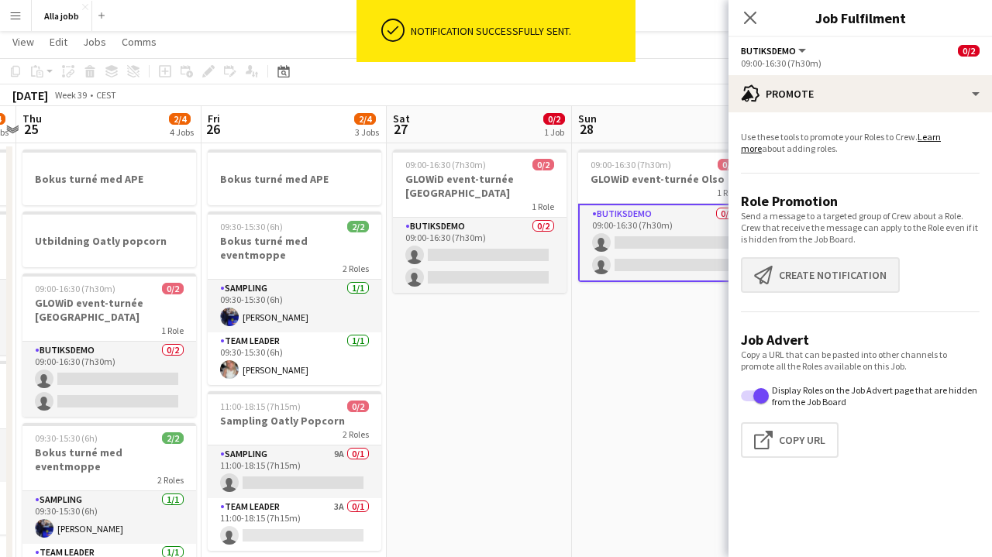
click at [808, 272] on button "Create notification Create notification" at bounding box center [820, 275] width 159 height 36
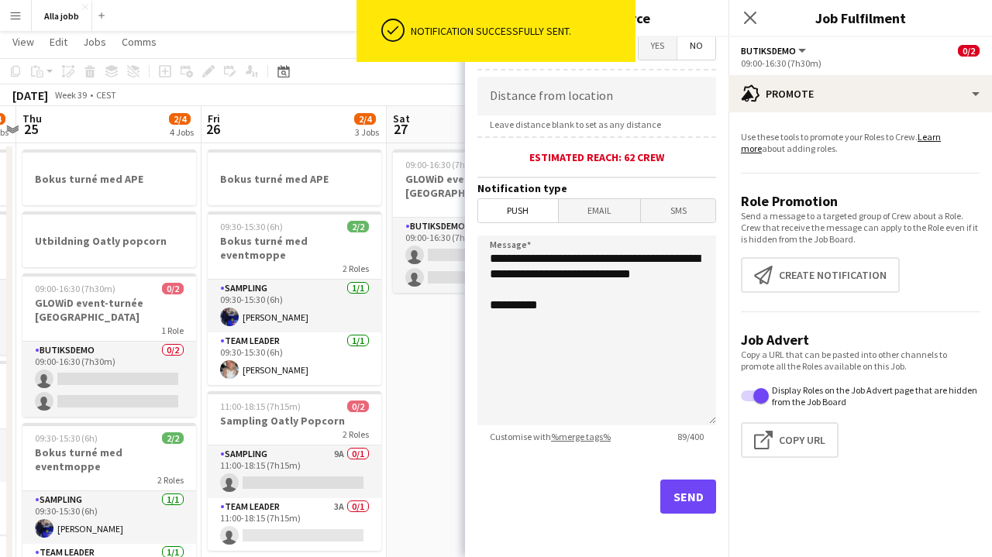
scroll to position [296, 0]
click at [686, 497] on button "Send" at bounding box center [688, 497] width 56 height 34
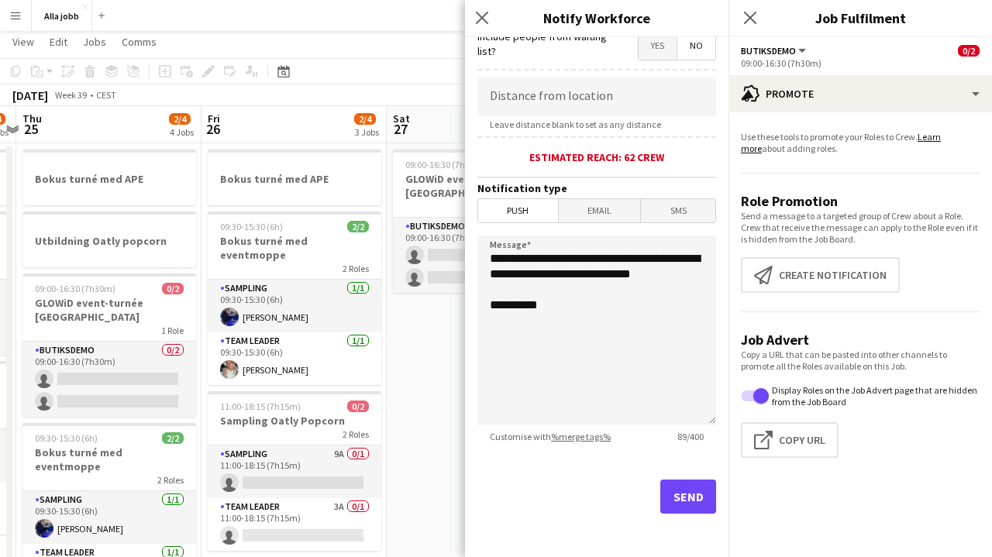
scroll to position [0, 0]
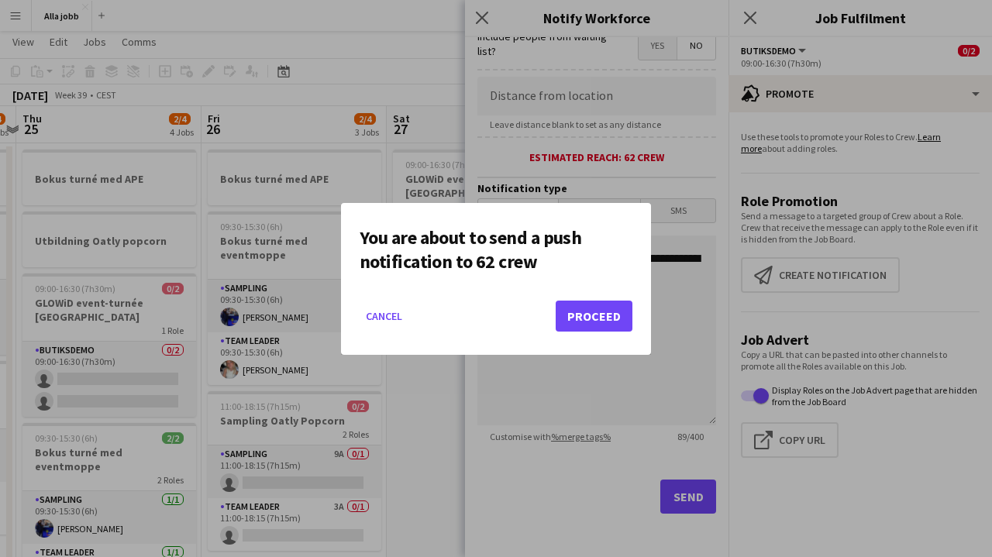
click at [588, 313] on button "Proceed" at bounding box center [594, 316] width 77 height 31
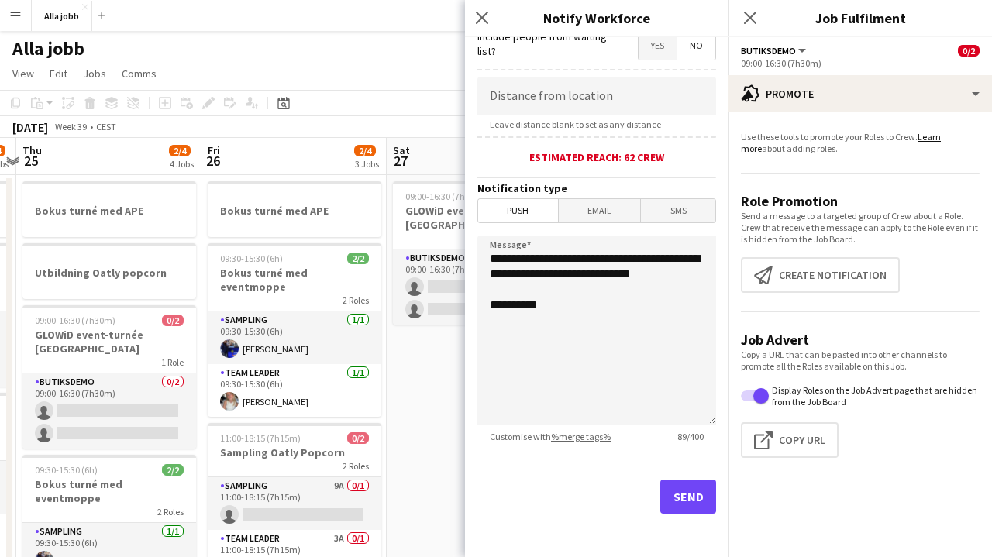
scroll to position [32, 0]
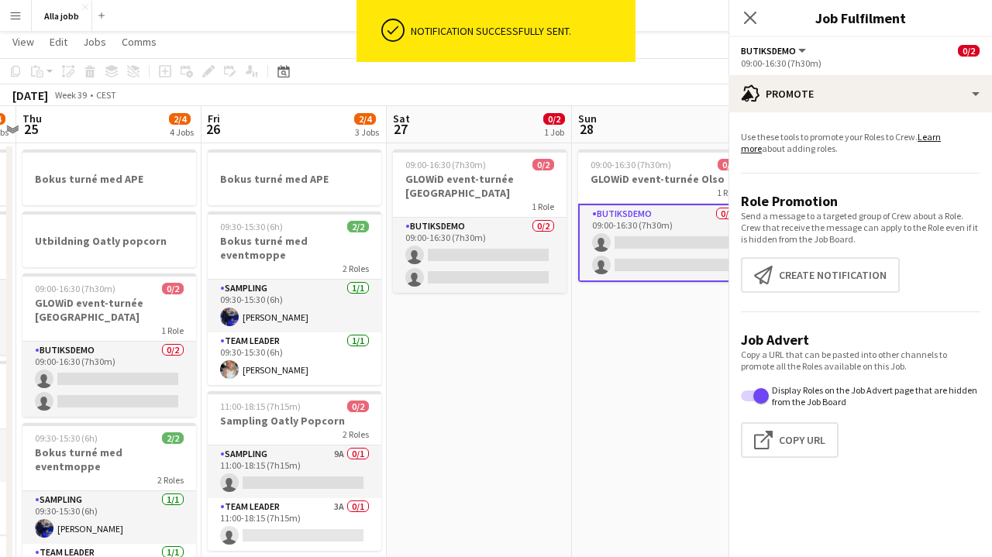
click at [448, 364] on app-date-cell "09:00-16:30 (7h30m) 0/2 GLOWiD event-turnée [GEOGRAPHIC_DATA] 1 Role Butiksdemo…" at bounding box center [479, 496] width 185 height 707
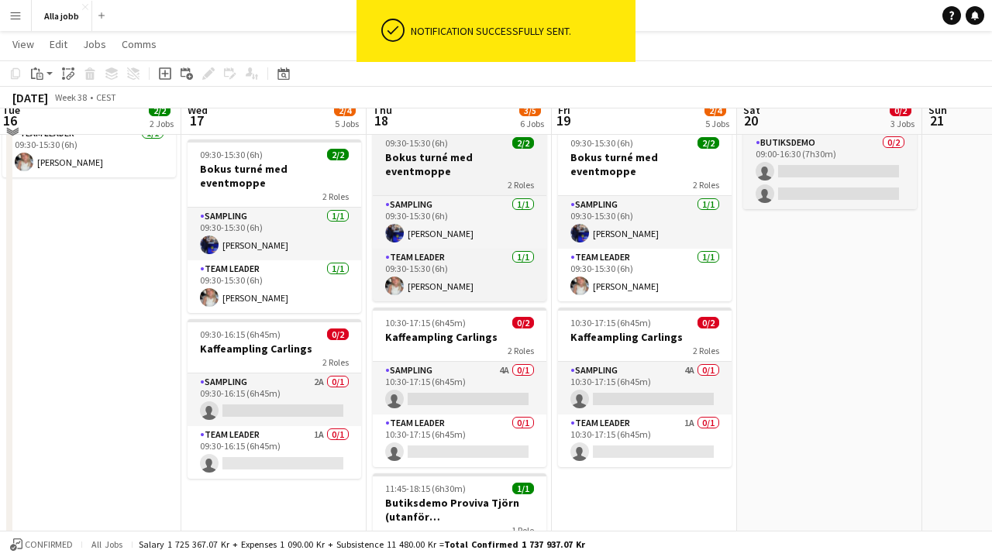
scroll to position [239, 0]
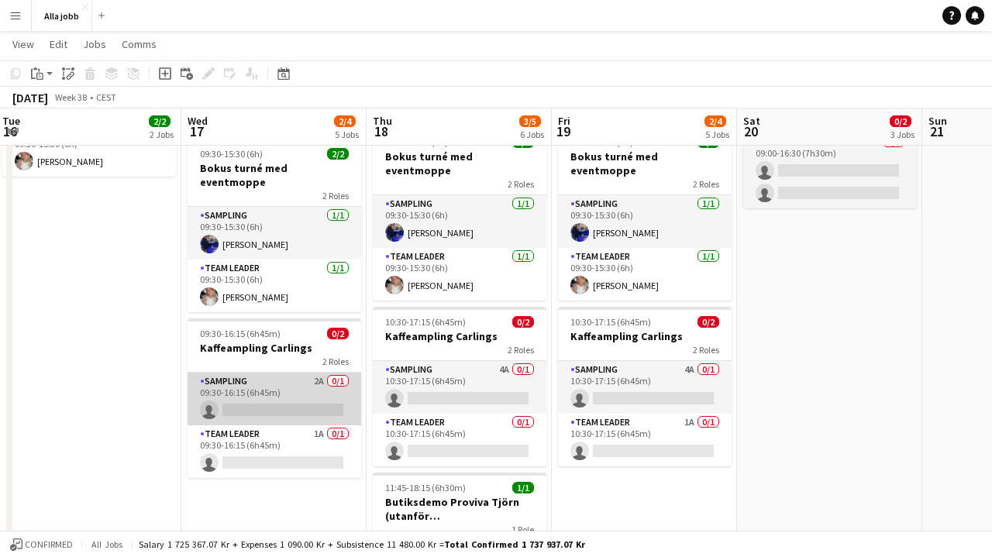
click at [340, 377] on app-card-role "Sampling 2A 0/1 09:30-16:15 (6h45m) single-neutral-actions" at bounding box center [275, 399] width 174 height 53
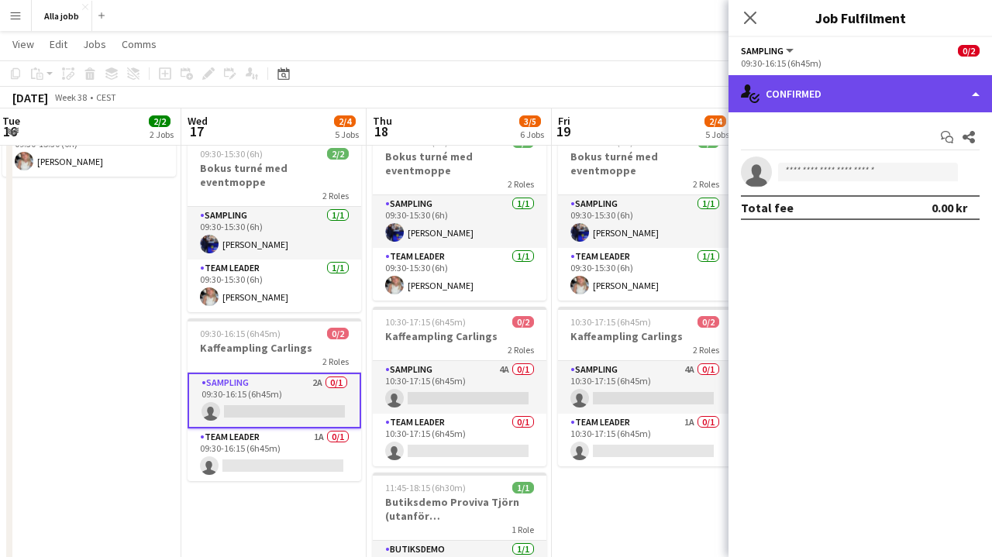
click at [860, 91] on div "single-neutral-actions-check-2 Confirmed" at bounding box center [859, 93] width 263 height 37
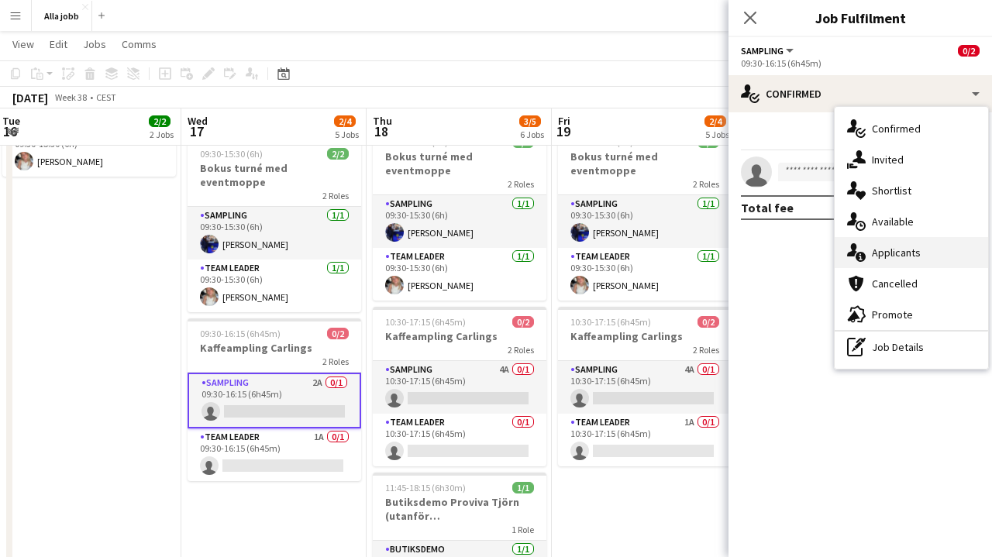
click at [891, 262] on div "single-neutral-actions-information Applicants" at bounding box center [910, 252] width 153 height 31
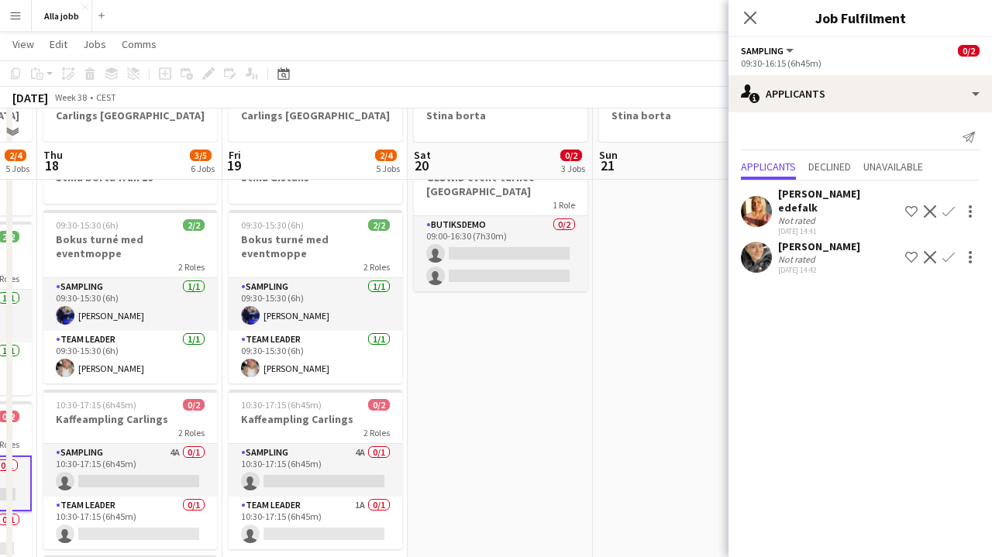
scroll to position [0, 0]
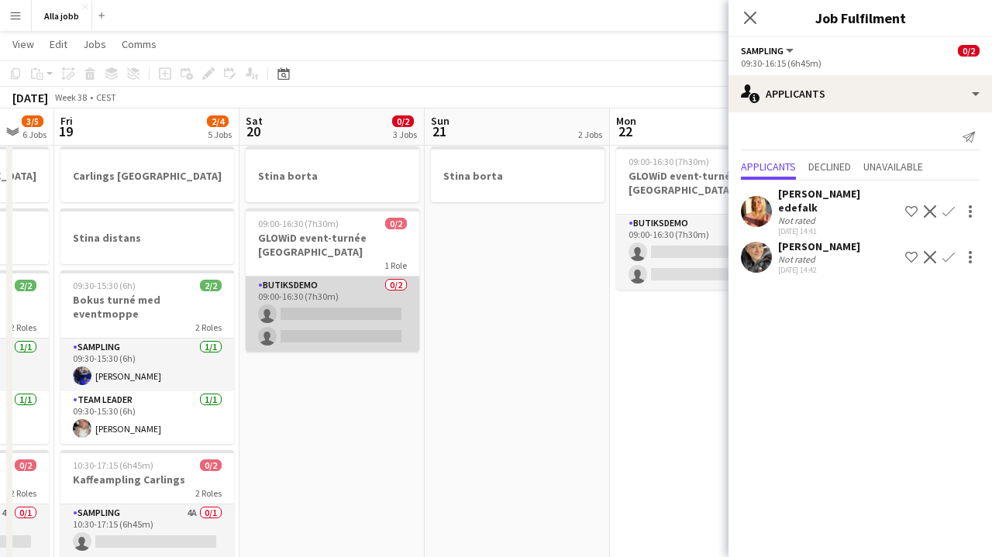
click at [335, 314] on app-card-role "Butiksdemo 0/2 09:00-16:30 (7h30m) single-neutral-actions single-neutral-actions" at bounding box center [333, 314] width 174 height 75
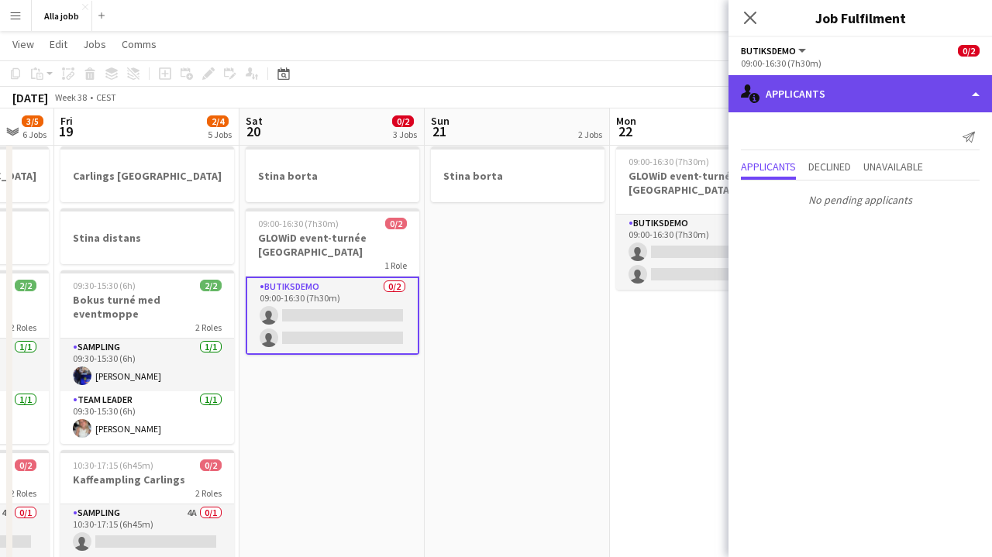
click at [796, 93] on div "single-neutral-actions-information Applicants" at bounding box center [859, 93] width 263 height 37
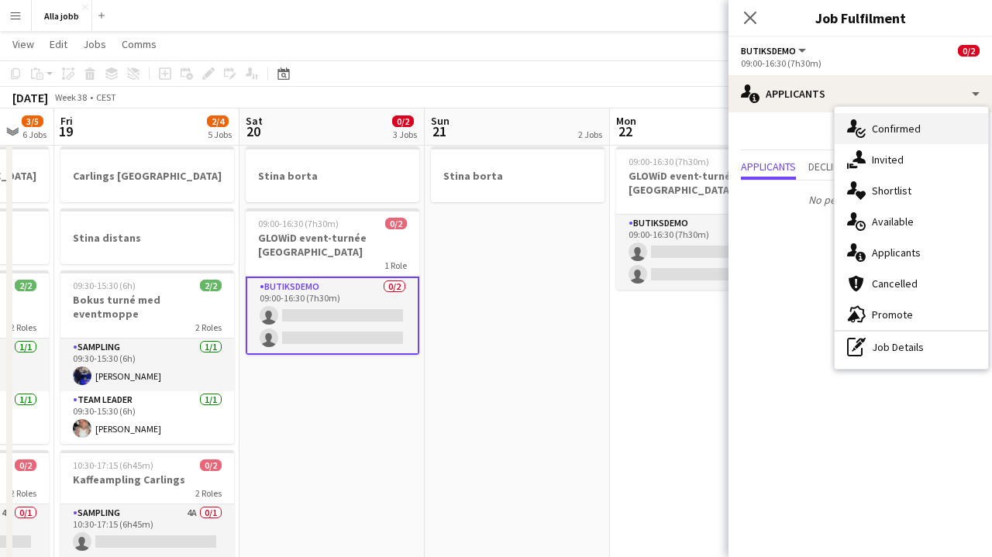
click at [883, 128] on span "Confirmed" at bounding box center [896, 129] width 49 height 14
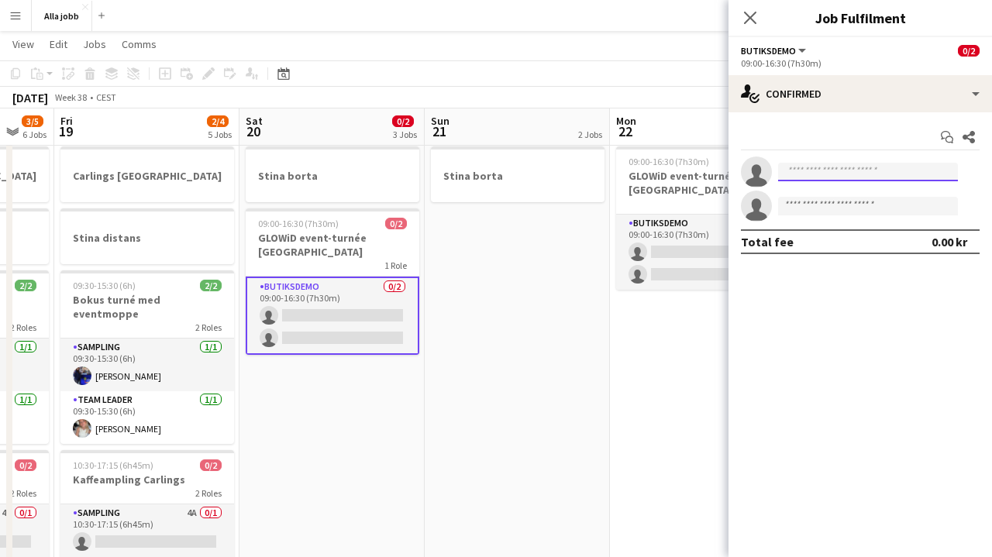
click at [810, 164] on input at bounding box center [868, 172] width 180 height 19
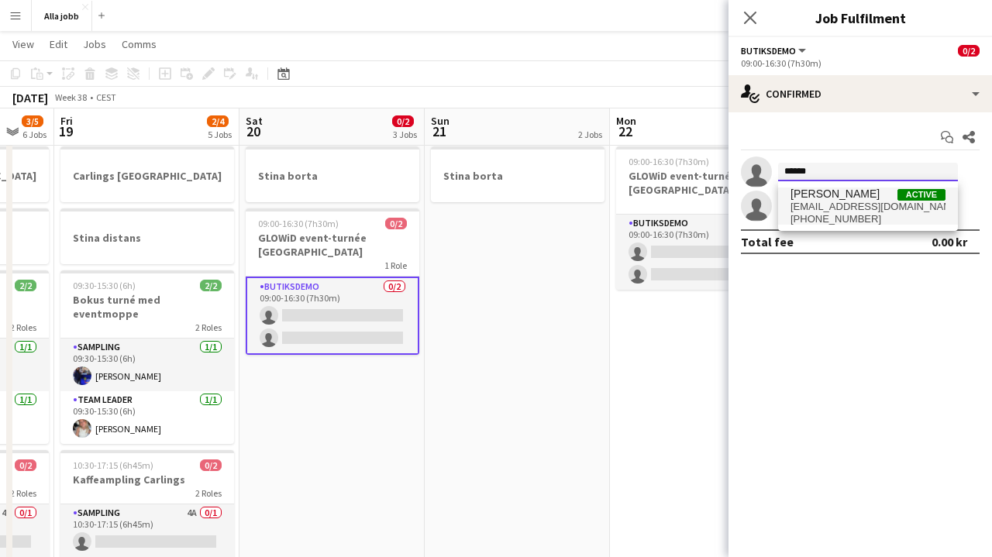
type input "******"
click at [830, 193] on span "[PERSON_NAME]" at bounding box center [834, 194] width 89 height 13
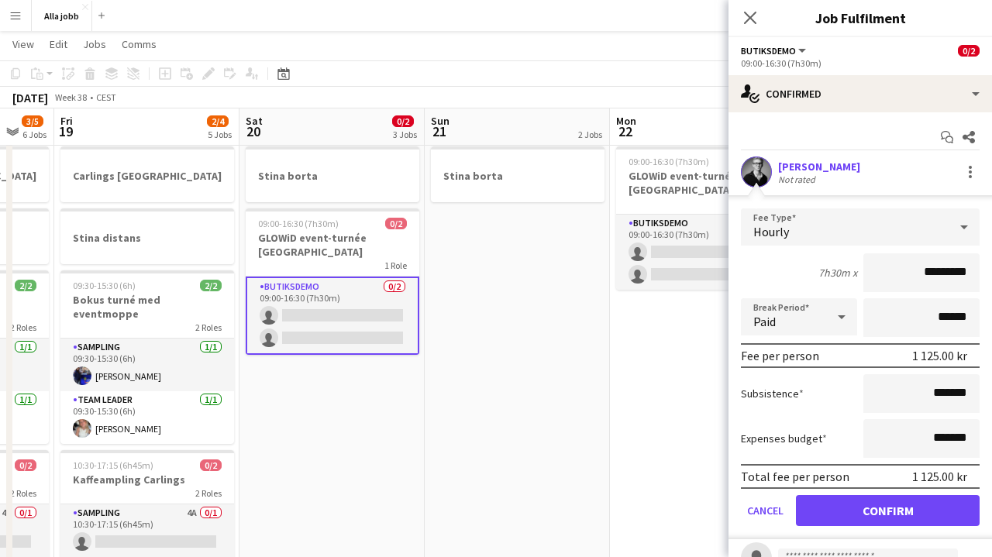
click at [926, 277] on input "*********" at bounding box center [921, 272] width 116 height 39
type input "******"
click at [887, 511] on button "Confirm" at bounding box center [888, 510] width 184 height 31
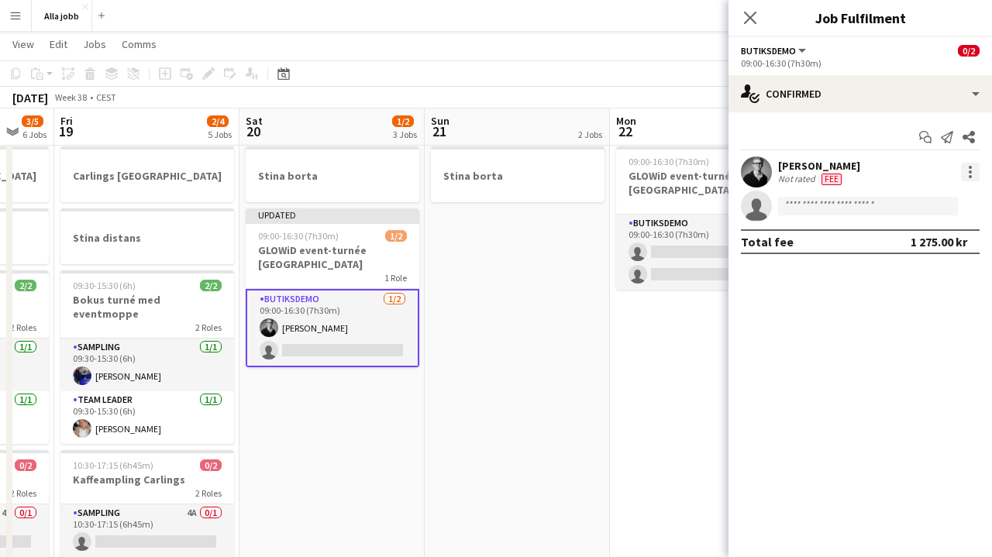
click at [974, 169] on div at bounding box center [970, 172] width 19 height 19
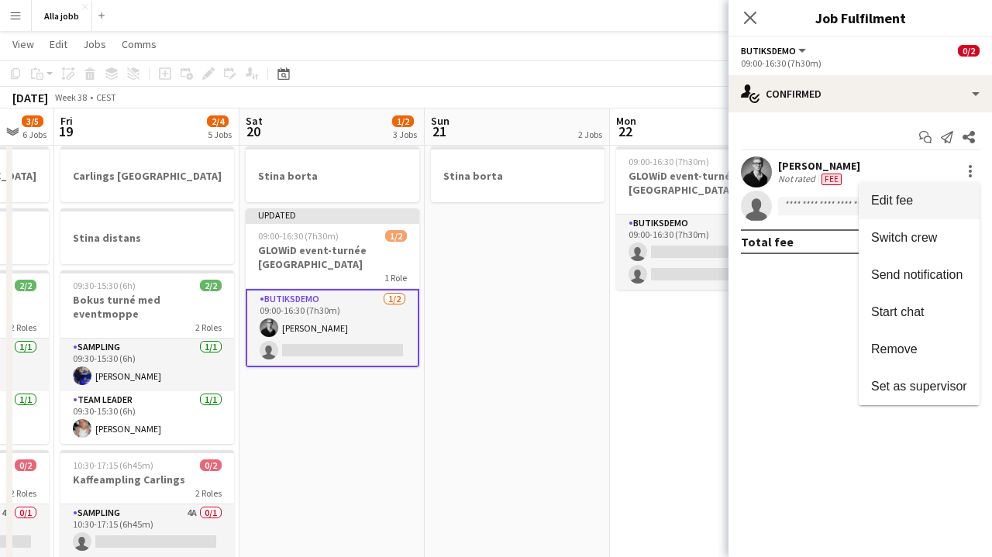
click at [904, 197] on span "Edit fee" at bounding box center [892, 200] width 42 height 13
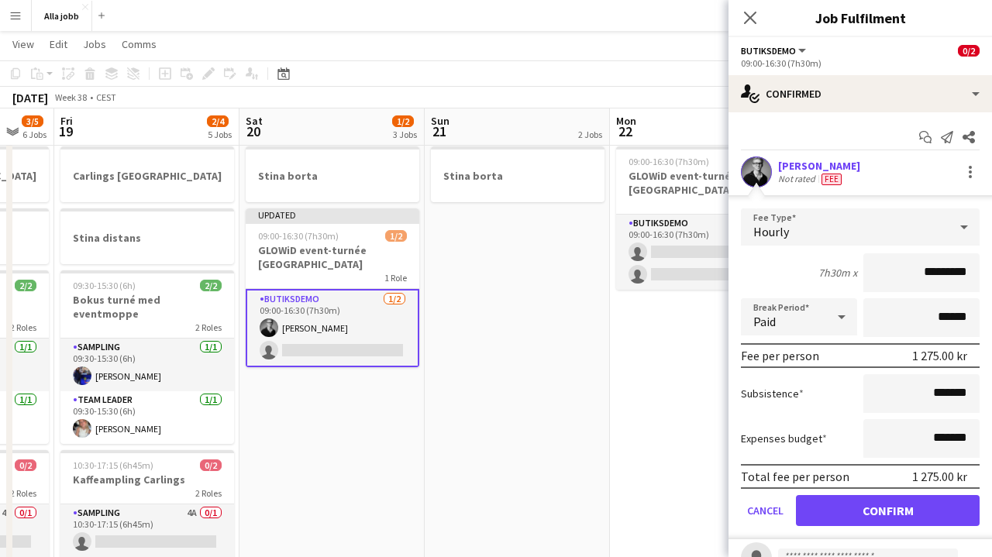
click at [863, 513] on button "Confirm" at bounding box center [888, 510] width 184 height 31
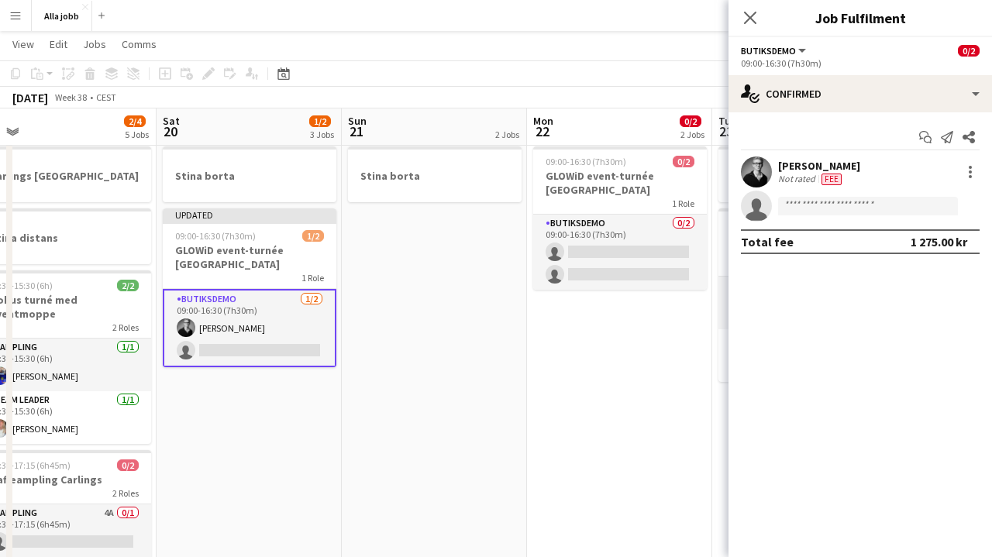
scroll to position [0, 594]
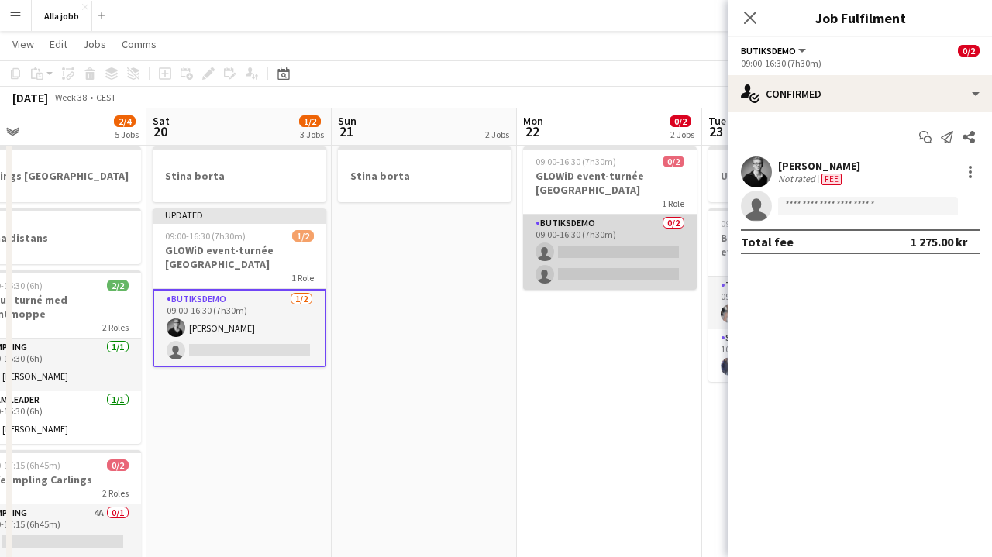
click at [625, 215] on app-card-role "Butiksdemo 0/2 09:00-16:30 (7h30m) single-neutral-actions single-neutral-actions" at bounding box center [610, 252] width 174 height 75
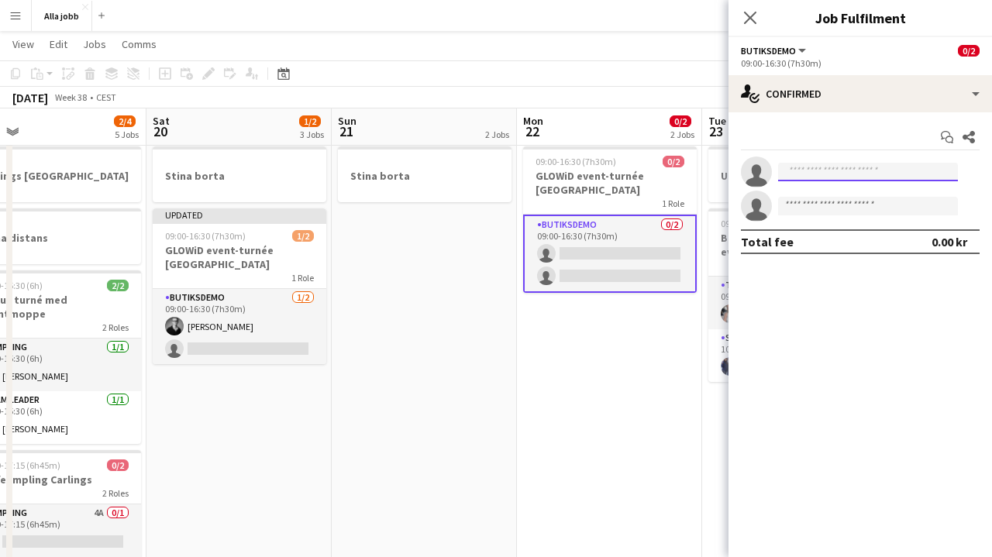
click at [791, 173] on input at bounding box center [868, 172] width 180 height 19
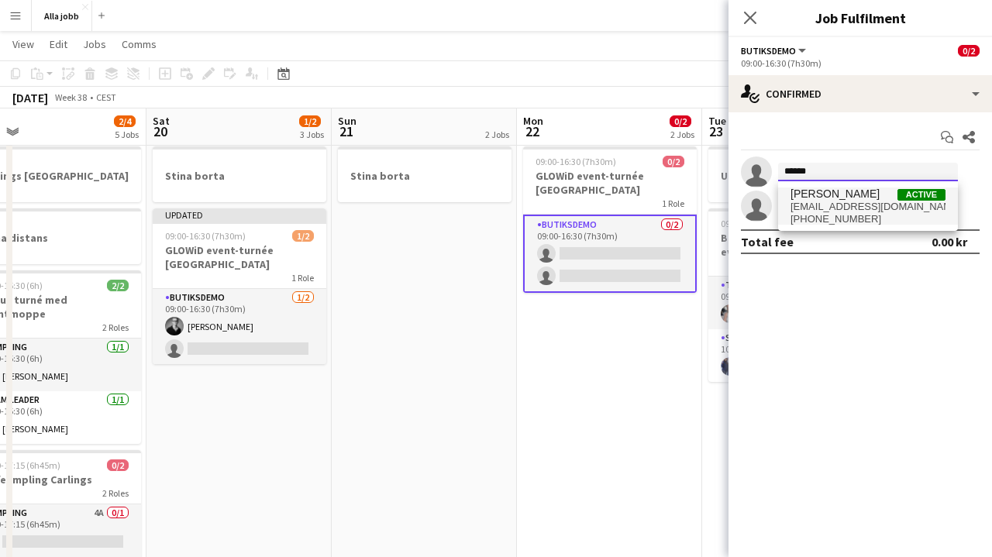
type input "******"
click at [875, 205] on span "[EMAIL_ADDRESS][DOMAIN_NAME]" at bounding box center [867, 207] width 155 height 12
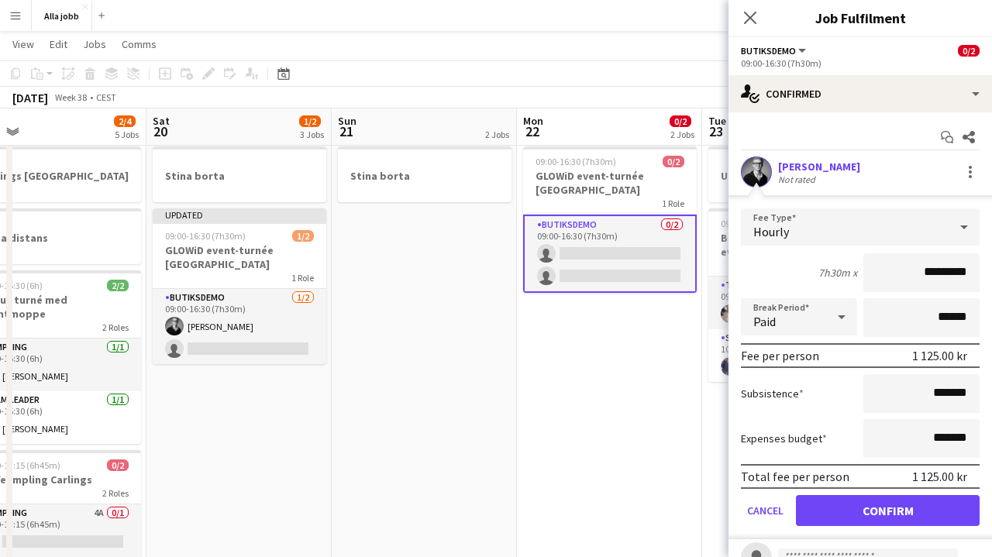
click at [930, 275] on input "*********" at bounding box center [921, 272] width 116 height 39
type input "******"
click at [887, 511] on button "Confirm" at bounding box center [888, 510] width 184 height 31
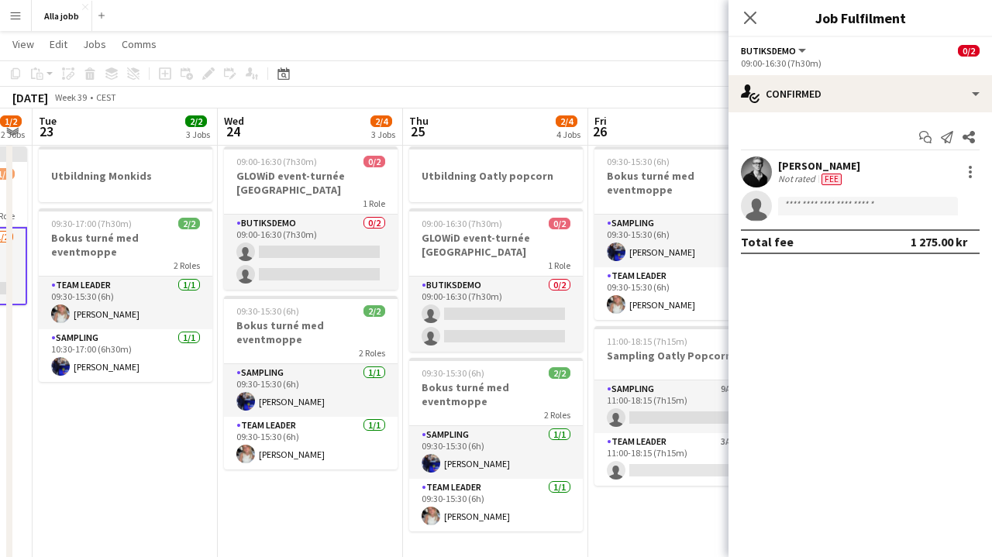
scroll to position [0, 523]
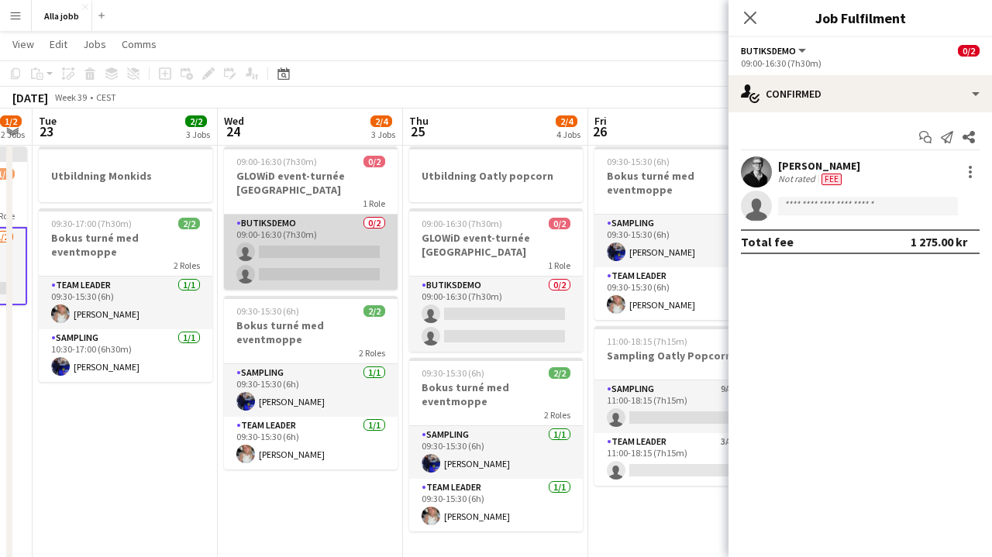
click at [318, 246] on app-card-role "Butiksdemo 0/2 09:00-16:30 (7h30m) single-neutral-actions single-neutral-actions" at bounding box center [311, 252] width 174 height 75
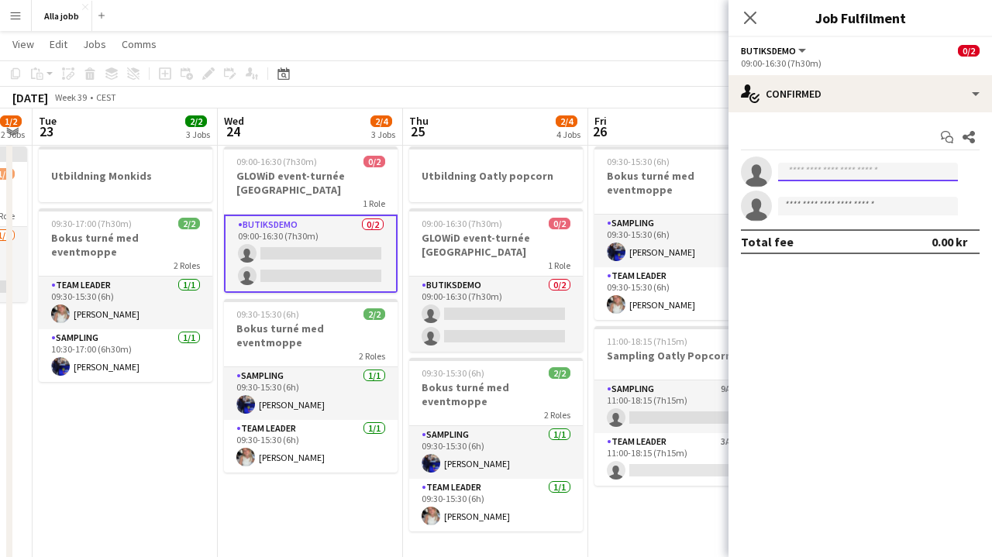
click at [820, 168] on input at bounding box center [868, 172] width 180 height 19
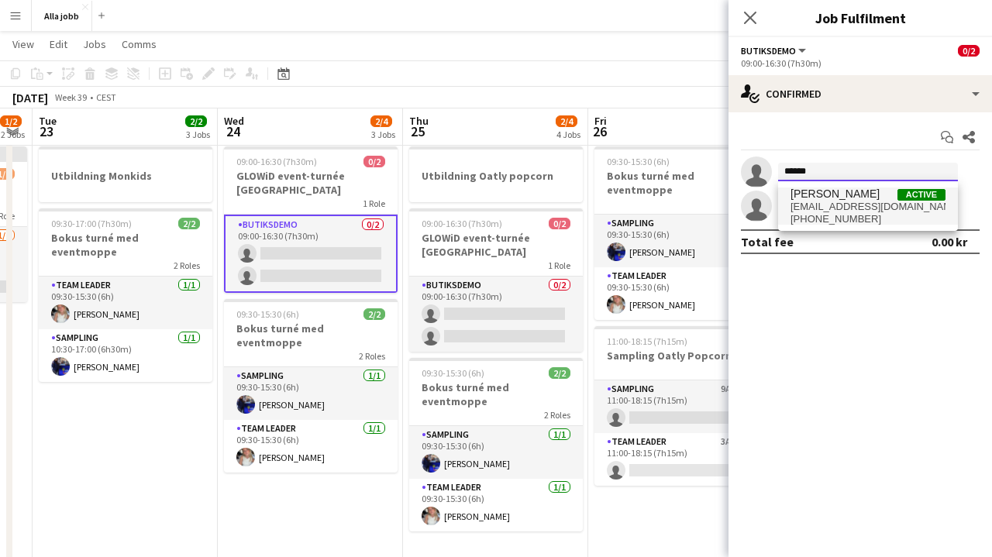
type input "******"
click at [838, 201] on span "[EMAIL_ADDRESS][DOMAIN_NAME]" at bounding box center [867, 207] width 155 height 12
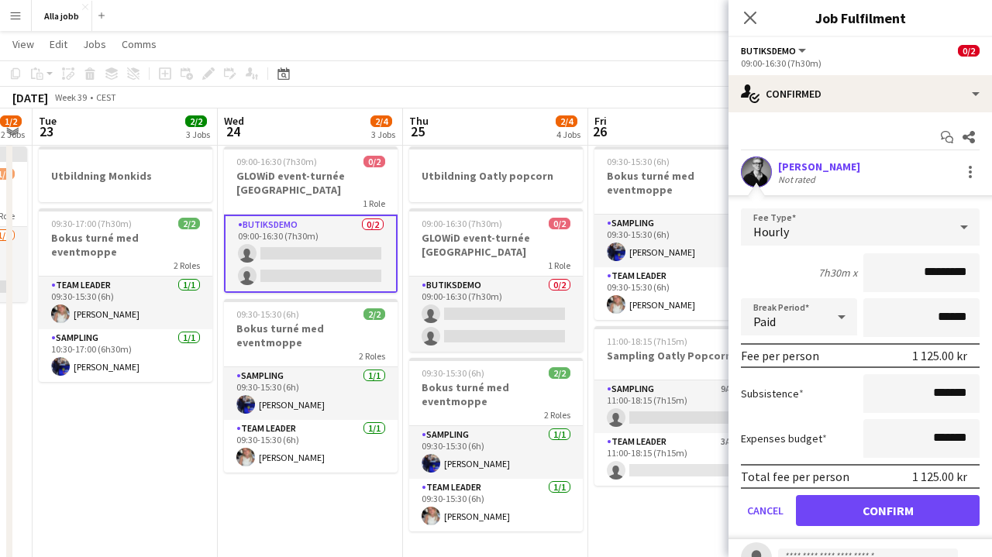
click at [927, 271] on input "*********" at bounding box center [921, 272] width 116 height 39
type input "******"
click at [887, 511] on button "Confirm" at bounding box center [888, 510] width 184 height 31
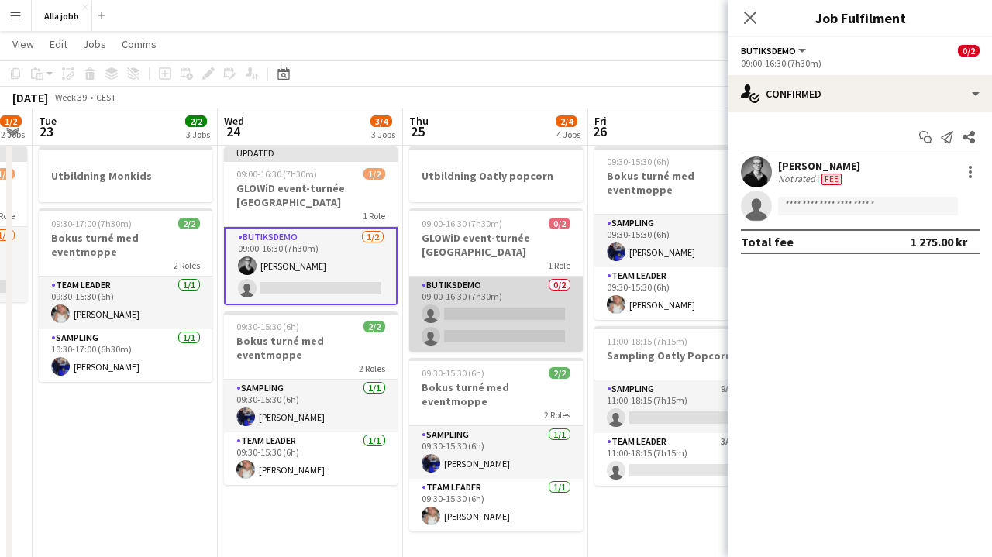
click at [545, 279] on app-card-role "Butiksdemo 0/2 09:00-16:30 (7h30m) single-neutral-actions single-neutral-actions" at bounding box center [496, 314] width 174 height 75
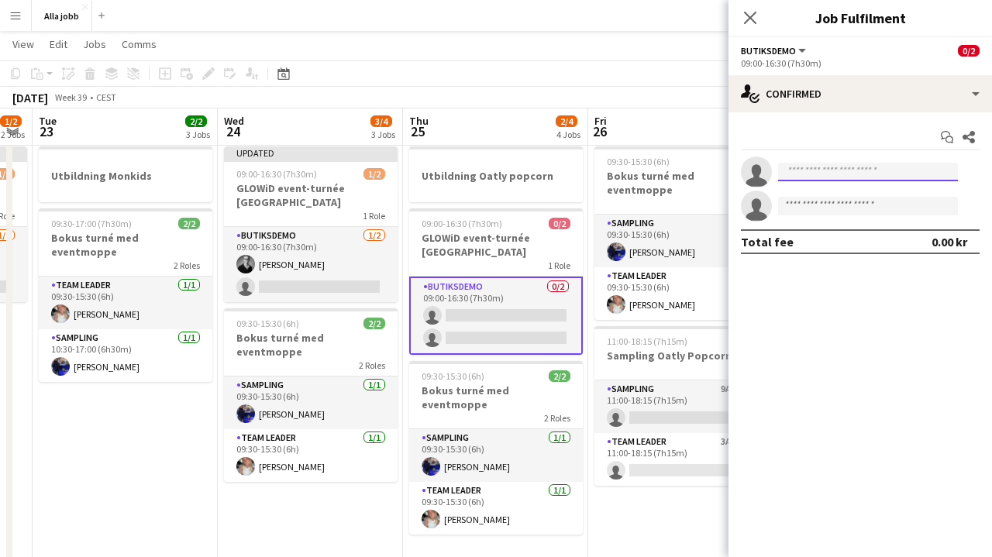
click at [801, 176] on input at bounding box center [868, 172] width 180 height 19
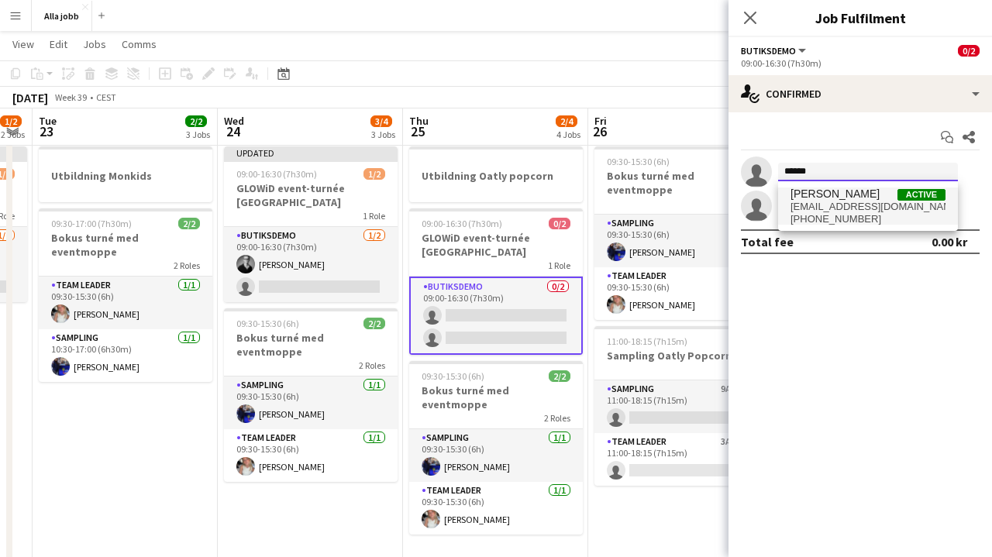
type input "******"
click at [840, 204] on span "[EMAIL_ADDRESS][DOMAIN_NAME]" at bounding box center [867, 207] width 155 height 12
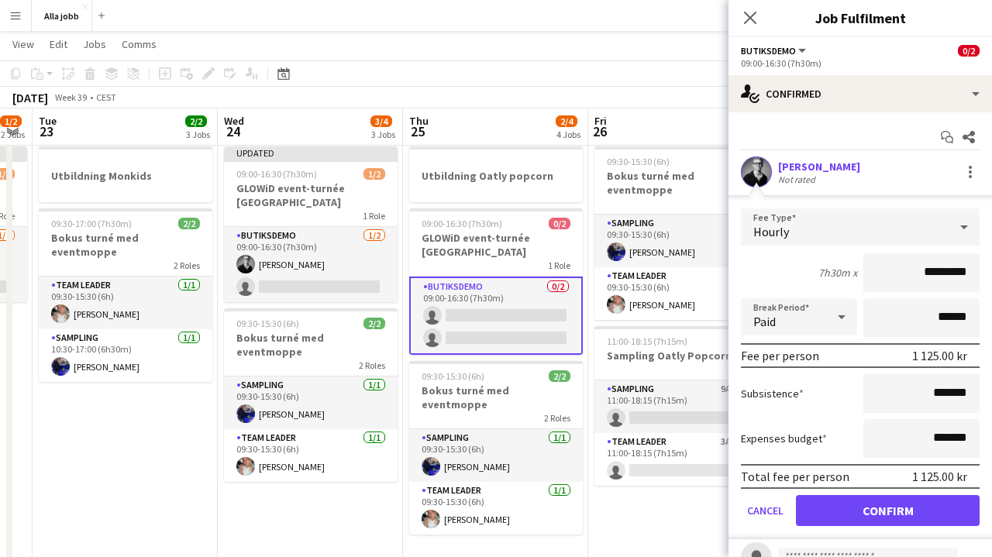
click at [930, 277] on input "*********" at bounding box center [921, 272] width 116 height 39
type input "******"
click at [887, 511] on button "Confirm" at bounding box center [888, 510] width 184 height 31
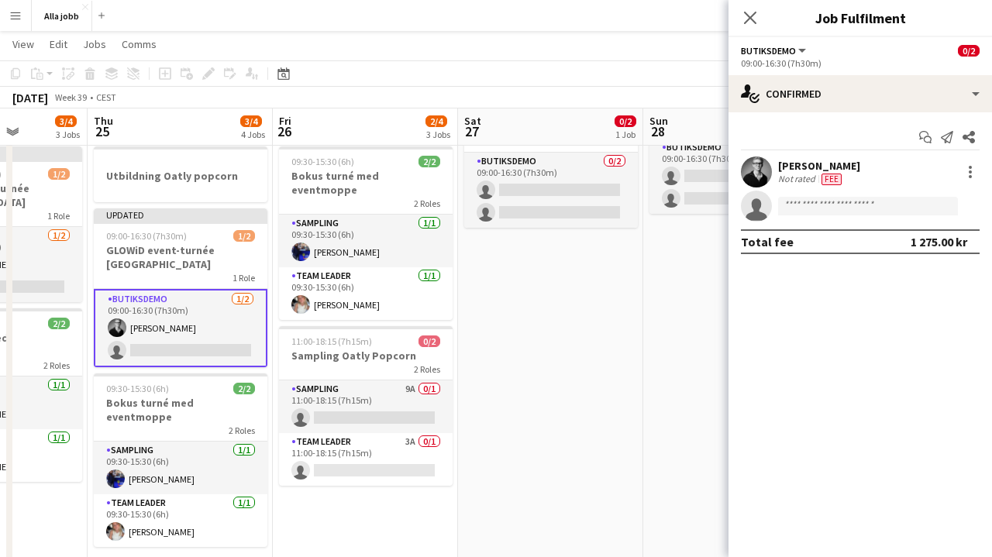
scroll to position [0, 484]
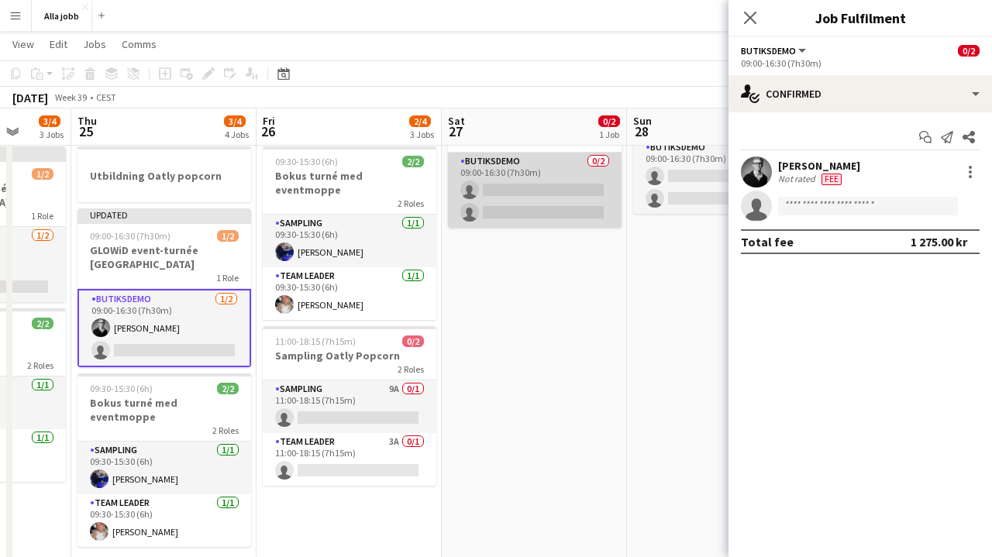
click at [563, 197] on app-card-role "Butiksdemo 0/2 09:00-16:30 (7h30m) single-neutral-actions single-neutral-actions" at bounding box center [535, 190] width 174 height 75
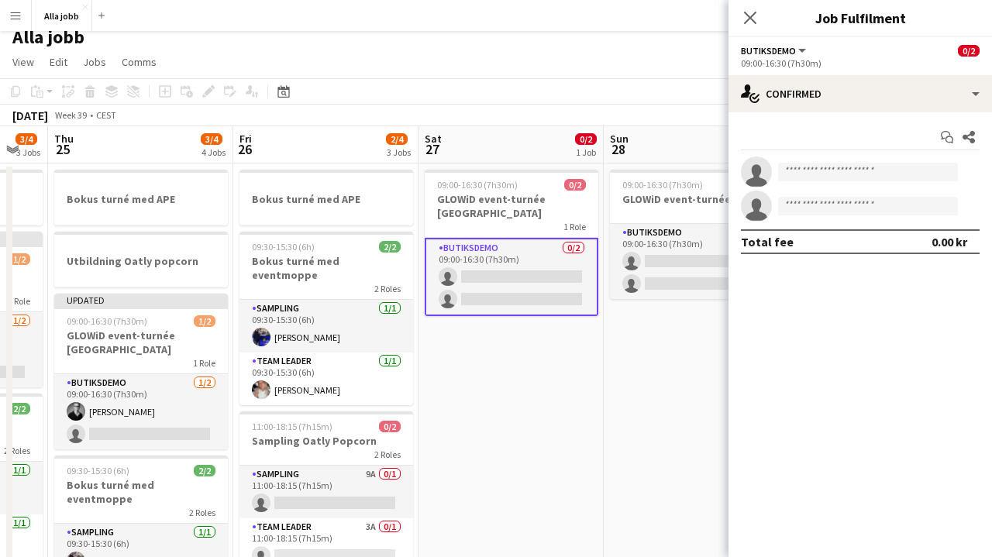
scroll to position [0, 719]
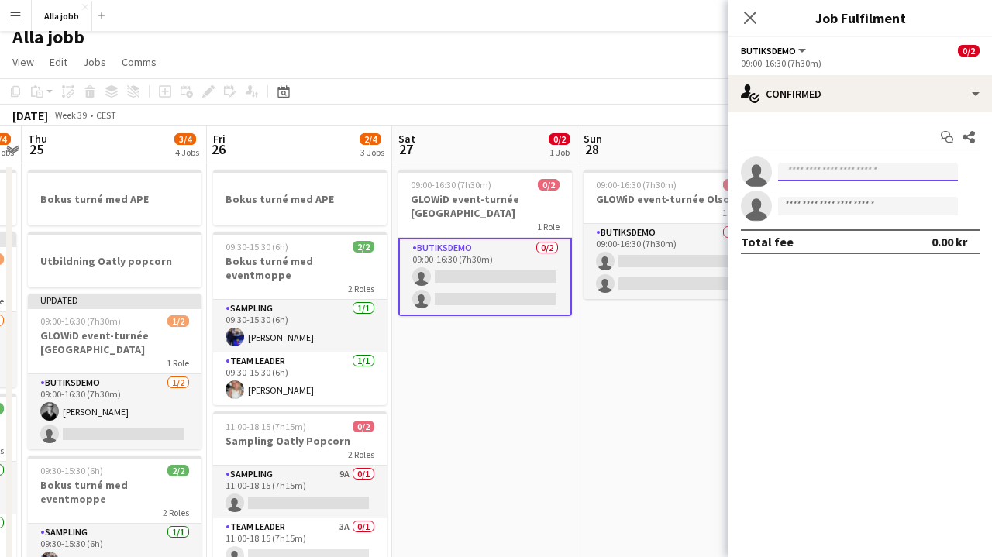
click at [817, 177] on input at bounding box center [868, 172] width 180 height 19
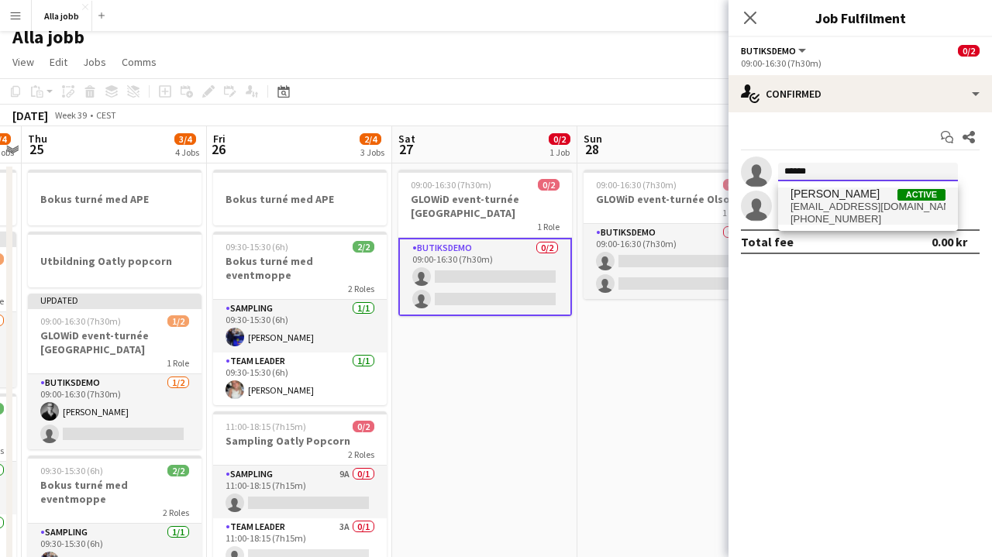
type input "******"
click at [838, 208] on span "[EMAIL_ADDRESS][DOMAIN_NAME]" at bounding box center [867, 207] width 155 height 12
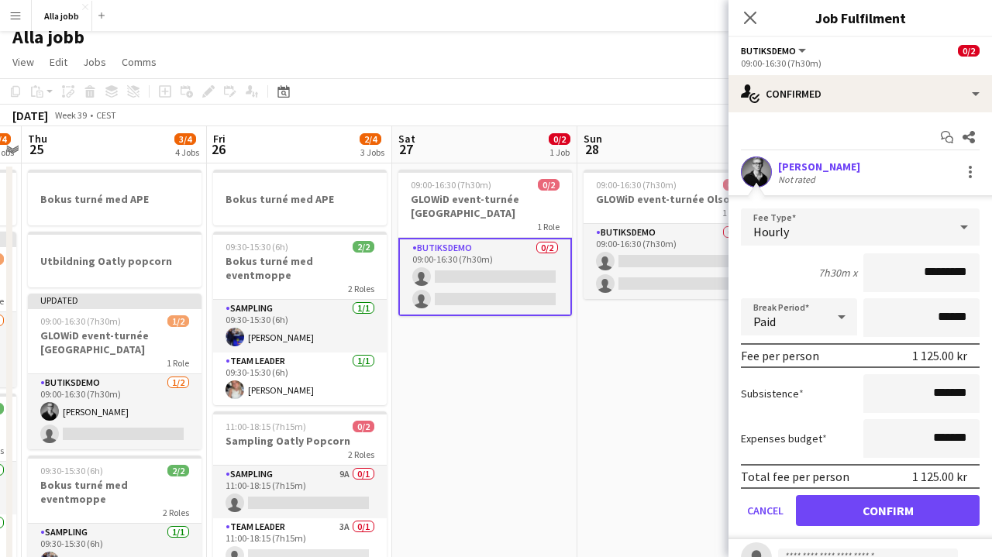
click at [927, 270] on input "*********" at bounding box center [921, 272] width 116 height 39
type input "******"
click at [887, 511] on button "Confirm" at bounding box center [888, 510] width 184 height 31
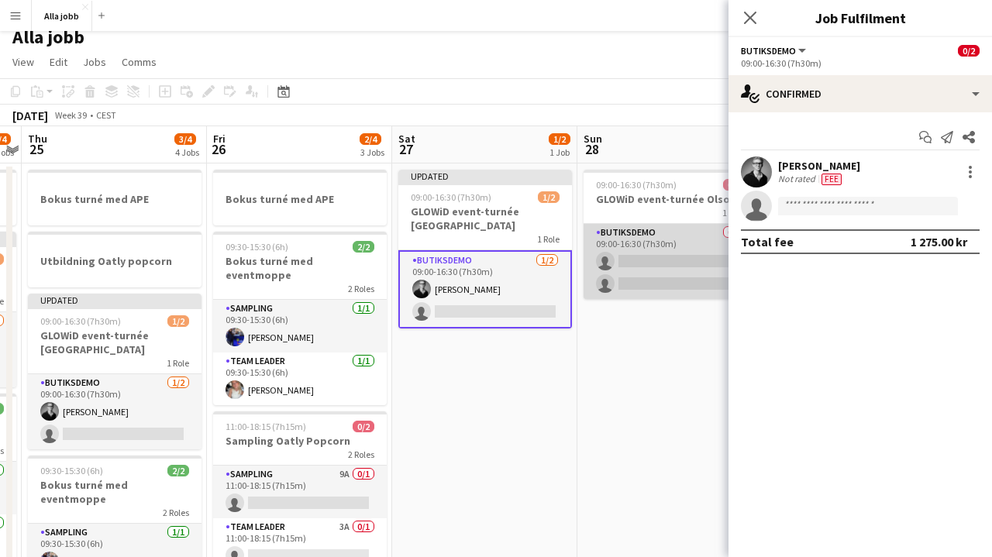
click at [635, 280] on app-card-role "Butiksdemo 0/2 09:00-16:30 (7h30m) single-neutral-actions single-neutral-actions" at bounding box center [670, 261] width 174 height 75
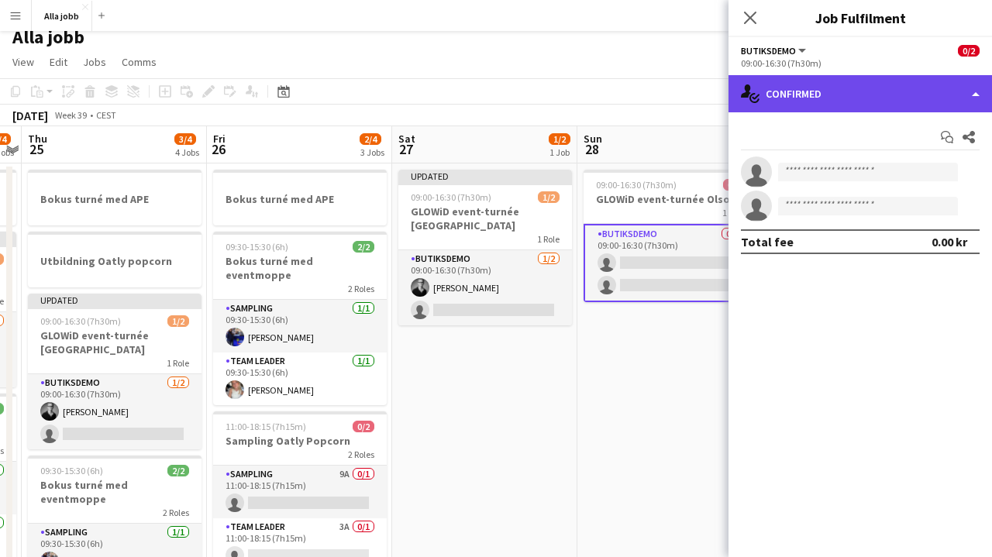
click at [805, 92] on div "single-neutral-actions-check-2 Confirmed" at bounding box center [859, 93] width 263 height 37
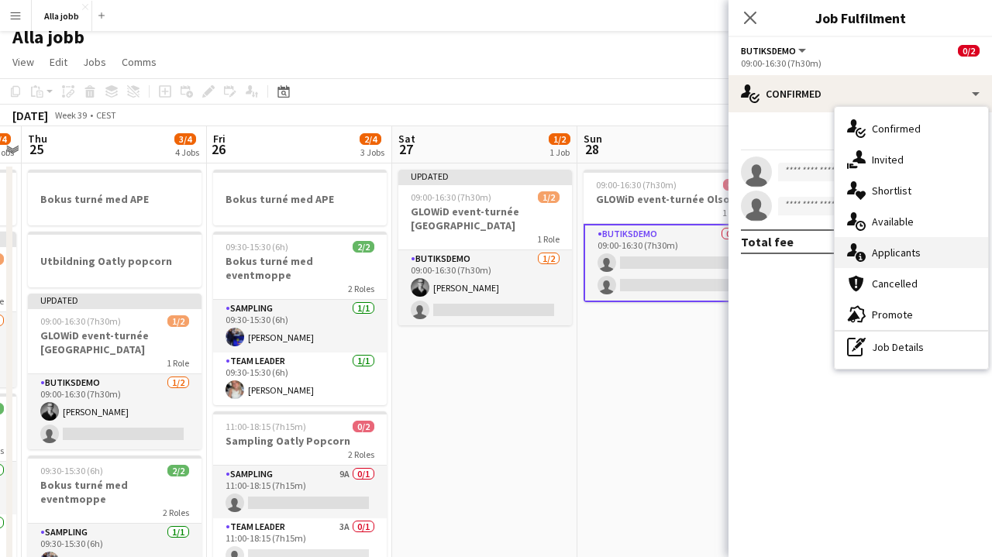
click at [872, 251] on span "Applicants" at bounding box center [896, 253] width 49 height 14
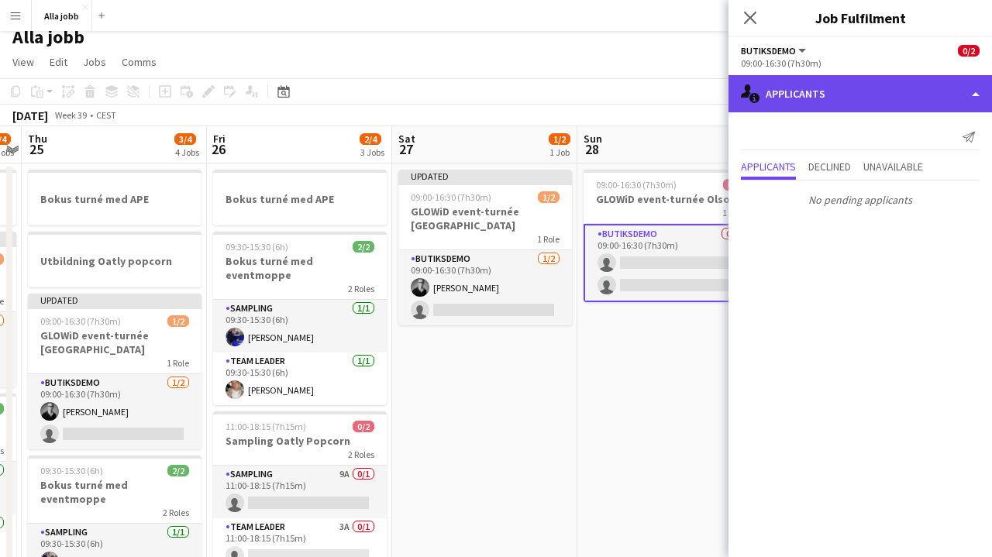
click at [793, 98] on div "single-neutral-actions-information Applicants" at bounding box center [859, 93] width 263 height 37
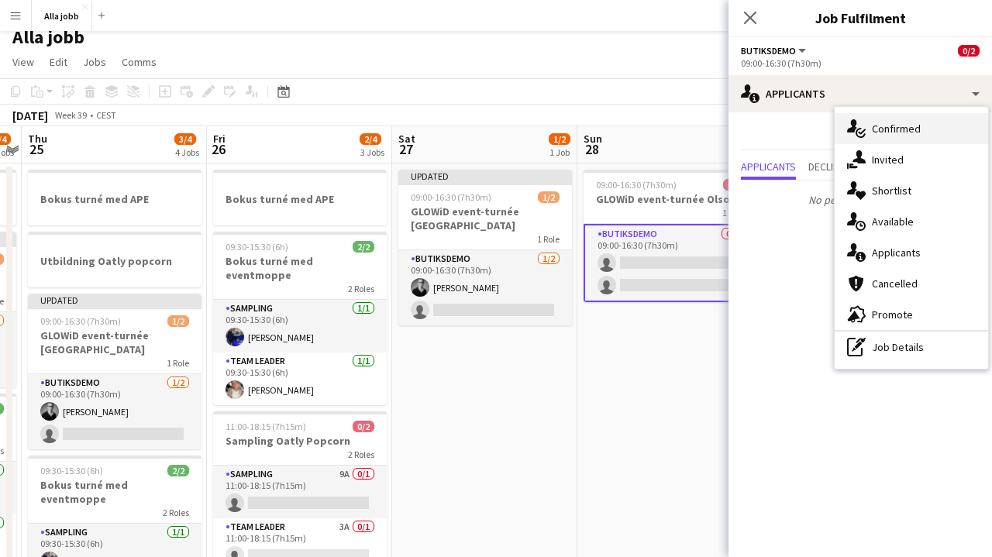
click at [895, 137] on div "single-neutral-actions-check-2 Confirmed" at bounding box center [910, 128] width 153 height 31
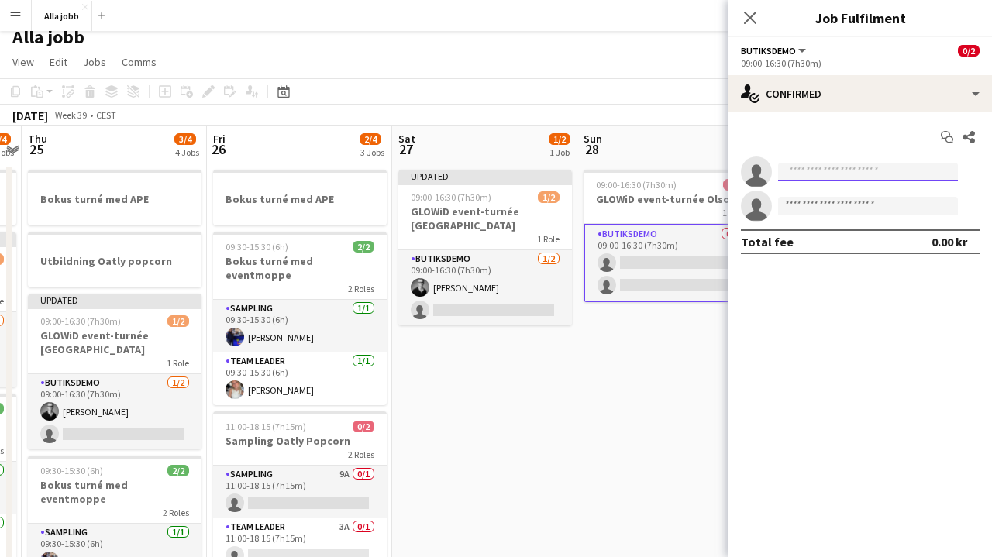
click at [834, 172] on input at bounding box center [868, 172] width 180 height 19
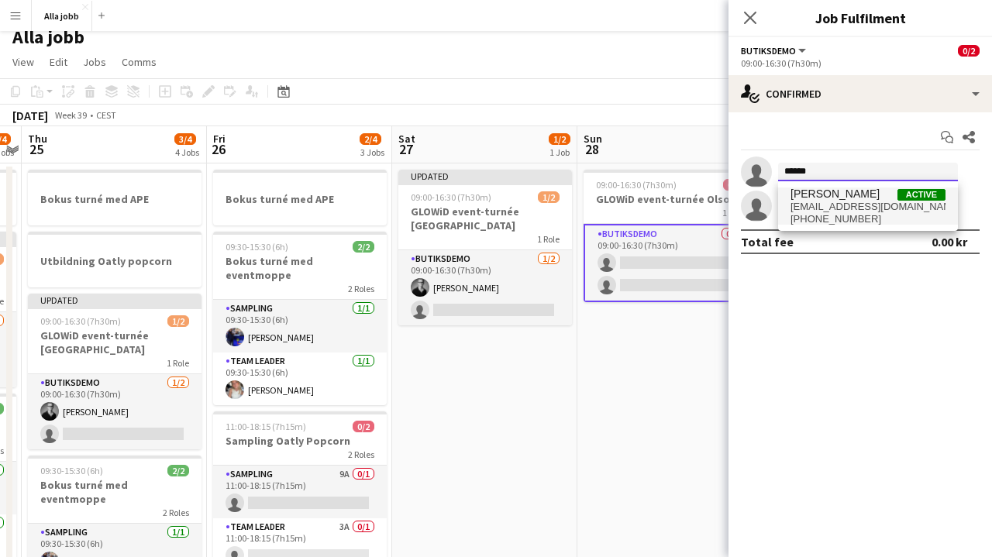
type input "******"
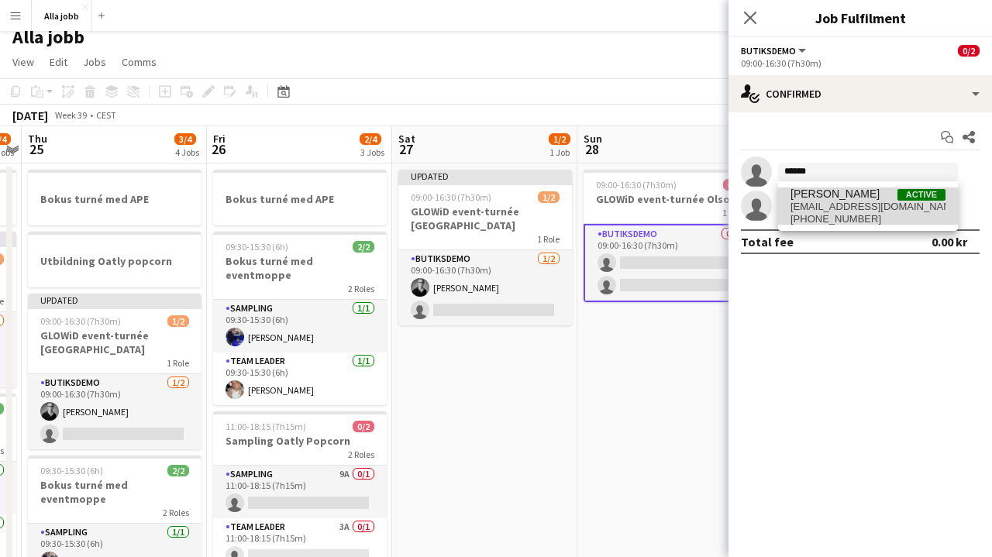
click at [823, 204] on span "[EMAIL_ADDRESS][DOMAIN_NAME]" at bounding box center [867, 207] width 155 height 12
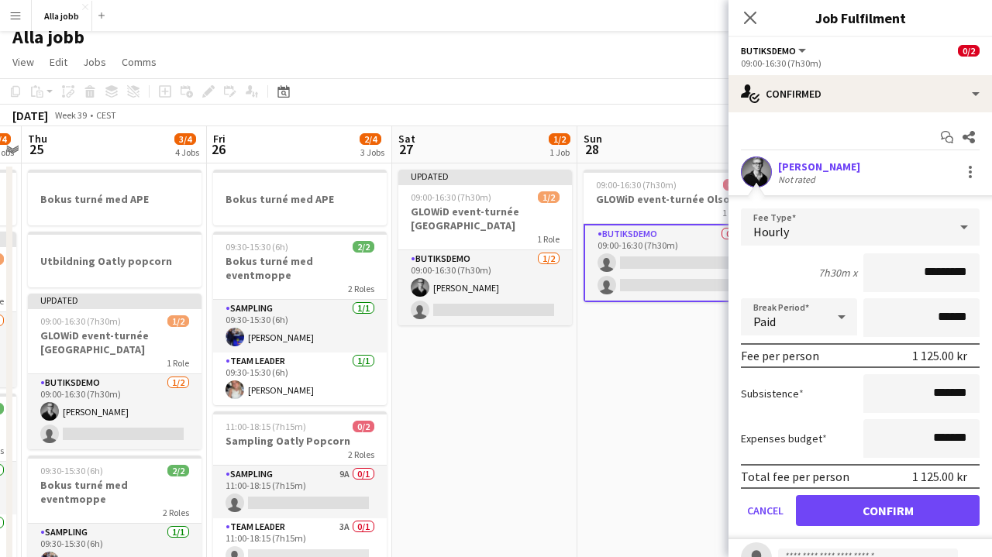
click at [930, 274] on input "*********" at bounding box center [921, 272] width 116 height 39
type input "******"
click at [887, 511] on button "Confirm" at bounding box center [888, 510] width 184 height 31
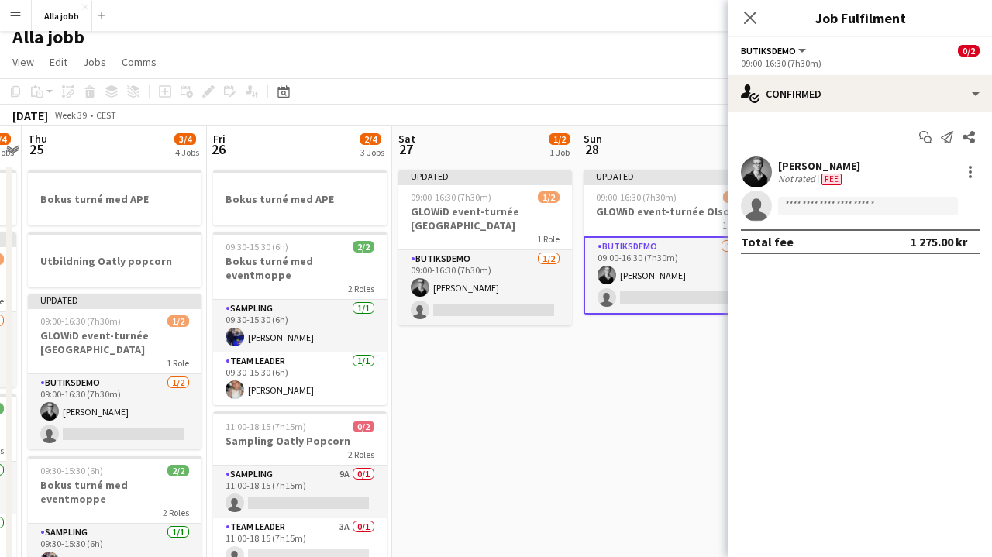
click at [532, 339] on app-date-cell "Updated 09:00-16:30 (7h30m) 1/2 GLOWiD event-turnée [GEOGRAPHIC_DATA] 1 Role Bu…" at bounding box center [484, 516] width 185 height 707
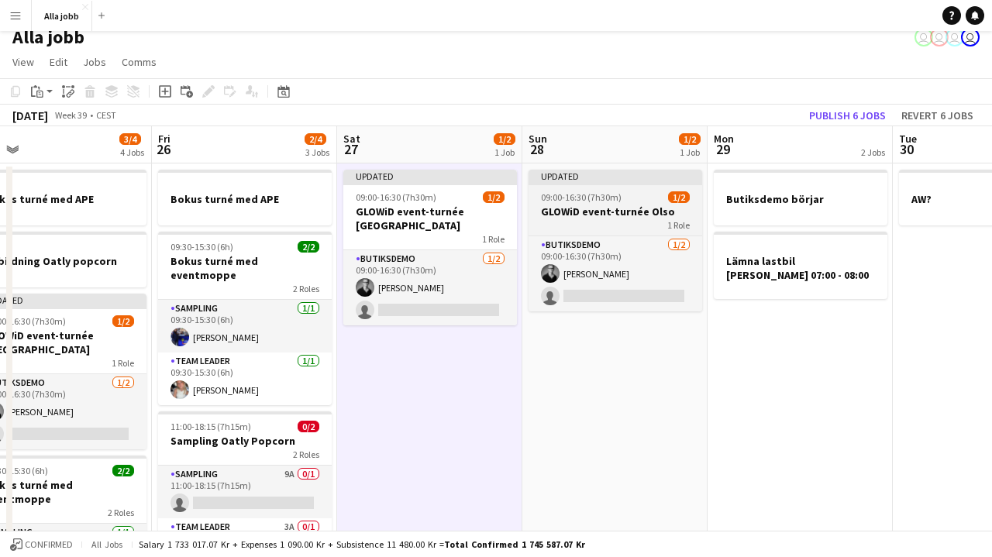
click at [594, 208] on h3 "GLOWiD event-turnée Olso" at bounding box center [615, 212] width 174 height 14
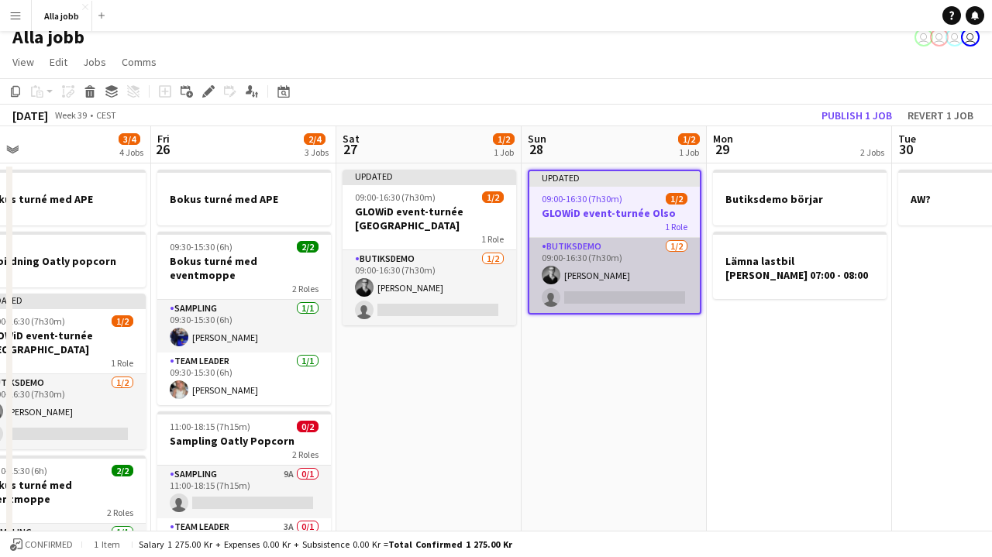
click at [580, 264] on app-card-role "Butiksdemo [DATE] 09:00-16:30 (7h30m) [PERSON_NAME] single-neutral-actions" at bounding box center [614, 275] width 170 height 75
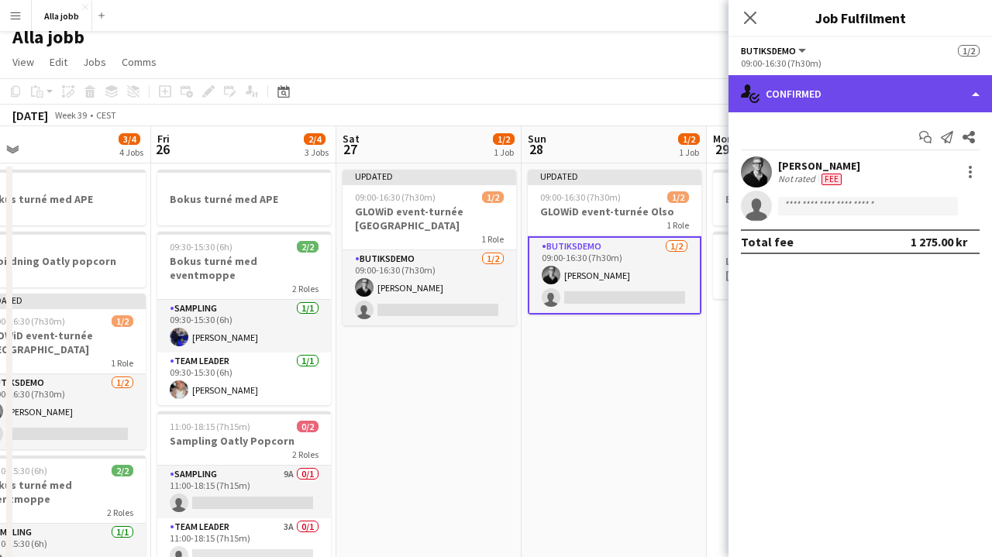
click at [798, 92] on div "single-neutral-actions-check-2 Confirmed" at bounding box center [859, 93] width 263 height 37
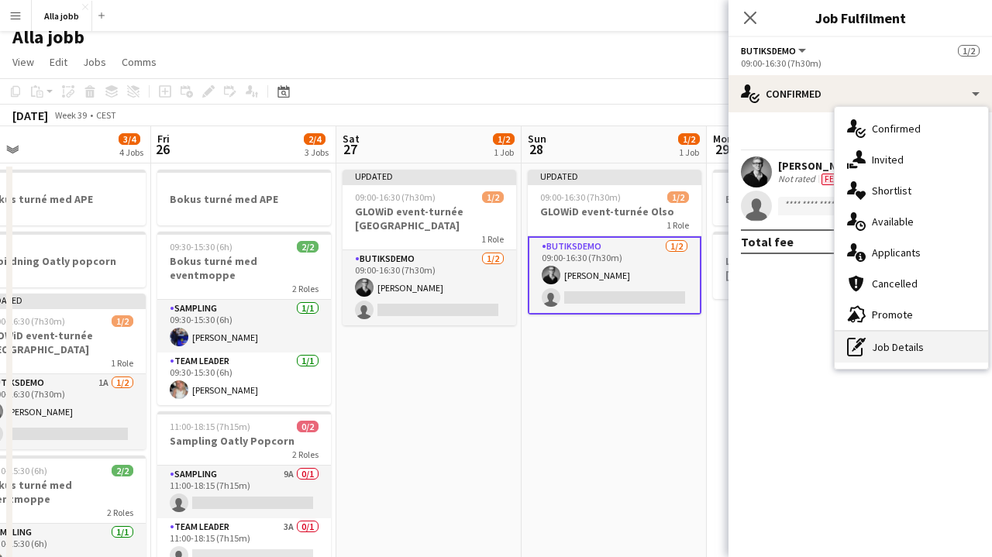
click at [855, 345] on icon "pen-write" at bounding box center [856, 347] width 19 height 19
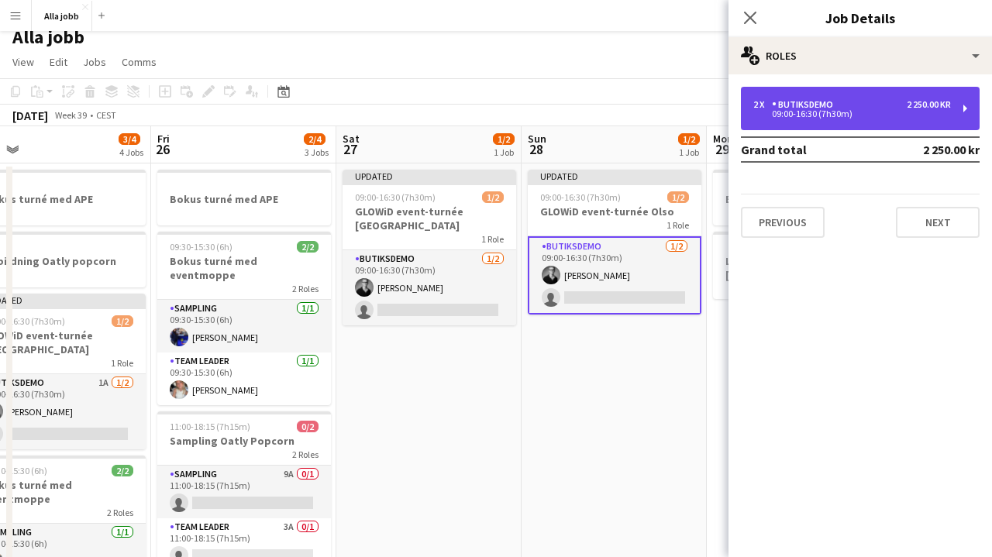
click at [821, 105] on div "Butiksdemo" at bounding box center [805, 104] width 67 height 11
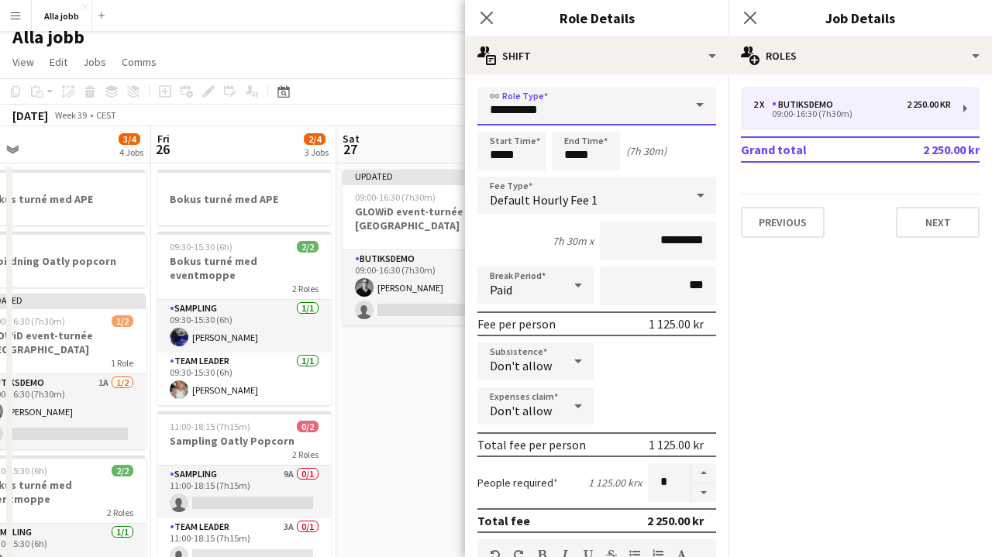
click at [547, 102] on input "**********" at bounding box center [596, 106] width 239 height 39
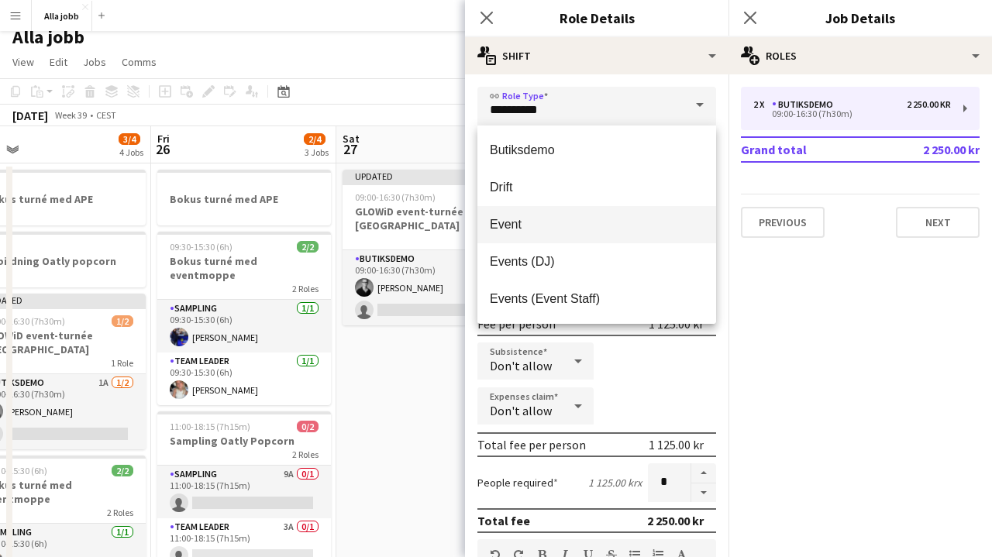
click at [532, 223] on span "Event" at bounding box center [597, 224] width 214 height 15
type input "*****"
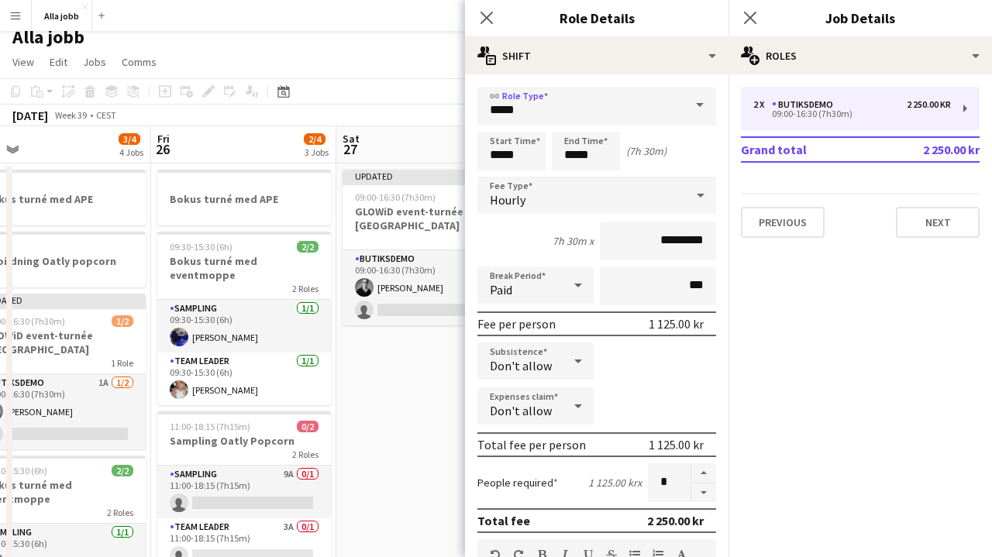
click at [414, 346] on app-date-cell "Updated 09:00-16:30 (7h30m) 1/2 GLOWiD event-turnée [GEOGRAPHIC_DATA] 1 Role Bu…" at bounding box center [428, 516] width 185 height 707
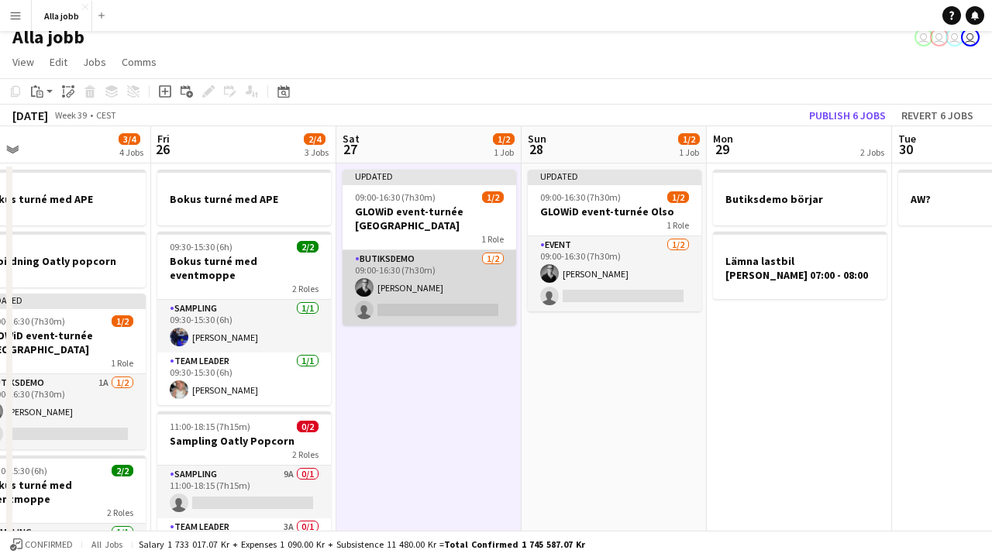
click at [432, 270] on app-card-role "Butiksdemo [DATE] 09:00-16:30 (7h30m) [PERSON_NAME] single-neutral-actions" at bounding box center [429, 287] width 174 height 75
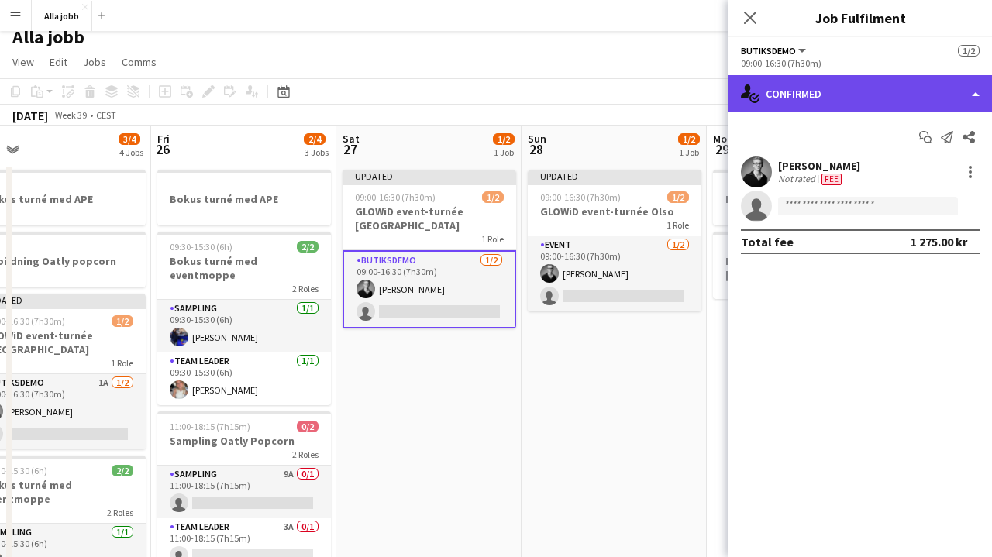
click at [800, 112] on div "single-neutral-actions-check-2 Confirmed" at bounding box center [859, 93] width 263 height 37
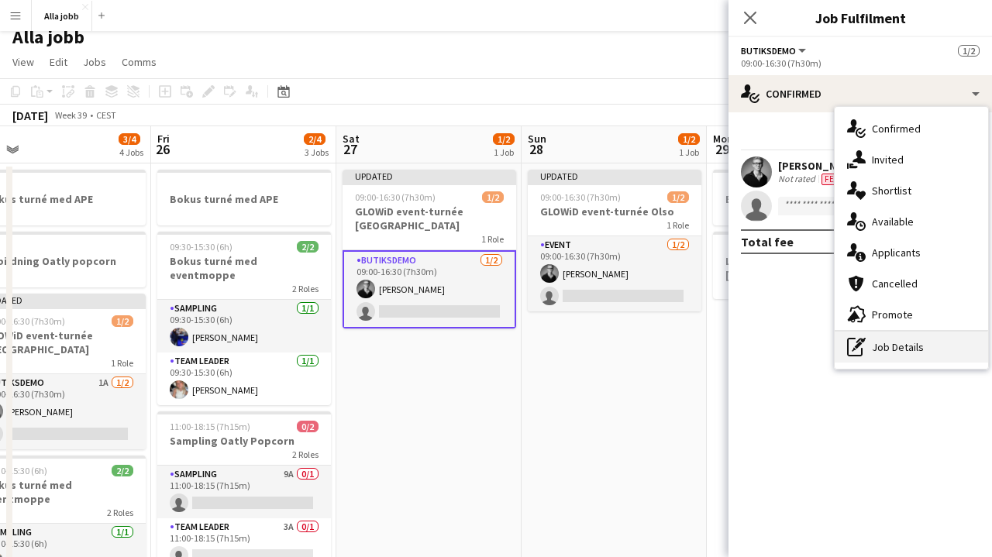
click at [876, 353] on div "pen-write Job Details" at bounding box center [910, 347] width 153 height 31
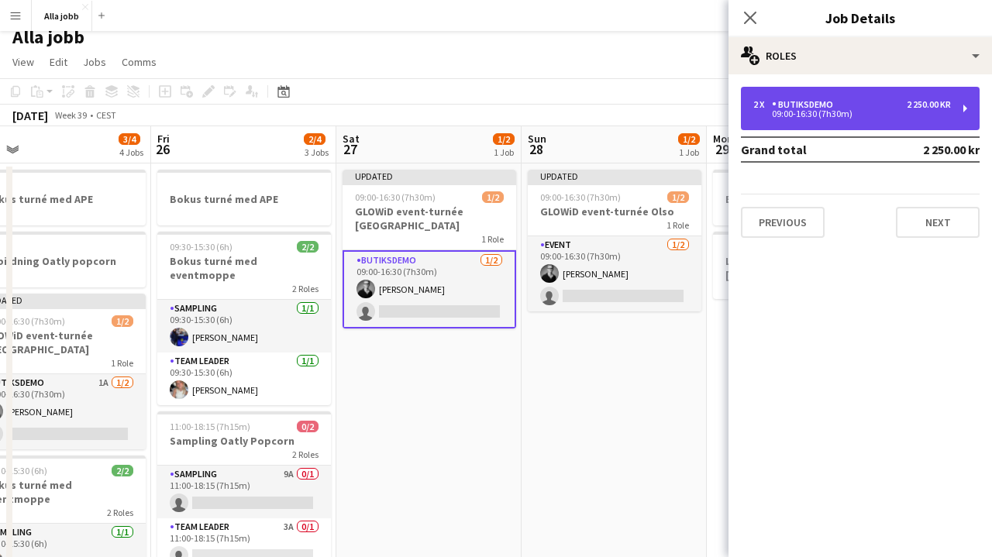
click at [775, 129] on div "2 x Butiksdemo 2 250.00 kr 09:00-16:30 (7h30m)" at bounding box center [860, 108] width 239 height 43
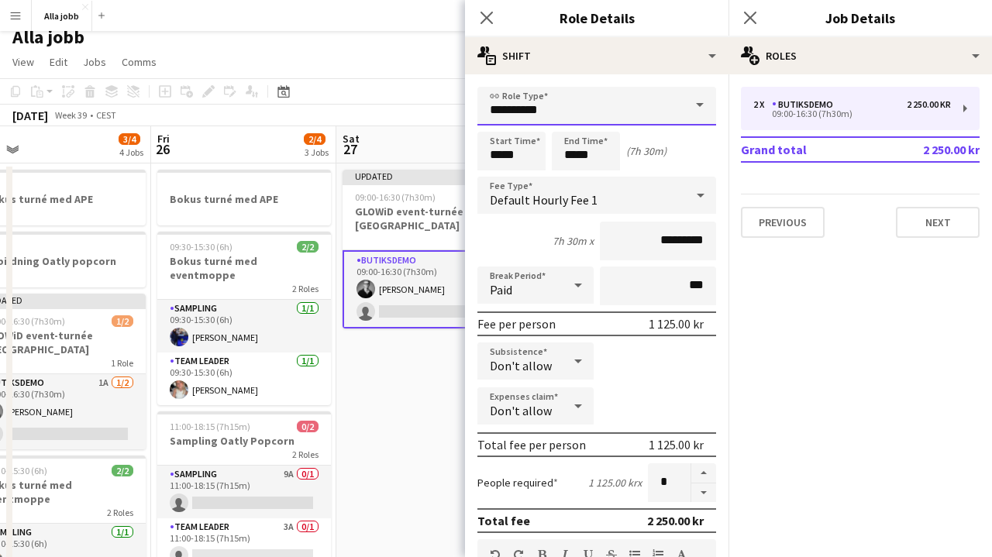
click at [517, 115] on input "**********" at bounding box center [596, 106] width 239 height 39
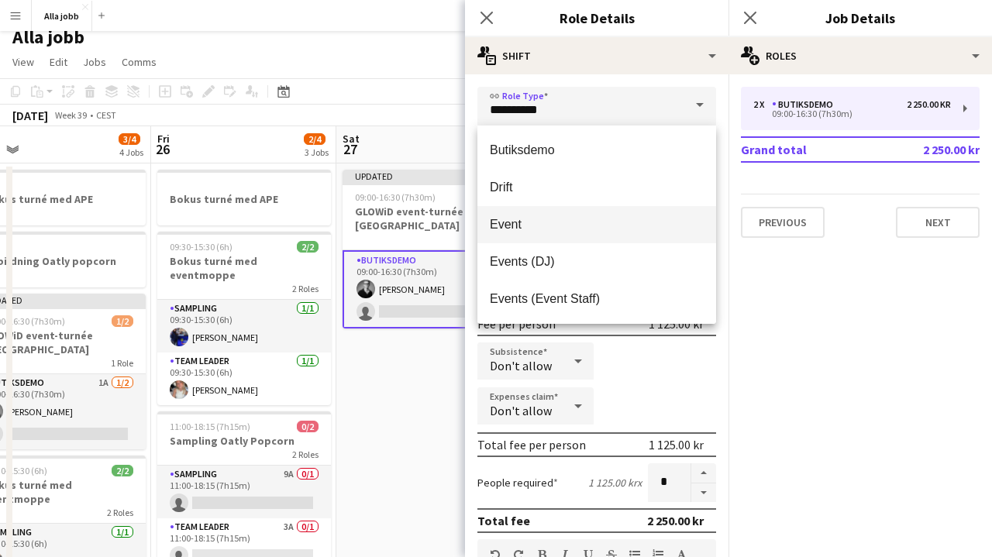
click at [528, 234] on mat-option "Event" at bounding box center [596, 224] width 239 height 37
type input "*****"
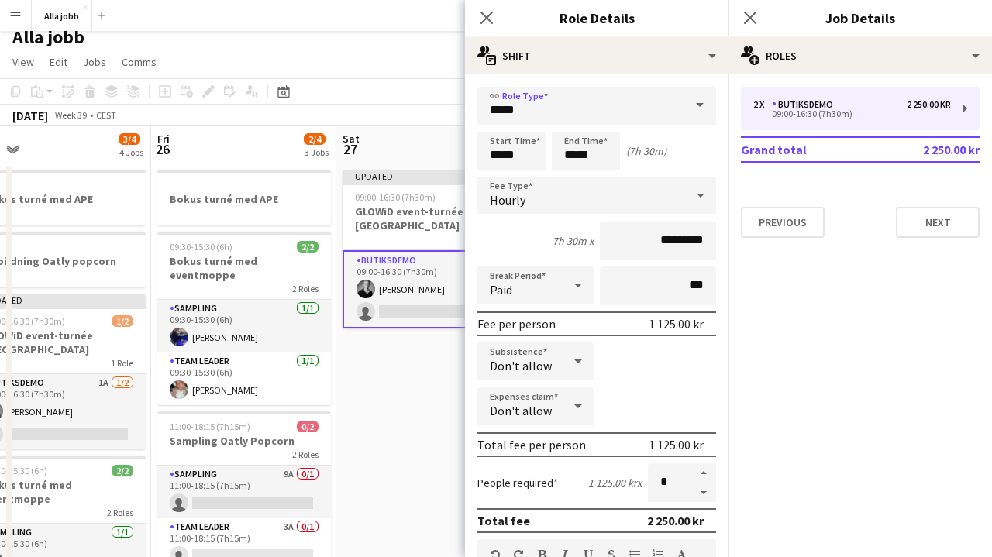
click at [402, 344] on app-date-cell "Updated 09:00-16:30 (7h30m) 1/2 GLOWiD event-turnée [GEOGRAPHIC_DATA] 1 Role Bu…" at bounding box center [428, 516] width 185 height 707
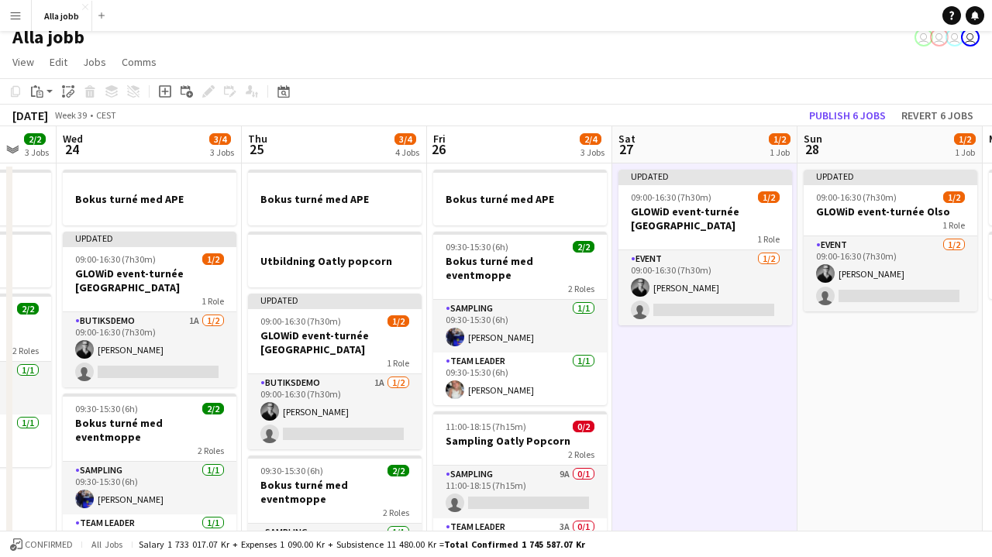
scroll to position [0, 492]
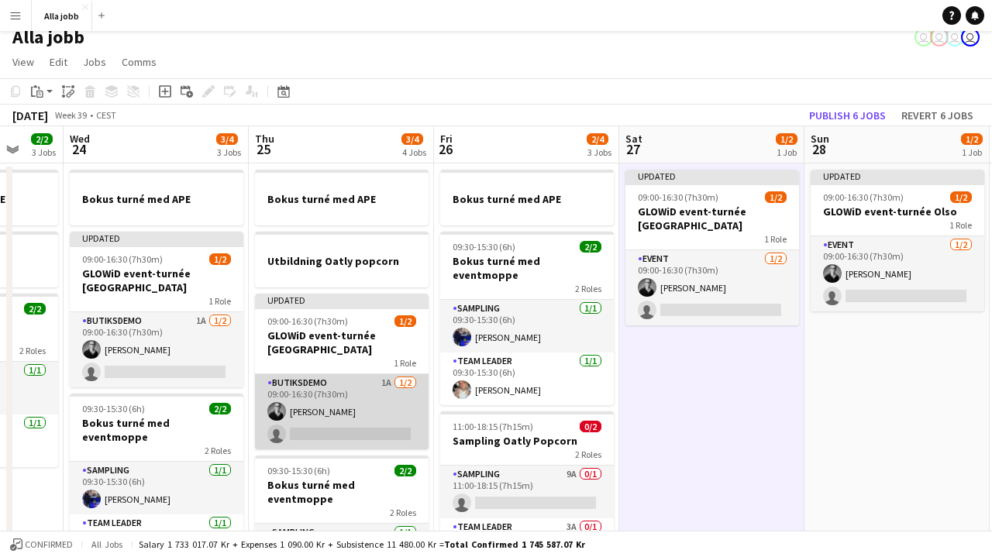
click at [345, 390] on app-card-role "Butiksdemo 1A [DATE] 09:00-16:30 (7h30m) [PERSON_NAME] single-neutral-actions" at bounding box center [342, 411] width 174 height 75
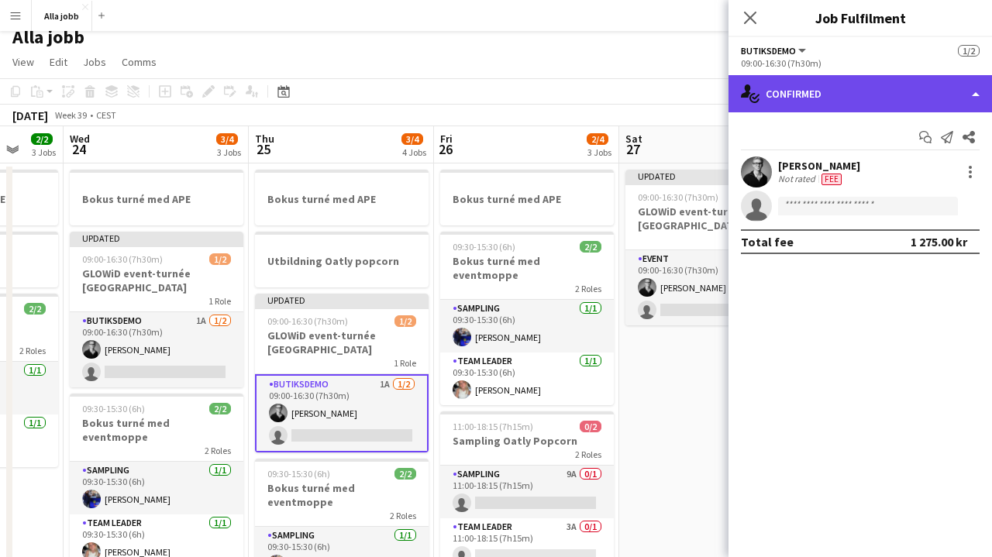
click at [792, 95] on div "single-neutral-actions-check-2 Confirmed" at bounding box center [859, 93] width 263 height 37
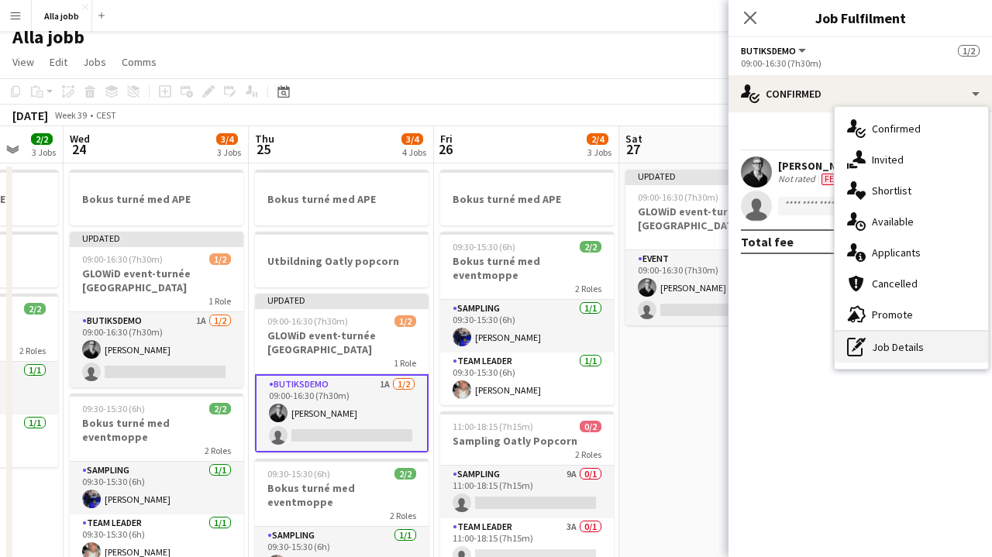
click at [872, 346] on div "pen-write Job Details" at bounding box center [910, 347] width 153 height 31
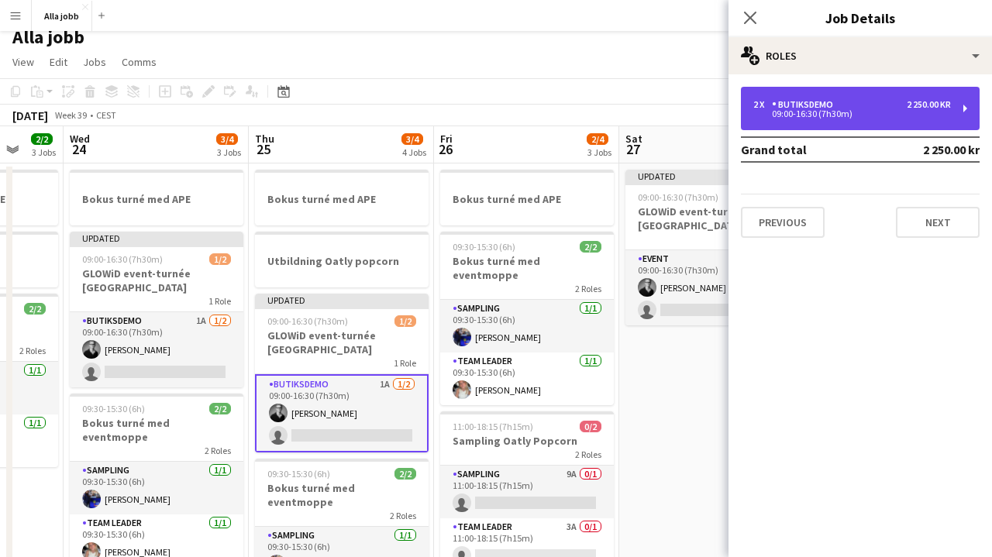
click at [754, 103] on div "2 x" at bounding box center [762, 104] width 19 height 11
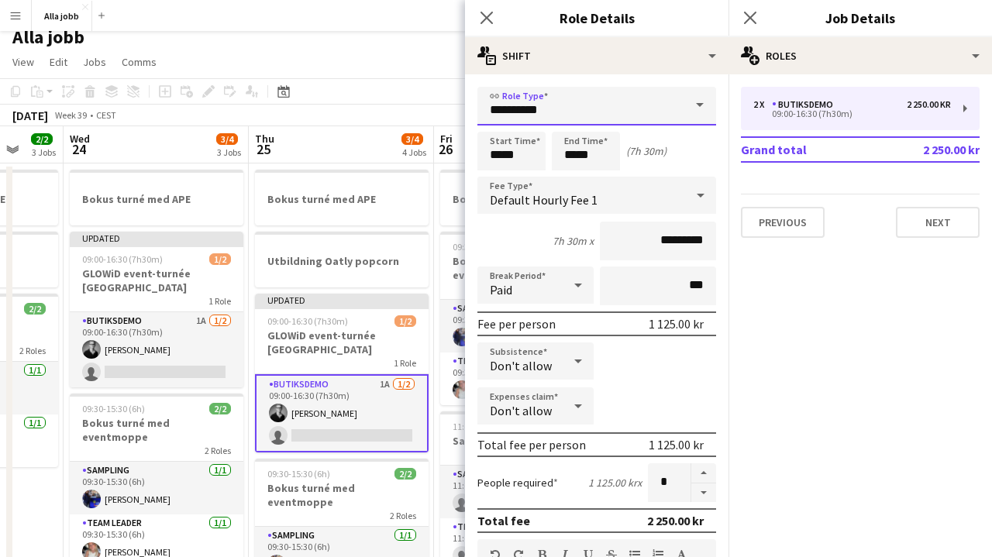
click at [541, 88] on input "**********" at bounding box center [596, 106] width 239 height 39
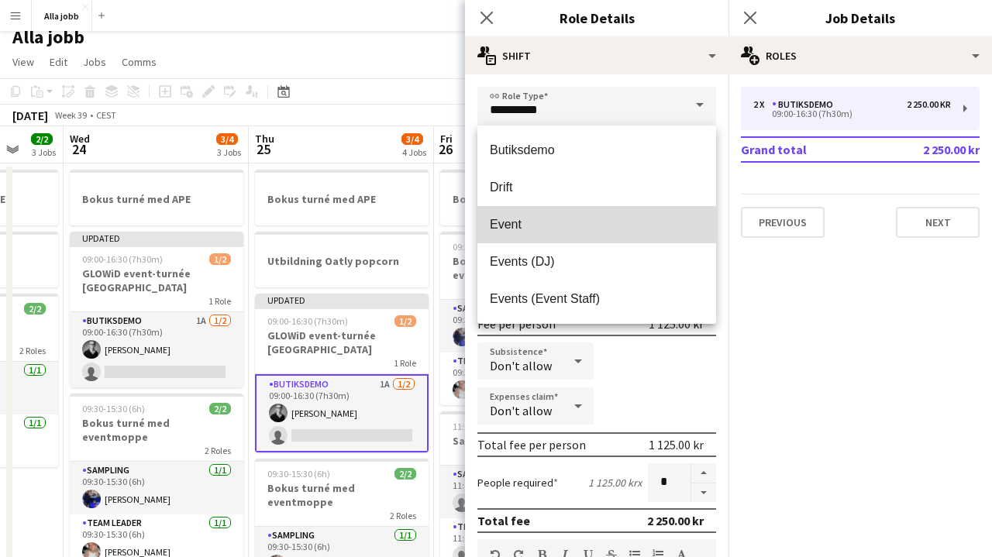
click at [525, 224] on span "Event" at bounding box center [597, 224] width 214 height 15
type input "*****"
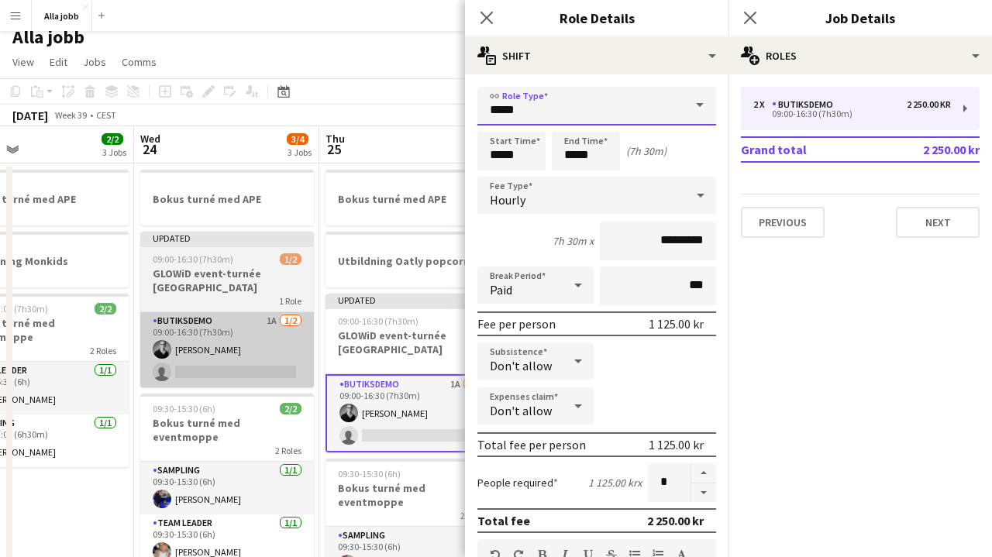
scroll to position [0, 416]
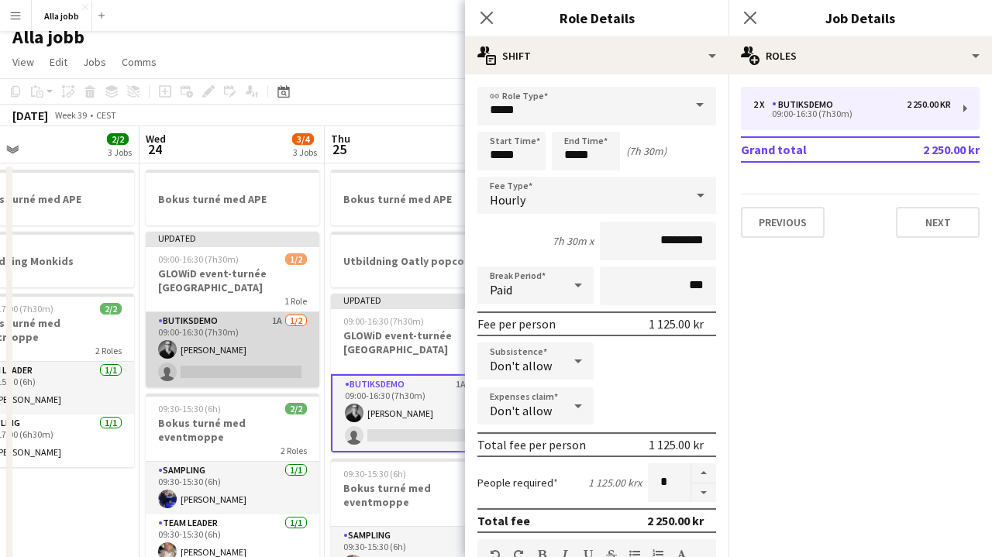
click at [195, 318] on app-card-role "Butiksdemo 1A [DATE] 09:00-16:30 (7h30m) [PERSON_NAME] single-neutral-actions" at bounding box center [233, 349] width 174 height 75
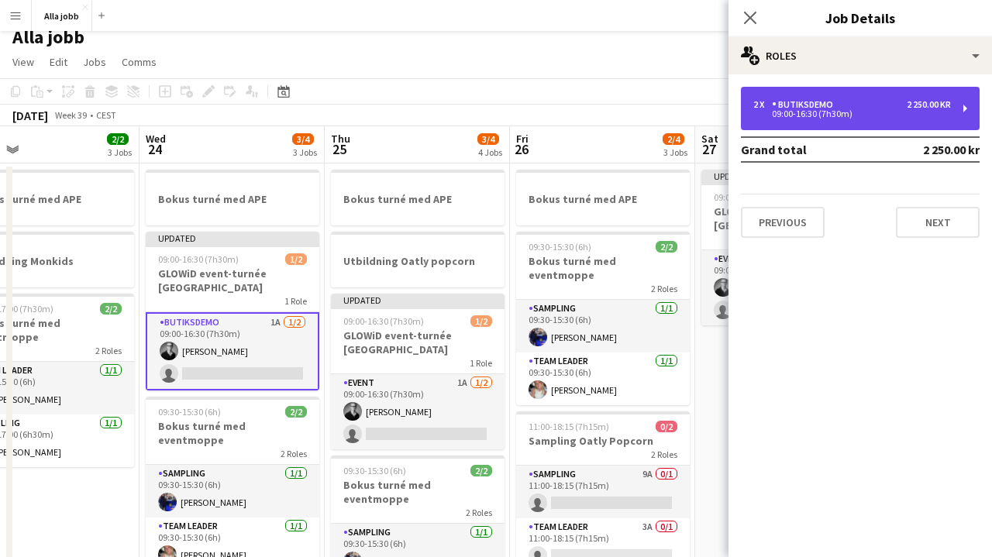
click at [790, 118] on div "09:00-16:30 (7h30m)" at bounding box center [852, 114] width 198 height 8
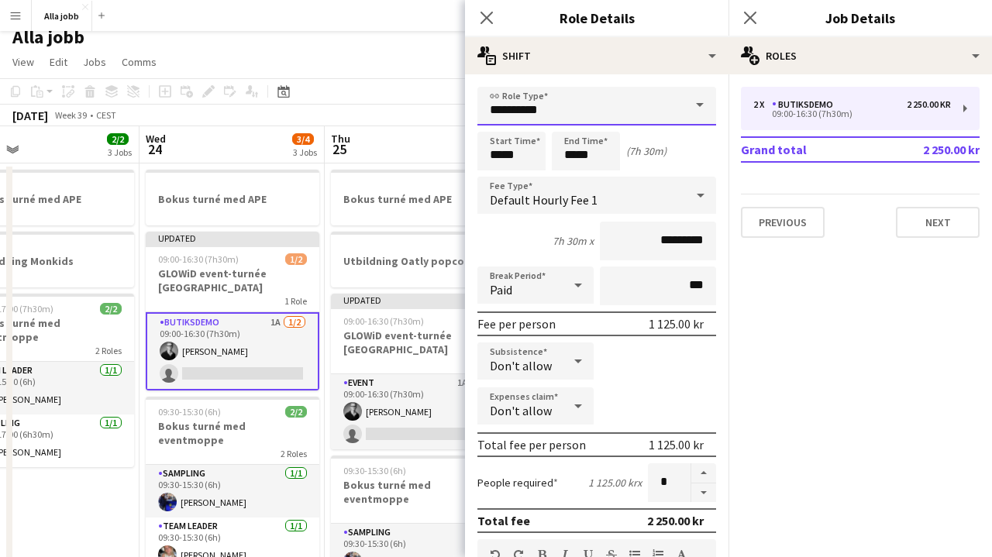
click at [531, 109] on input "**********" at bounding box center [596, 106] width 239 height 39
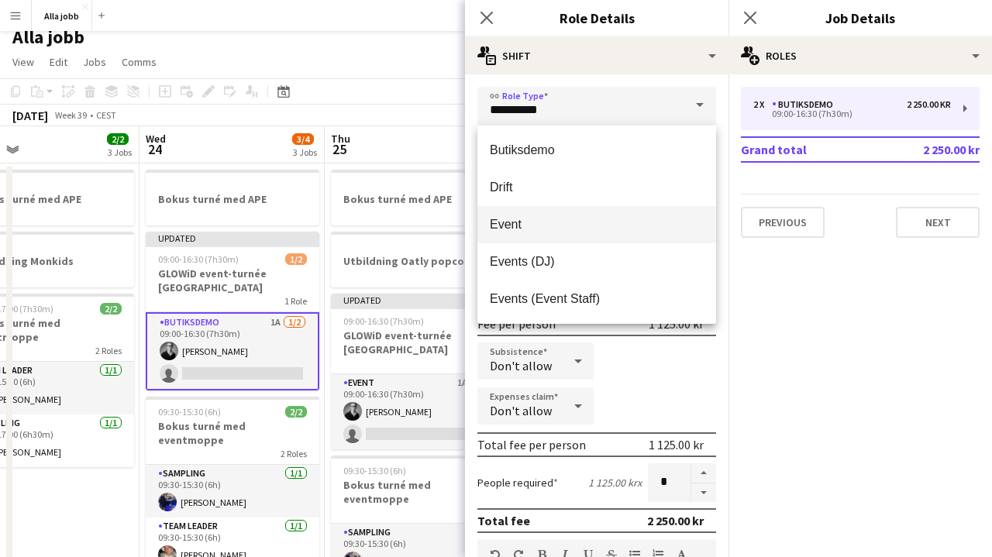
click at [523, 226] on span "Event" at bounding box center [597, 224] width 214 height 15
type input "*****"
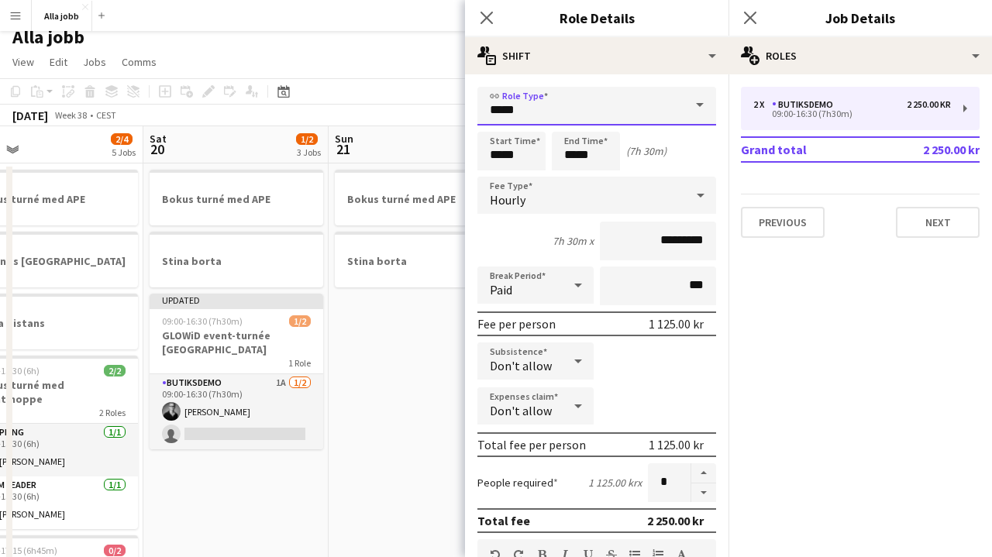
scroll to position [0, 418]
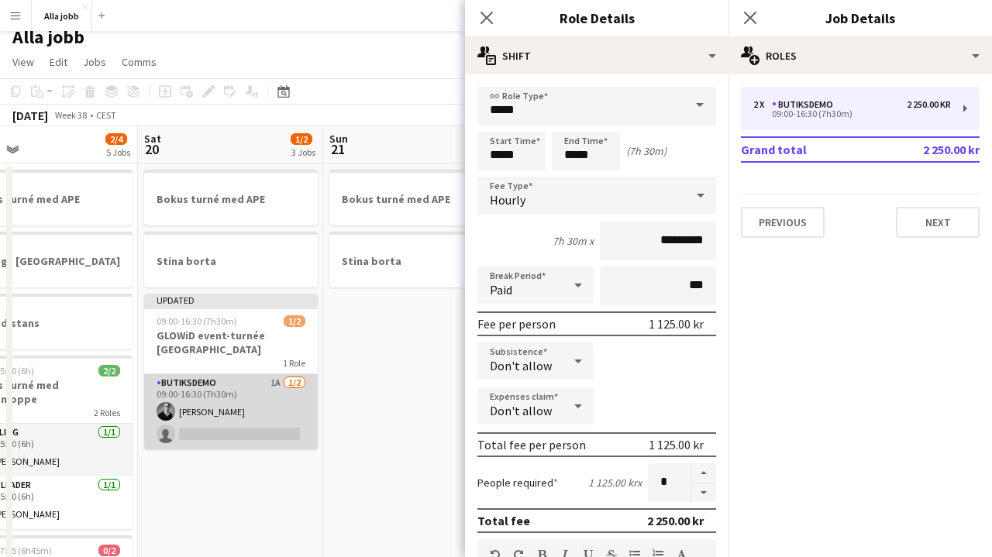
click at [243, 394] on app-card-role "Butiksdemo 1A [DATE] 09:00-16:30 (7h30m) [PERSON_NAME] single-neutral-actions" at bounding box center [231, 411] width 174 height 75
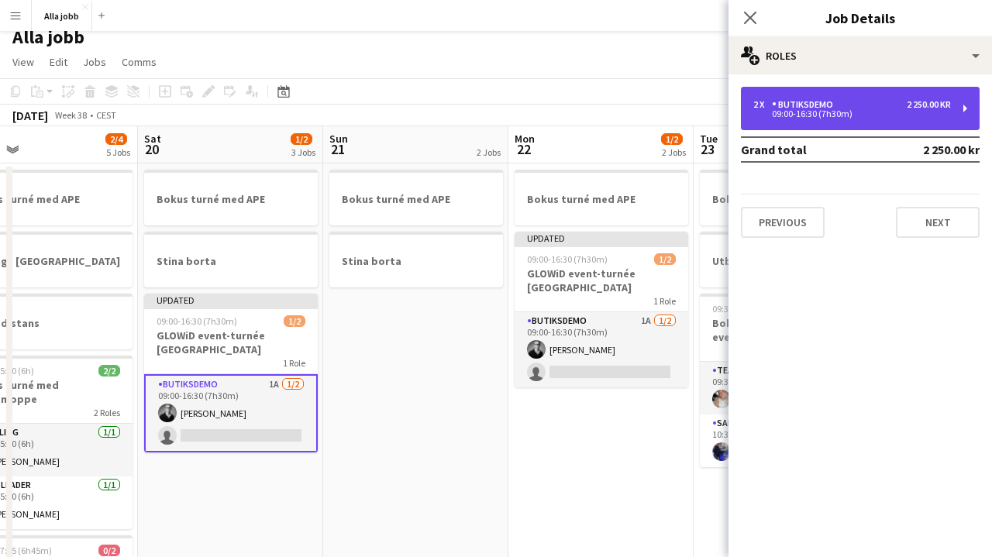
click at [786, 122] on div "2 x Butiksdemo 2 250.00 kr 09:00-16:30 (7h30m)" at bounding box center [860, 108] width 239 height 43
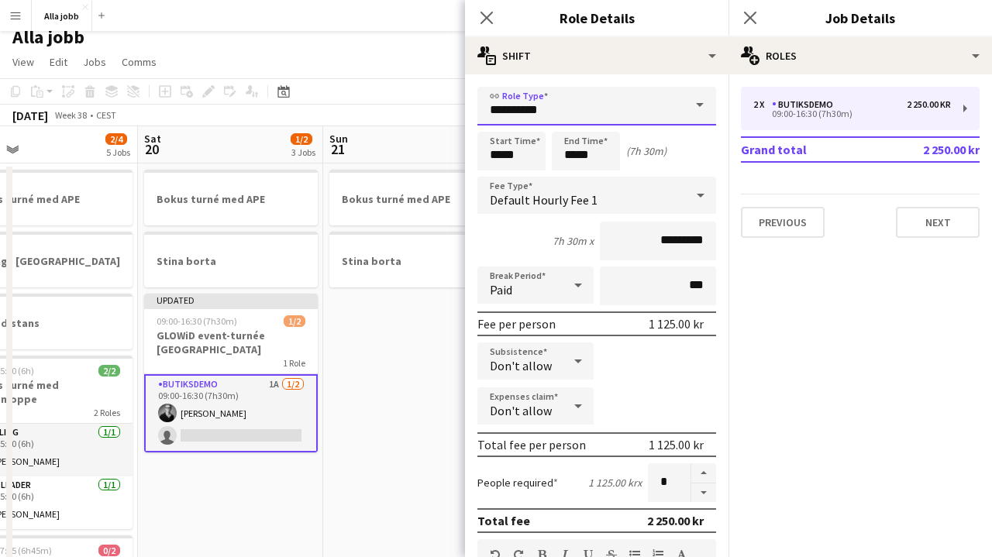
click at [583, 112] on input "**********" at bounding box center [596, 106] width 239 height 39
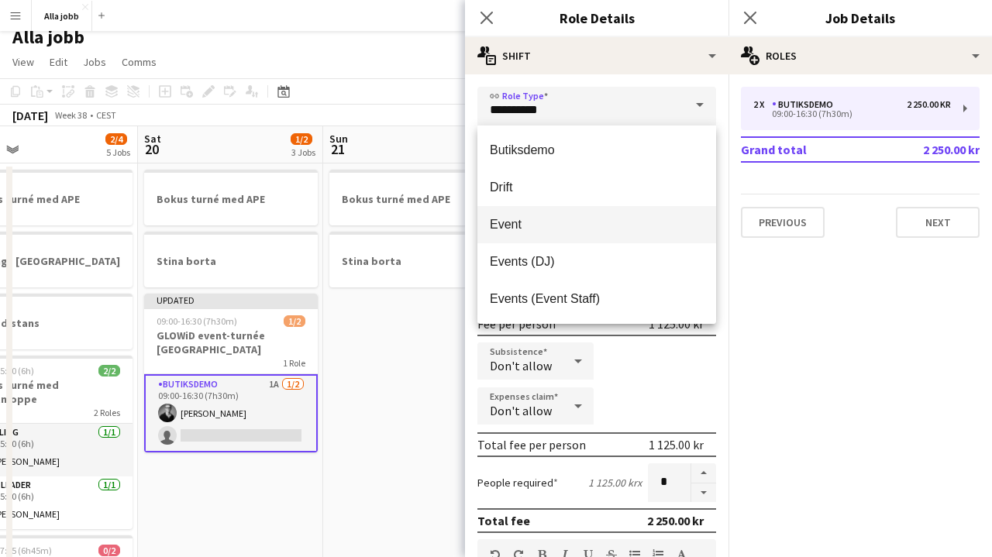
click at [551, 231] on span "Event" at bounding box center [597, 224] width 214 height 15
type input "*****"
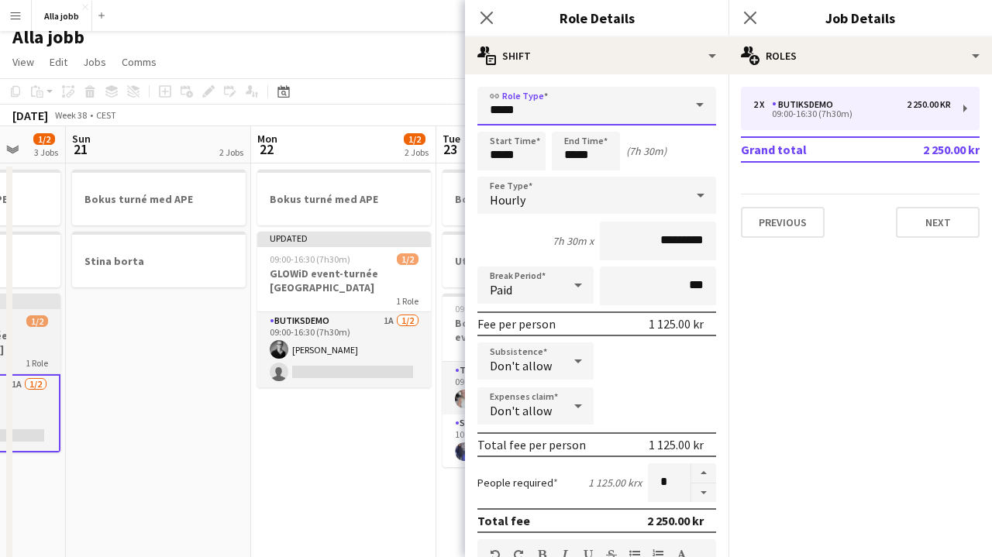
scroll to position [0, 676]
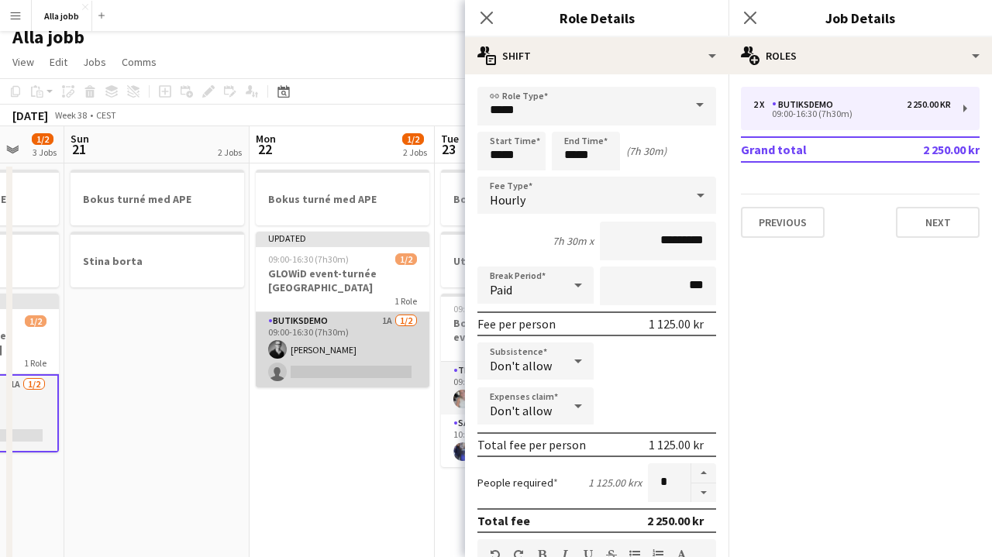
click at [329, 323] on app-card-role "Butiksdemo 1A [DATE] 09:00-16:30 (7h30m) [PERSON_NAME] single-neutral-actions" at bounding box center [343, 349] width 174 height 75
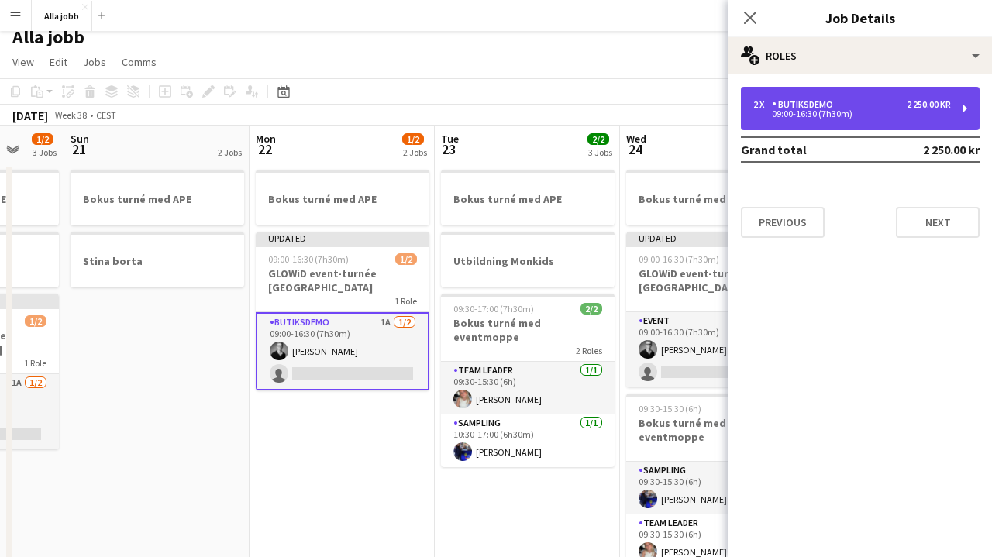
click at [783, 102] on div "Butiksdemo" at bounding box center [805, 104] width 67 height 11
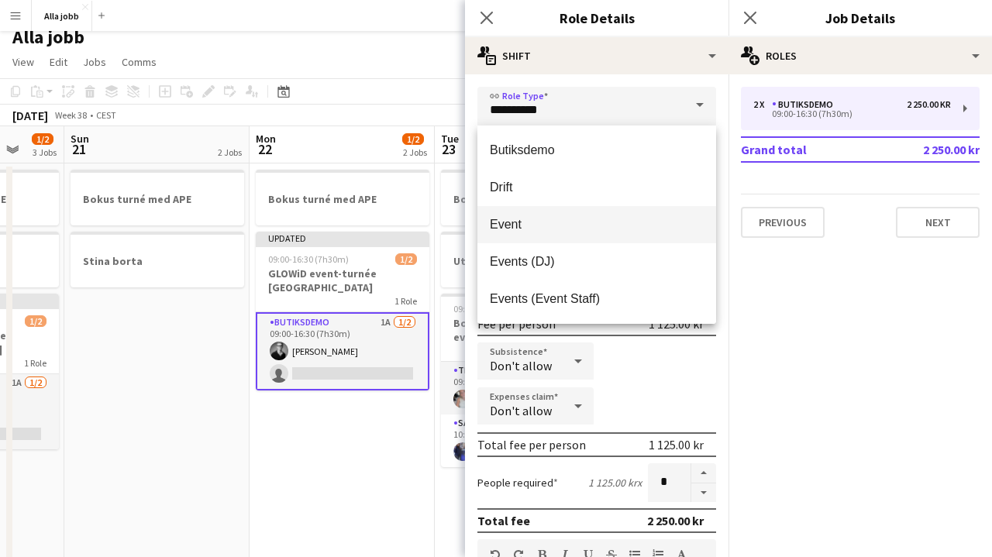
click at [538, 226] on span "Event" at bounding box center [597, 224] width 214 height 15
type input "*****"
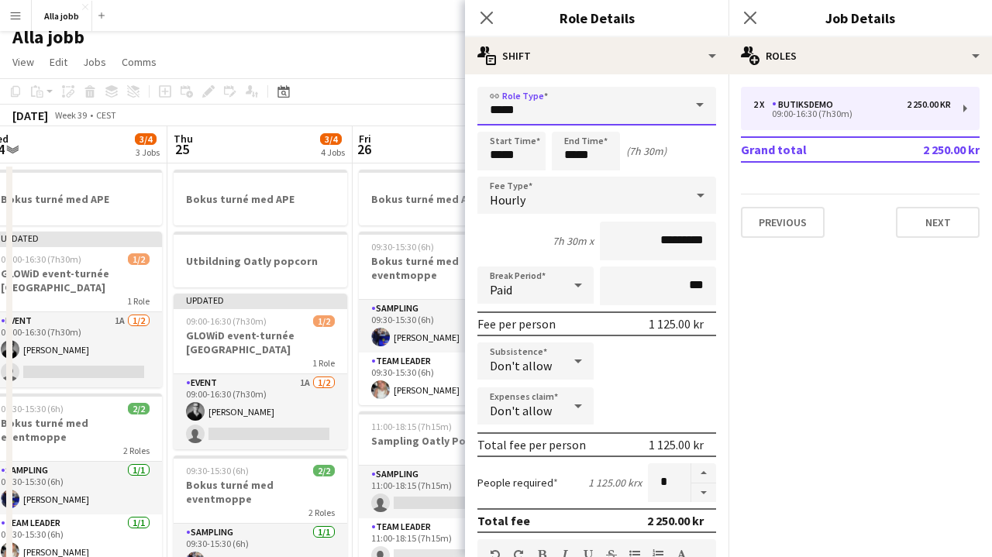
scroll to position [0, 603]
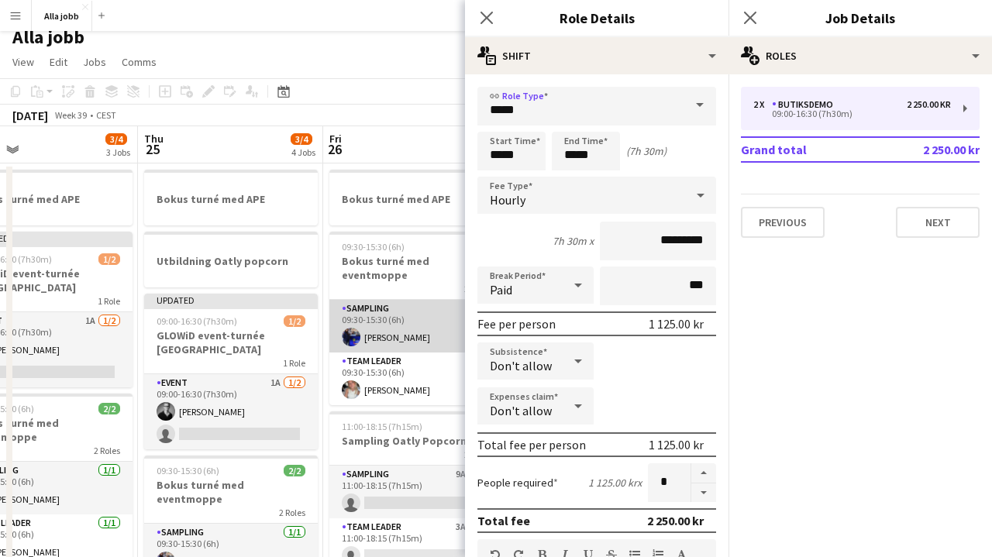
click at [372, 300] on app-card-role "Sampling [DATE] 09:30-15:30 (6h) [PERSON_NAME]" at bounding box center [416, 326] width 174 height 53
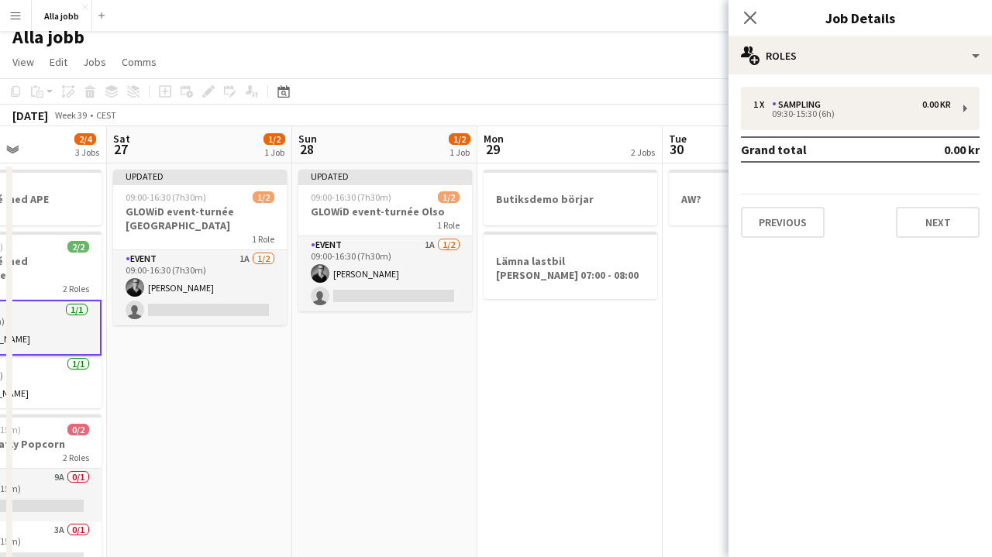
scroll to position [0, 662]
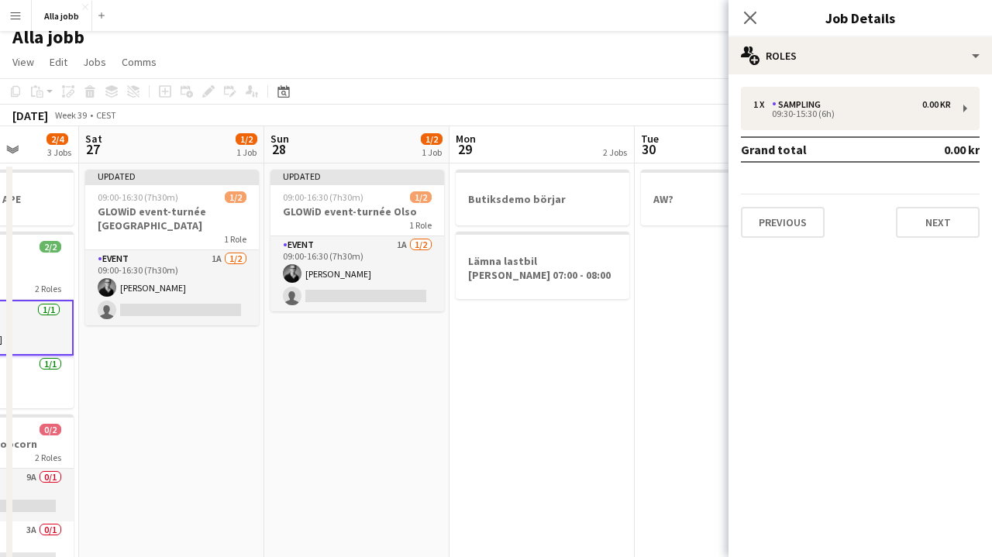
click at [358, 378] on app-date-cell "Updated 09:00-16:30 (7h30m) 1/2 GLOWiD event-turnée Olso 1 Role Event 1A [DATE]…" at bounding box center [356, 516] width 185 height 707
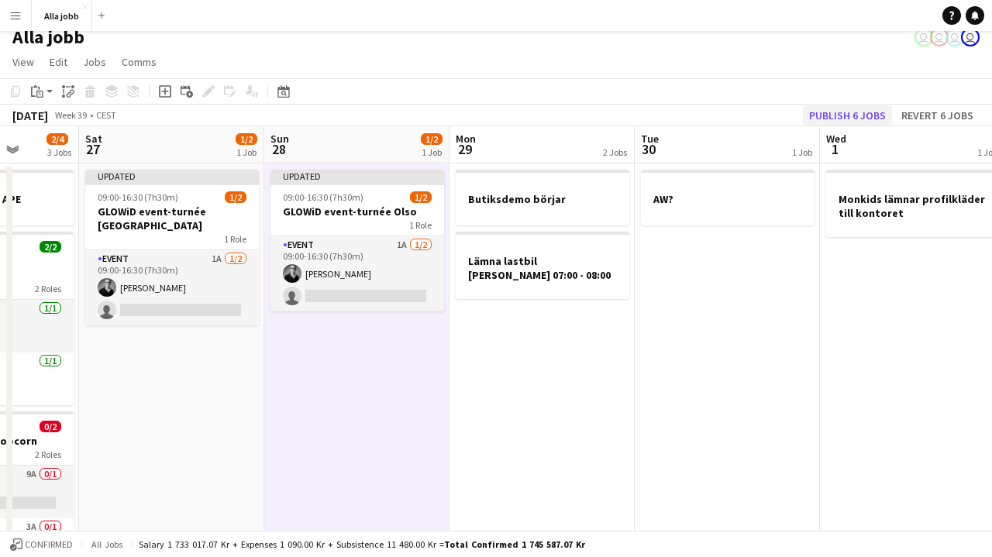
click at [872, 107] on button "Publish 6 jobs" at bounding box center [847, 115] width 89 height 20
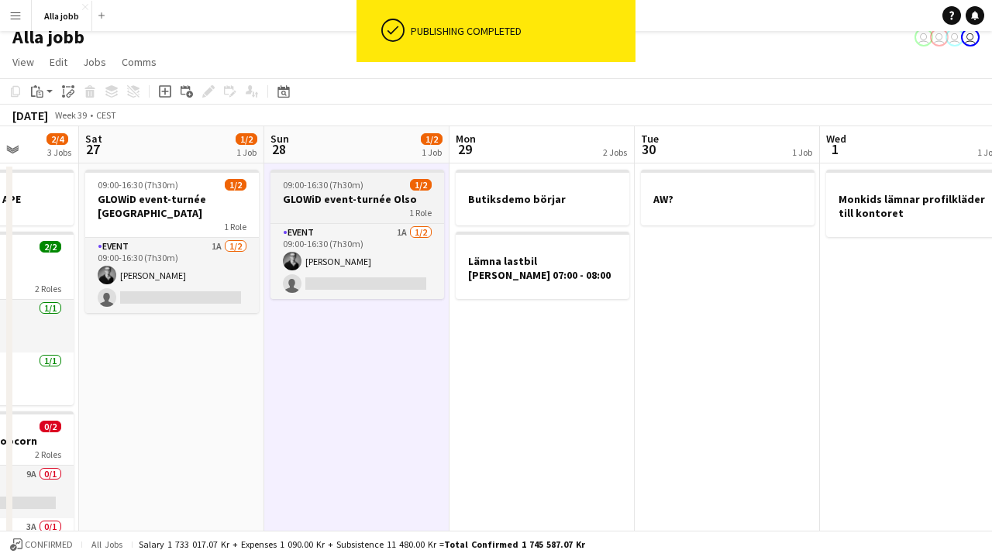
click at [367, 262] on app-job-card "09:00-16:30 (7h30m) 1/2 GLOWiD event-turnée Olso 1 Role Event 1A [DATE] 09:00-1…" at bounding box center [357, 234] width 174 height 129
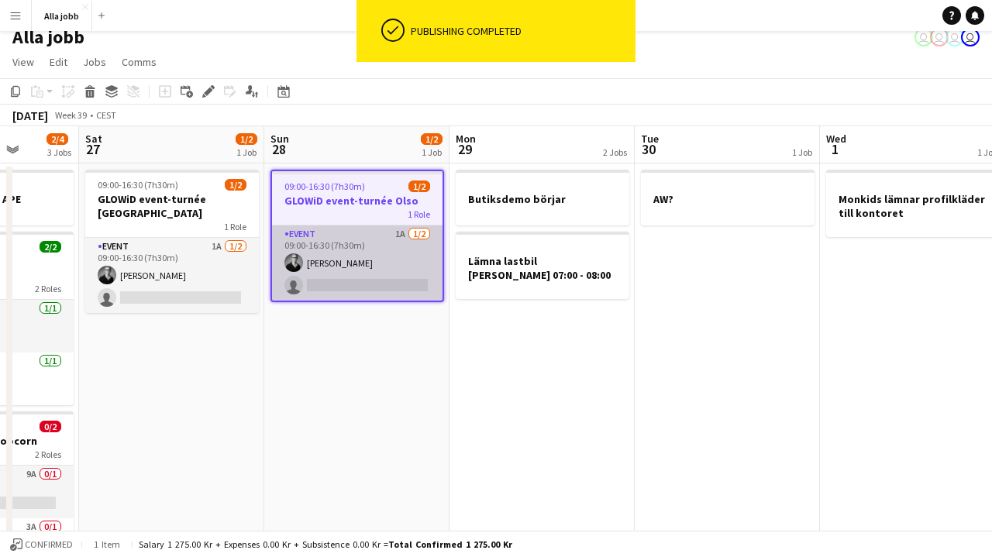
click at [367, 262] on app-card-role "Event 1A [DATE] 09:00-16:30 (7h30m) [PERSON_NAME] single-neutral-actions" at bounding box center [357, 262] width 170 height 75
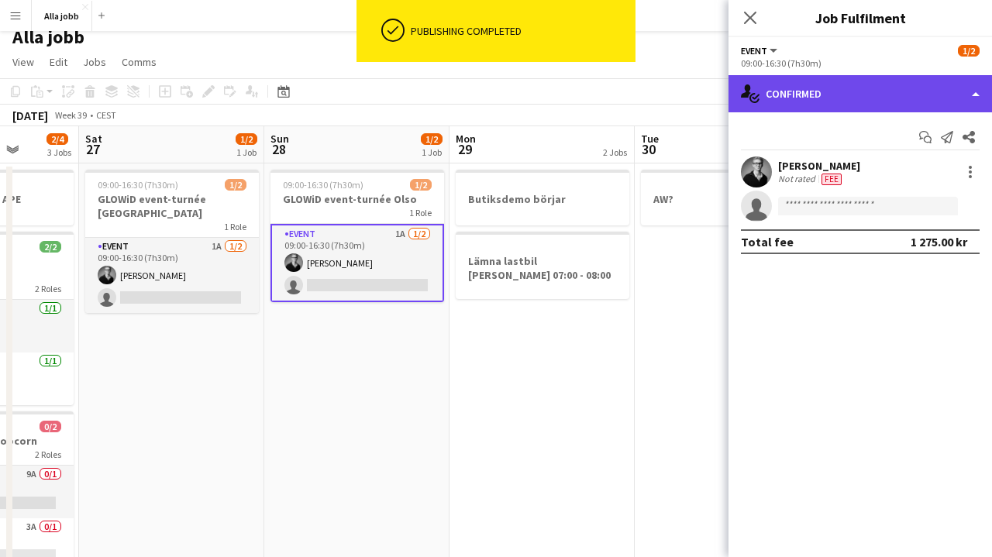
click at [865, 98] on div "single-neutral-actions-check-2 Confirmed" at bounding box center [859, 93] width 263 height 37
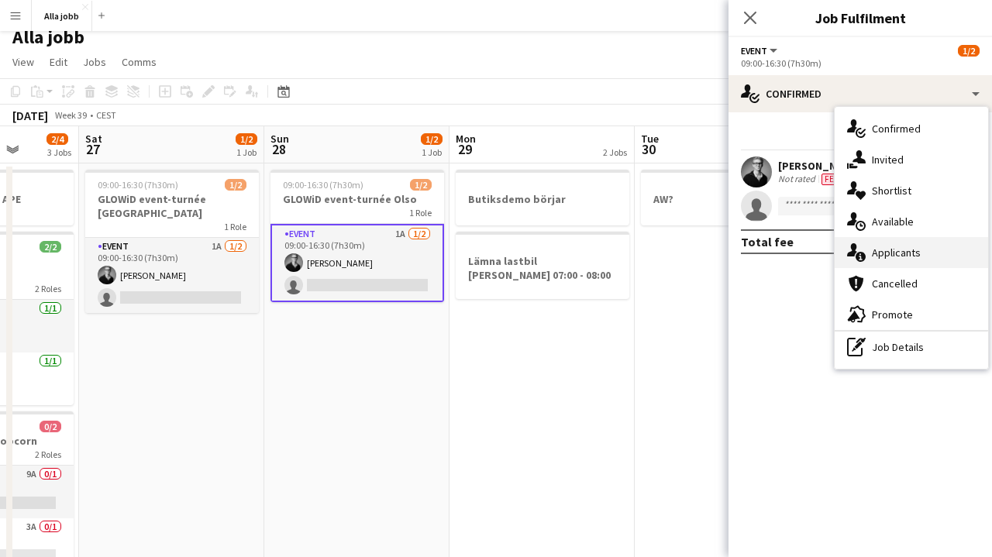
click at [886, 246] on span "Applicants" at bounding box center [896, 253] width 49 height 14
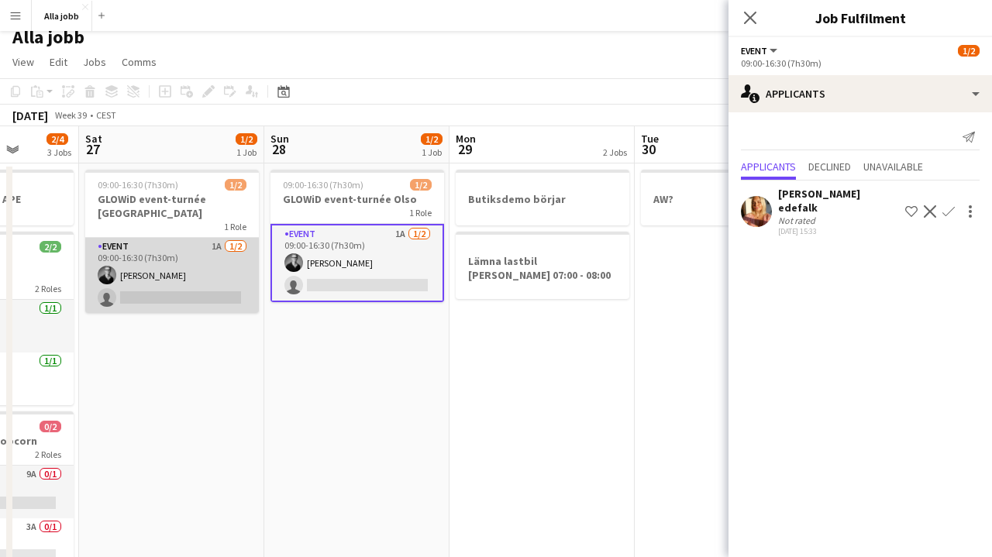
click at [254, 255] on app-card-role "Event 1A [DATE] 09:00-16:30 (7h30m) [PERSON_NAME] single-neutral-actions" at bounding box center [172, 275] width 174 height 75
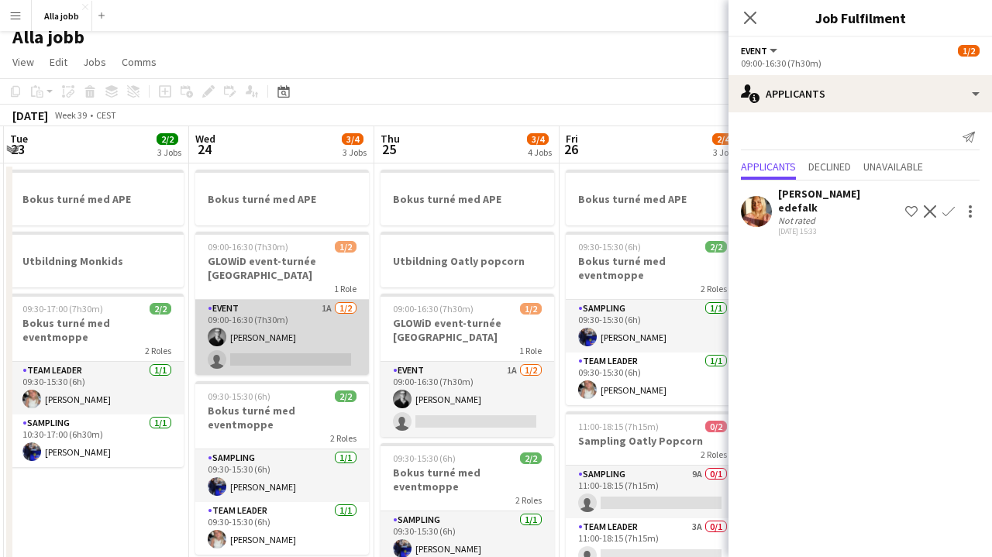
click at [314, 322] on app-card-role "Event 1A [DATE] 09:00-16:30 (7h30m) [PERSON_NAME] single-neutral-actions" at bounding box center [282, 337] width 174 height 75
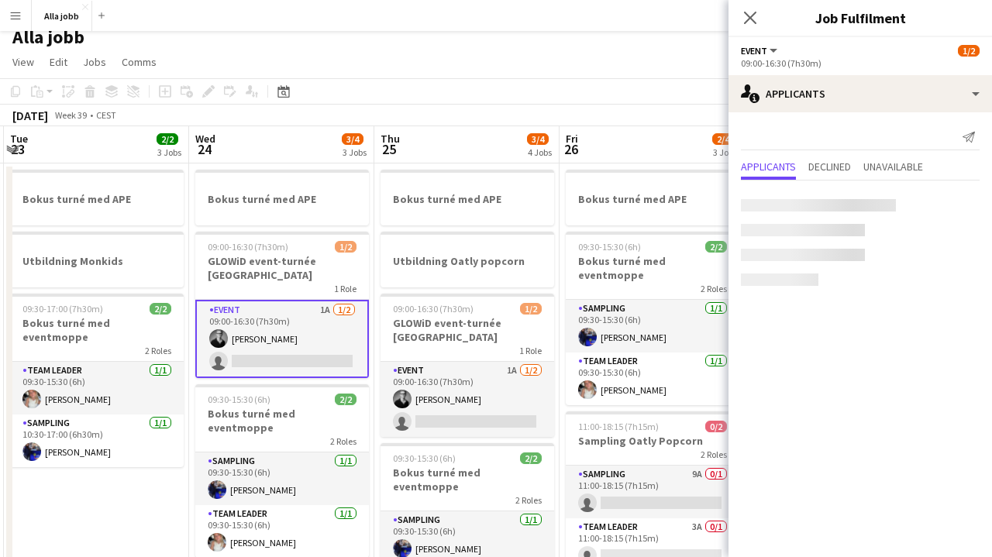
scroll to position [0, 367]
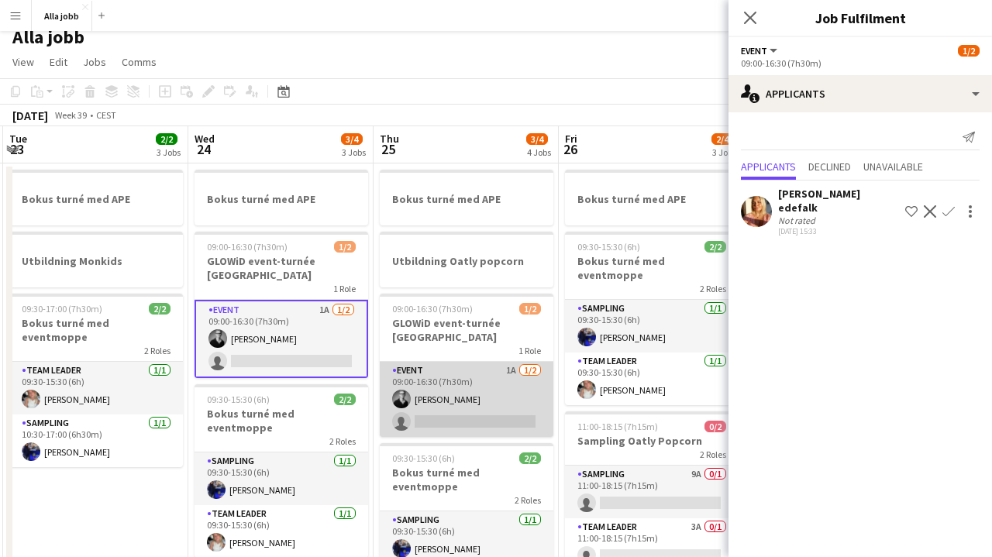
click at [442, 380] on app-card-role "Event 1A [DATE] 09:00-16:30 (7h30m) [PERSON_NAME] single-neutral-actions" at bounding box center [467, 399] width 174 height 75
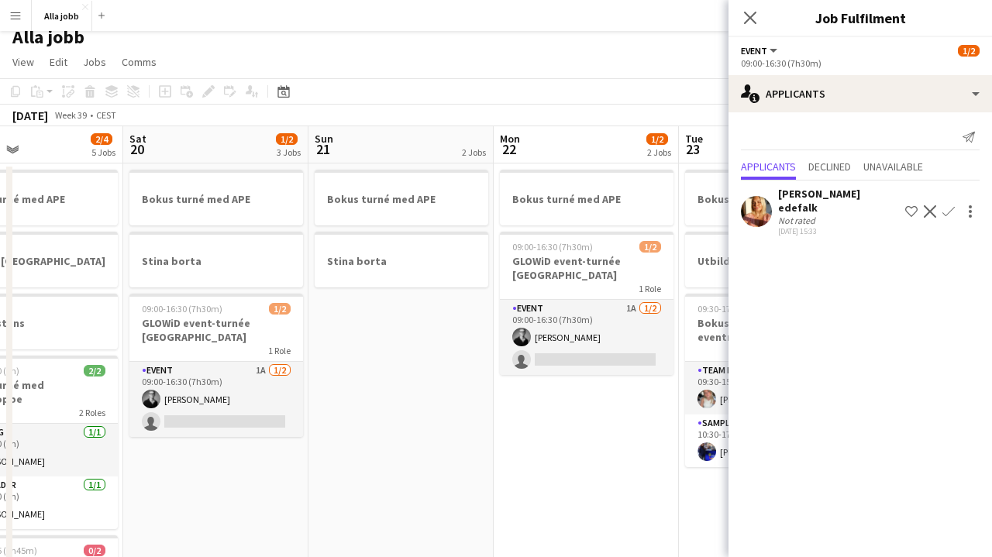
scroll to position [0, 417]
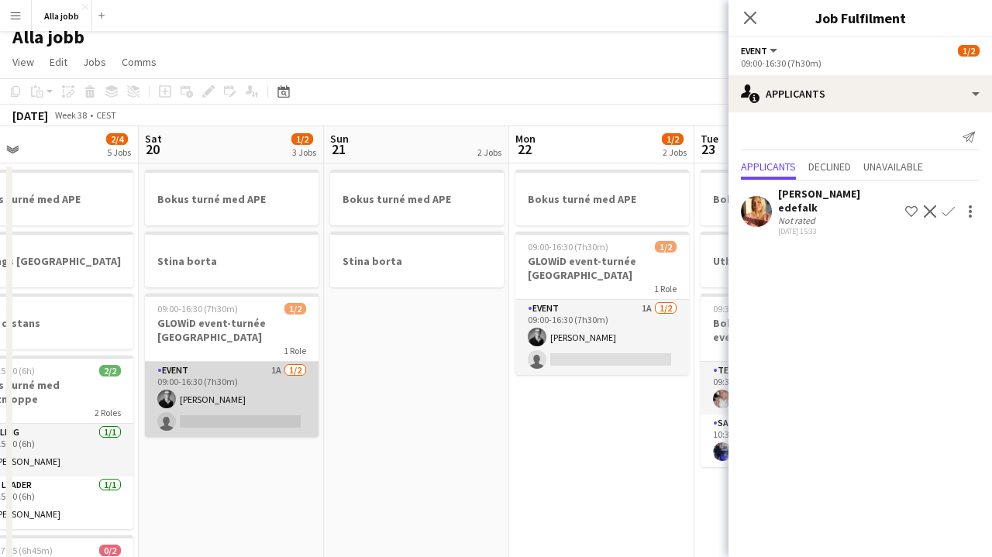
click at [246, 403] on app-card-role "Event 1A [DATE] 09:00-16:30 (7h30m) [PERSON_NAME] single-neutral-actions" at bounding box center [232, 399] width 174 height 75
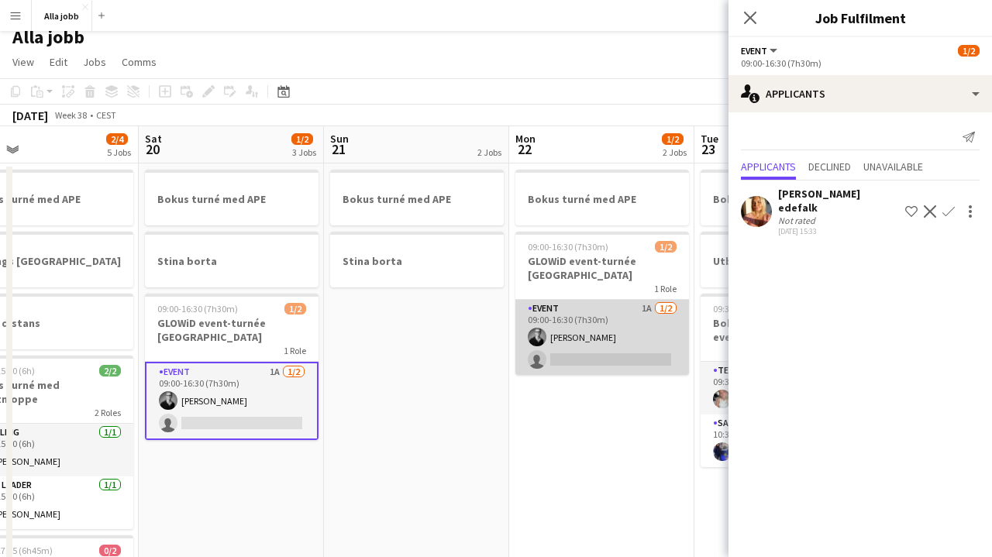
click at [597, 328] on app-card-role "Event 1A [DATE] 09:00-16:30 (7h30m) [PERSON_NAME] single-neutral-actions" at bounding box center [602, 337] width 174 height 75
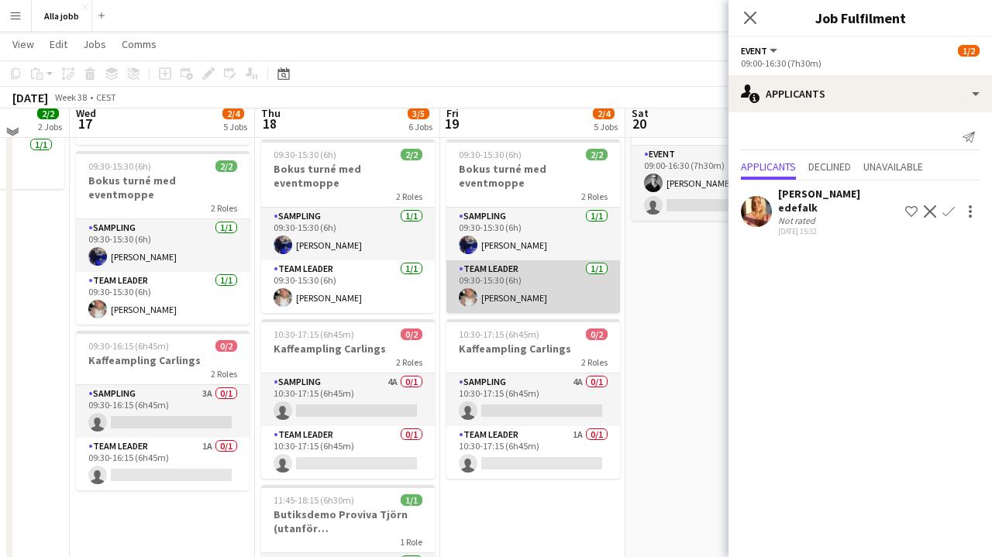
scroll to position [232, 0]
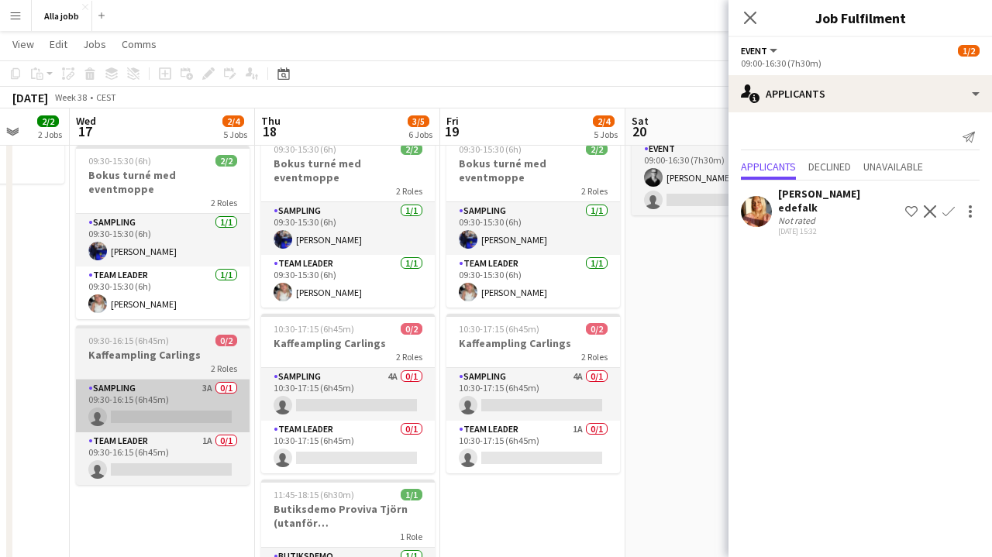
click at [248, 395] on app-card-role "Sampling 3A 0/1 09:30-16:15 (6h45m) single-neutral-actions" at bounding box center [163, 406] width 174 height 53
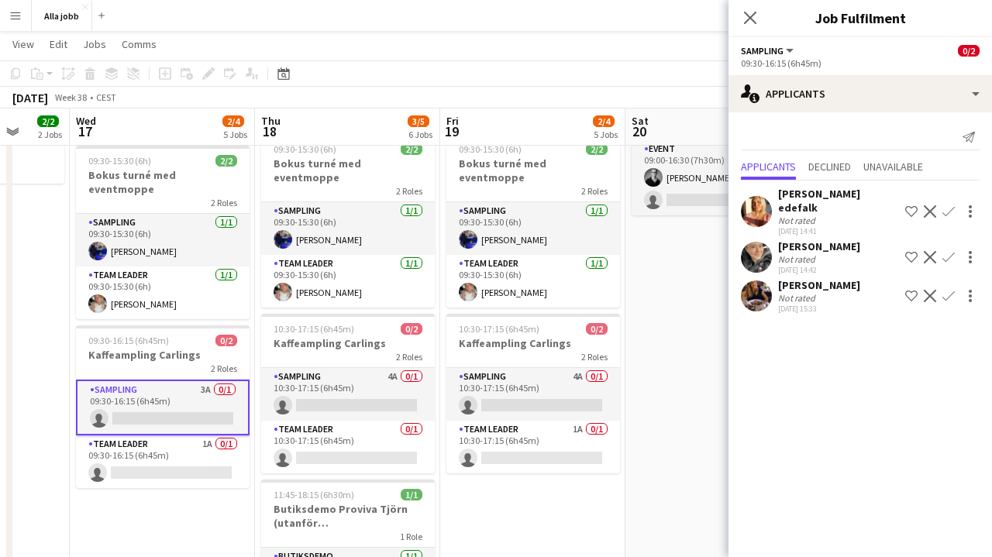
click at [763, 207] on app-user-avatar at bounding box center [756, 211] width 31 height 31
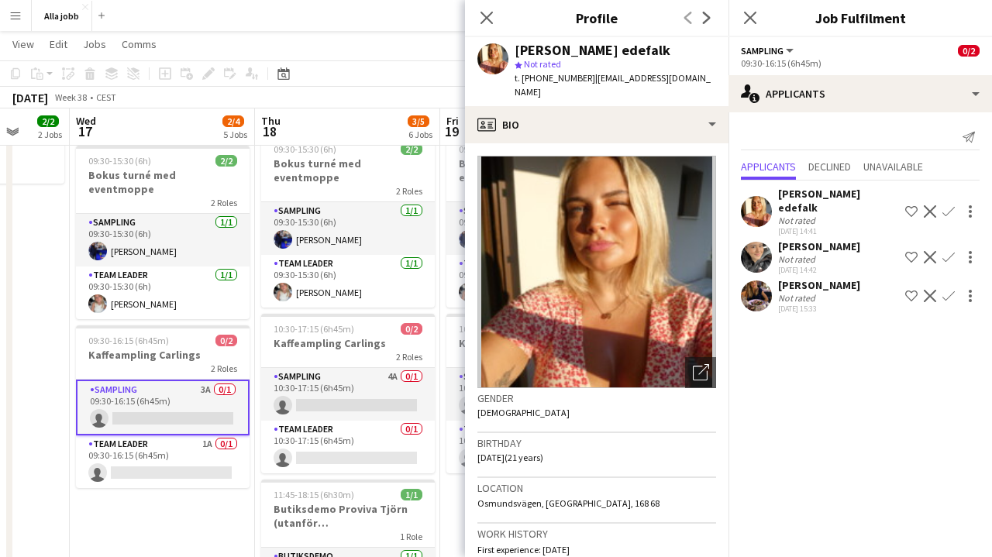
click at [160, 494] on app-date-cell "Bokus turné med APE Carlings Uppsala Sturehof hyra cykel 12:00-19:30 09:30-15:3…" at bounding box center [162, 295] width 185 height 707
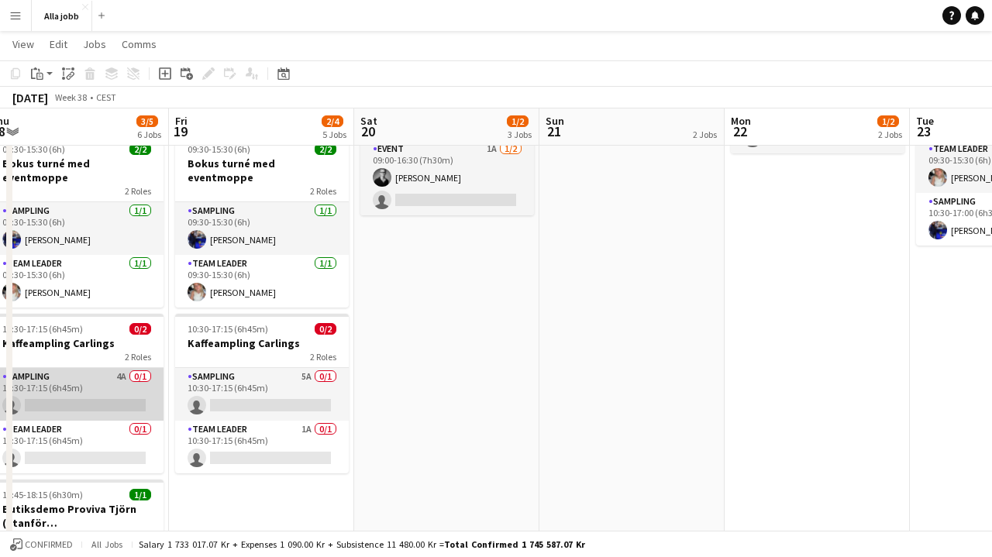
scroll to position [0, 392]
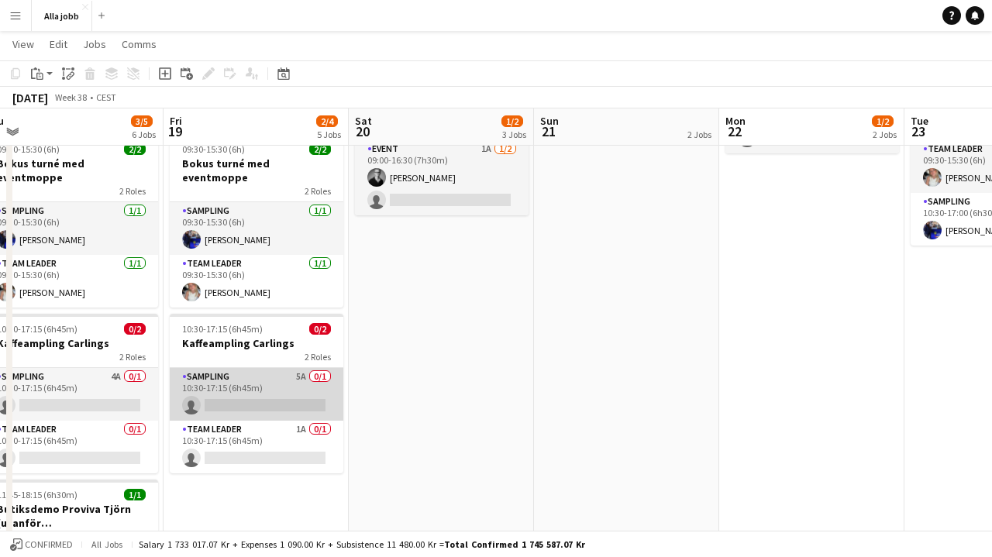
click at [272, 384] on app-card-role "Sampling 5A 0/1 10:30-17:15 (6h45m) single-neutral-actions" at bounding box center [257, 394] width 174 height 53
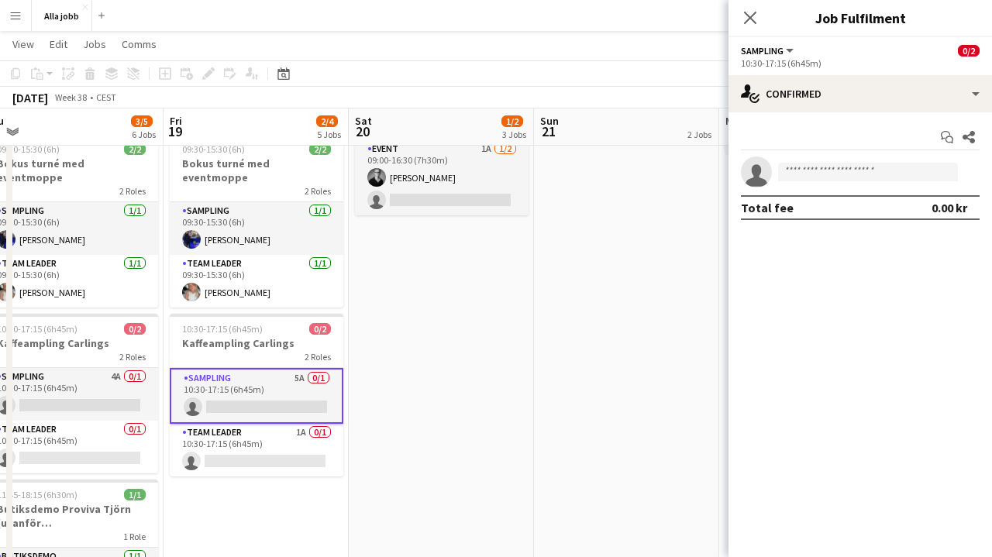
click at [762, 125] on div "Start chat Share" at bounding box center [860, 138] width 239 height 26
click at [762, 120] on div "Start chat Share single-neutral-actions Total fee 0.00 kr" at bounding box center [859, 172] width 263 height 120
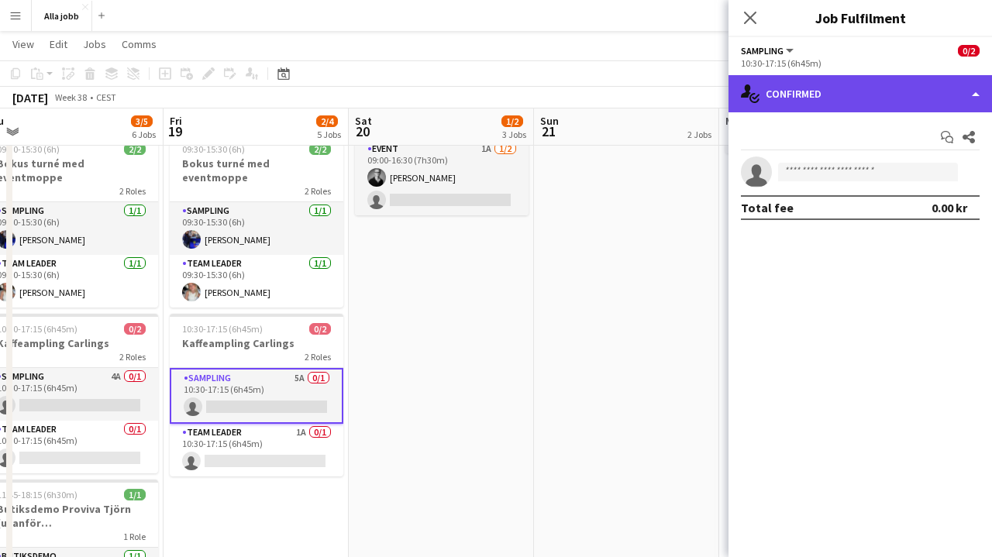
click at [767, 98] on div "single-neutral-actions-check-2 Confirmed" at bounding box center [859, 93] width 263 height 37
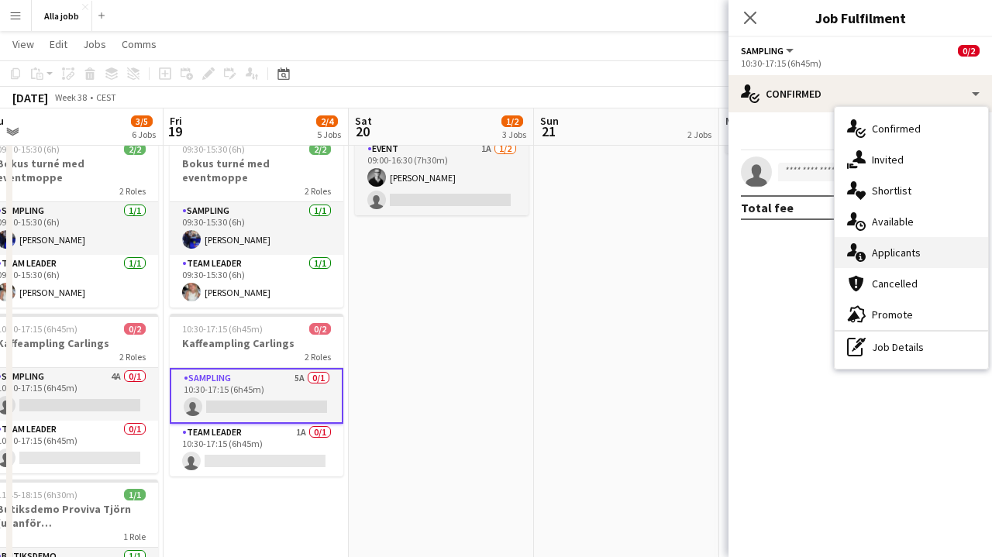
click at [881, 256] on span "Applicants" at bounding box center [896, 253] width 49 height 14
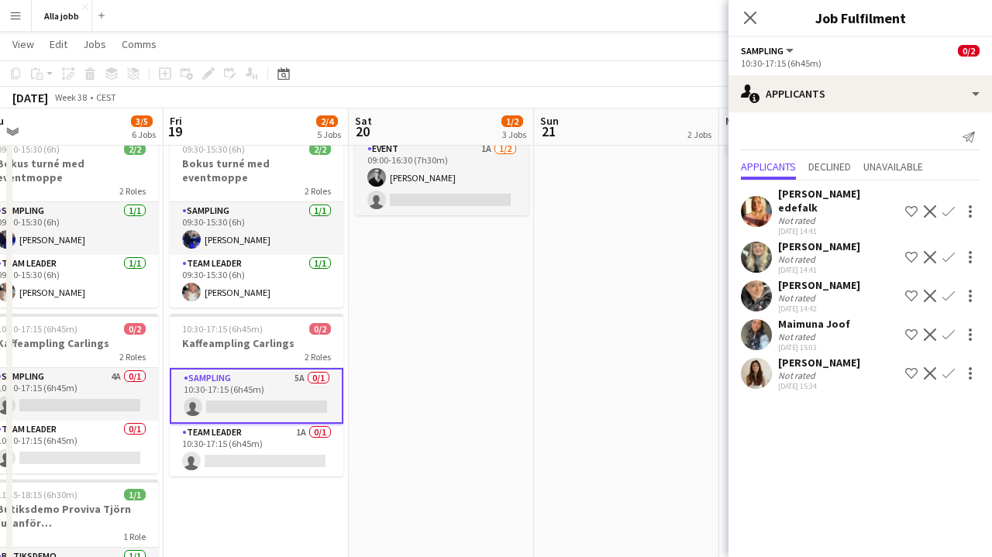
click at [612, 265] on app-date-cell "Bokus turné med APE Stina borta" at bounding box center [626, 295] width 185 height 707
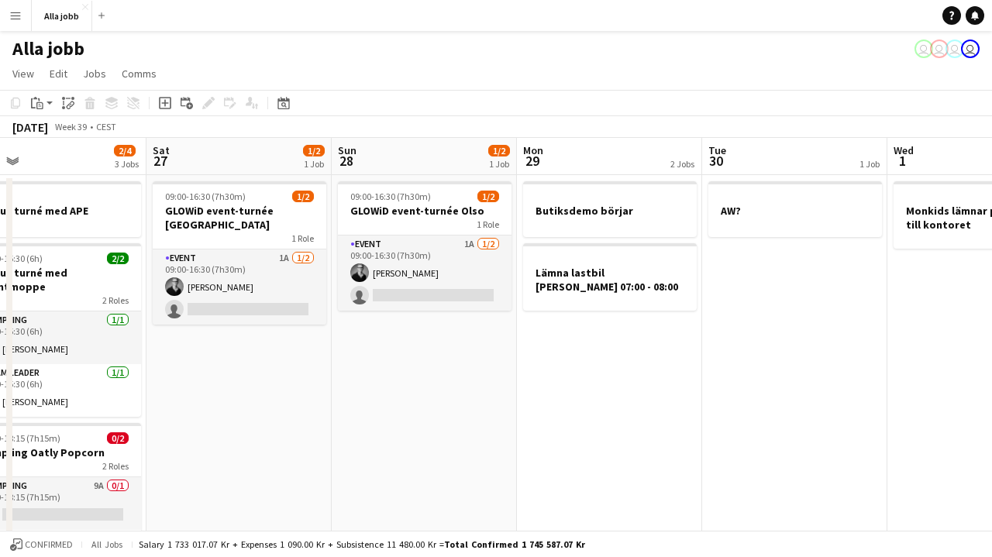
scroll to position [0, 0]
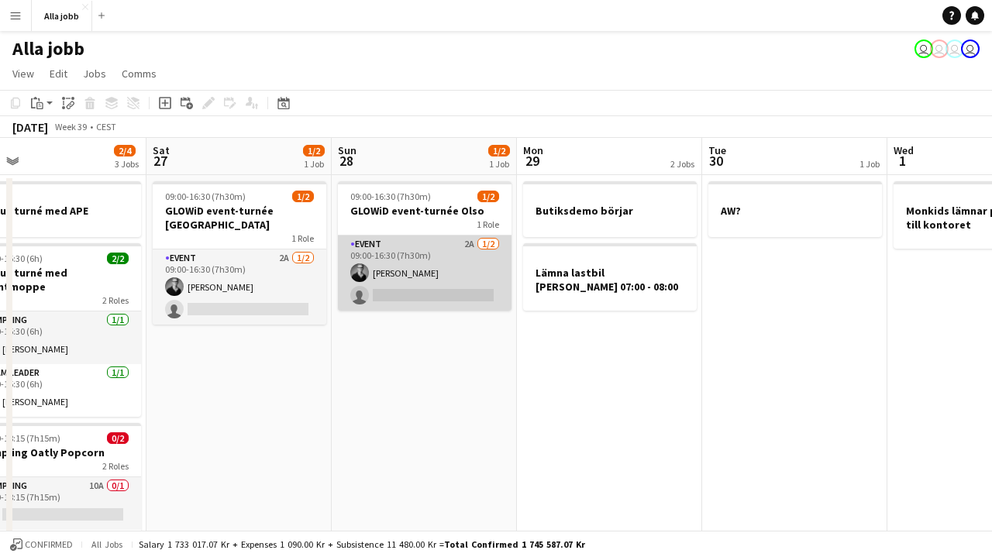
click at [434, 277] on app-card-role "Event 2A [DATE] 09:00-16:30 (7h30m) [PERSON_NAME] single-neutral-actions" at bounding box center [425, 273] width 174 height 75
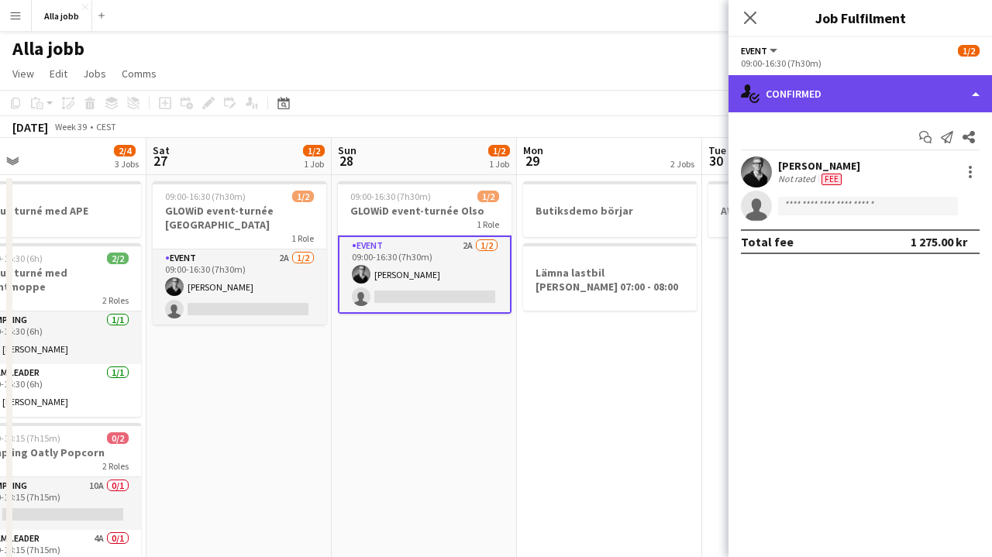
click at [814, 108] on div "single-neutral-actions-check-2 Confirmed" at bounding box center [859, 93] width 263 height 37
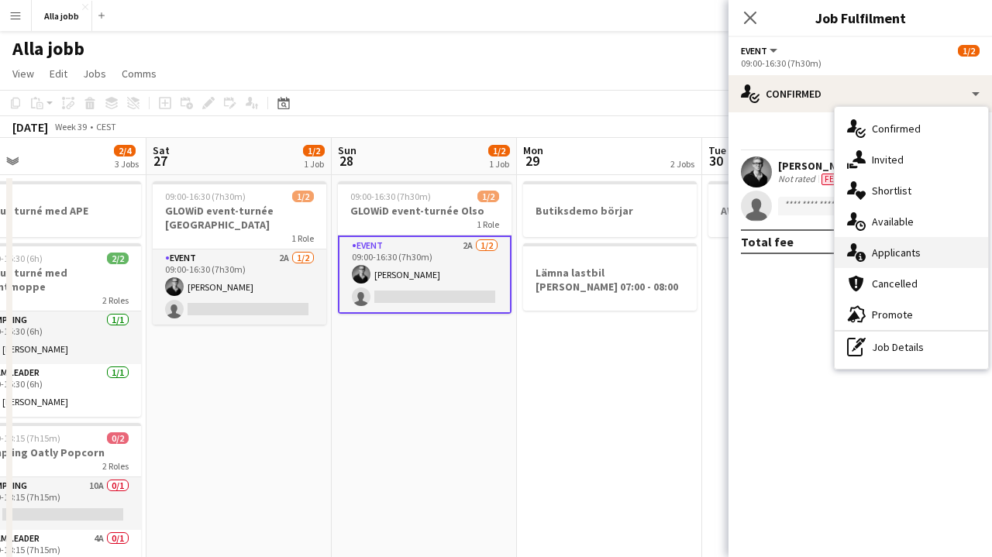
click at [874, 256] on span "Applicants" at bounding box center [896, 253] width 49 height 14
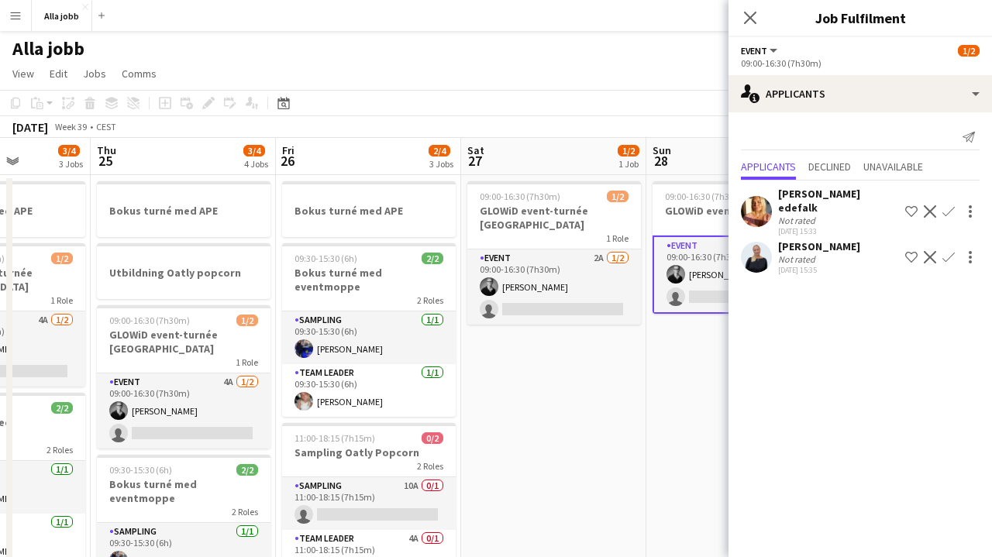
scroll to position [0, 453]
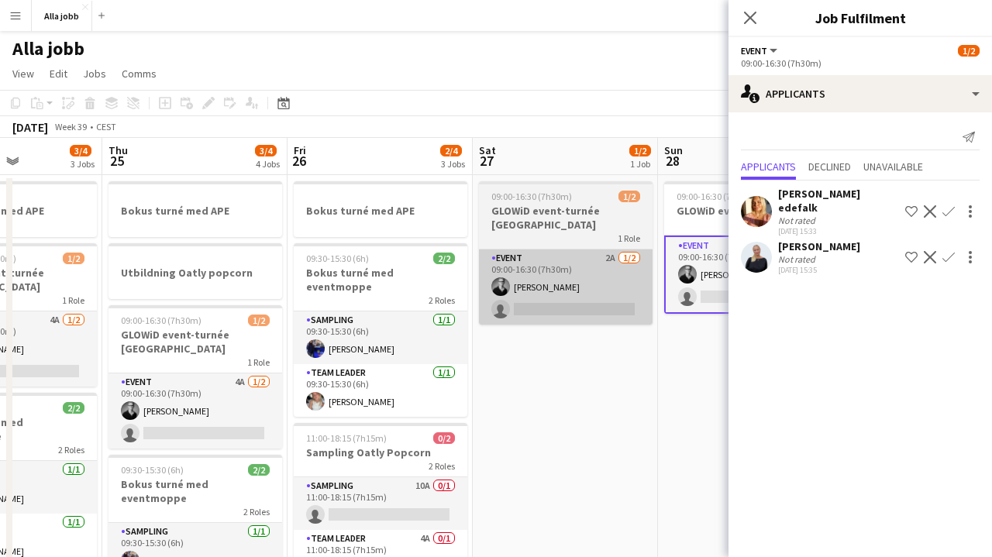
click at [575, 249] on app-card-role "Event 2A [DATE] 09:00-16:30 (7h30m) [PERSON_NAME] single-neutral-actions" at bounding box center [566, 286] width 174 height 75
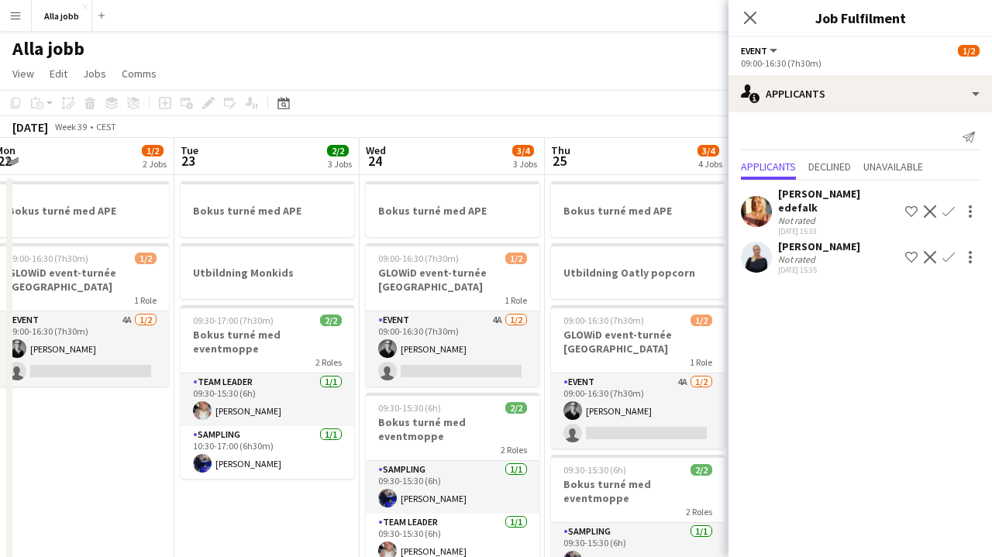
scroll to position [0, 382]
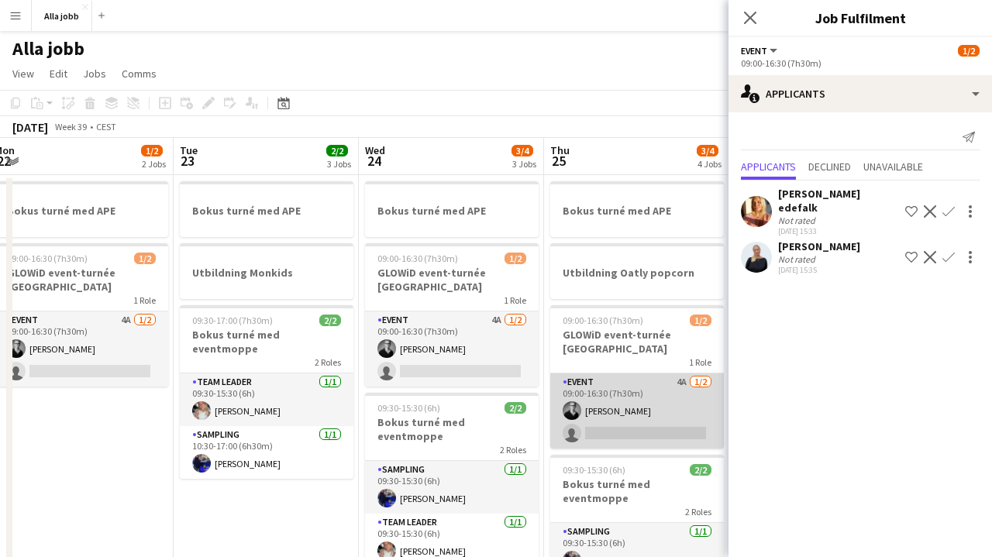
click at [604, 377] on app-card-role "Event 4A [DATE] 09:00-16:30 (7h30m) [PERSON_NAME] single-neutral-actions" at bounding box center [637, 410] width 174 height 75
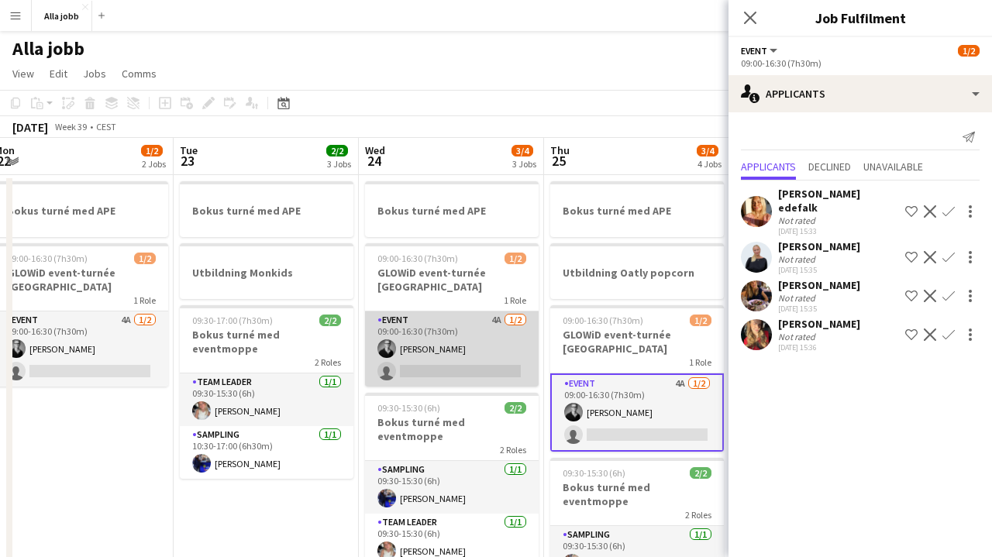
click at [476, 336] on app-card-role "Event 4A [DATE] 09:00-16:30 (7h30m) [PERSON_NAME] single-neutral-actions" at bounding box center [452, 348] width 174 height 75
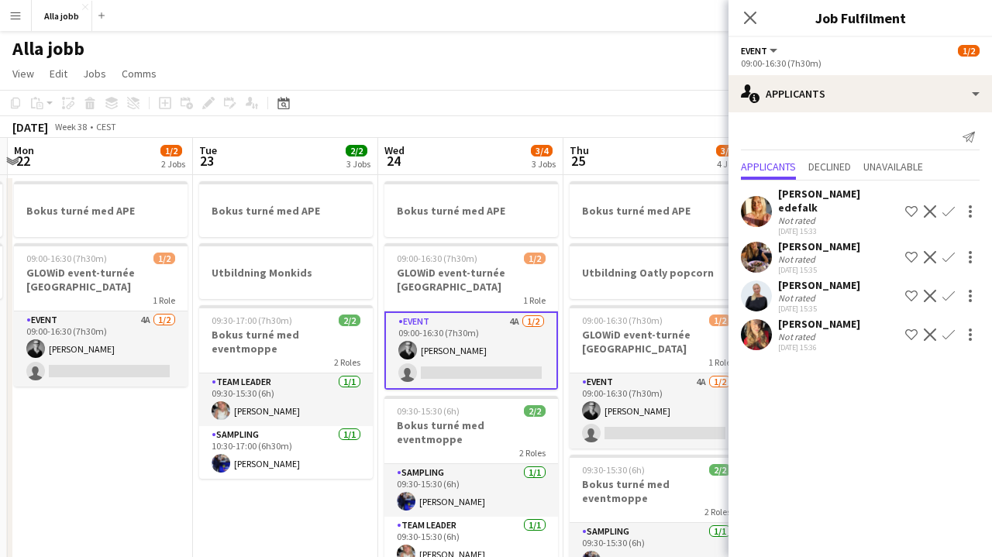
scroll to position [0, 338]
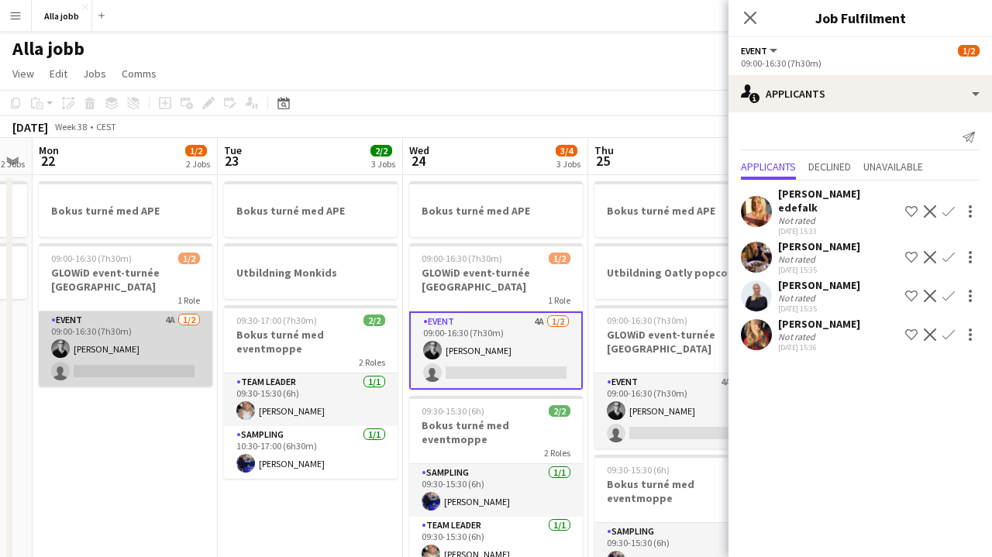
click at [177, 331] on app-card-role "Event 4A [DATE] 09:00-16:30 (7h30m) [PERSON_NAME] single-neutral-actions" at bounding box center [126, 348] width 174 height 75
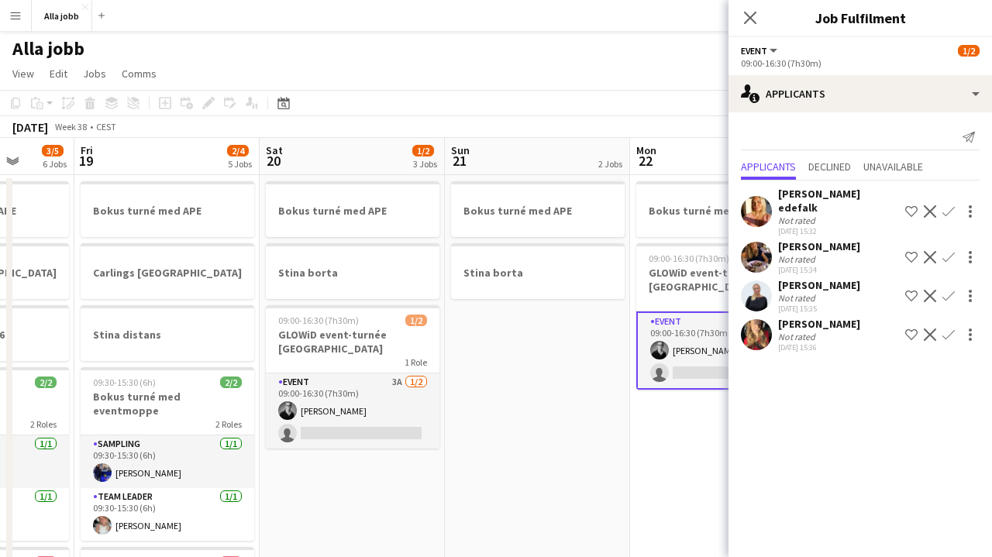
scroll to position [0, 480]
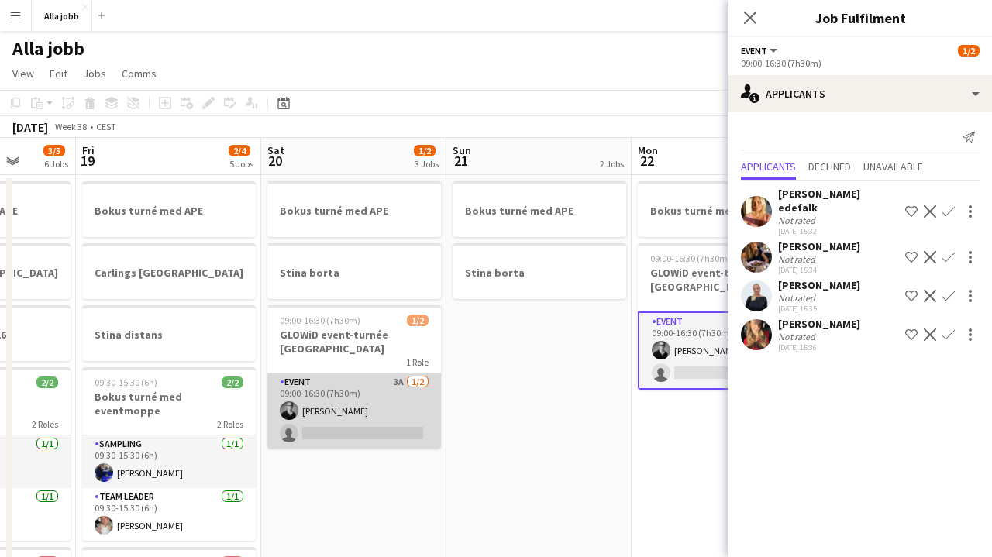
click at [353, 398] on app-card-role "Event 3A [DATE] 09:00-16:30 (7h30m) [PERSON_NAME] single-neutral-actions" at bounding box center [354, 410] width 174 height 75
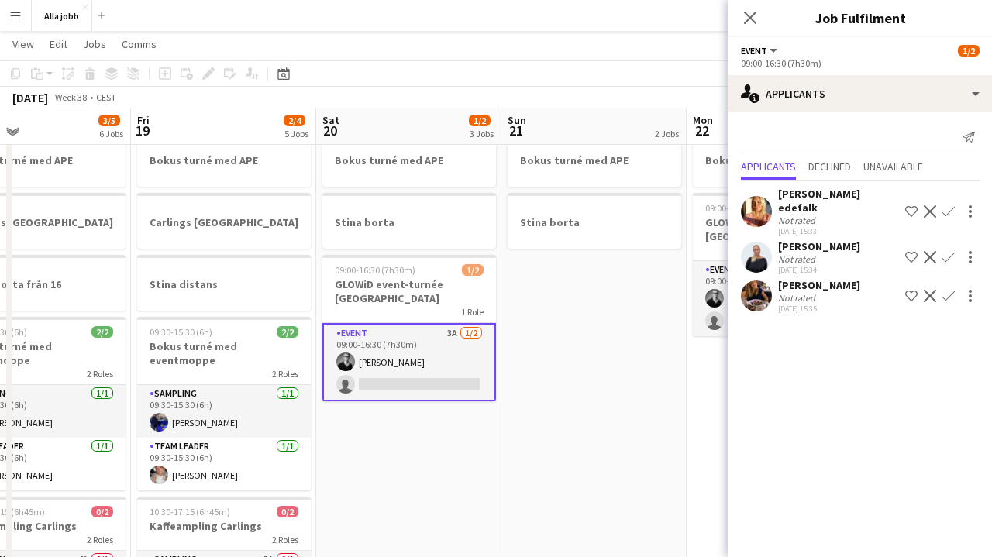
scroll to position [48, 0]
click at [751, 242] on app-user-avatar at bounding box center [756, 257] width 31 height 31
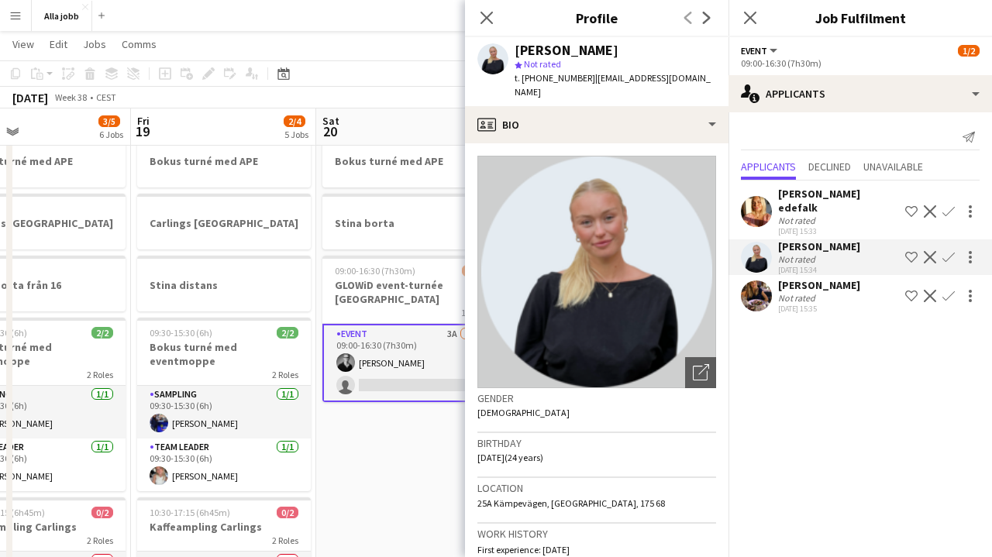
click at [389, 426] on app-date-cell "Bokus turné med APE Stina borta 09:00-16:30 (7h30m) 1/2 GLOWiD event-turnée [GE…" at bounding box center [408, 479] width 185 height 707
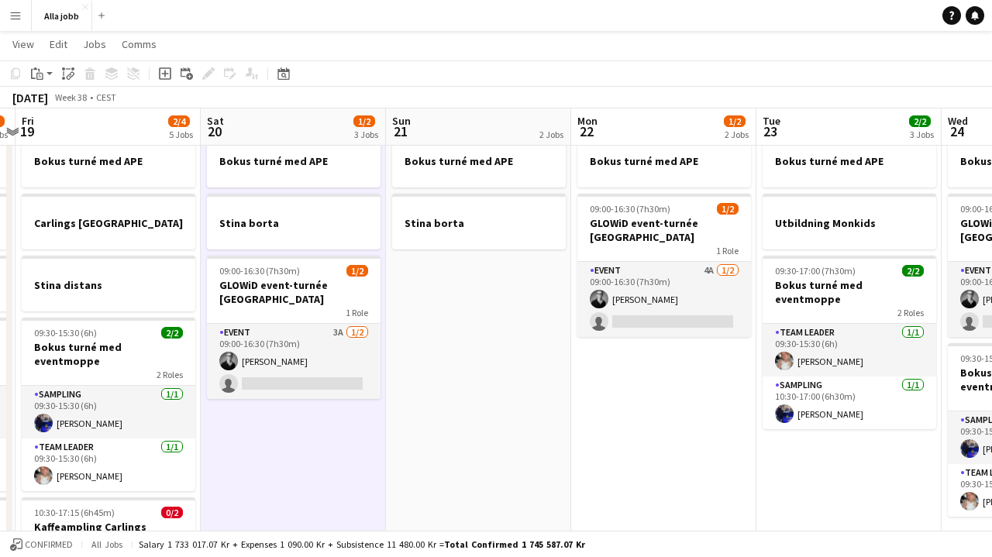
scroll to position [0, 555]
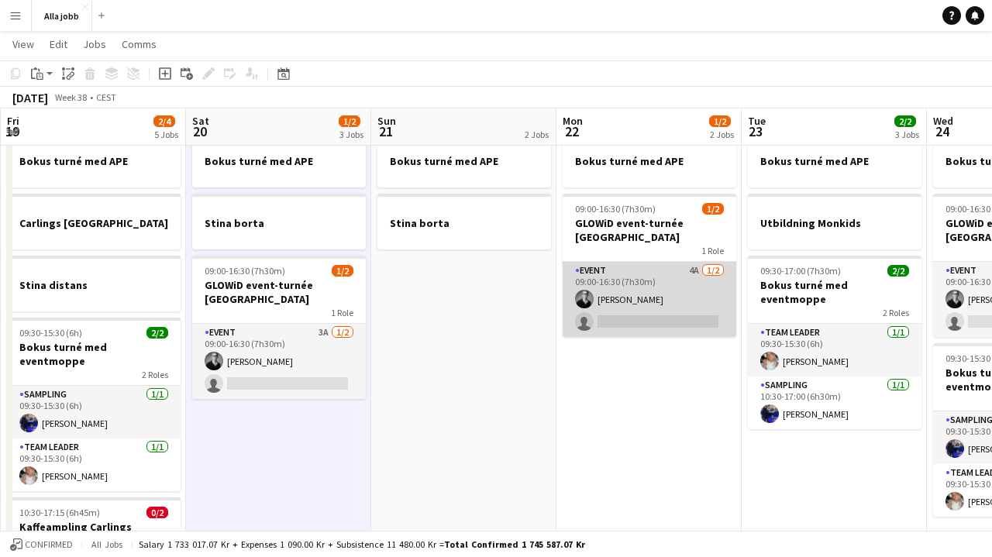
click at [580, 303] on app-card-role "Event 4A [DATE] 09:00-16:30 (7h30m) [PERSON_NAME] single-neutral-actions" at bounding box center [650, 299] width 174 height 75
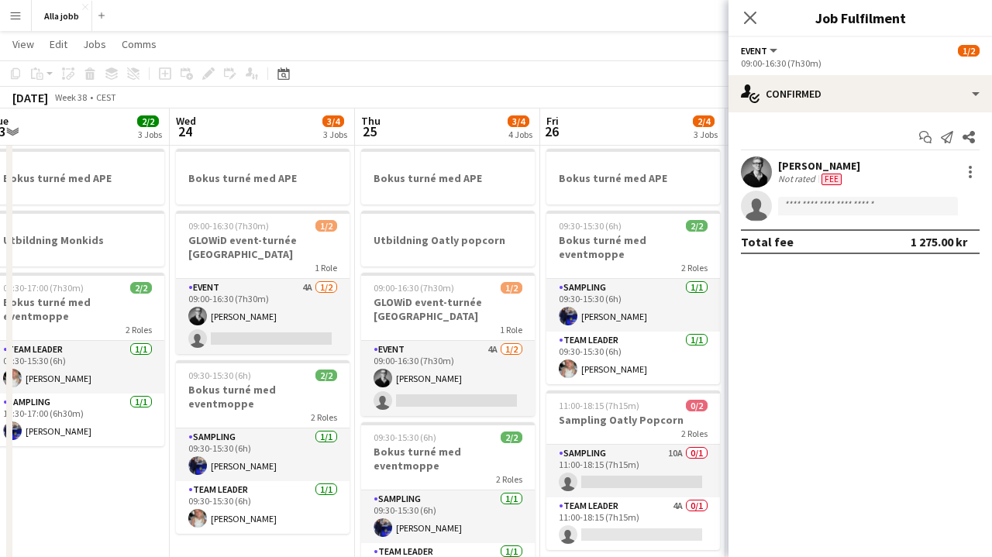
scroll to position [0, 582]
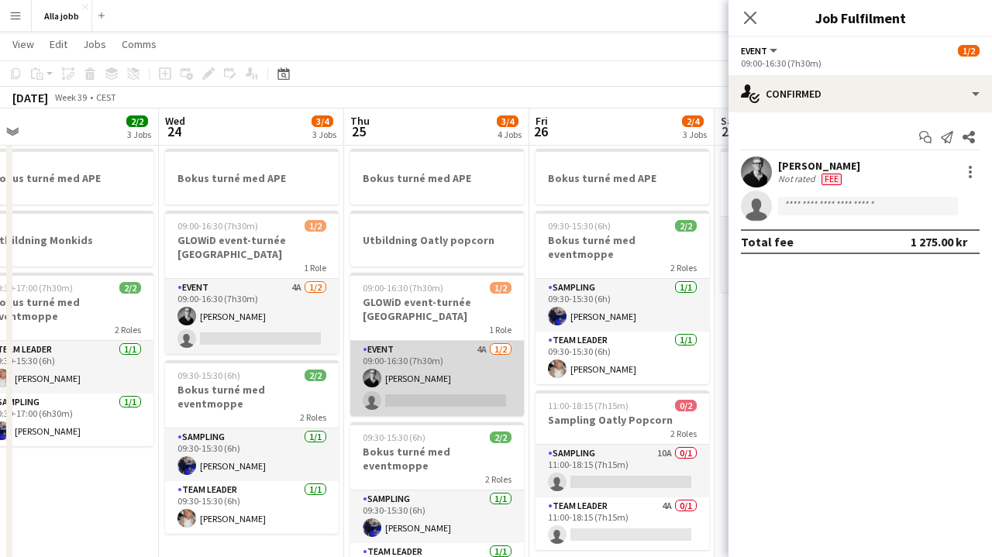
click at [435, 359] on app-card-role "Event 4A [DATE] 09:00-16:30 (7h30m) [PERSON_NAME] single-neutral-actions" at bounding box center [437, 378] width 174 height 75
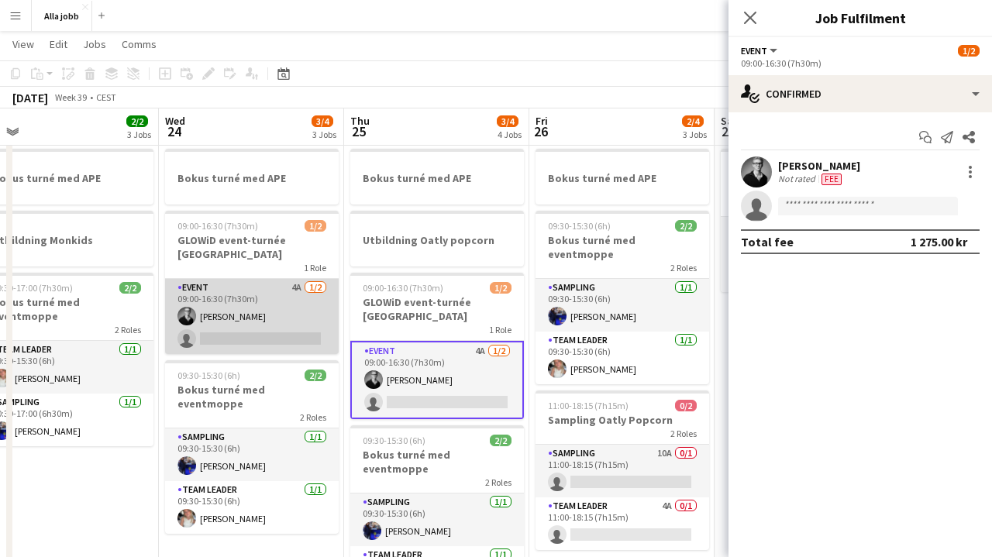
click at [276, 325] on app-card-role "Event 4A [DATE] 09:00-16:30 (7h30m) [PERSON_NAME] single-neutral-actions" at bounding box center [252, 316] width 174 height 75
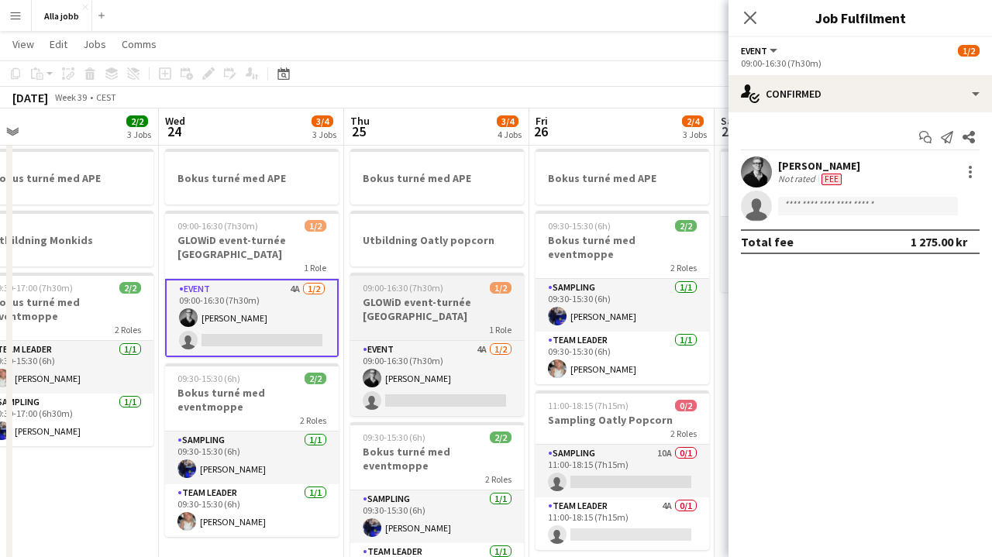
scroll to position [0, 649]
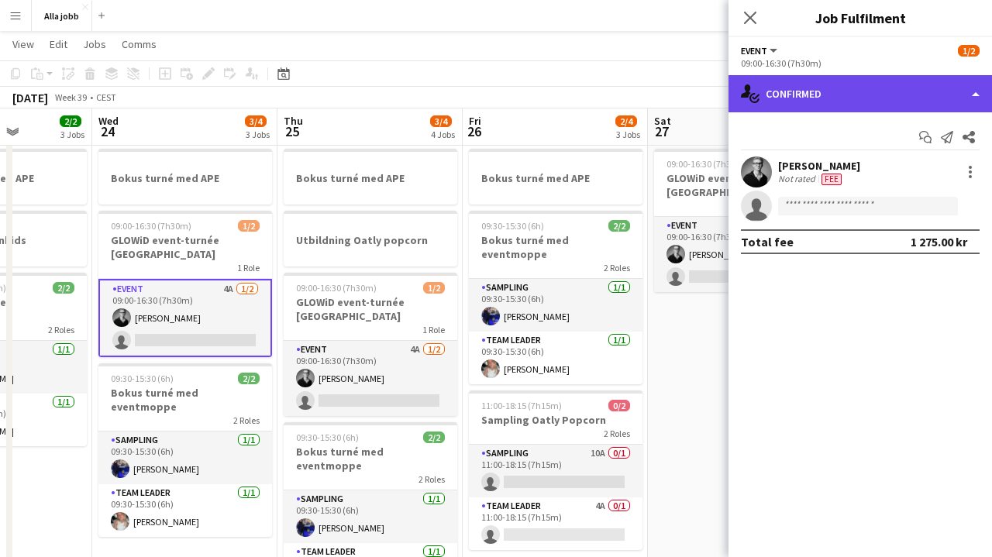
click at [829, 86] on div "single-neutral-actions-check-2 Confirmed" at bounding box center [859, 93] width 263 height 37
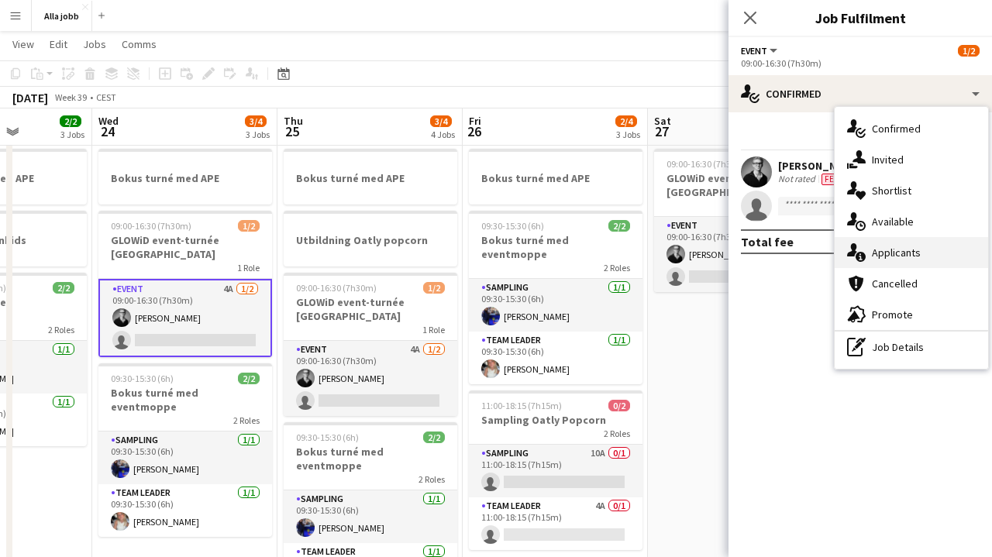
click at [873, 254] on span "Applicants" at bounding box center [896, 253] width 49 height 14
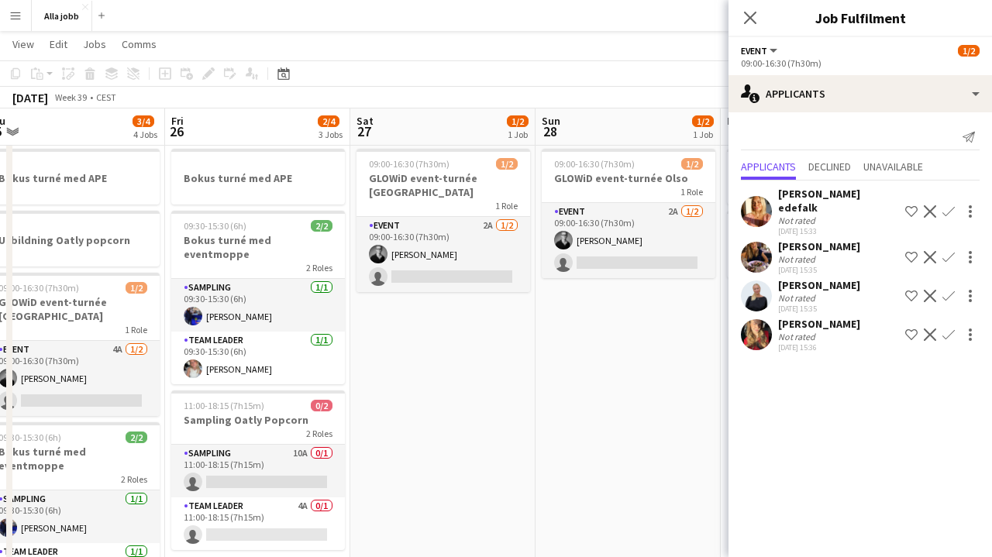
scroll to position [0, 409]
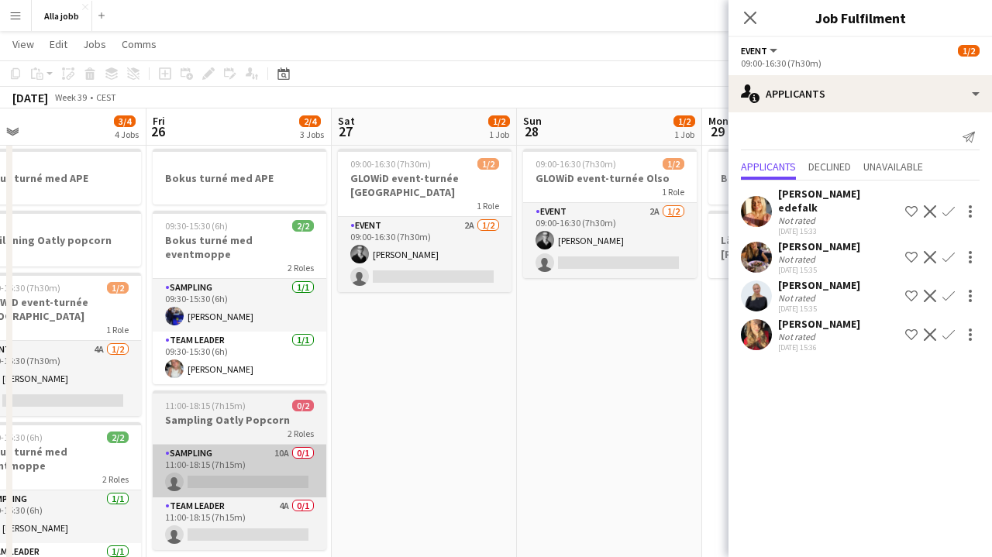
click at [256, 470] on app-card-role "Sampling 10A 0/1 11:00-18:15 (7h15m) single-neutral-actions" at bounding box center [240, 471] width 174 height 53
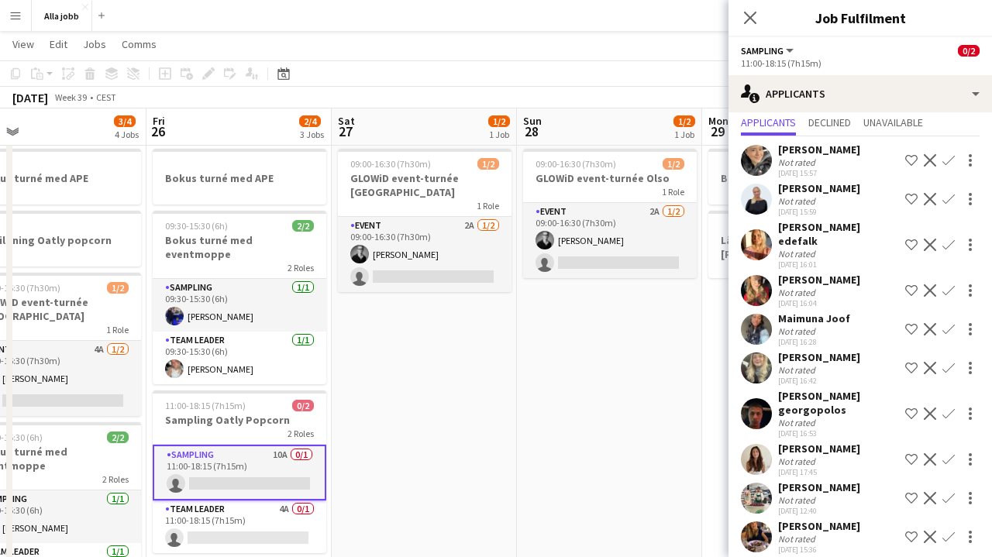
scroll to position [43, 0]
click at [609, 392] on app-date-cell "09:00-16:30 (7h30m) 1/2 GLOWiD event-turnée Olso 1 Role Event 2A [DATE] 09:00-1…" at bounding box center [609, 496] width 185 height 707
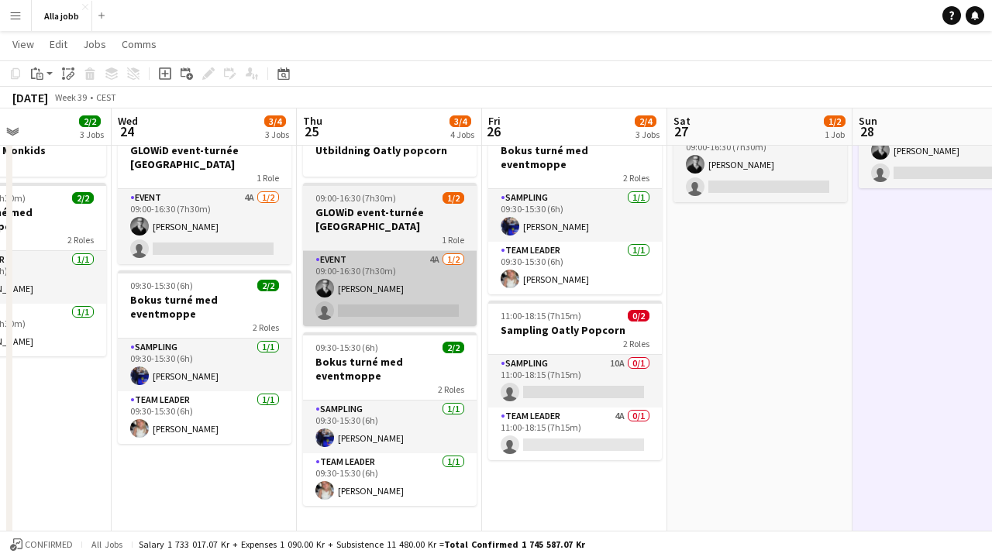
scroll to position [0, 428]
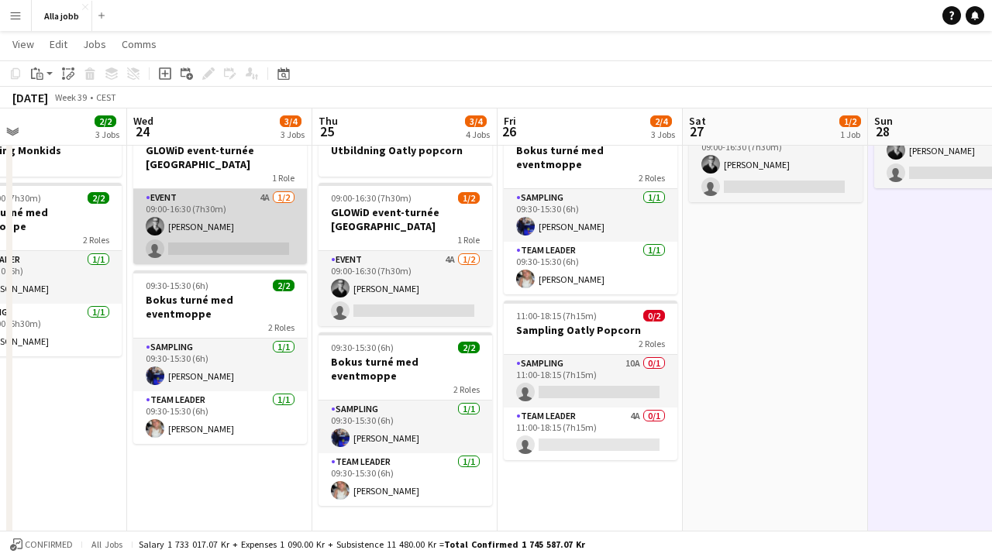
click at [239, 222] on app-card-role "Event 4A [DATE] 09:00-16:30 (7h30m) [PERSON_NAME] single-neutral-actions" at bounding box center [220, 226] width 174 height 75
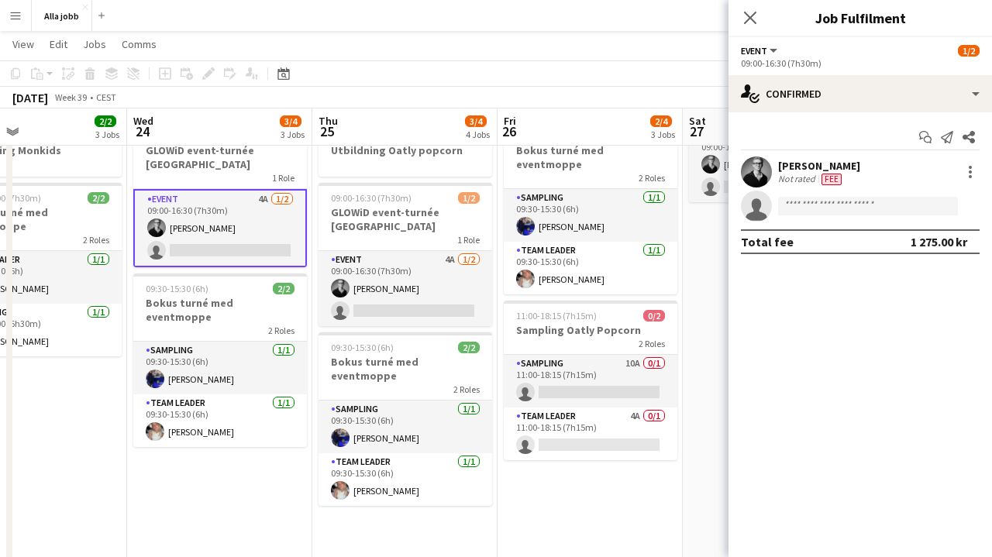
click at [865, 115] on div "Start chat Send notification Share [PERSON_NAME] Not rated Fee single-neutral-a…" at bounding box center [859, 189] width 263 height 154
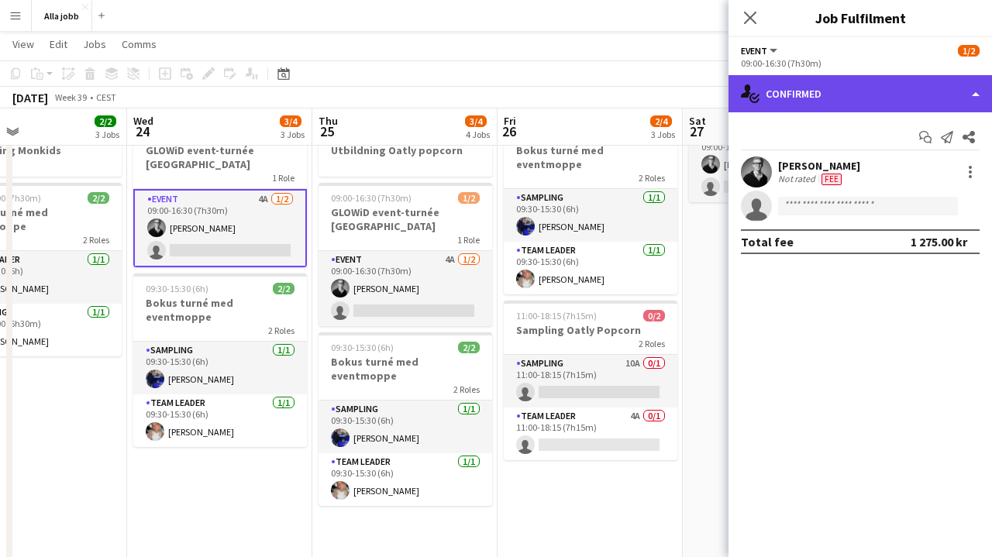
click at [862, 101] on div "single-neutral-actions-check-2 Confirmed" at bounding box center [859, 93] width 263 height 37
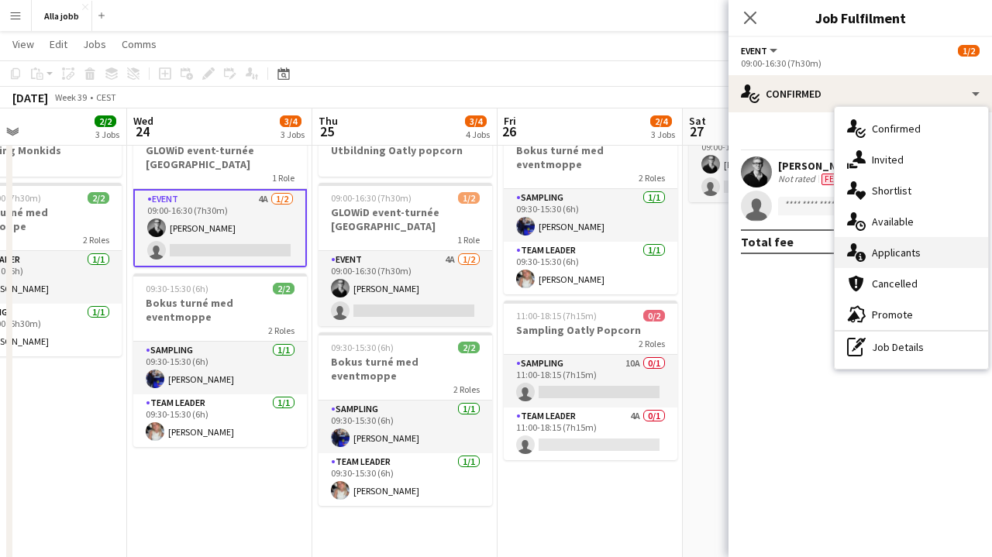
click at [884, 241] on div "single-neutral-actions-information Applicants" at bounding box center [910, 252] width 153 height 31
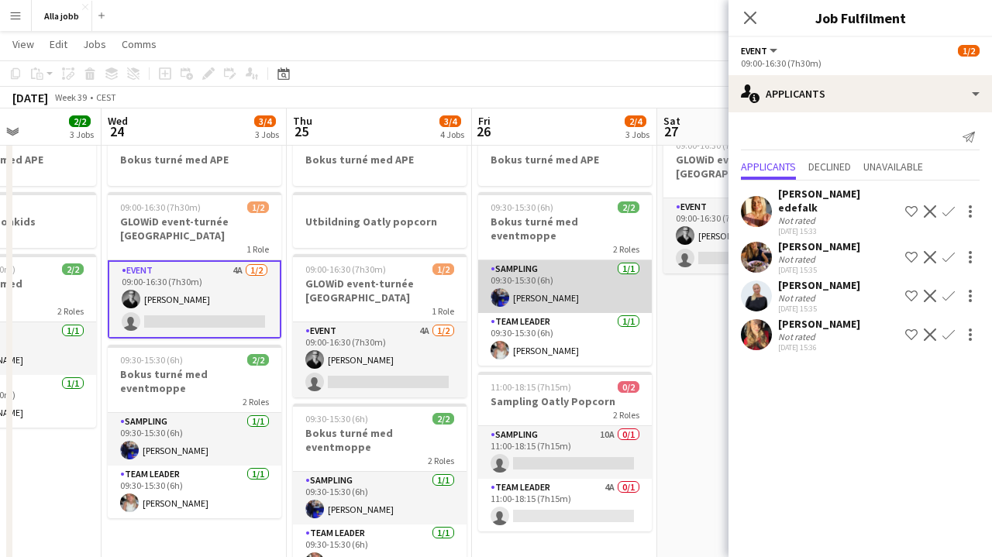
scroll to position [0, 478]
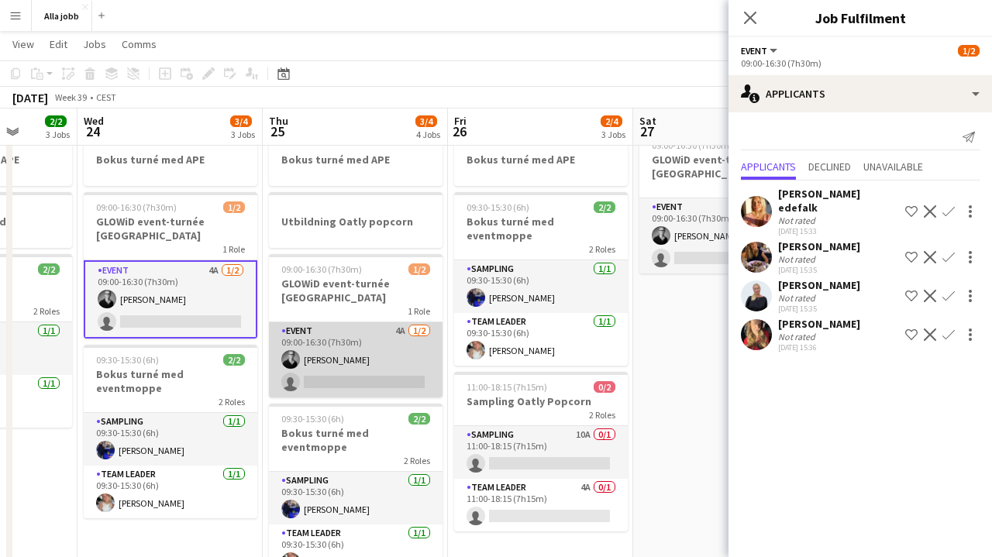
click at [427, 334] on app-card-role "Event 4A [DATE] 09:00-16:30 (7h30m) [PERSON_NAME] single-neutral-actions" at bounding box center [356, 359] width 174 height 75
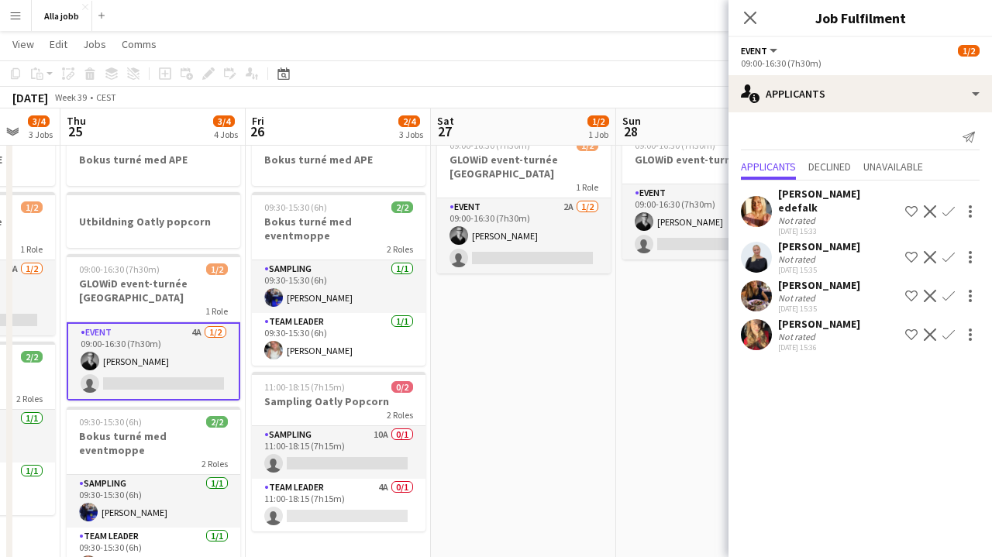
scroll to position [0, 679]
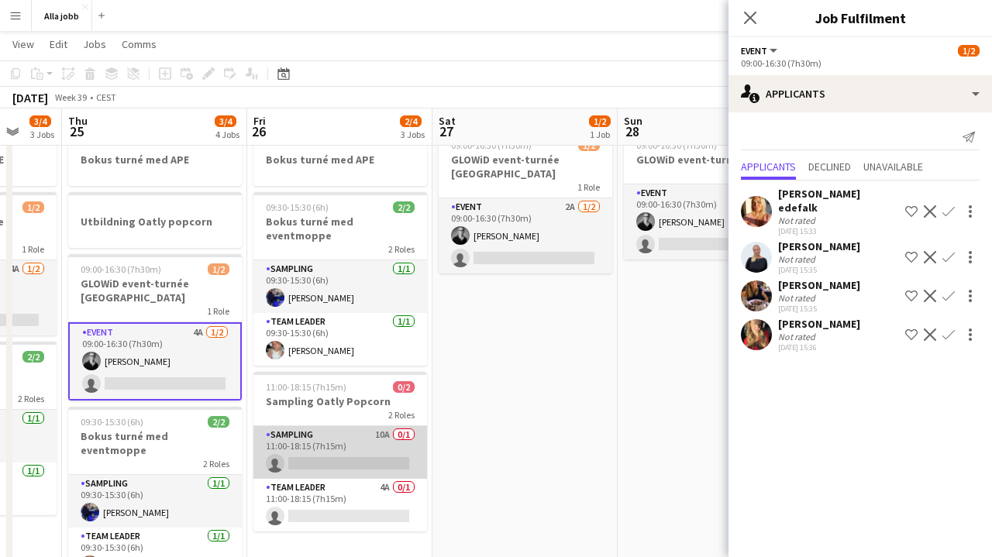
click at [382, 449] on app-card-role "Sampling 10A 0/1 11:00-18:15 (7h15m) single-neutral-actions" at bounding box center [340, 452] width 174 height 53
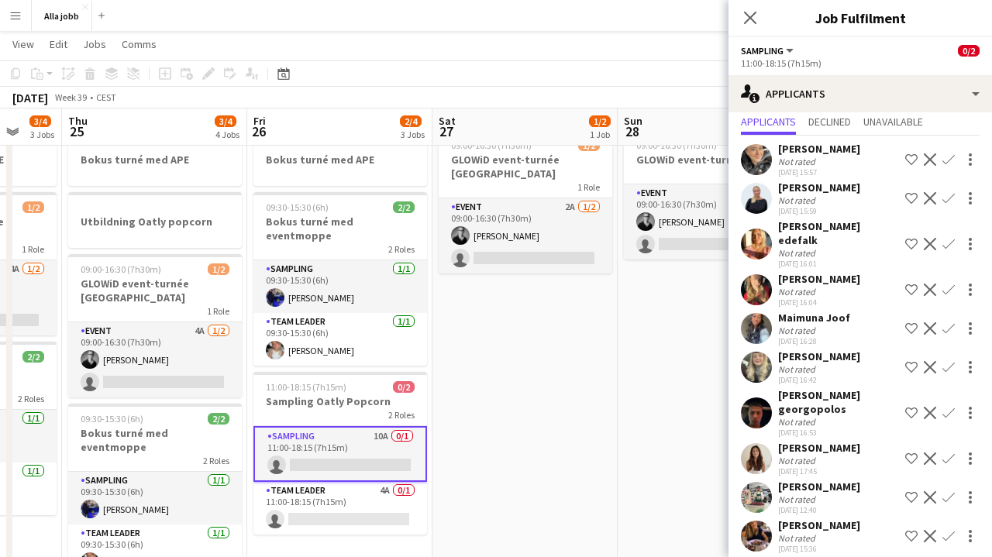
scroll to position [43, 0]
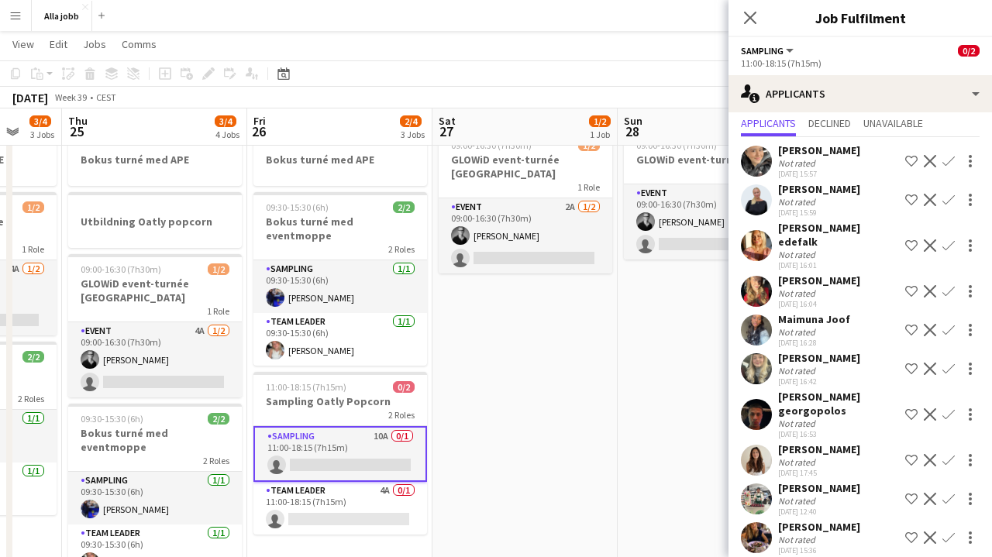
click at [594, 408] on app-date-cell "09:00-16:30 (7h30m) 1/2 GLOWiD event-turnée [GEOGRAPHIC_DATA] 1 Role Event 2A […" at bounding box center [524, 477] width 185 height 707
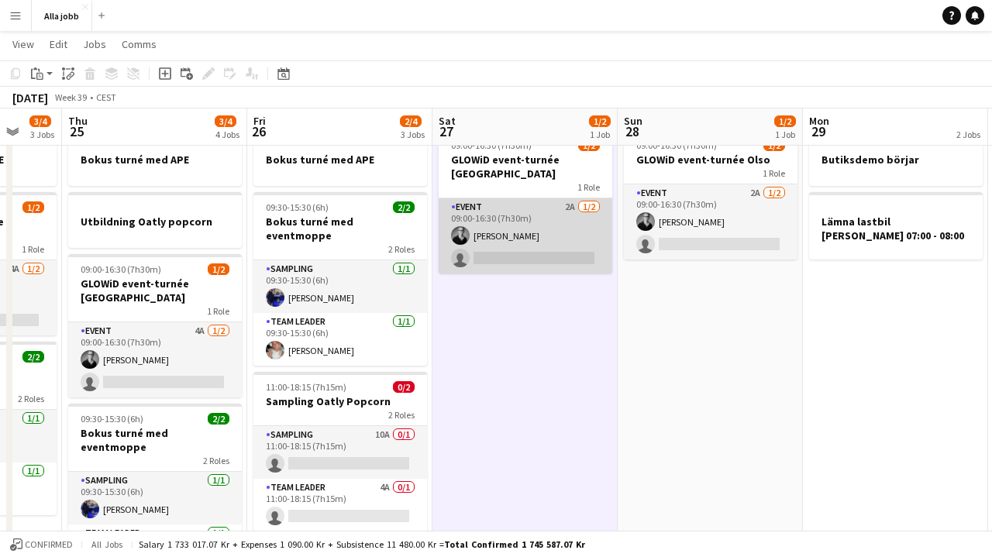
click at [541, 218] on app-card-role "Event 2A [DATE] 09:00-16:30 (7h30m) [PERSON_NAME] single-neutral-actions" at bounding box center [526, 235] width 174 height 75
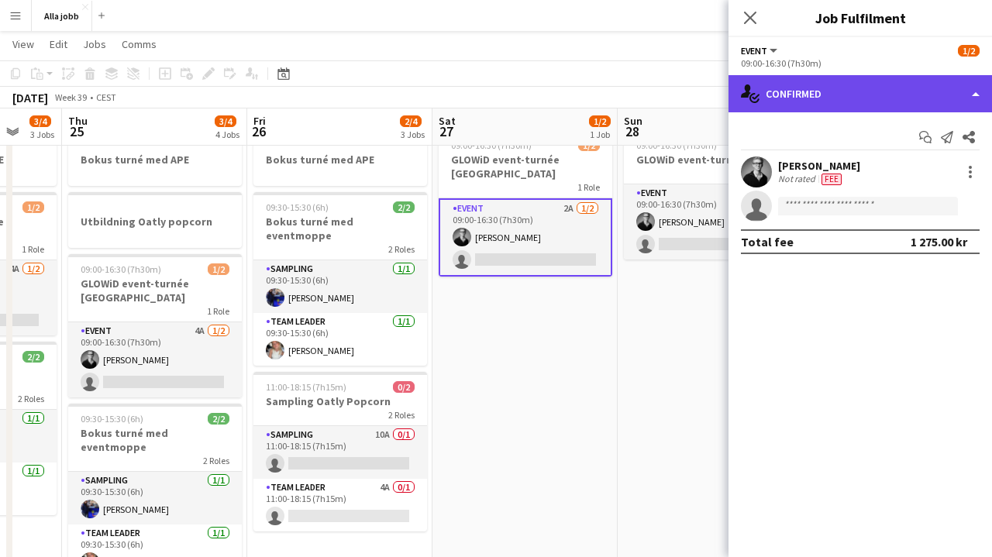
click at [823, 111] on div "single-neutral-actions-check-2 Confirmed" at bounding box center [859, 93] width 263 height 37
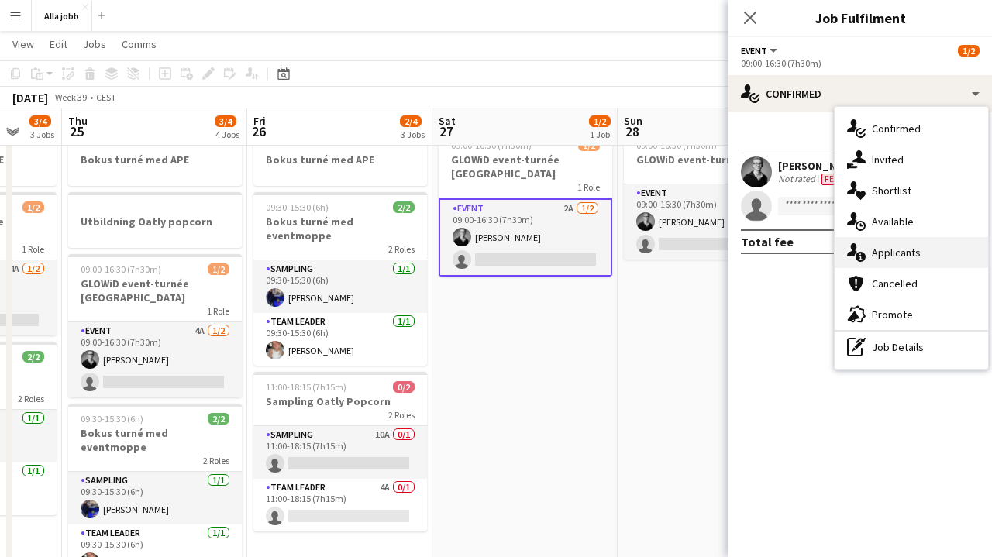
click at [879, 245] on div "single-neutral-actions-information Applicants" at bounding box center [910, 252] width 153 height 31
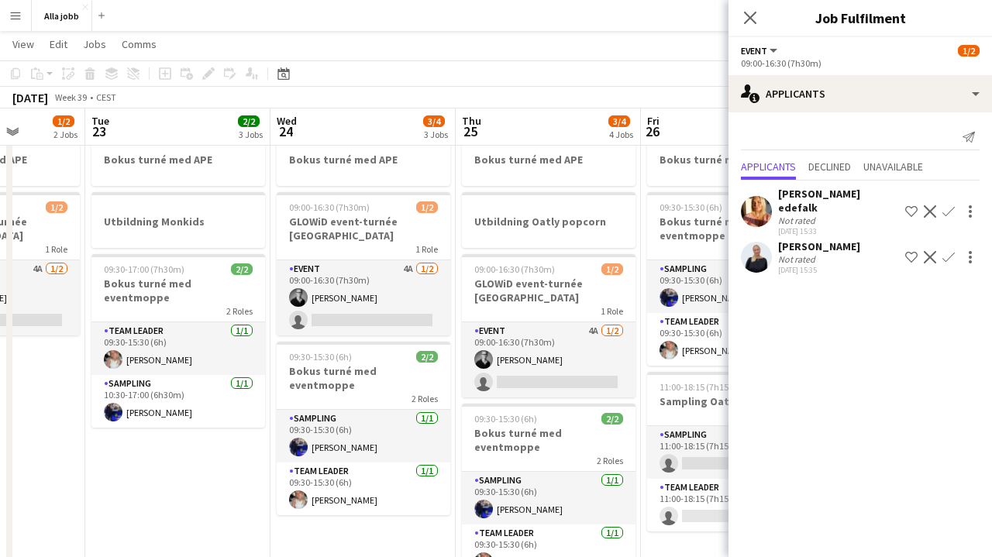
scroll to position [0, 460]
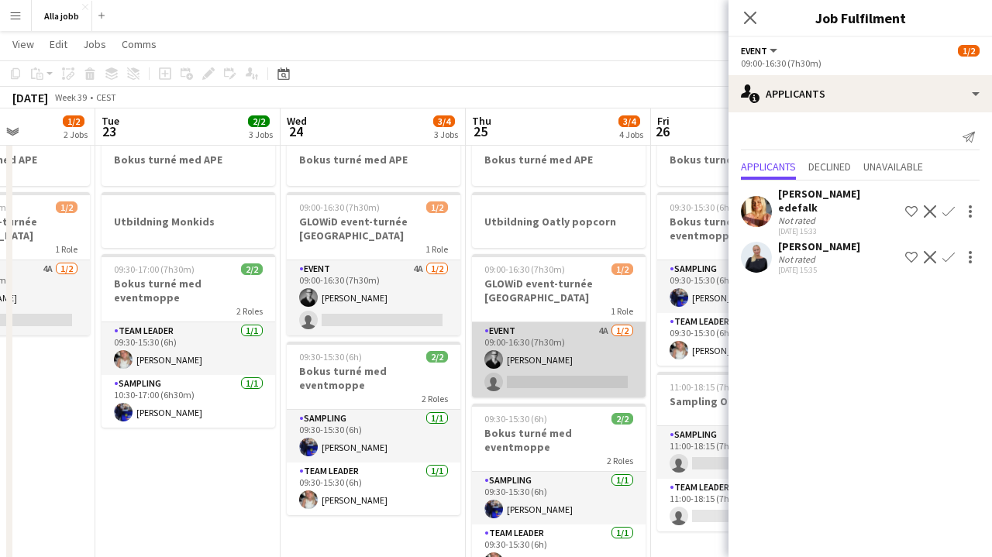
click at [578, 335] on app-card-role "Event 4A [DATE] 09:00-16:30 (7h30m) [PERSON_NAME] single-neutral-actions" at bounding box center [559, 359] width 174 height 75
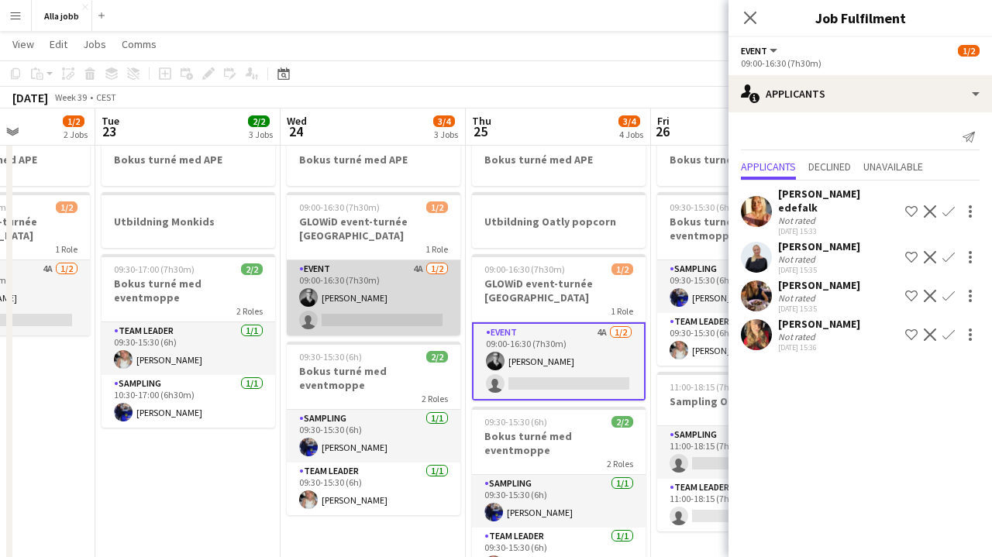
click at [449, 294] on app-card-role "Event 4A [DATE] 09:00-16:30 (7h30m) [PERSON_NAME] single-neutral-actions" at bounding box center [374, 297] width 174 height 75
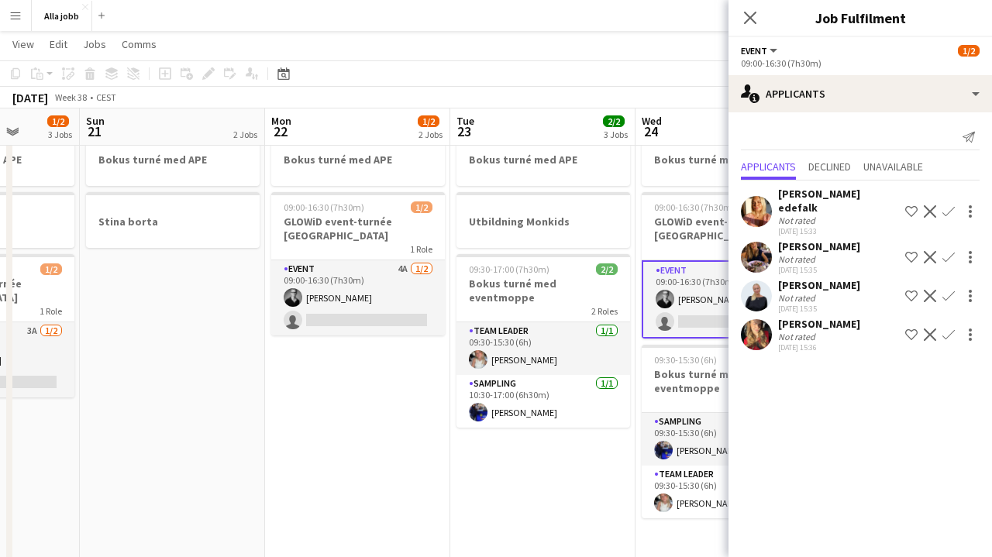
scroll to position [0, 441]
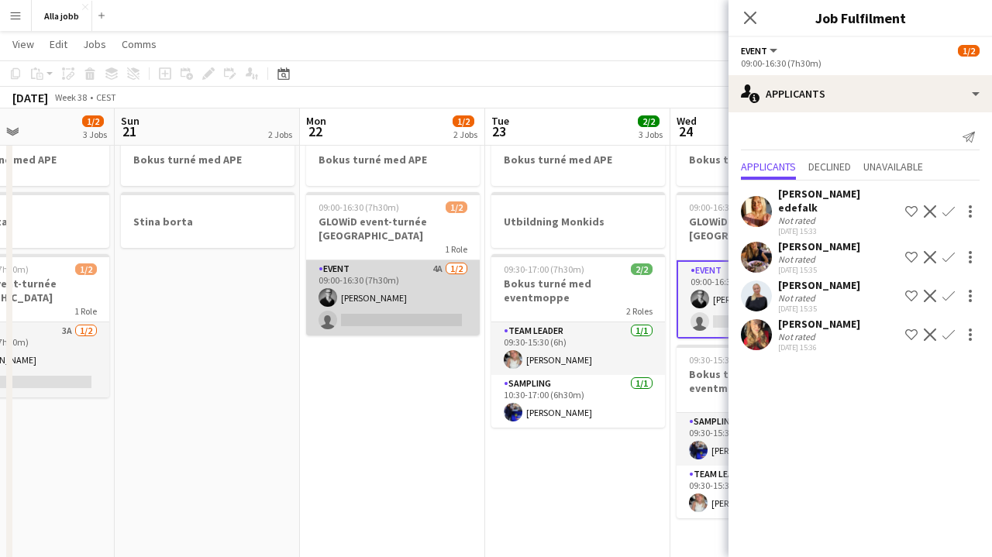
click at [425, 287] on app-card-role "Event 4A [DATE] 09:00-16:30 (7h30m) [PERSON_NAME] single-neutral-actions" at bounding box center [393, 297] width 174 height 75
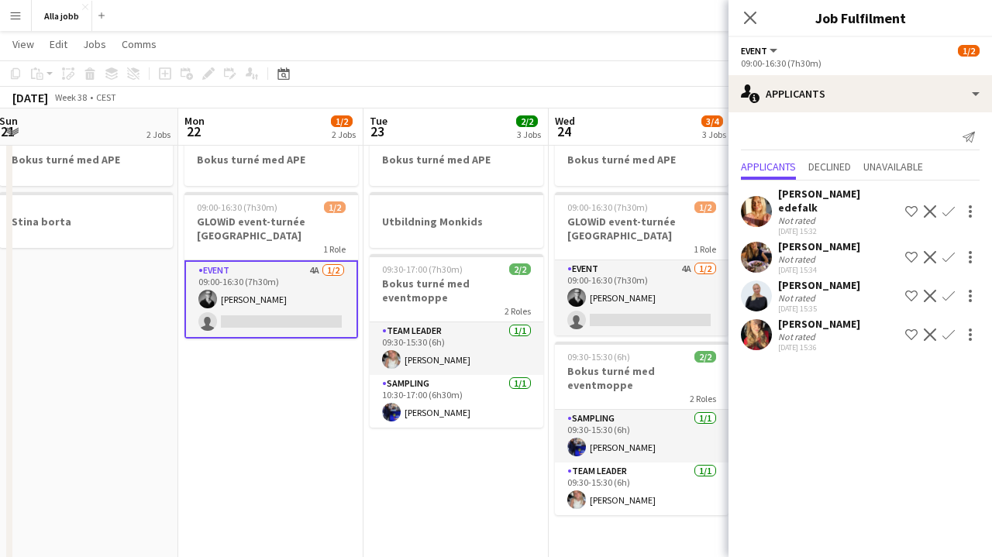
scroll to position [0, 564]
click at [314, 370] on app-date-cell "Bokus turné med APE 09:00-16:30 (7h30m) 1/2 GLOWiD event-turnée [GEOGRAPHIC_DAT…" at bounding box center [269, 477] width 185 height 707
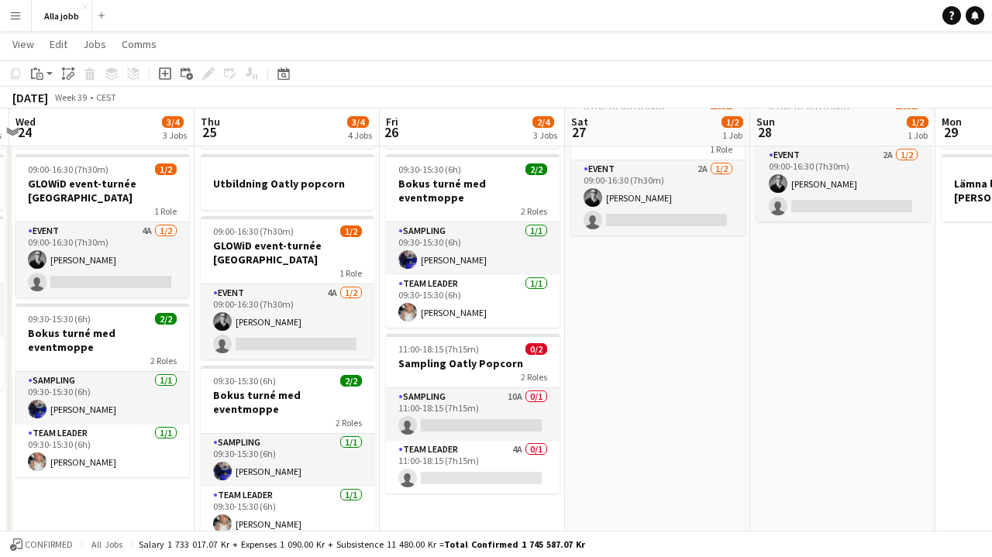
scroll to position [88, 0]
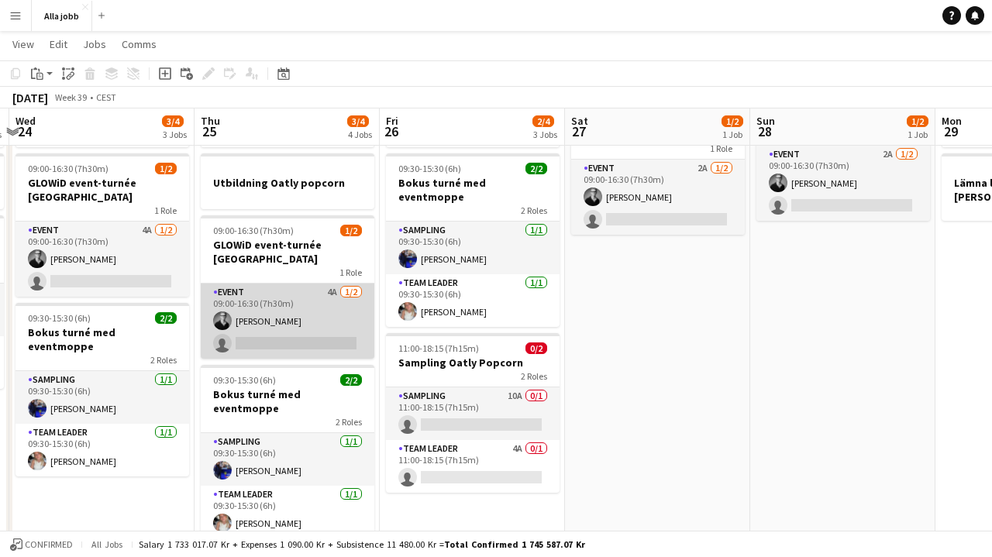
click at [305, 288] on app-card-role "Event 4A [DATE] 09:00-16:30 (7h30m) [PERSON_NAME] single-neutral-actions" at bounding box center [288, 321] width 174 height 75
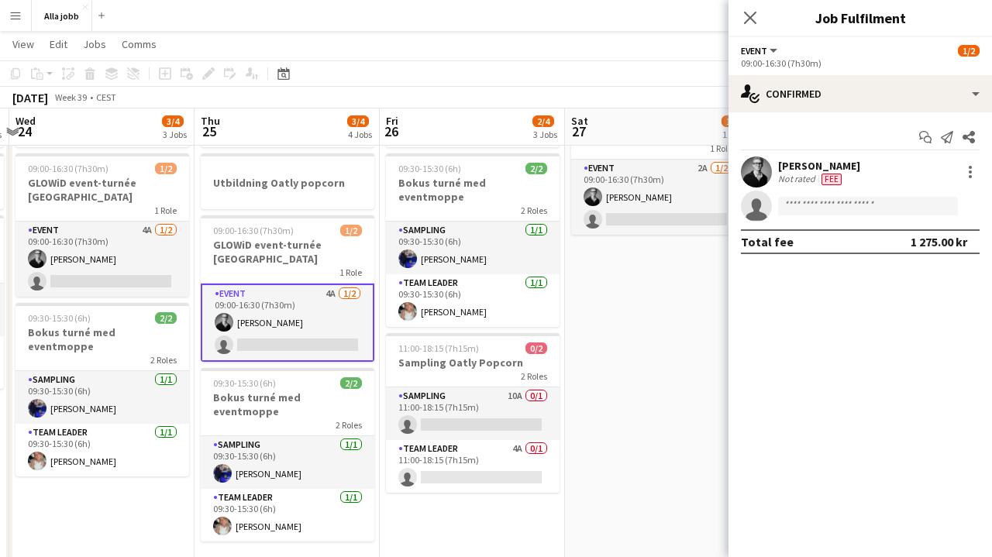
click at [589, 338] on app-date-cell "09:00-16:30 (7h30m) 1/2 GLOWiD event-turnée [GEOGRAPHIC_DATA] 1 Role Event 2A […" at bounding box center [657, 438] width 185 height 707
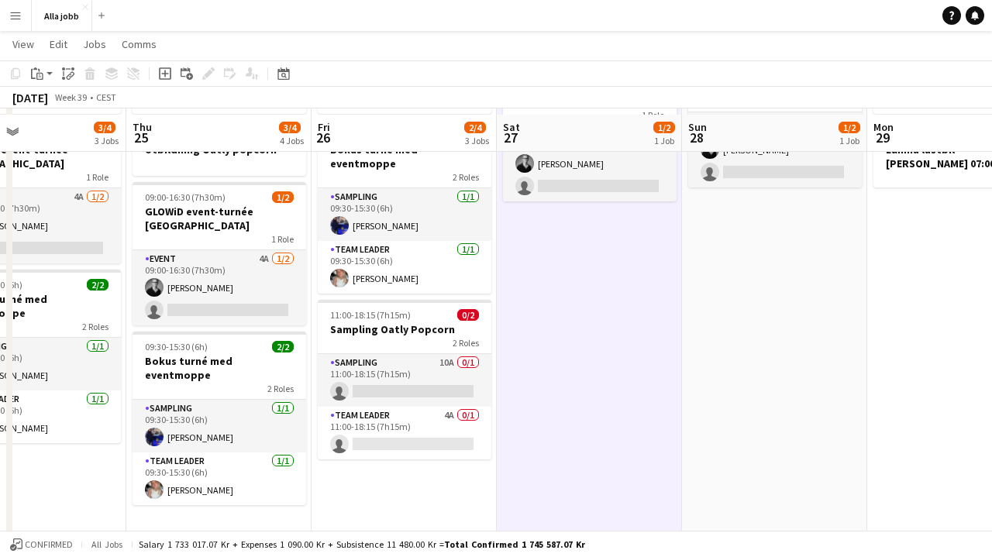
scroll to position [128, 0]
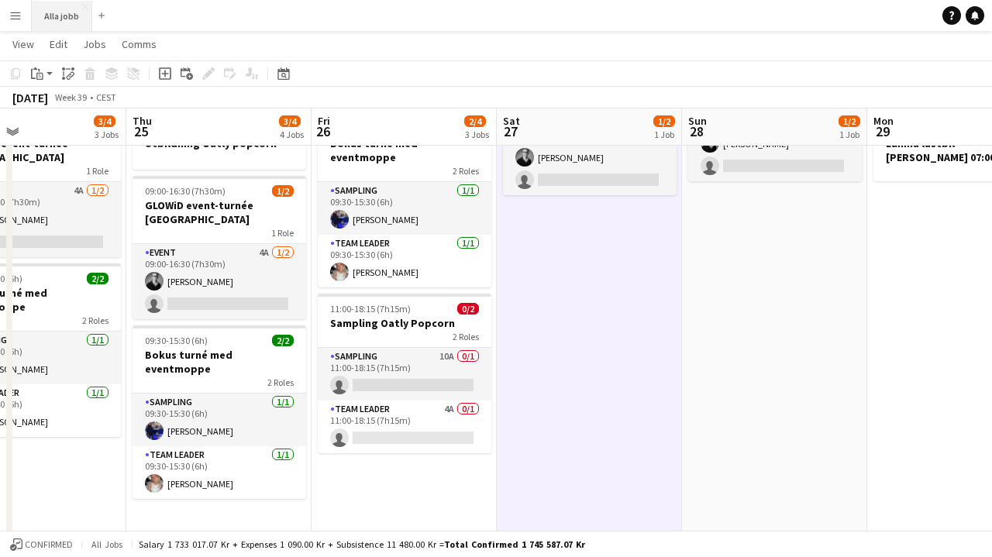
click at [68, 18] on button "Alla jobb Close" at bounding box center [62, 16] width 60 height 30
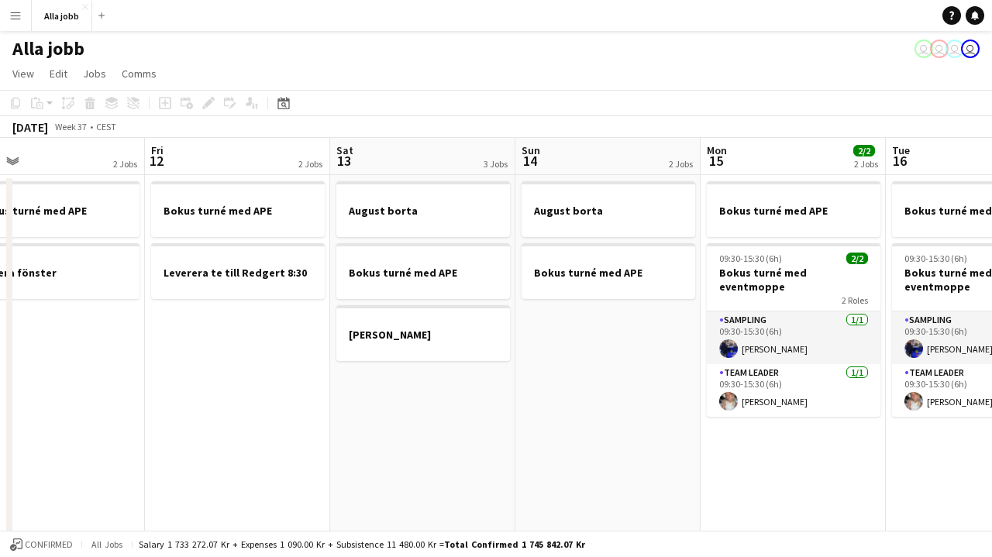
scroll to position [0, 621]
